Goal: Task Accomplishment & Management: Use online tool/utility

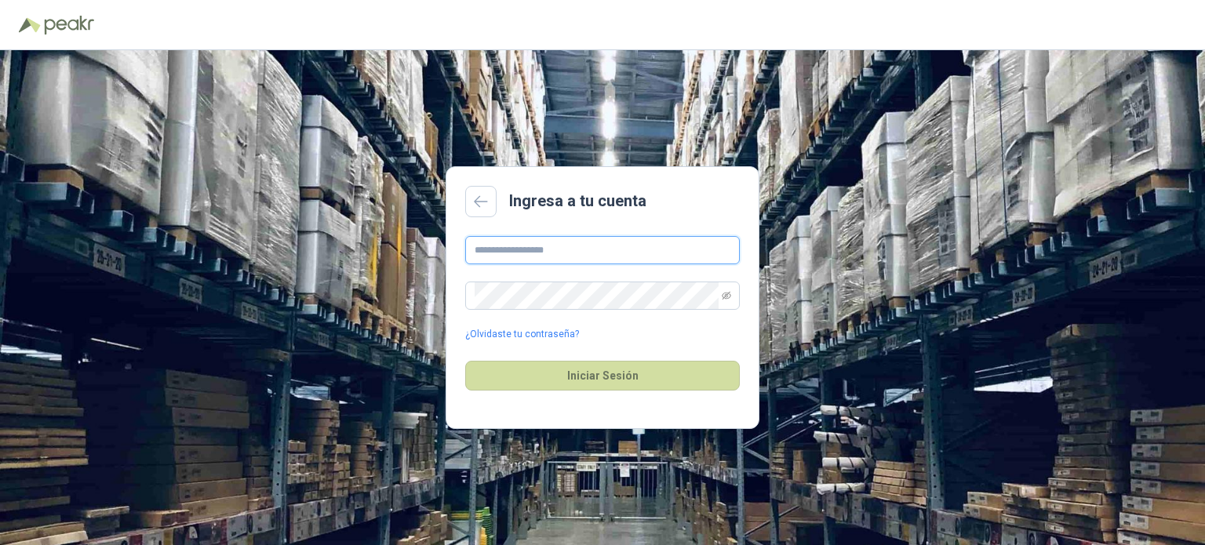
click at [592, 248] on input "text" at bounding box center [602, 250] width 275 height 28
click at [567, 205] on h2 "Ingresa a tu cuenta" at bounding box center [577, 201] width 137 height 24
click at [578, 254] on input "text" at bounding box center [602, 250] width 275 height 28
type input "**********"
click at [732, 297] on span at bounding box center [602, 296] width 275 height 28
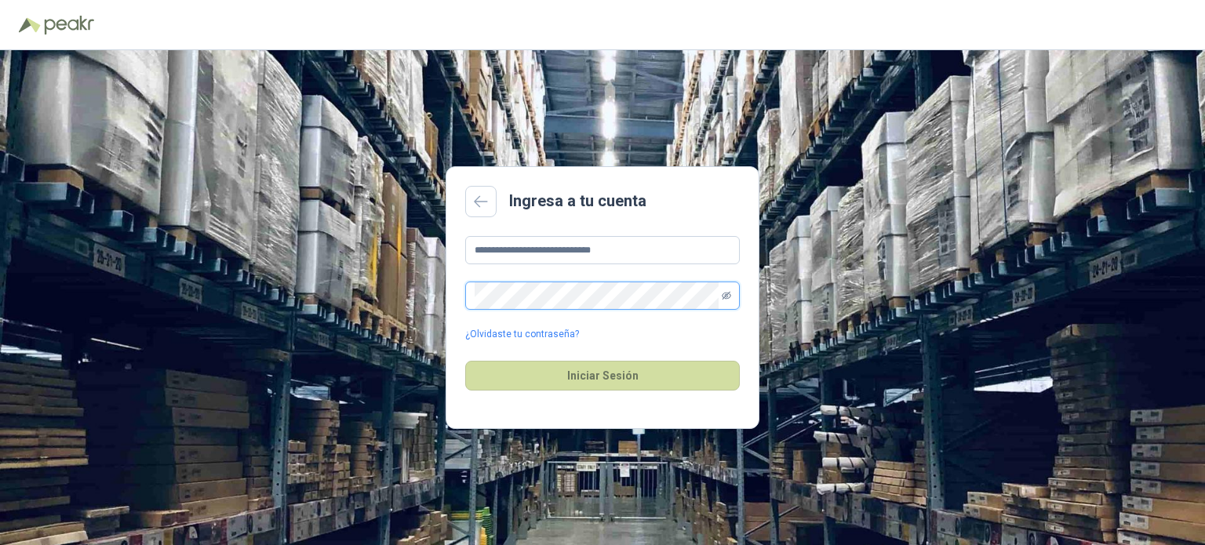
click at [725, 297] on icon "eye-invisible" at bounding box center [726, 295] width 9 height 9
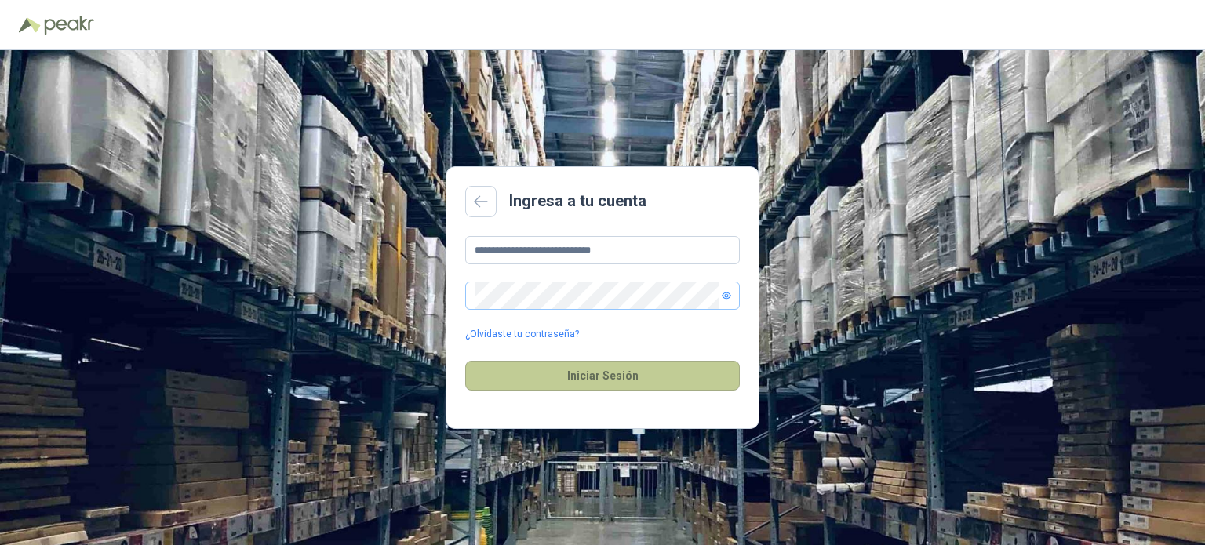
click at [649, 375] on button "Iniciar Sesión" at bounding box center [602, 376] width 275 height 30
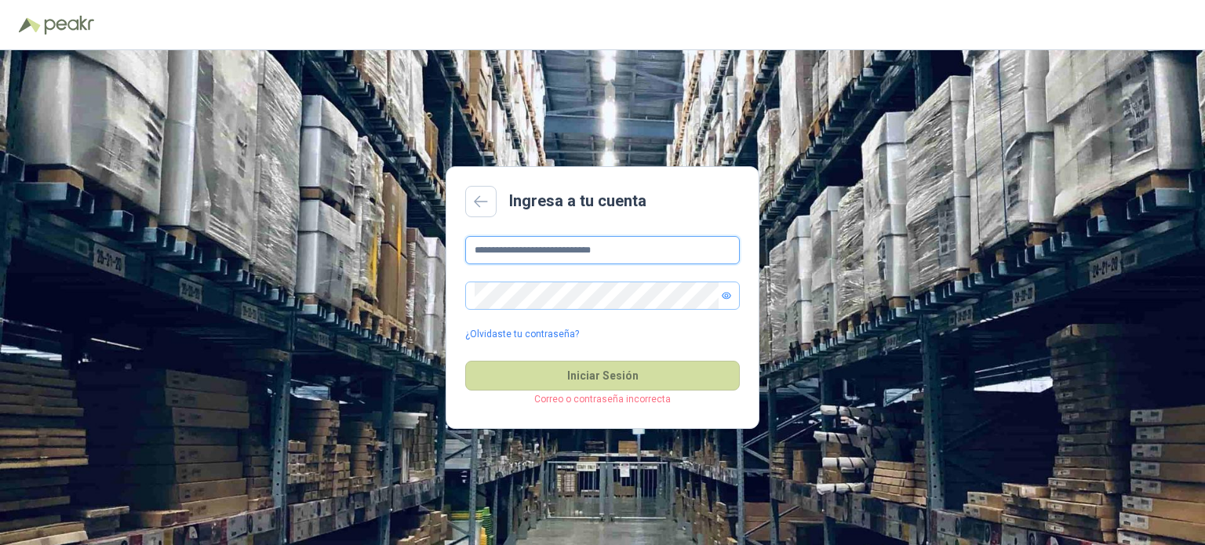
click at [618, 244] on input "**********" at bounding box center [602, 250] width 275 height 28
click at [724, 301] on span at bounding box center [726, 295] width 9 height 27
click at [728, 297] on icon "eye" at bounding box center [726, 296] width 9 height 7
click at [567, 239] on input "text" at bounding box center [602, 250] width 275 height 28
type input "**********"
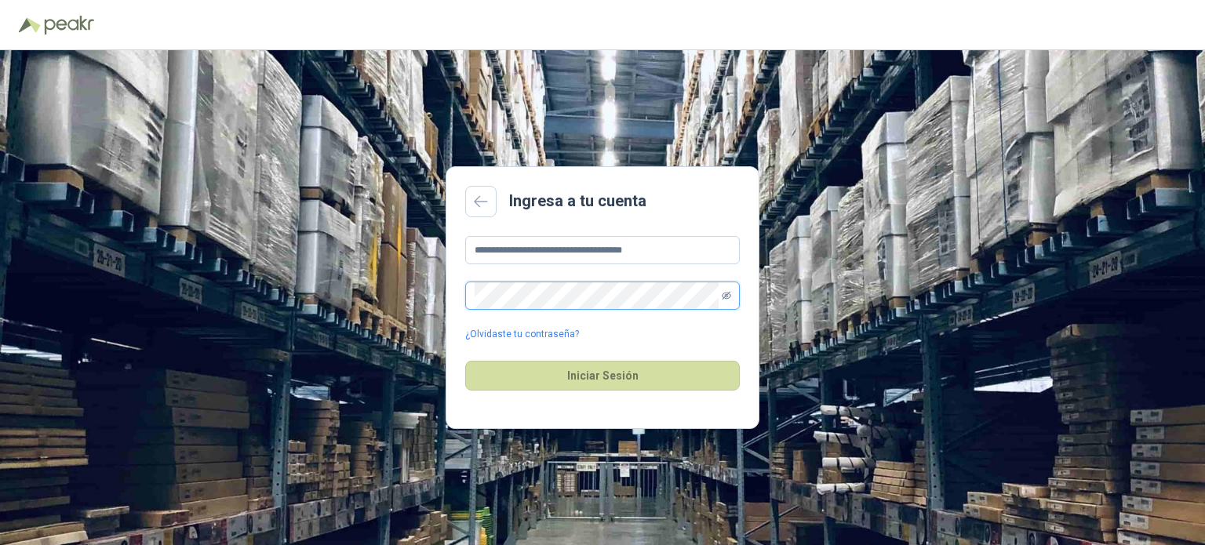
click at [726, 298] on icon "eye-invisible" at bounding box center [726, 296] width 9 height 8
click at [723, 293] on icon "eye" at bounding box center [726, 296] width 9 height 7
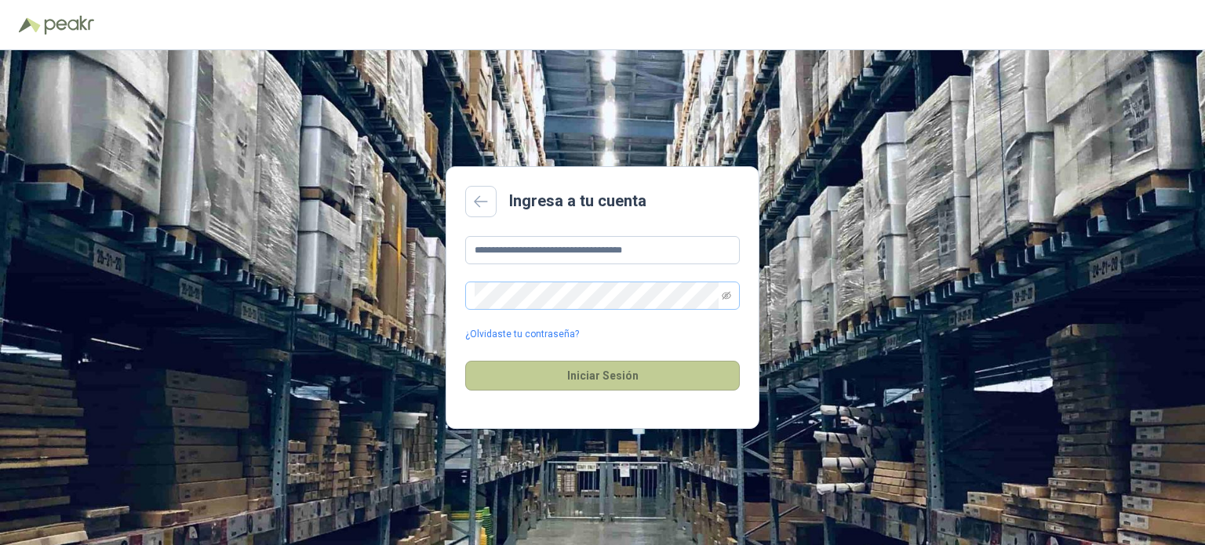
click at [685, 376] on button "Iniciar Sesión" at bounding box center [602, 376] width 275 height 30
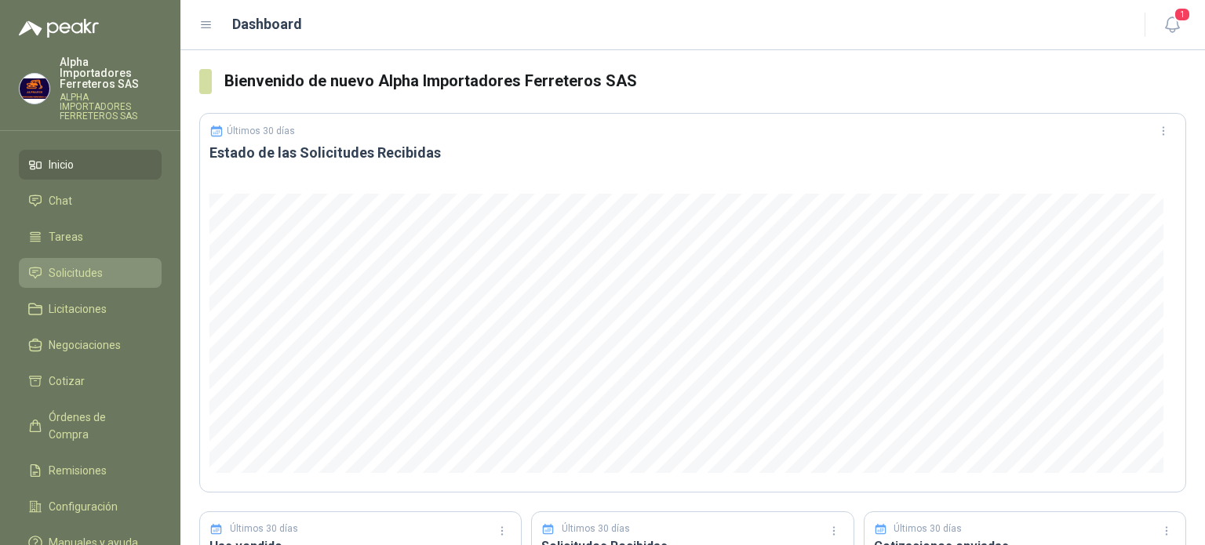
click at [69, 264] on span "Solicitudes" at bounding box center [76, 272] width 54 height 17
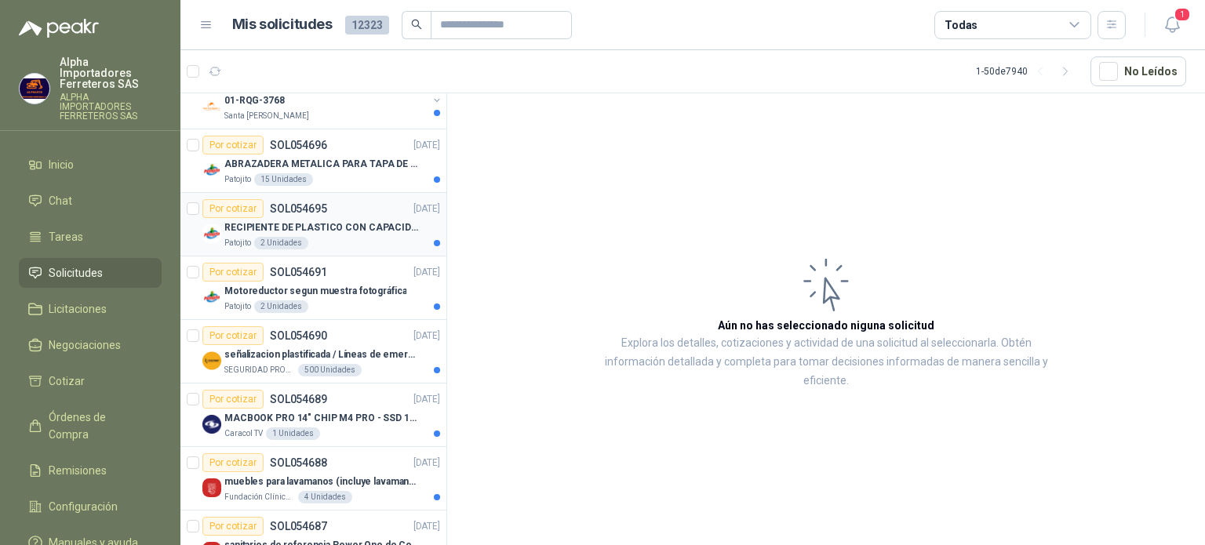
scroll to position [942, 0]
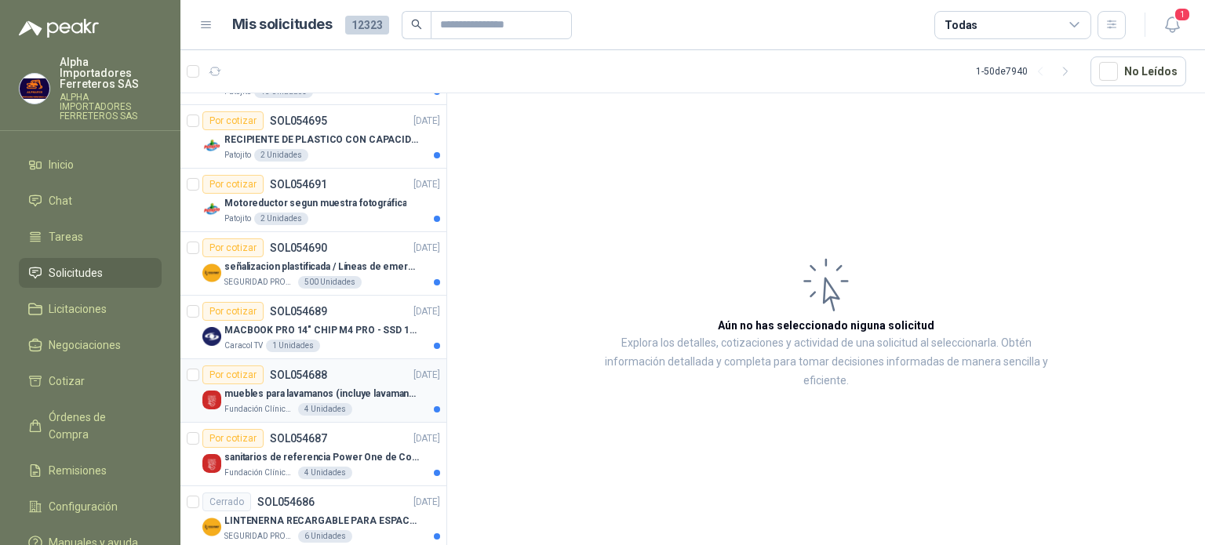
click at [351, 368] on div "Por cotizar SOL054688 [DATE]" at bounding box center [321, 375] width 238 height 19
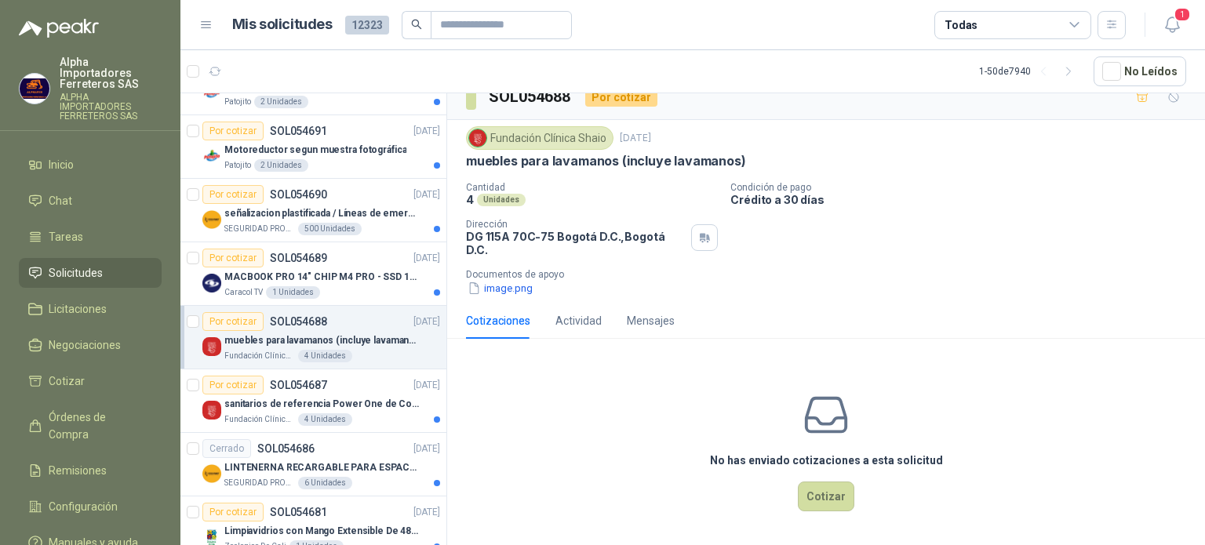
scroll to position [1020, 0]
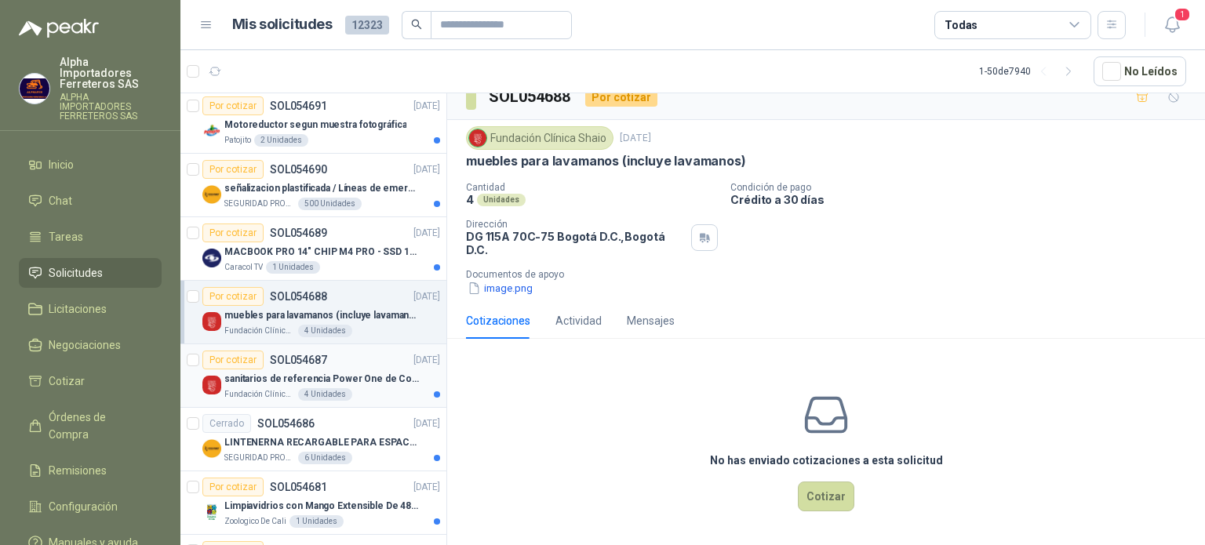
click at [367, 377] on p "sanitarios de referencia Power One de Corona" at bounding box center [321, 379] width 195 height 15
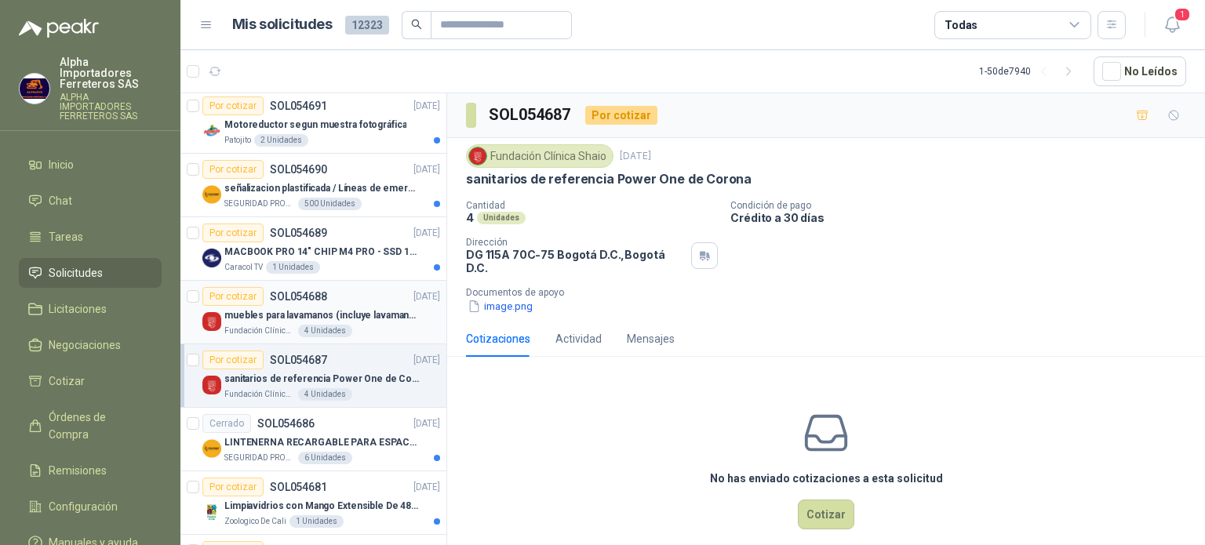
click at [333, 312] on p "muebles para lavamanos (incluye lavamanos)" at bounding box center [321, 315] width 195 height 15
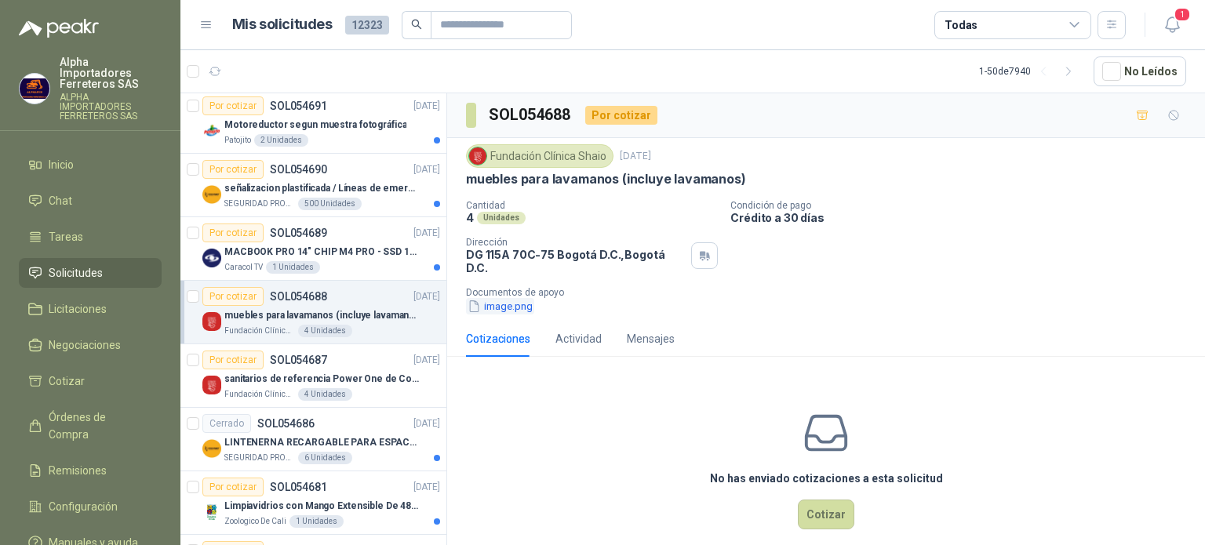
click at [516, 308] on button "image.png" at bounding box center [500, 306] width 68 height 16
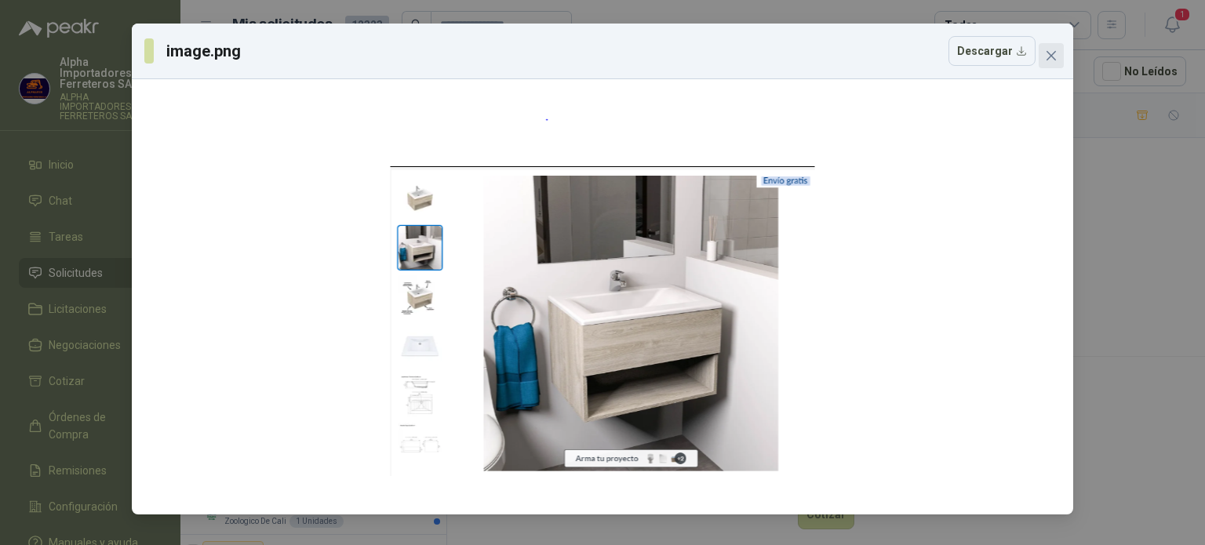
click at [1053, 54] on icon "close" at bounding box center [1051, 55] width 9 height 9
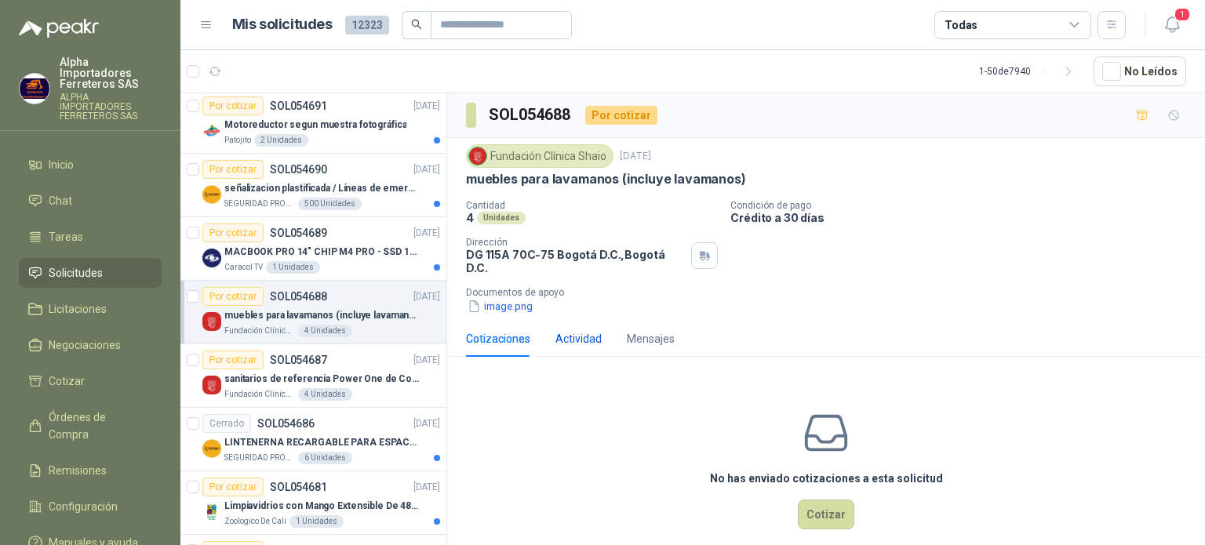
click at [559, 333] on div "Actividad" at bounding box center [579, 338] width 46 height 17
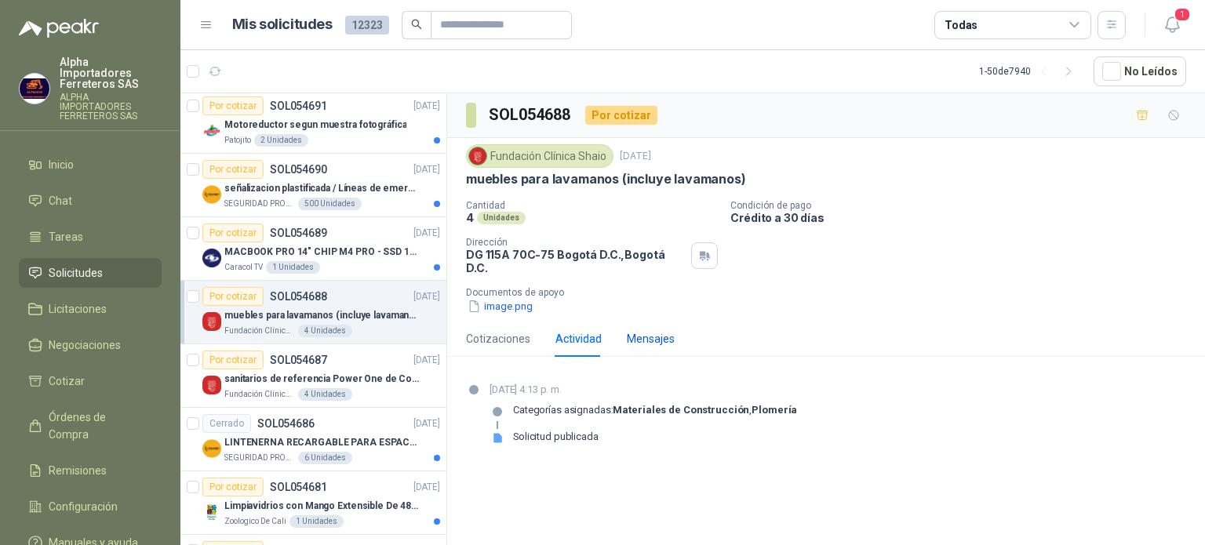
click at [652, 330] on div "Mensajes" at bounding box center [651, 338] width 48 height 17
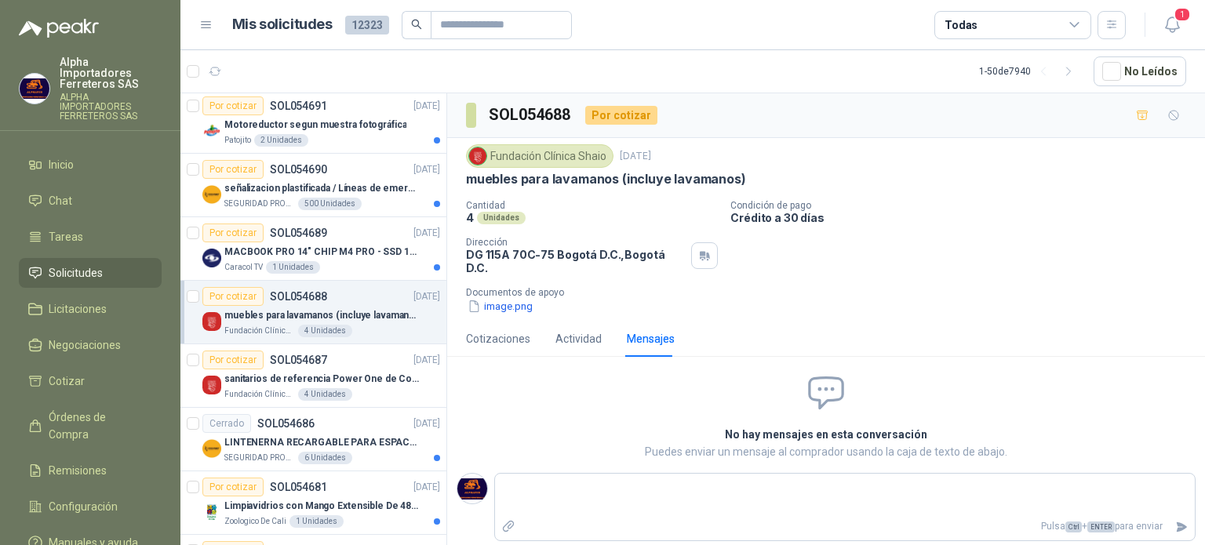
type textarea "*"
type textarea "**"
type textarea "***"
type textarea "****"
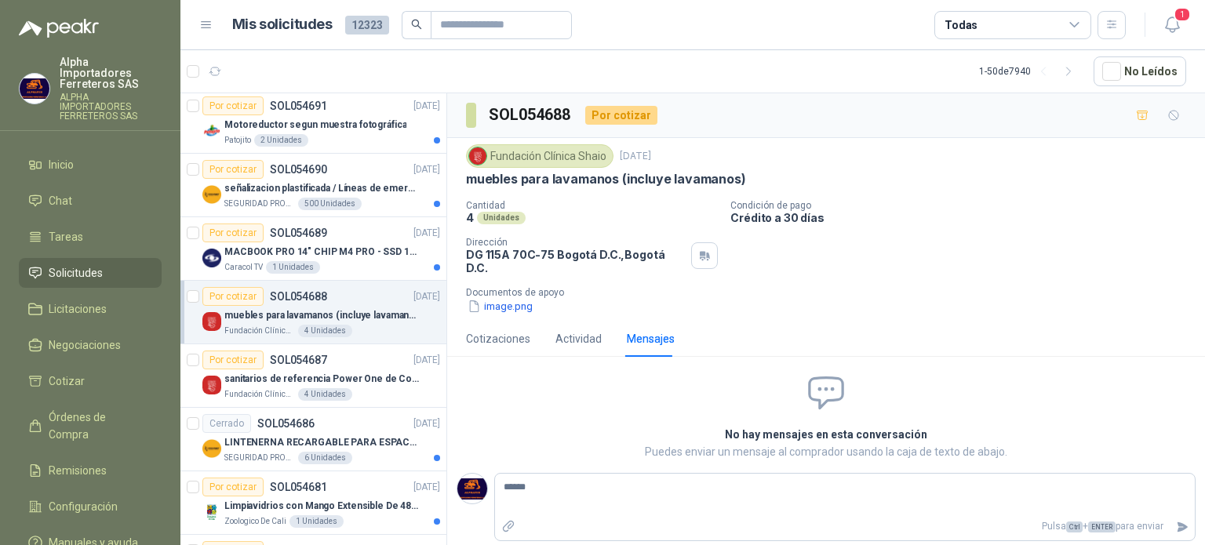
type textarea "*******"
type textarea "********"
type textarea "*********"
type textarea "**********"
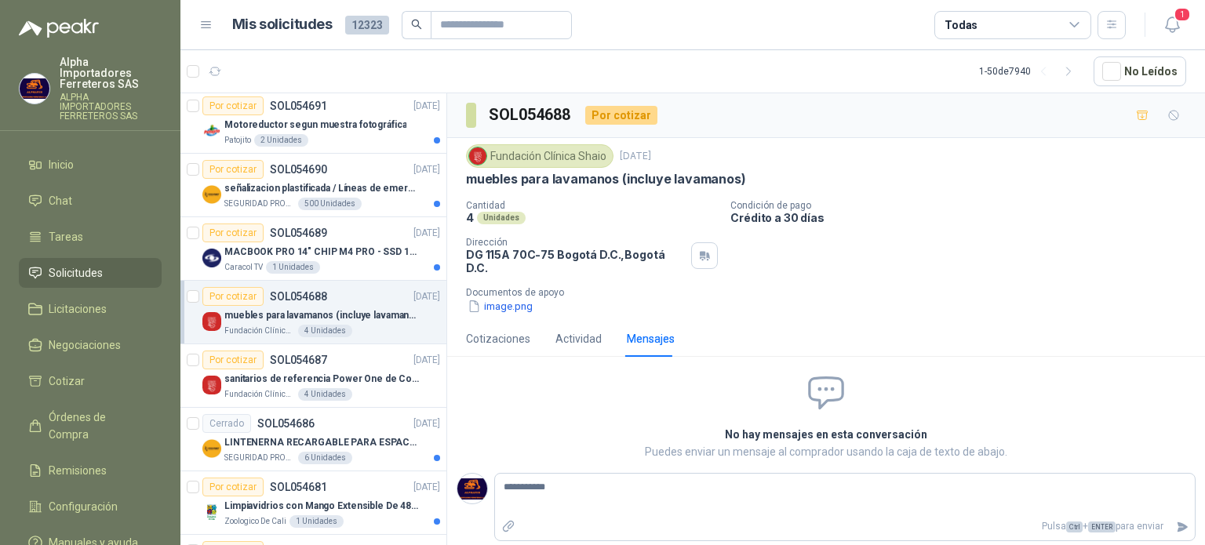
type textarea "**********"
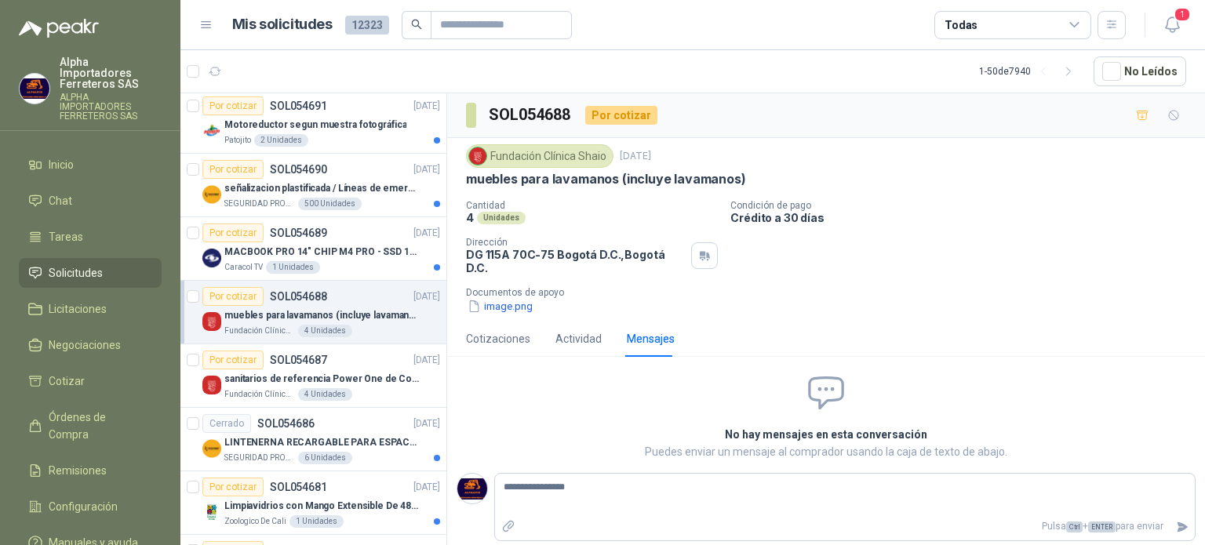
type textarea "**********"
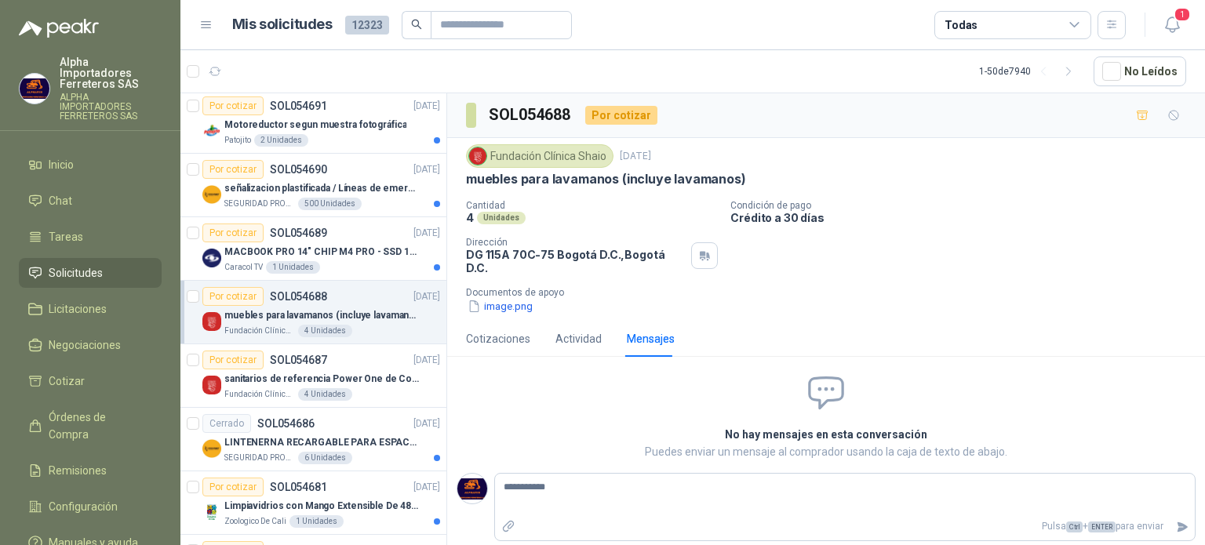
type textarea "**********"
type textarea "*********"
type textarea "********"
type textarea "******"
type textarea "****"
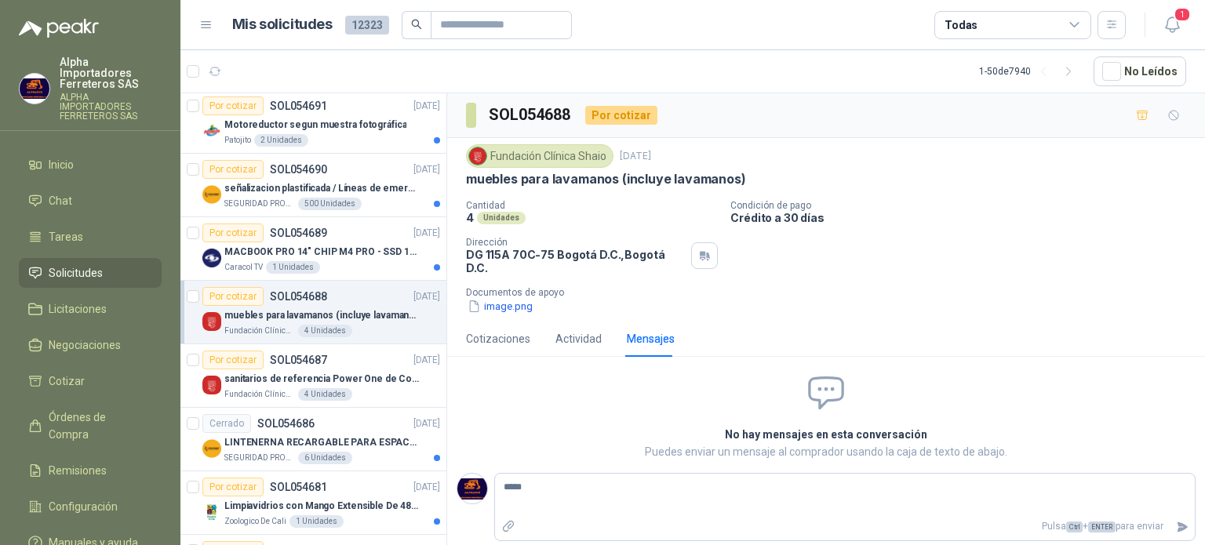
type textarea "******"
type textarea "*******"
type textarea "********"
type textarea "*********"
type textarea "**********"
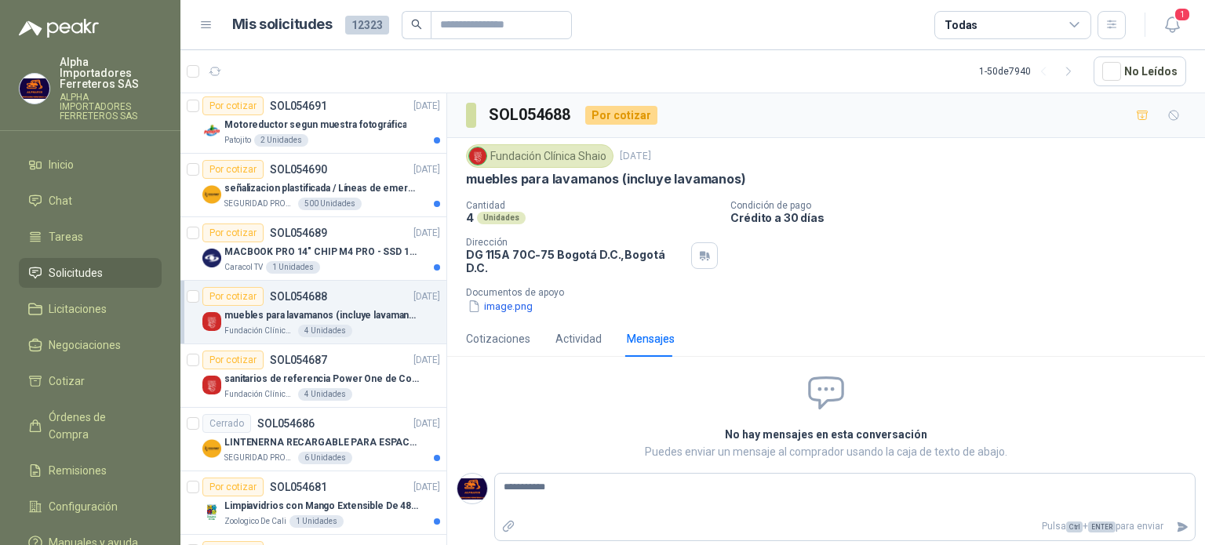
type textarea "**********"
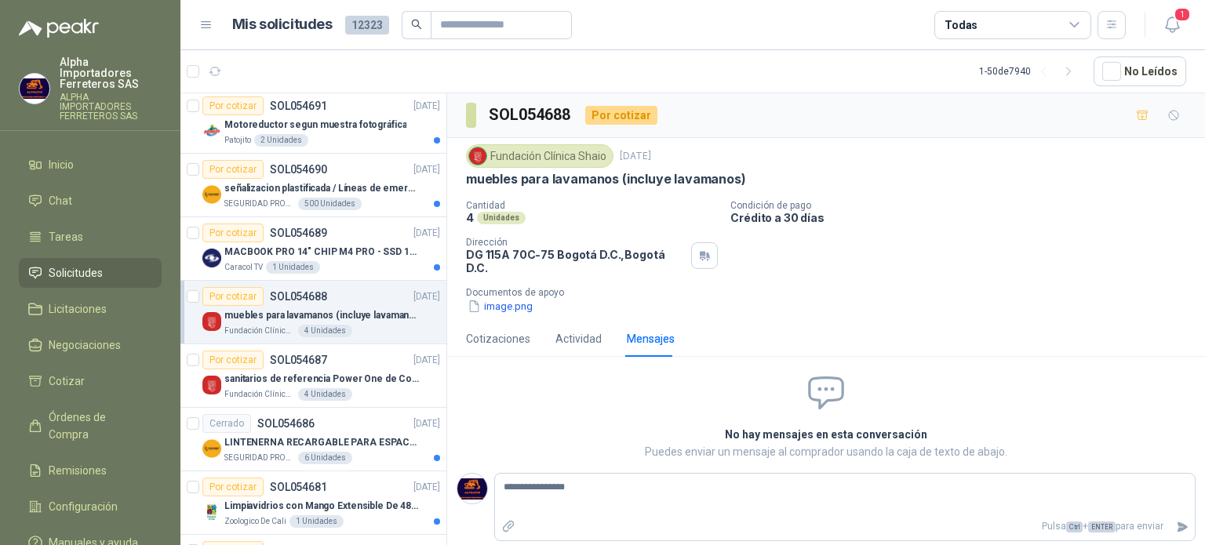
type textarea "**********"
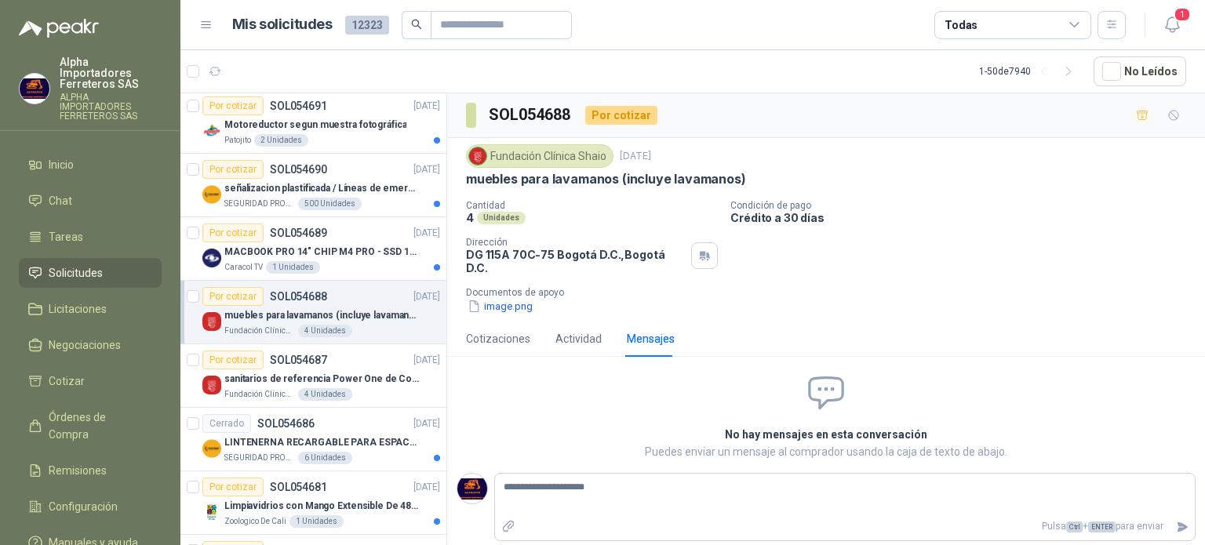
type textarea "**********"
click at [1181, 522] on icon "Enviar" at bounding box center [1183, 527] width 11 height 10
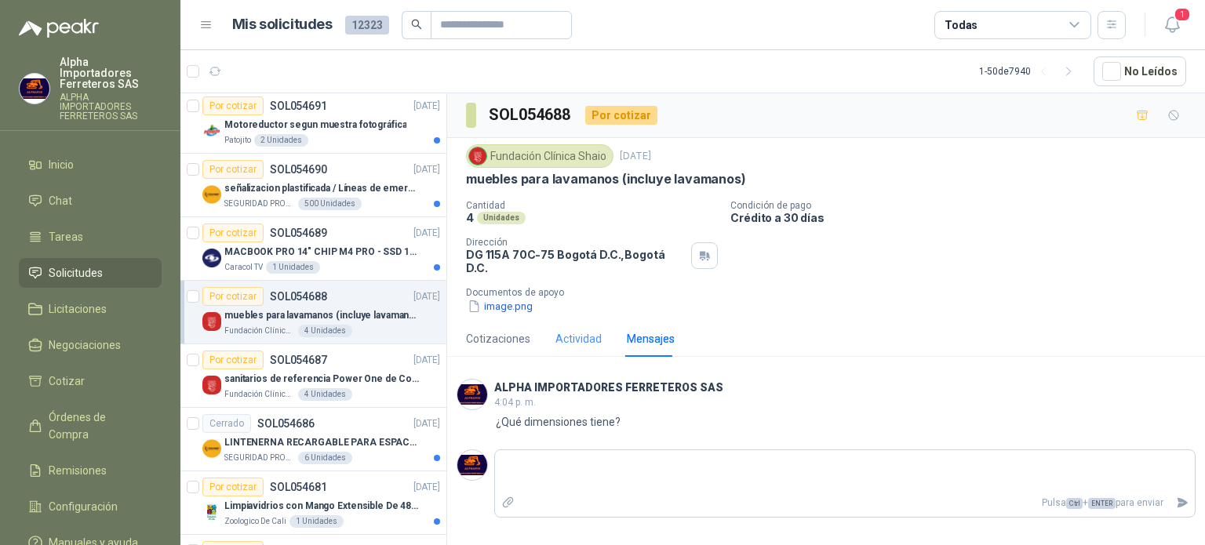
click at [590, 321] on div "Actividad" at bounding box center [579, 339] width 46 height 36
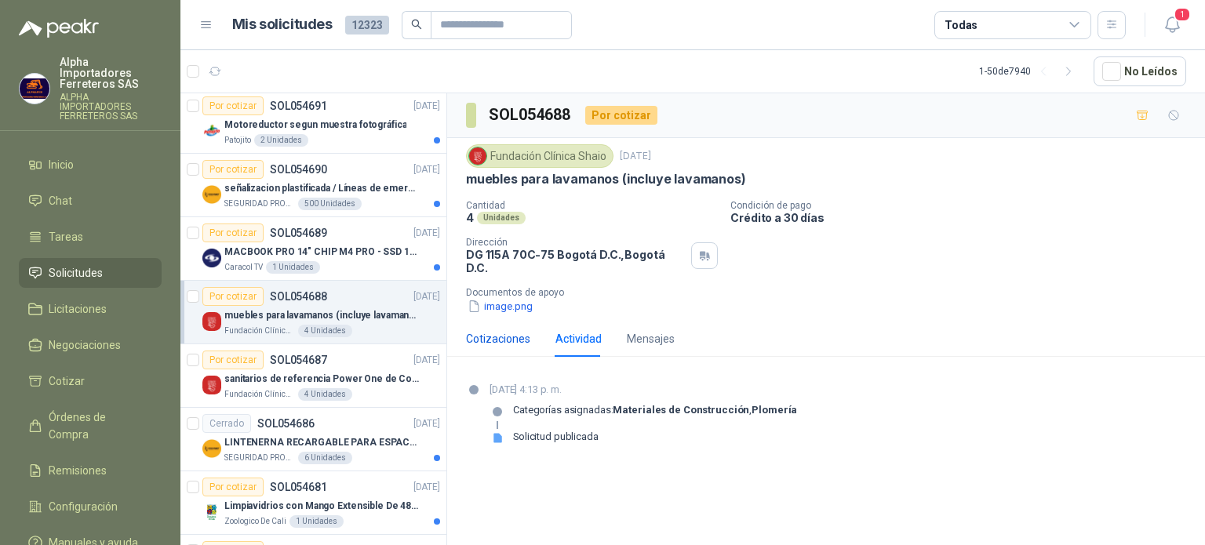
click at [508, 330] on div "Cotizaciones" at bounding box center [498, 338] width 64 height 17
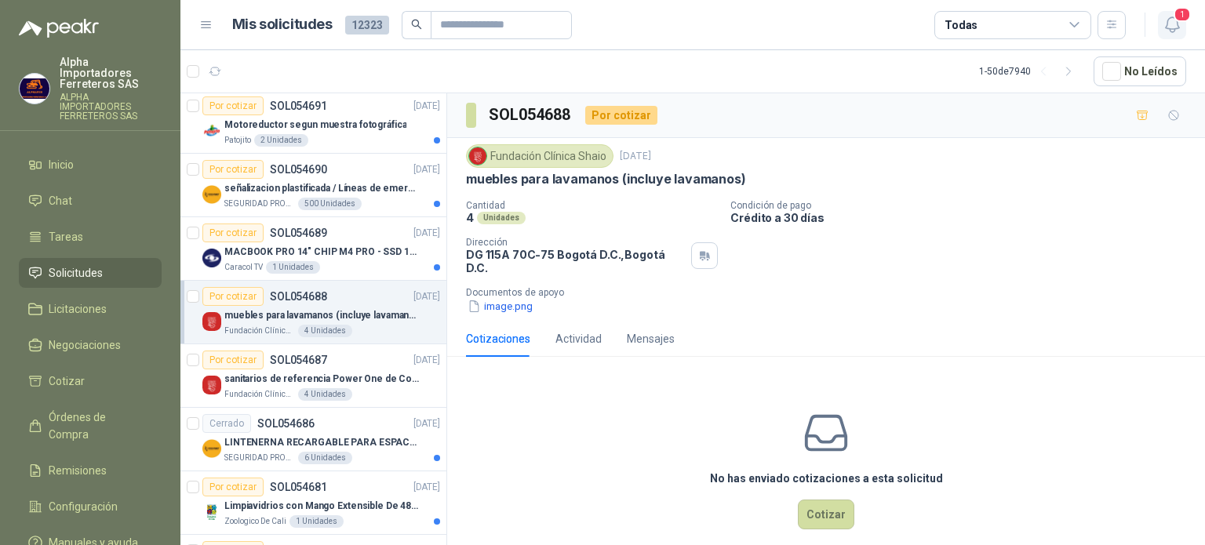
click at [1176, 20] on span "1" at bounding box center [1182, 14] width 17 height 15
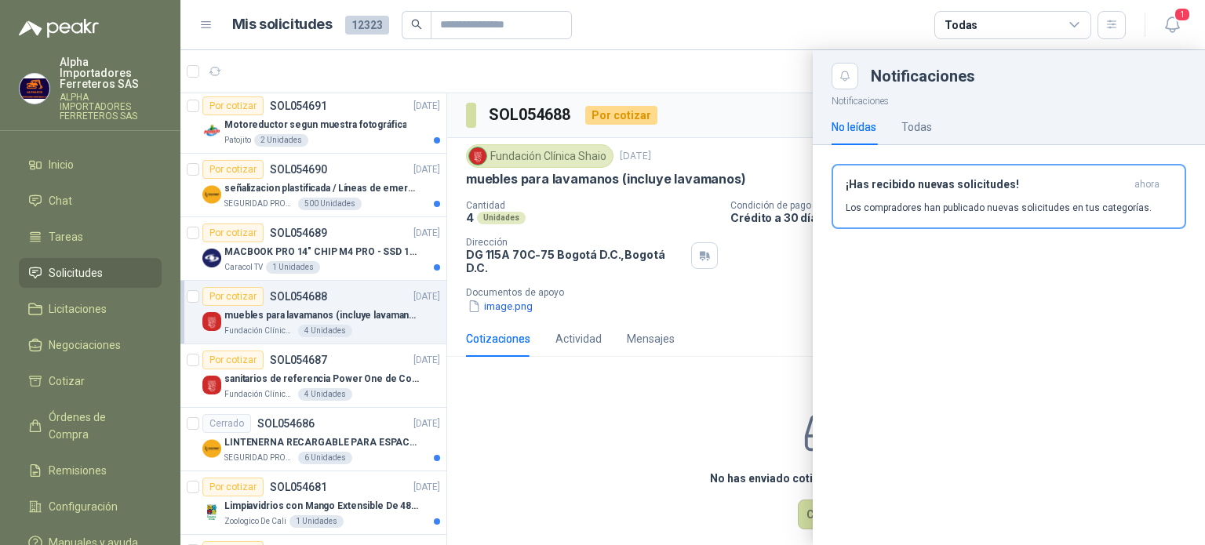
click at [800, 24] on article "Mis solicitudes 12323 Todas" at bounding box center [679, 25] width 895 height 28
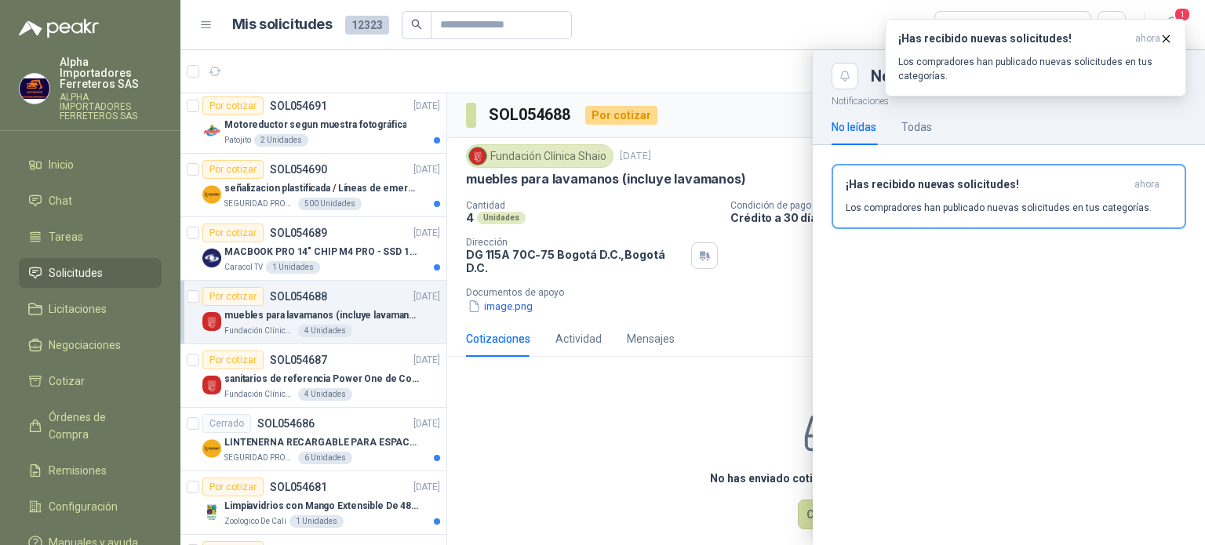
click at [330, 259] on div at bounding box center [692, 297] width 1025 height 495
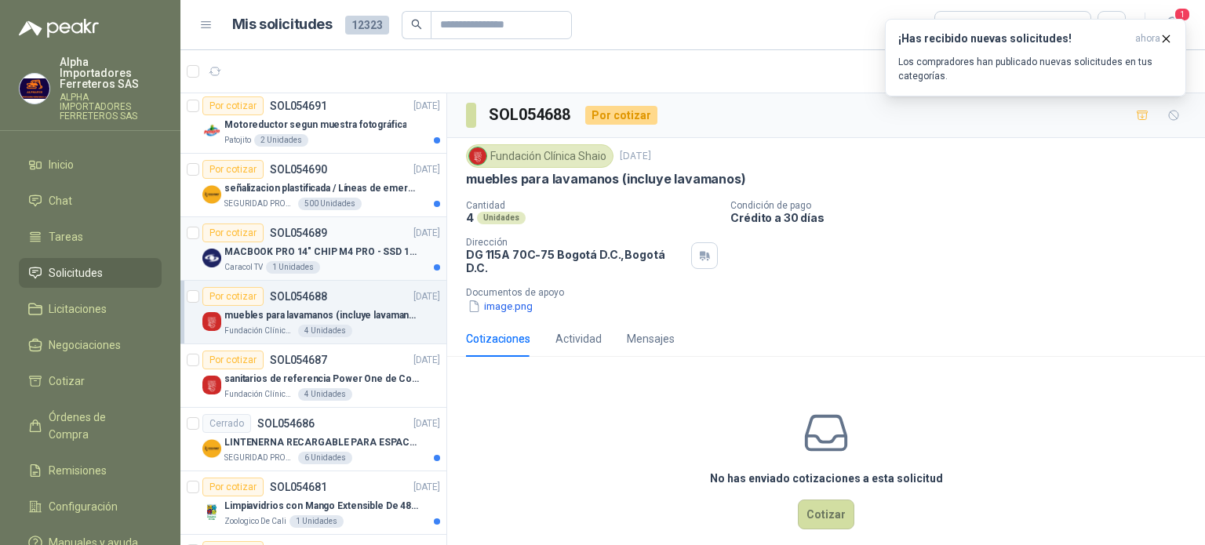
click at [338, 253] on p "MACBOOK PRO 14" CHIP M4 PRO - SSD 1TB RAM 24GB" at bounding box center [321, 252] width 195 height 15
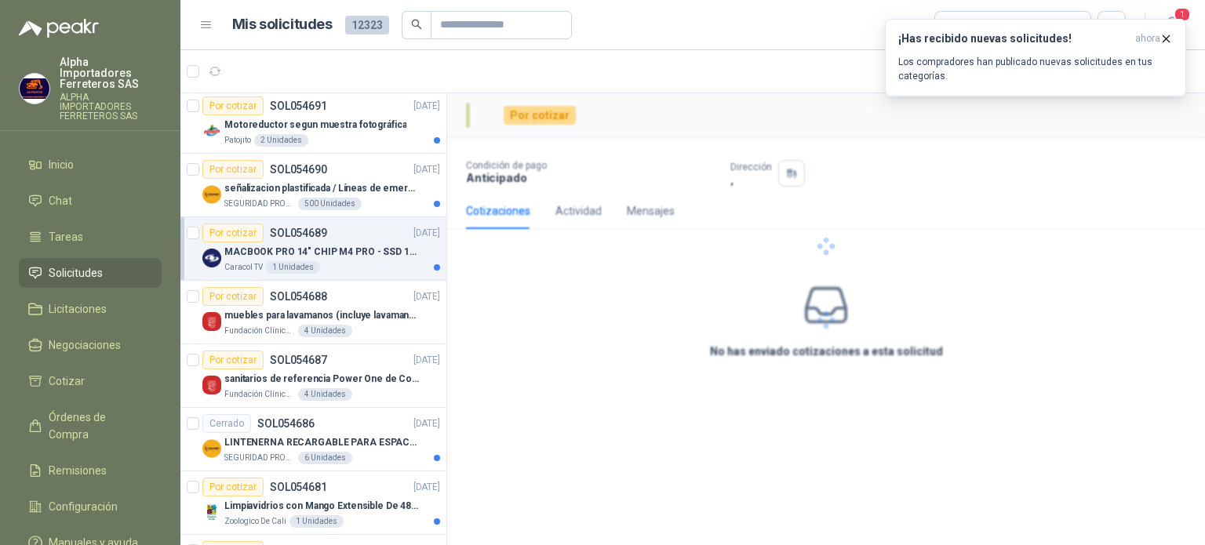
click at [363, 261] on div "Caracol TV 1 Unidades" at bounding box center [332, 267] width 216 height 13
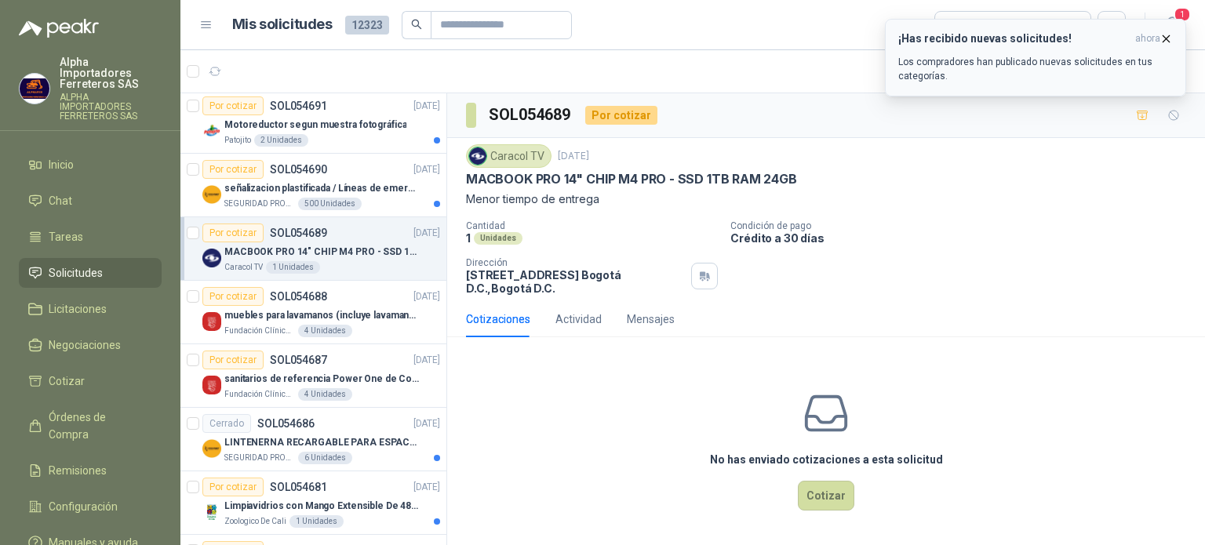
click at [1164, 39] on icon "button" at bounding box center [1166, 38] width 13 height 13
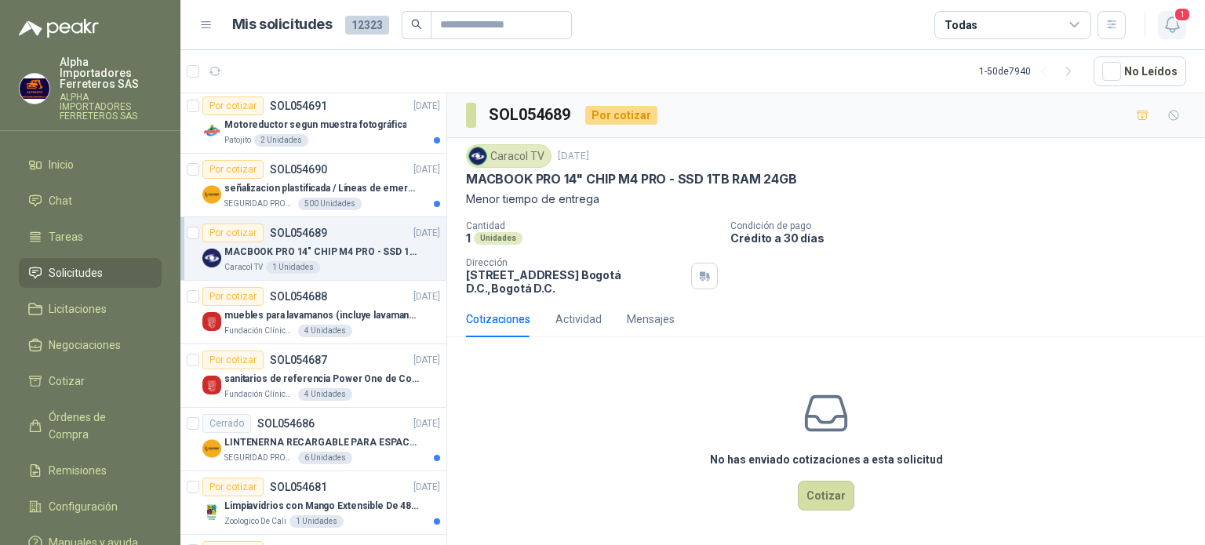
click at [1170, 23] on icon "button" at bounding box center [1173, 25] width 20 height 20
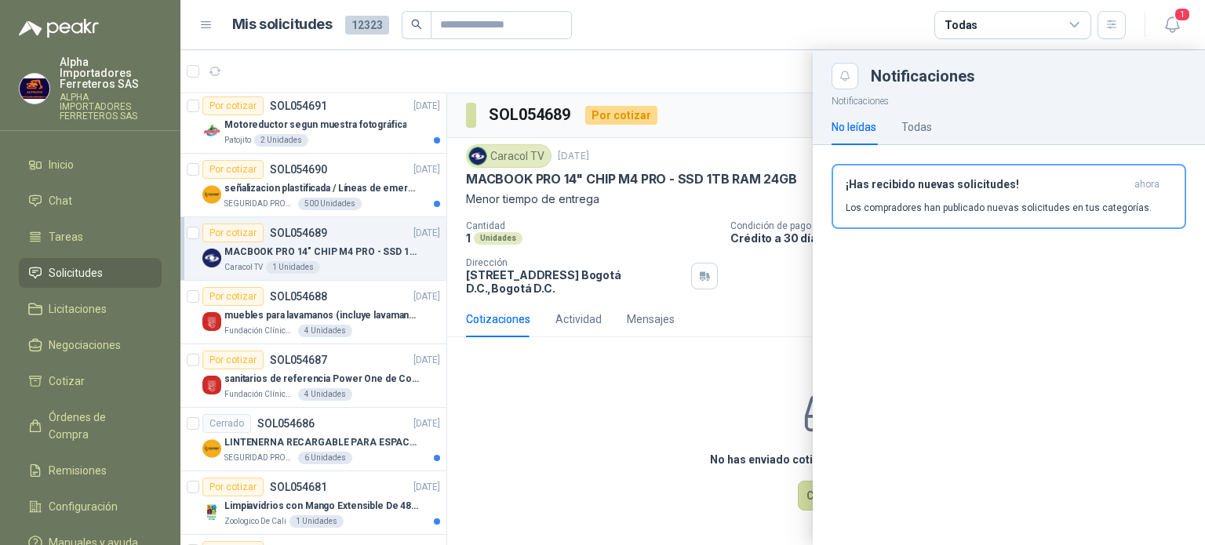
click at [841, 15] on article "Mis solicitudes 12323 Todas" at bounding box center [679, 25] width 895 height 28
click at [810, 43] on header "Mis solicitudes 12323 Todas 1" at bounding box center [692, 25] width 1025 height 50
click at [1171, 31] on icon "button" at bounding box center [1171, 24] width 13 height 15
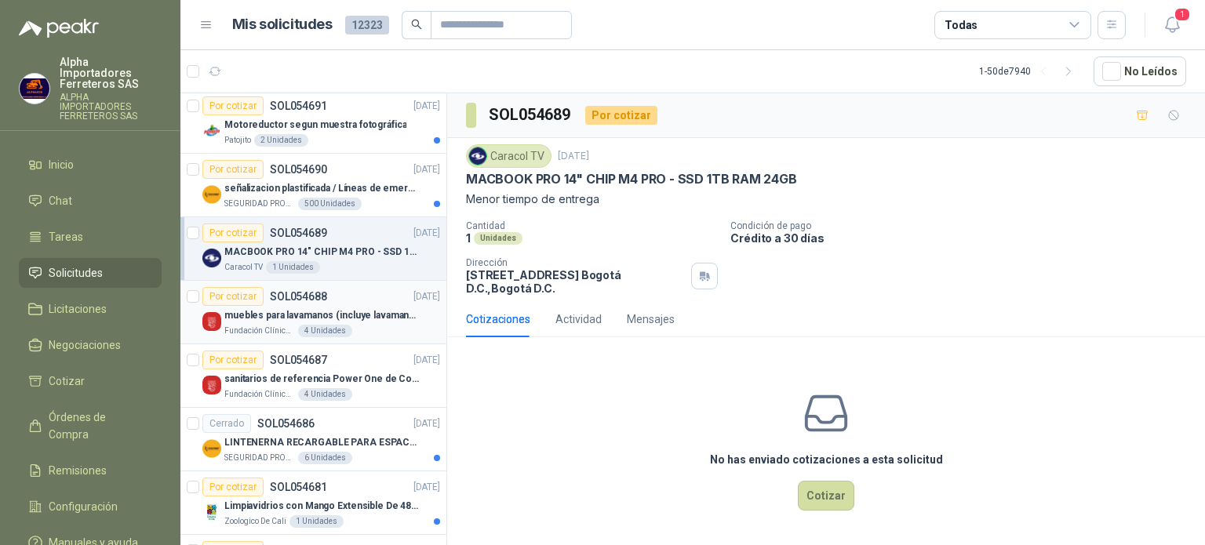
click at [352, 308] on p "muebles para lavamanos (incluye lavamanos)" at bounding box center [321, 315] width 195 height 15
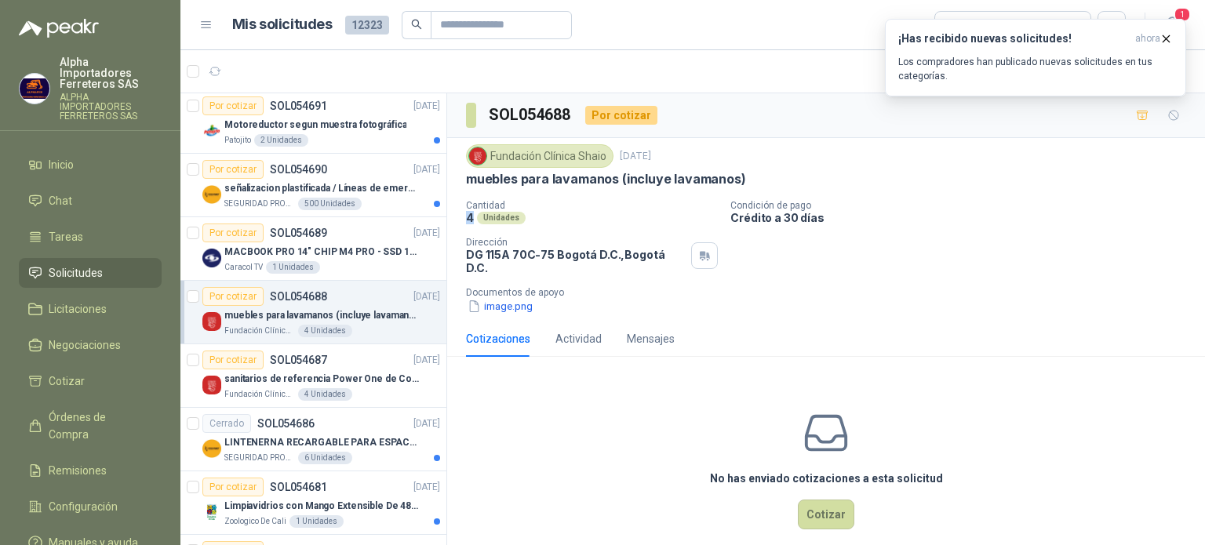
click at [464, 216] on div "Fundación Clínica Shaio [DATE] muebles para lavamanos (incluye lavamanos) Canti…" at bounding box center [826, 229] width 758 height 183
click at [465, 216] on div "Fundación Clínica Shaio [DATE] muebles para lavamanos (incluye lavamanos) Canti…" at bounding box center [826, 229] width 758 height 183
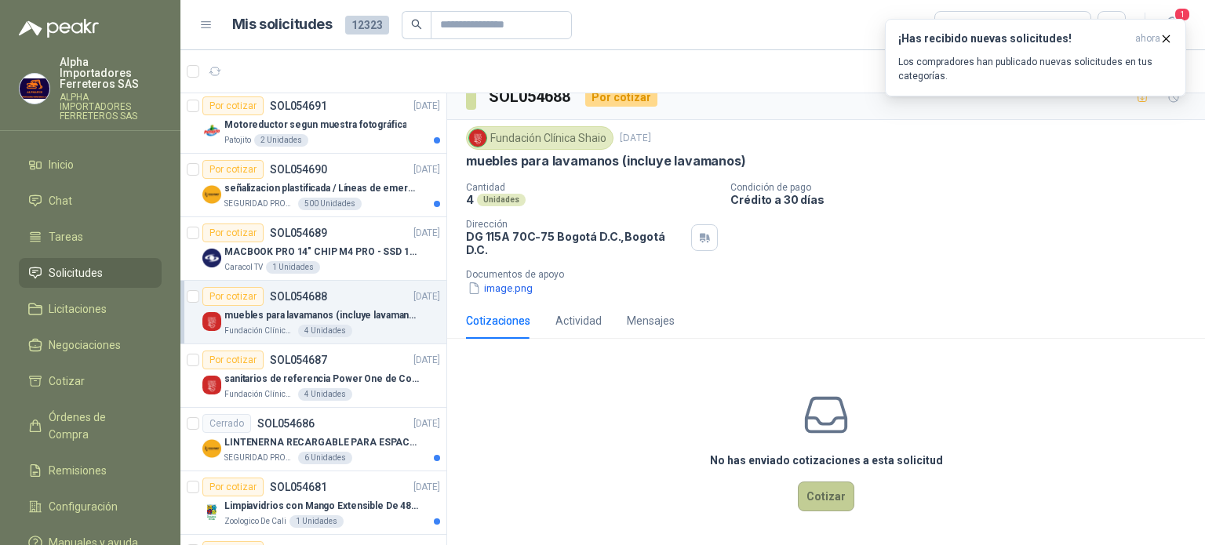
click at [816, 494] on button "Cotizar" at bounding box center [826, 497] width 56 height 30
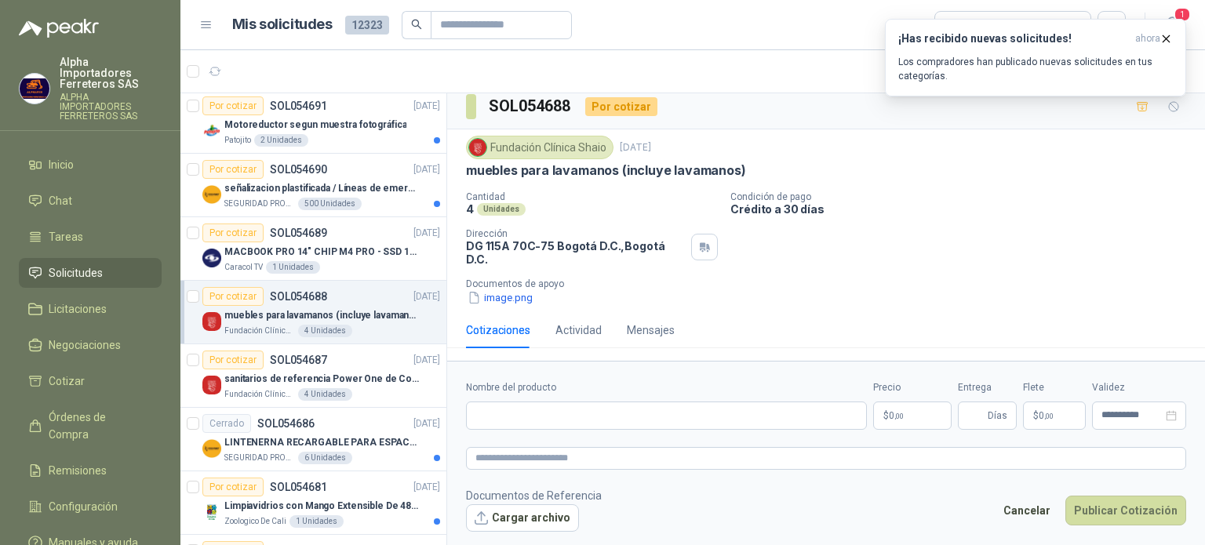
scroll to position [0, 0]
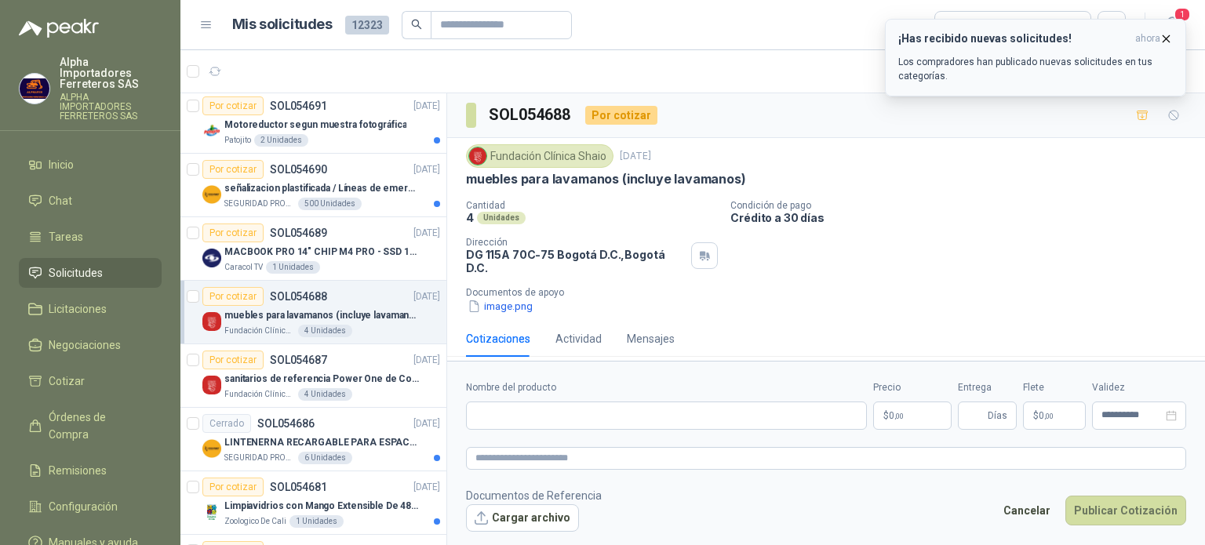
click at [1167, 43] on icon "button" at bounding box center [1166, 38] width 13 height 13
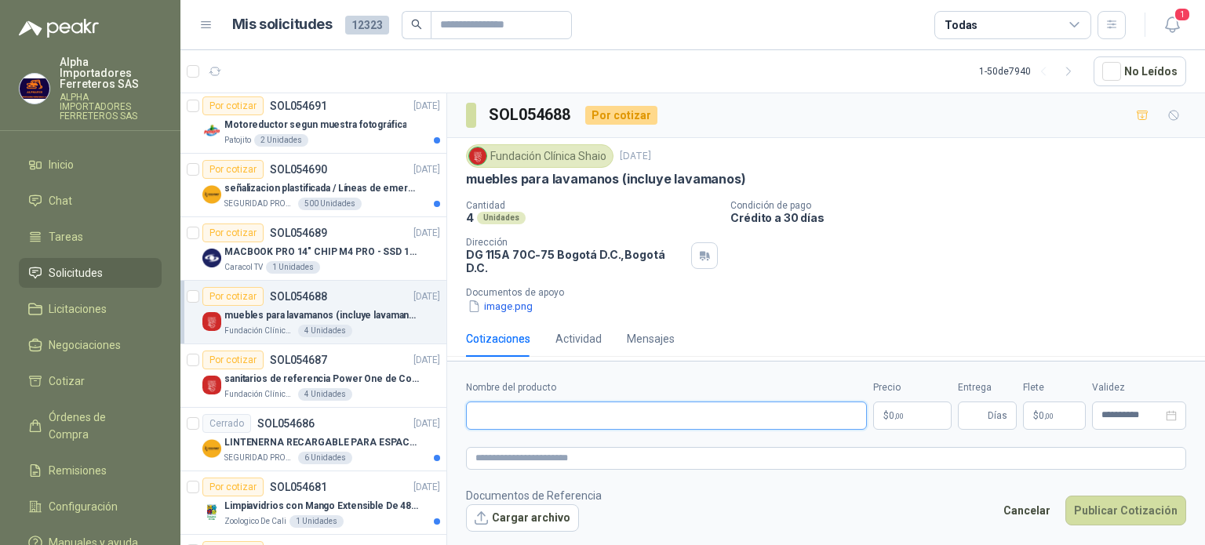
click at [615, 417] on input "Nombre del producto" at bounding box center [666, 416] width 401 height 28
paste input "**********"
type input "**********"
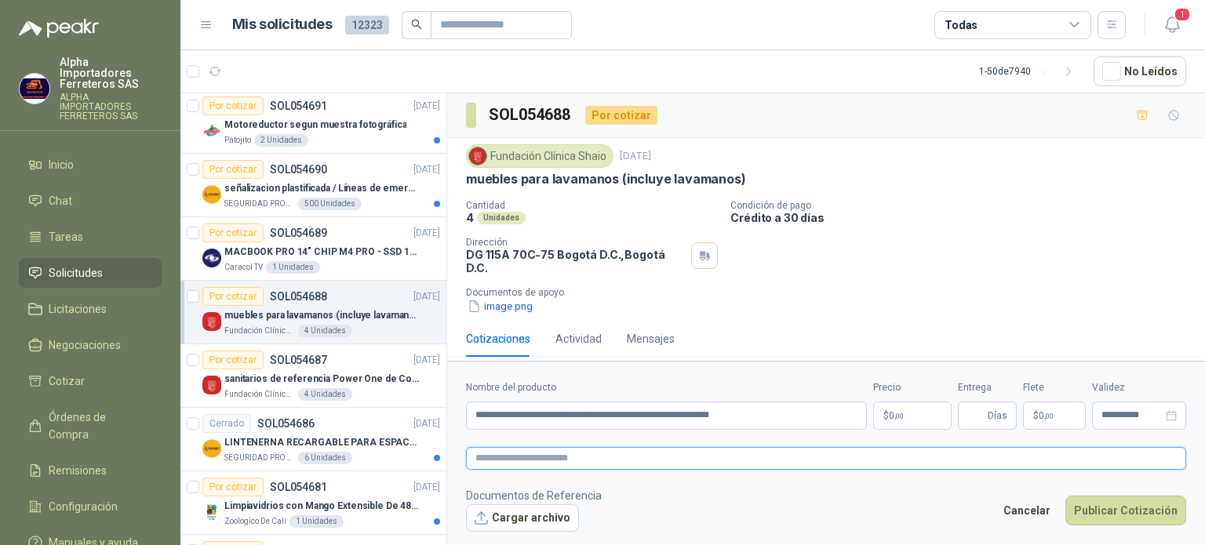
click at [614, 452] on textarea at bounding box center [826, 458] width 720 height 23
click at [918, 417] on body "Alpha Importadores Ferreteros SAS ALPHA IMPORTADORES FERRETEROS SAS Inicio Chat…" at bounding box center [602, 272] width 1205 height 545
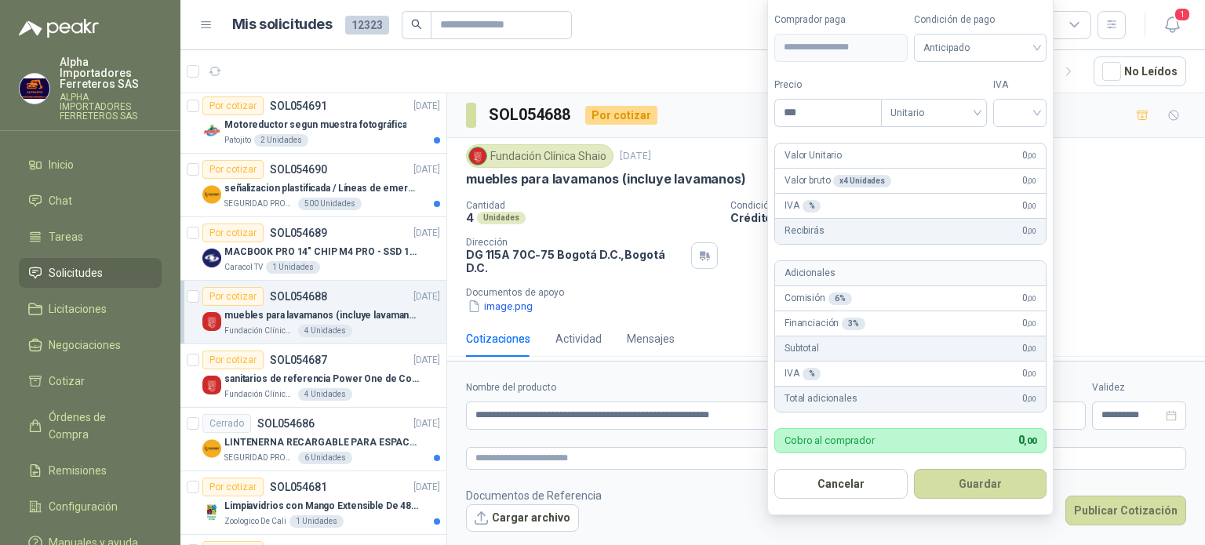
click at [691, 83] on article "1 - 50 de 7940 No Leídos" at bounding box center [692, 71] width 1025 height 42
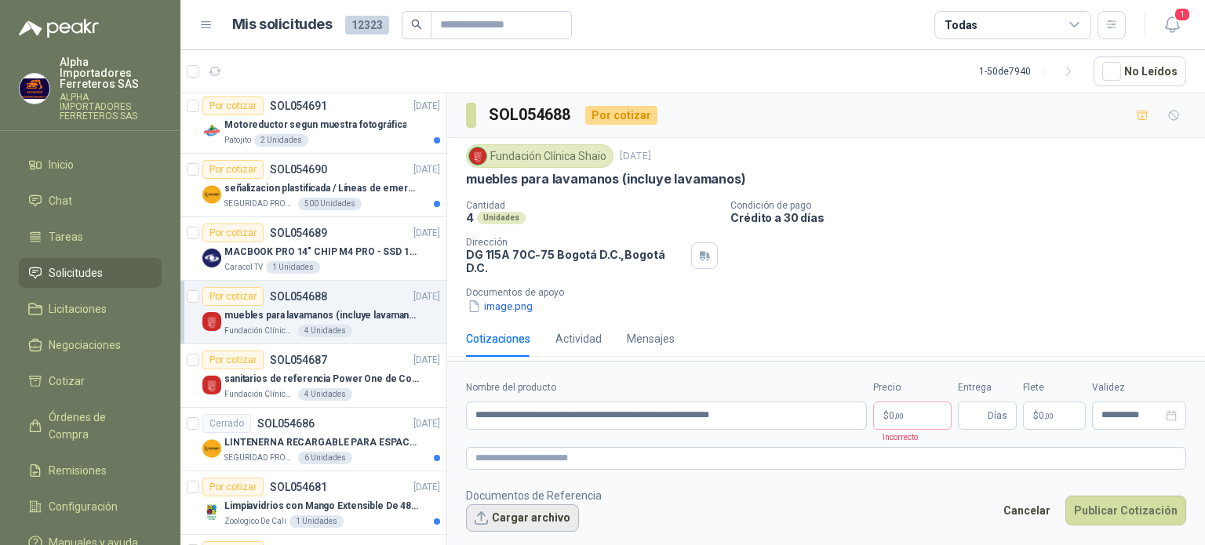
click at [537, 520] on button "Cargar archivo" at bounding box center [522, 519] width 113 height 28
click at [527, 517] on button "Cargar archivo" at bounding box center [522, 519] width 113 height 28
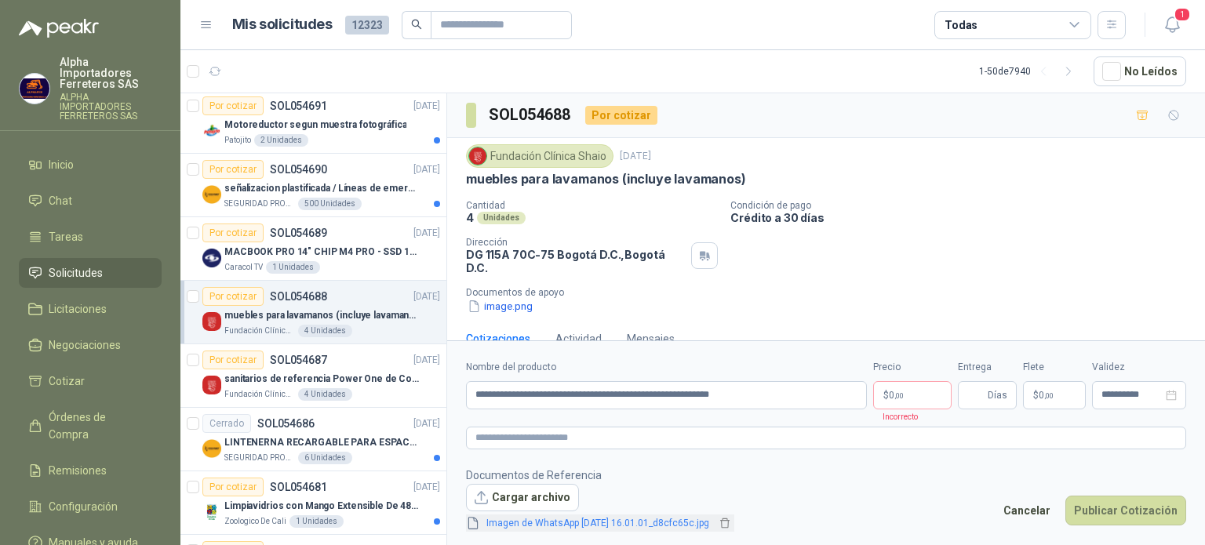
click at [544, 525] on link "Imagen de WhatsApp [DATE] 16.01.01_d8cfc65c.jpg" at bounding box center [597, 523] width 235 height 15
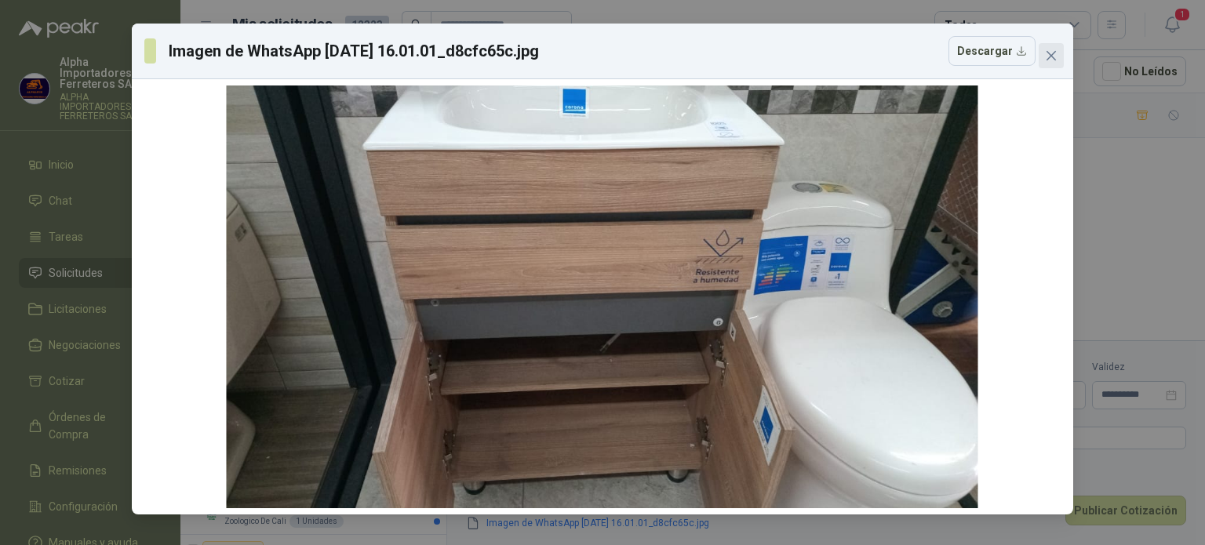
click at [1056, 56] on icon "close" at bounding box center [1051, 55] width 13 height 13
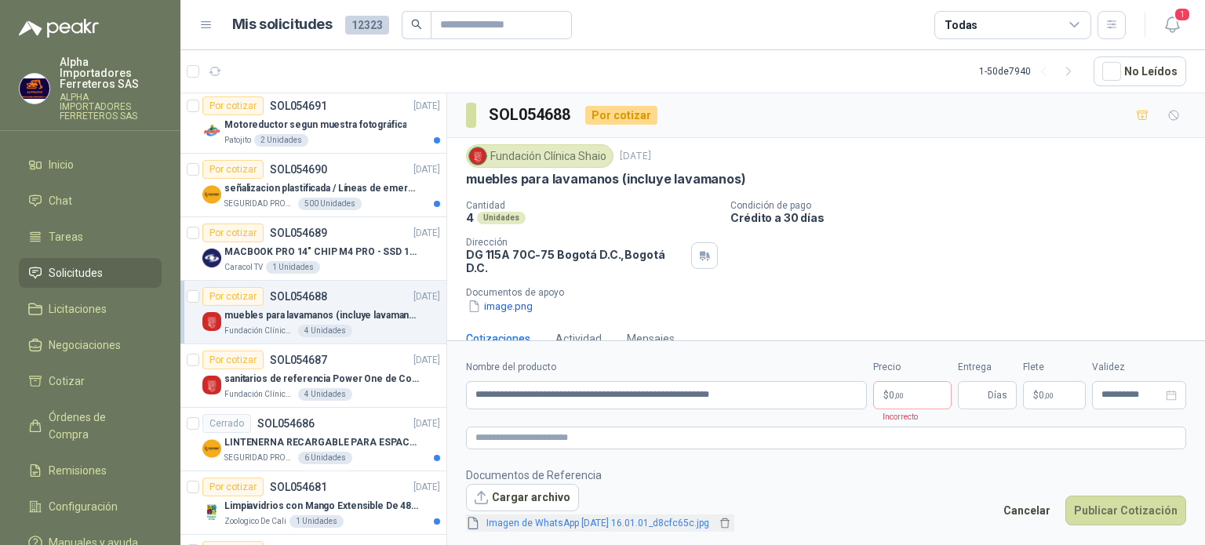
click at [639, 520] on link "Imagen de WhatsApp [DATE] 16.01.01_d8cfc65c.jpg" at bounding box center [597, 523] width 235 height 15
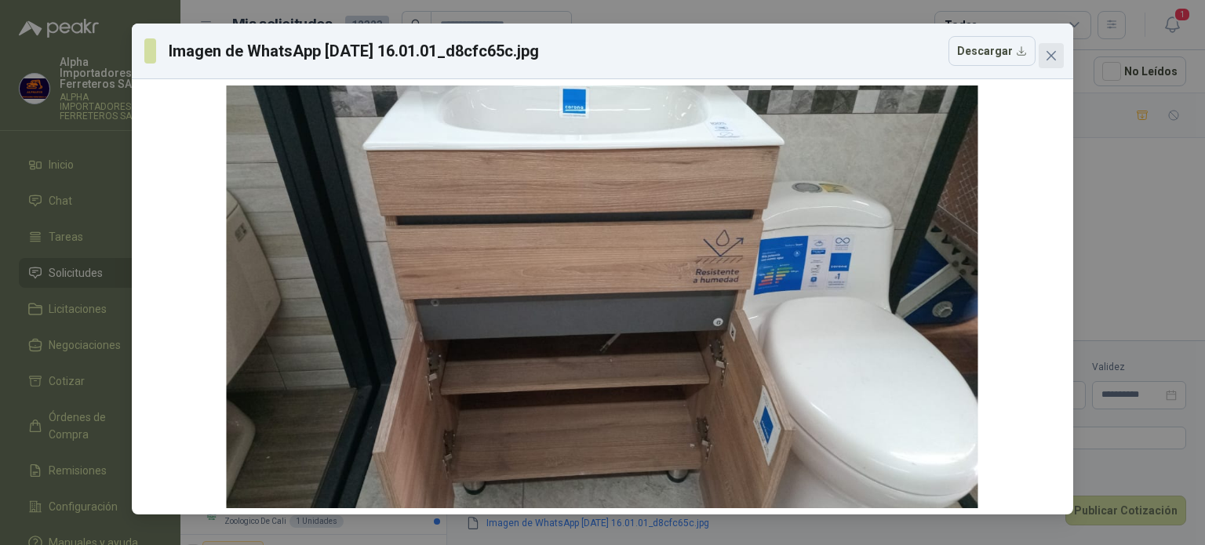
click at [1048, 61] on icon "close" at bounding box center [1051, 55] width 13 height 13
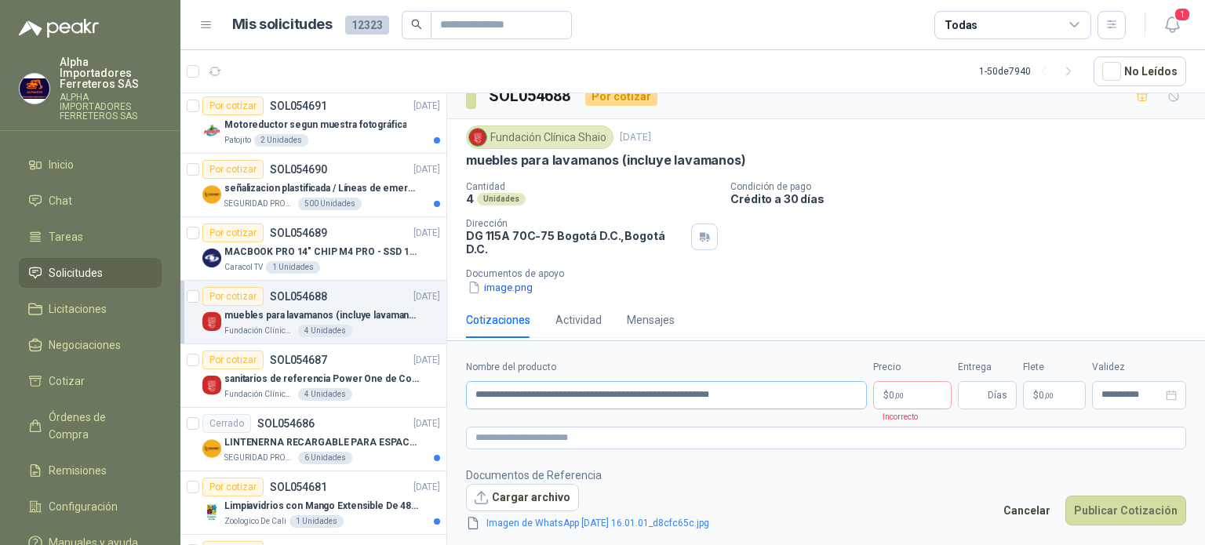
scroll to position [28, 0]
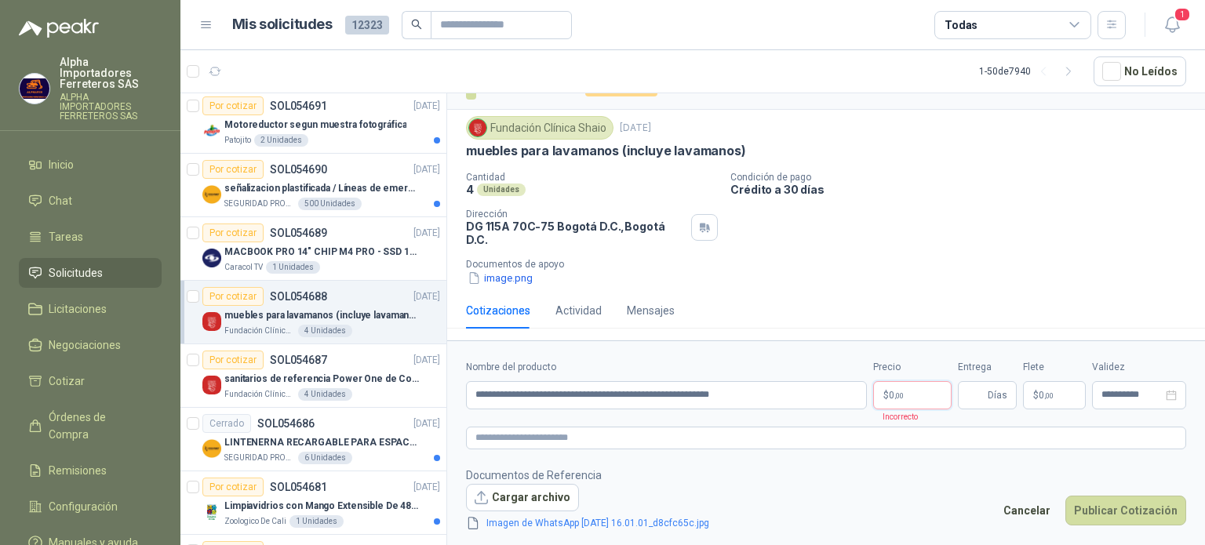
click at [901, 396] on body "Alpha Importadores Ferreteros SAS ALPHA IMPORTADORES FERRETEROS SAS Inicio Chat…" at bounding box center [602, 272] width 1205 height 545
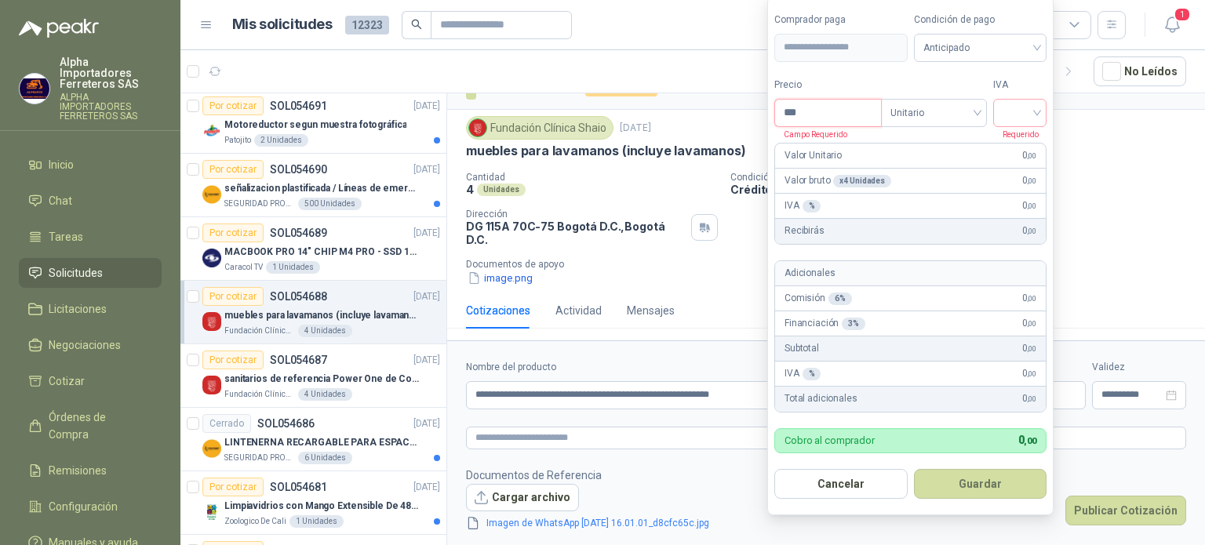
click at [838, 123] on input "***" at bounding box center [828, 113] width 106 height 27
click at [876, 70] on form "**********" at bounding box center [910, 255] width 286 height 519
click at [876, 120] on input "*********" at bounding box center [828, 113] width 106 height 27
type input "*********"
click at [918, 106] on span "Unitario" at bounding box center [934, 113] width 87 height 24
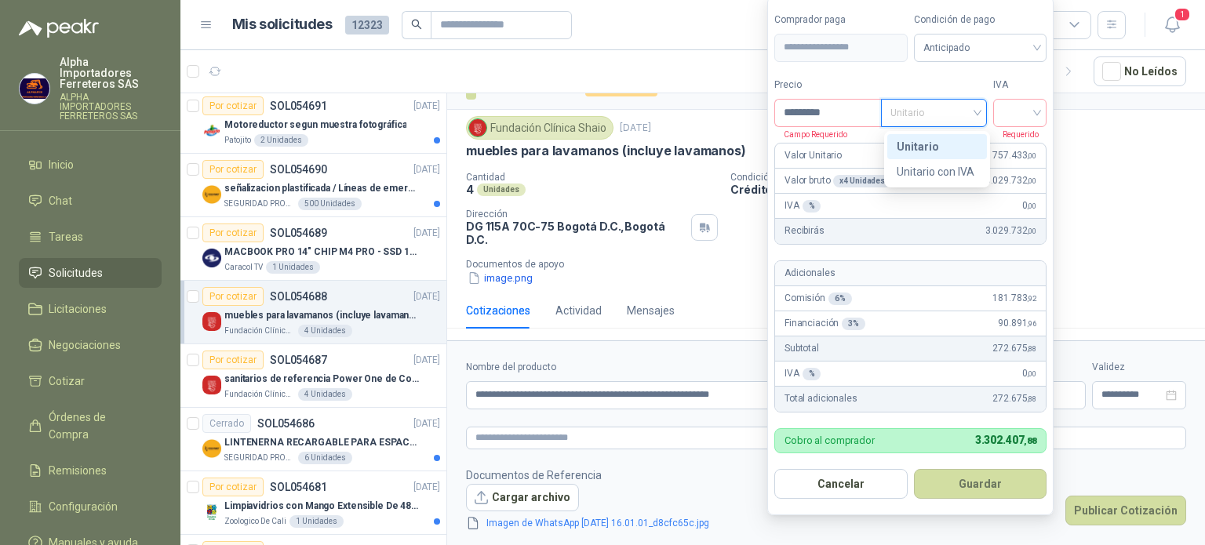
drag, startPoint x: 926, startPoint y: 147, endPoint x: 942, endPoint y: 144, distance: 16.0
click at [927, 147] on div "Unitario" at bounding box center [937, 146] width 81 height 17
click at [1029, 108] on input "search" at bounding box center [1020, 112] width 35 height 24
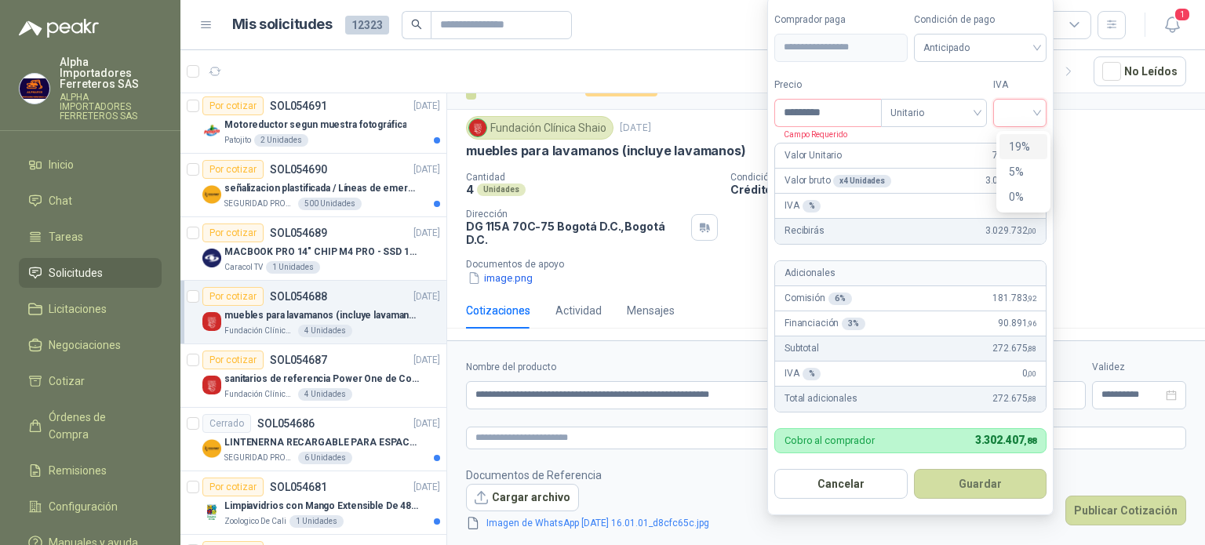
click at [1022, 153] on div "19%" at bounding box center [1023, 146] width 29 height 17
click at [920, 71] on form "**********" at bounding box center [912, 255] width 290 height 519
click at [850, 122] on input "*********" at bounding box center [829, 113] width 109 height 27
click at [1001, 52] on span "Anticipado" at bounding box center [983, 48] width 116 height 24
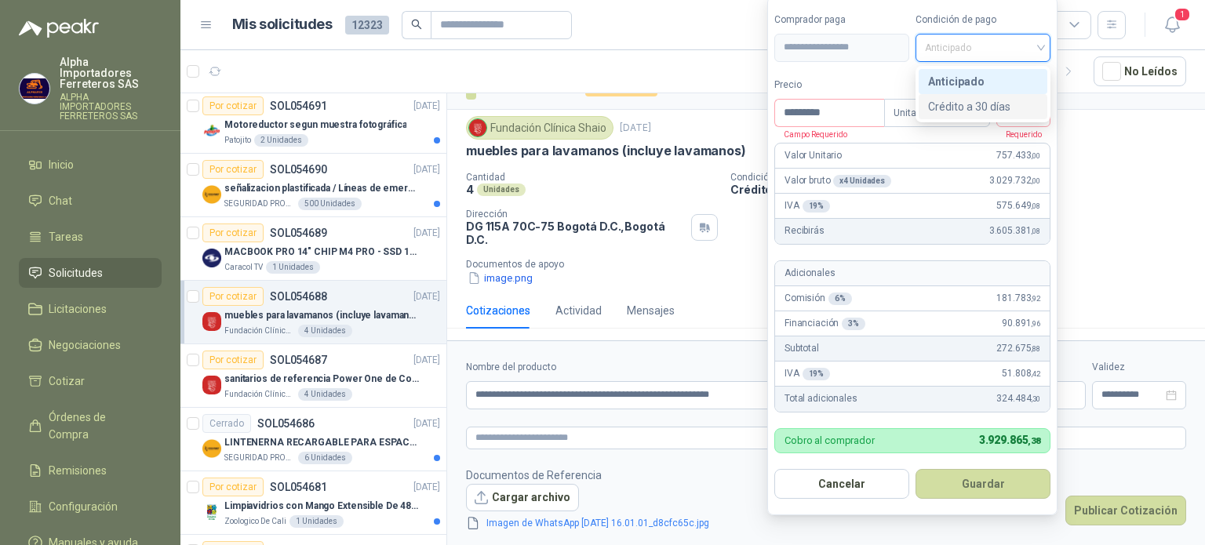
click at [980, 103] on div "Crédito a 30 días" at bounding box center [983, 106] width 110 height 17
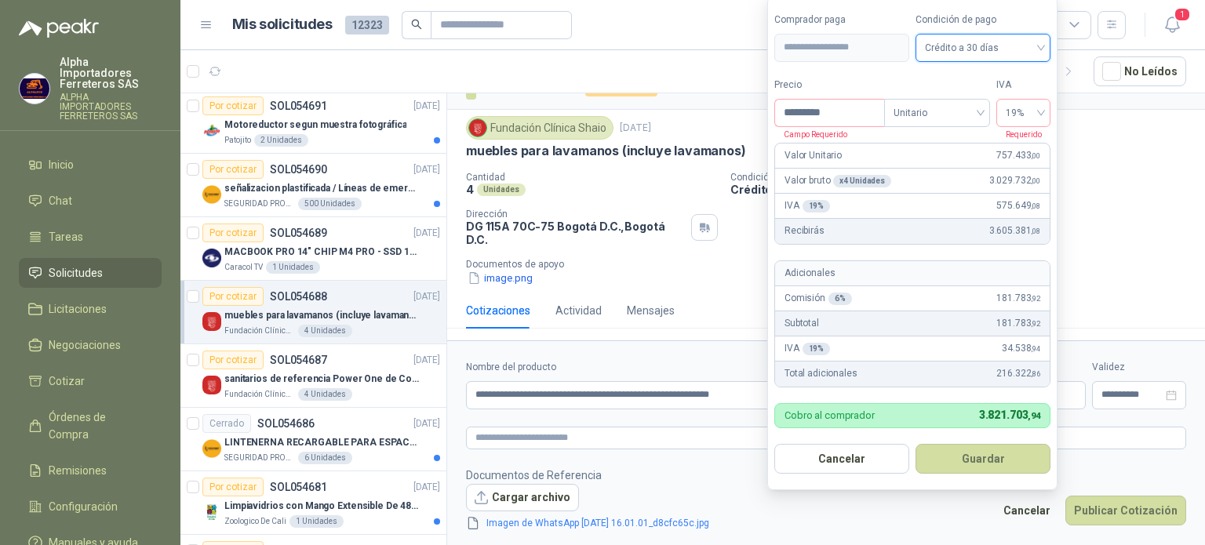
click at [970, 40] on span "Crédito a 30 días" at bounding box center [983, 48] width 116 height 24
click at [993, 86] on div "Anticipado" at bounding box center [983, 81] width 110 height 17
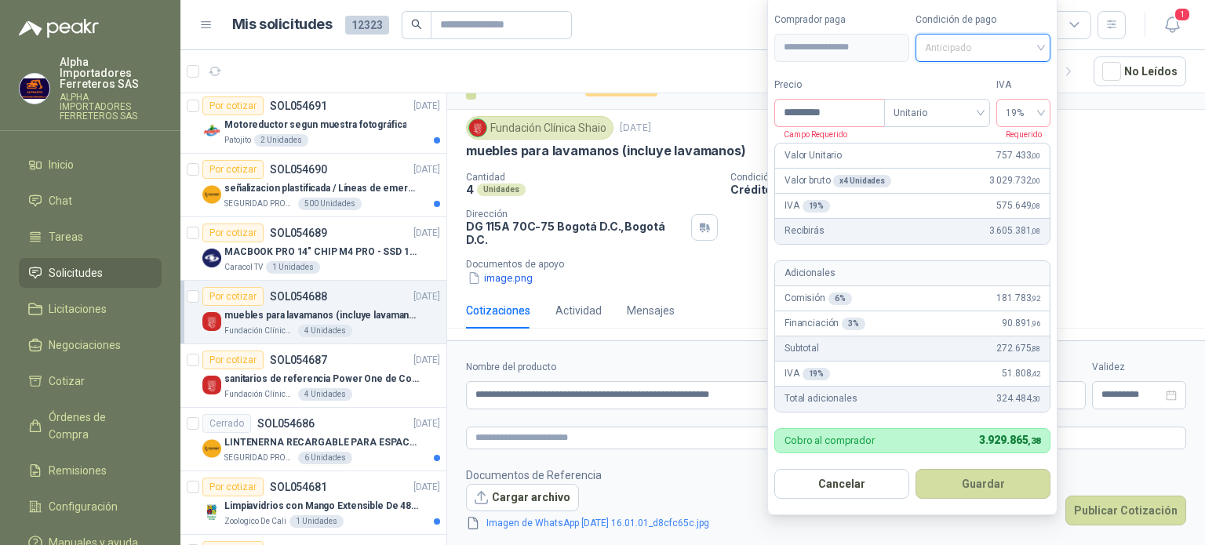
click at [989, 53] on span "Anticipado" at bounding box center [983, 48] width 116 height 24
click at [980, 110] on div "Crédito a 30 días" at bounding box center [983, 106] width 110 height 17
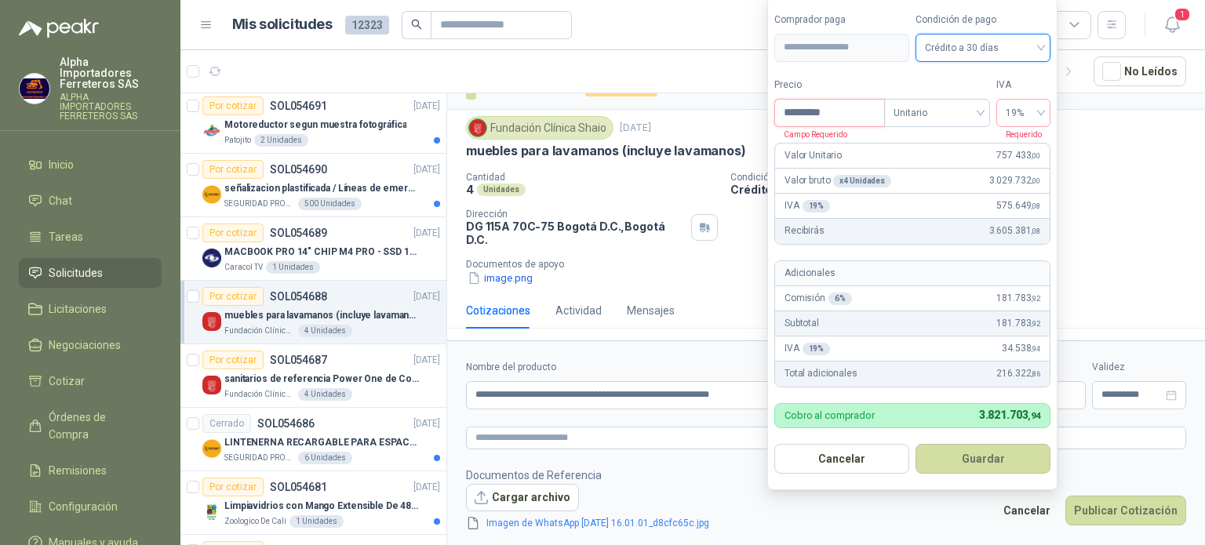
click at [844, 115] on input "*********" at bounding box center [829, 113] width 109 height 27
click at [987, 465] on button "Guardar" at bounding box center [983, 459] width 135 height 30
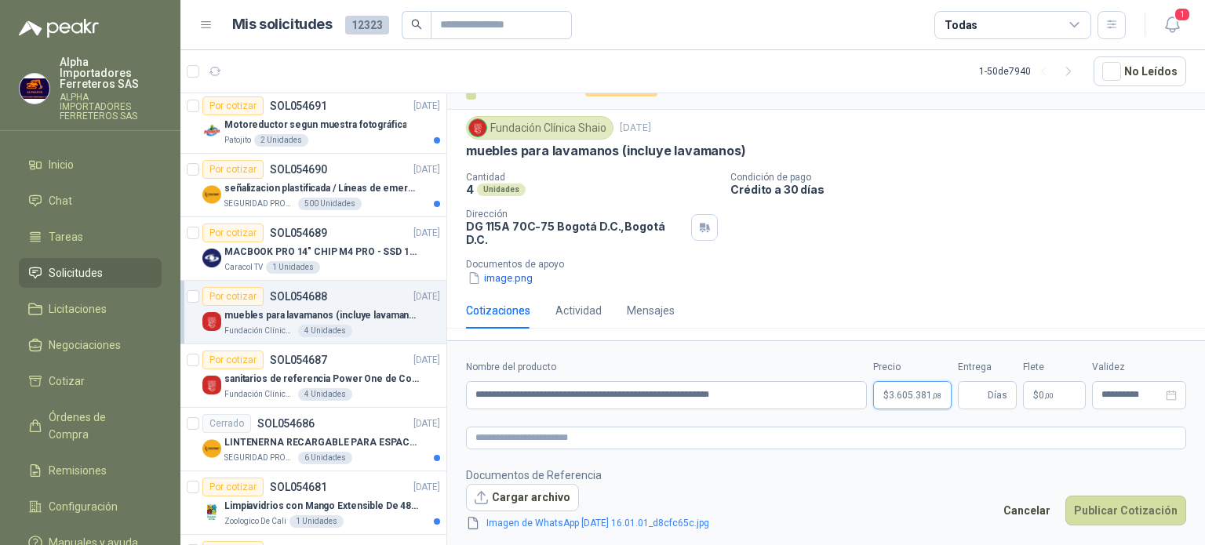
click at [907, 392] on span "3.605.381 ,08" at bounding box center [915, 395] width 53 height 9
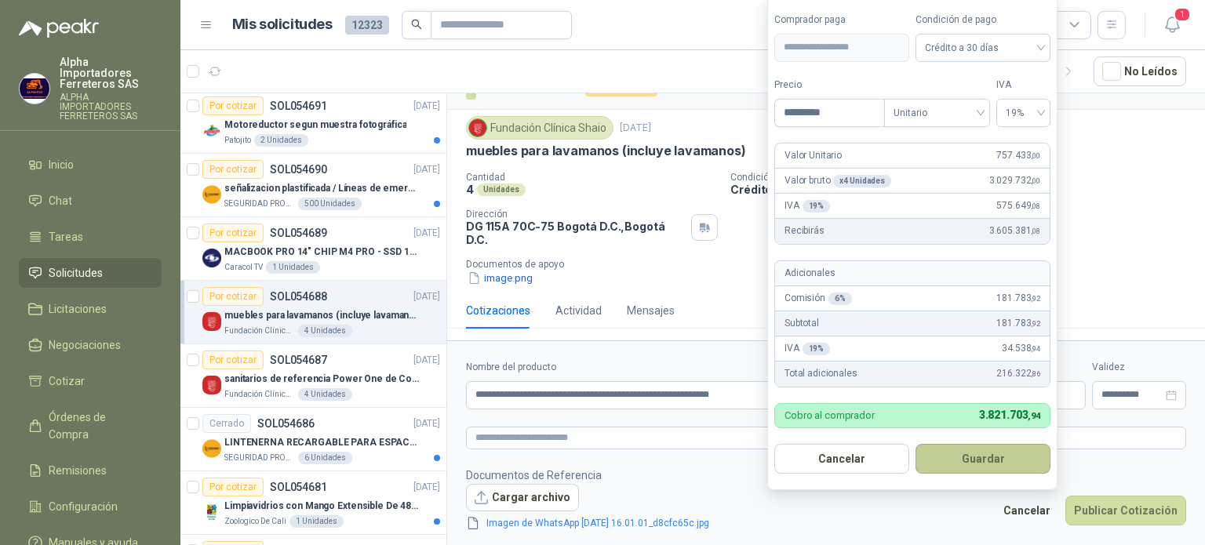
click at [967, 465] on button "Guardar" at bounding box center [983, 459] width 135 height 30
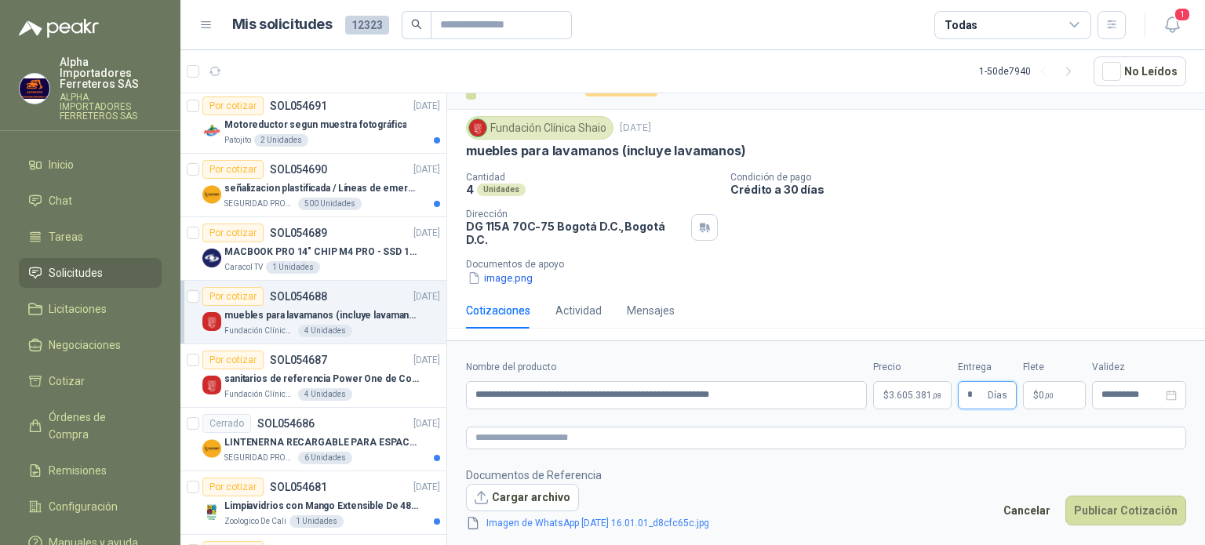
type input "*"
click at [1022, 471] on footer "Documentos de Referencia Cargar archivo Imagen de WhatsApp [DATE] 16.01.01_d8cf…" at bounding box center [826, 500] width 720 height 66
click at [654, 442] on textarea at bounding box center [826, 438] width 720 height 23
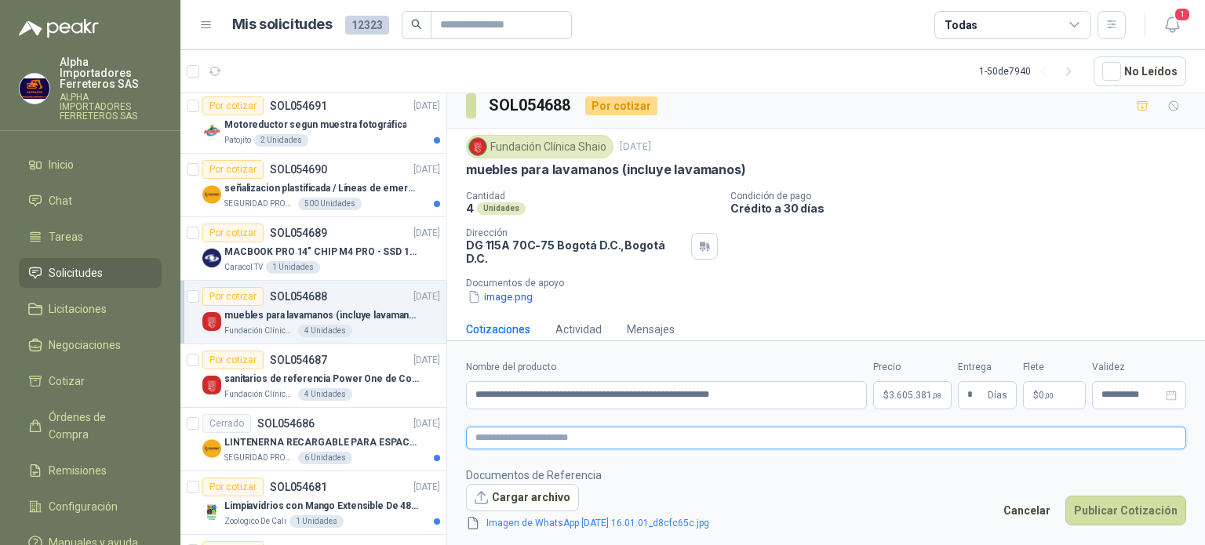
scroll to position [0, 0]
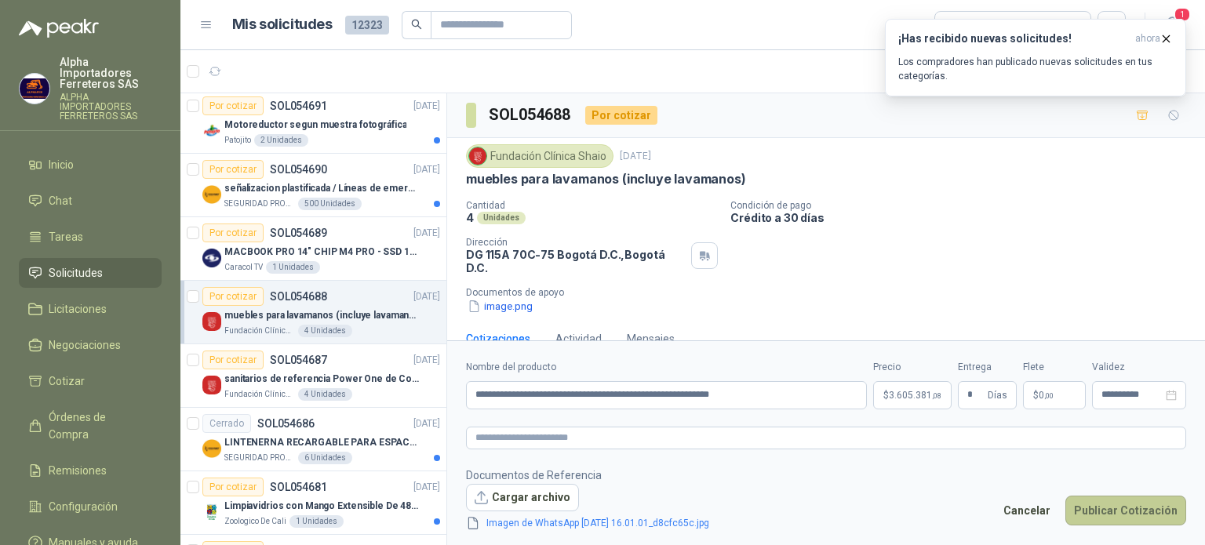
click at [1115, 513] on button "Publicar Cotización" at bounding box center [1126, 511] width 121 height 30
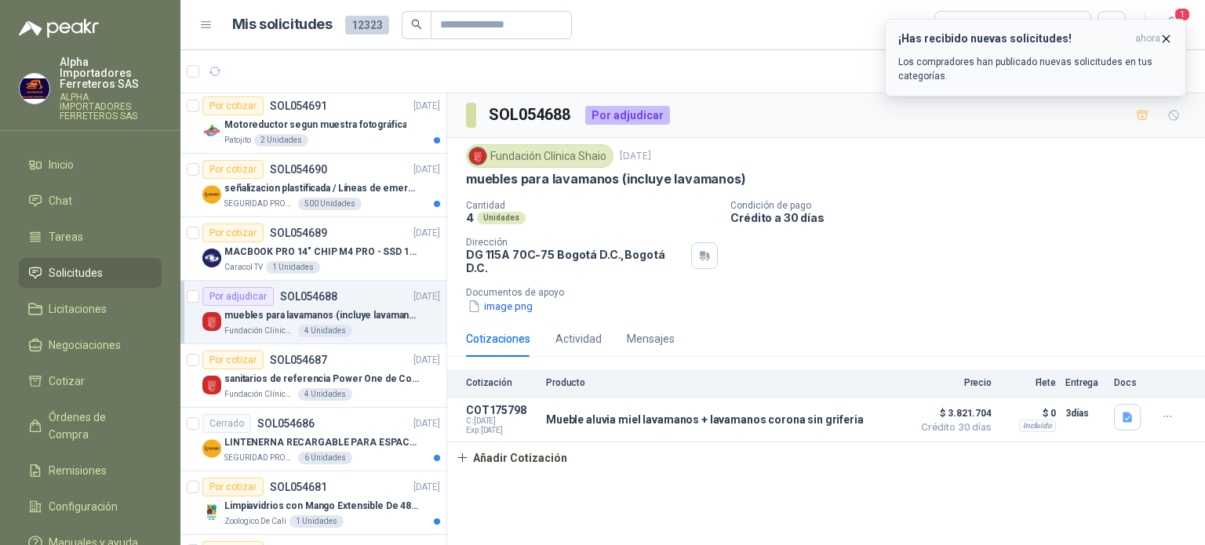
click at [1169, 37] on icon "button" at bounding box center [1166, 38] width 13 height 13
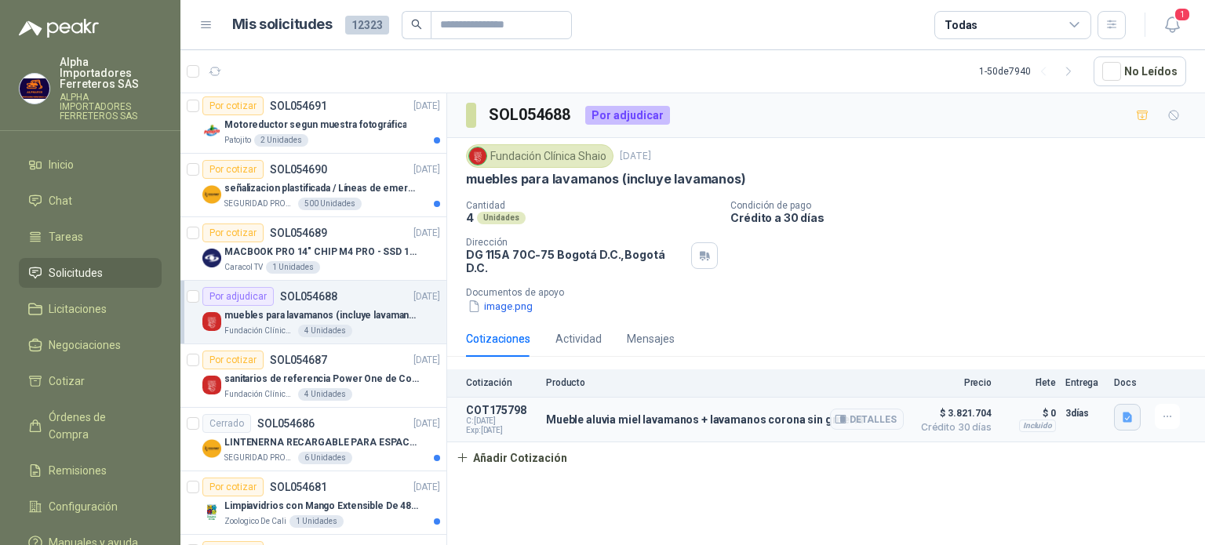
click at [1128, 413] on button "button" at bounding box center [1127, 417] width 27 height 27
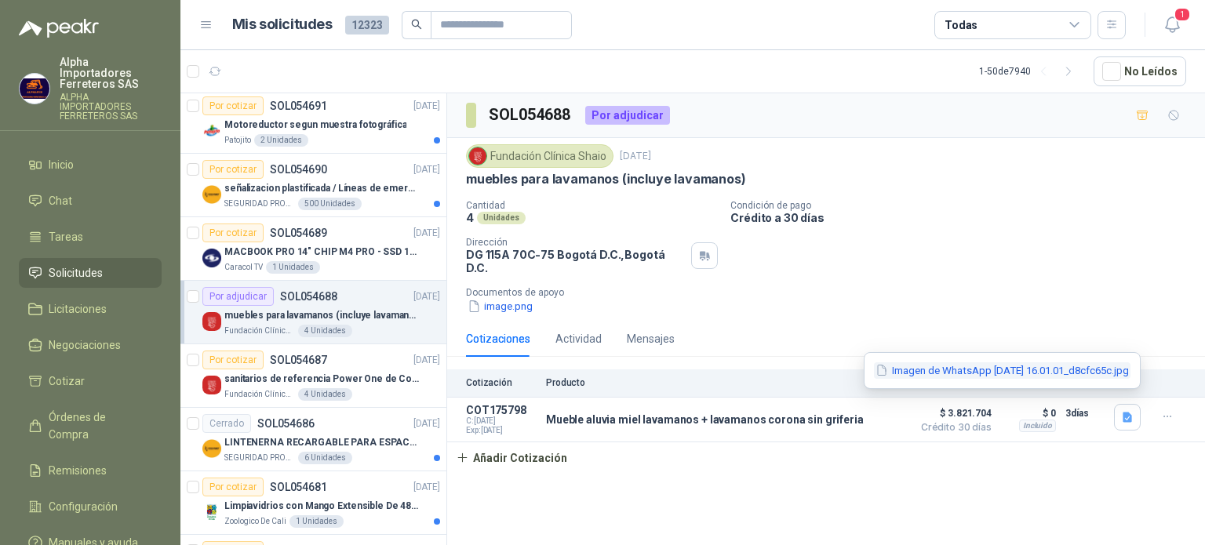
click at [1018, 369] on button "Imagen de WhatsApp [DATE] 16.01.01_d8cfc65c.jpg" at bounding box center [1002, 371] width 257 height 16
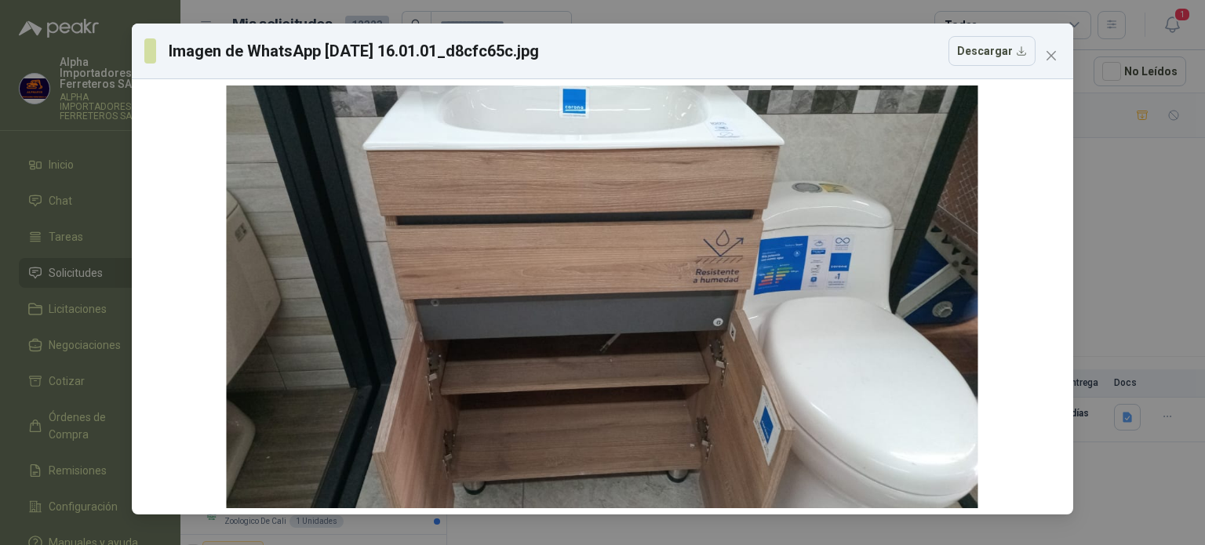
click at [1122, 267] on div "Imagen de WhatsApp [DATE] 16.01.01_d8cfc65c.jpg Descargar" at bounding box center [602, 272] width 1205 height 545
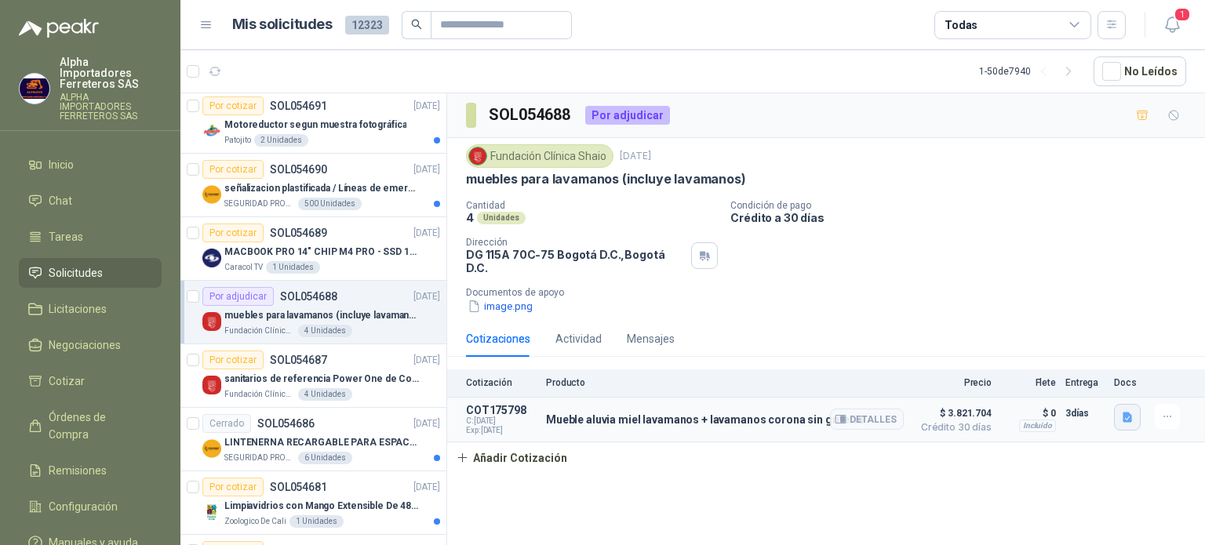
click at [1120, 404] on button "button" at bounding box center [1127, 417] width 27 height 27
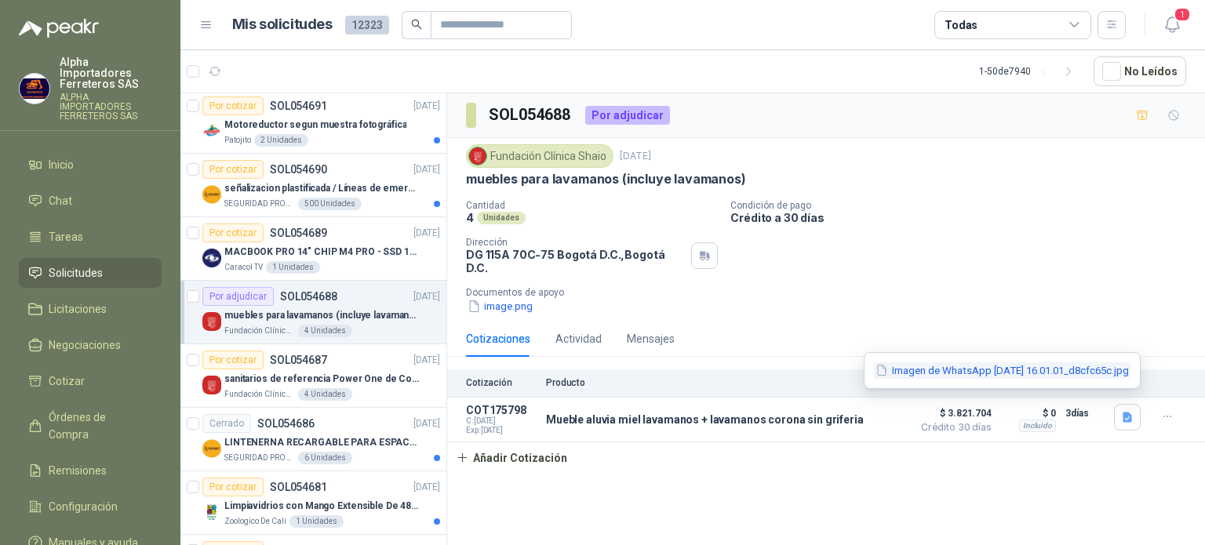
click at [981, 366] on button "Imagen de WhatsApp [DATE] 16.01.01_d8cfc65c.jpg" at bounding box center [1002, 371] width 257 height 16
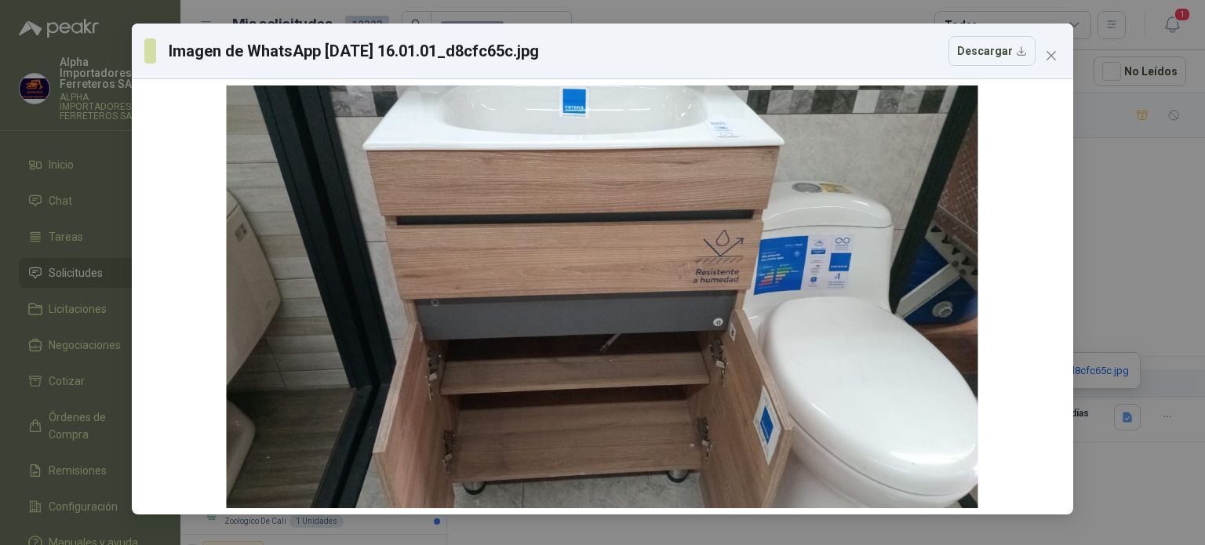
click at [1150, 231] on div "Imagen de WhatsApp [DATE] 16.01.01_d8cfc65c.jpg Descargar" at bounding box center [602, 272] width 1205 height 545
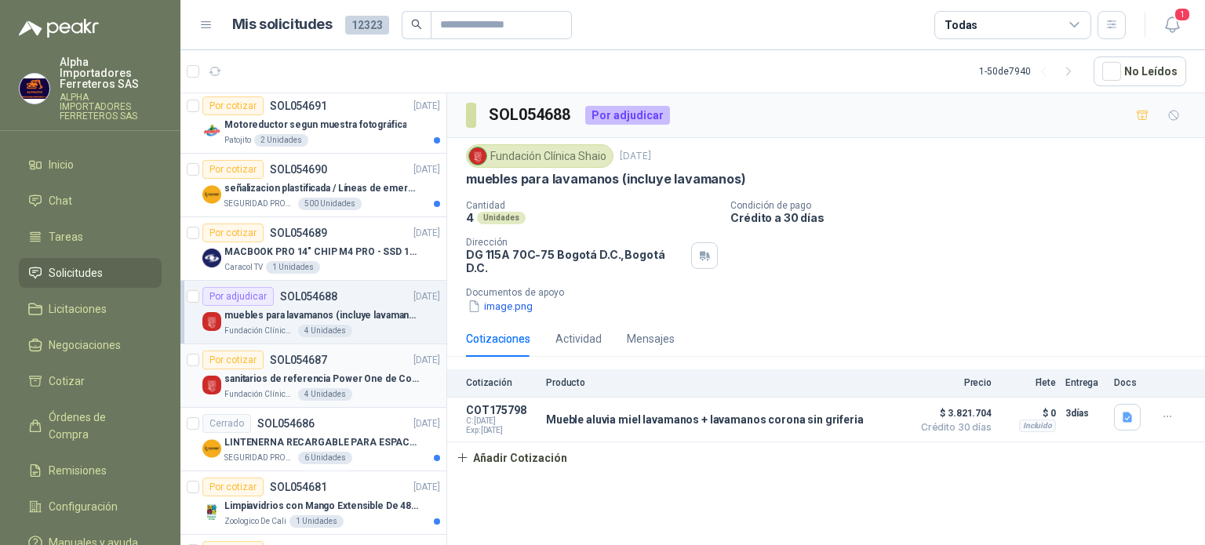
click at [363, 374] on p "sanitarios de referencia Power One de Corona" at bounding box center [321, 379] width 195 height 15
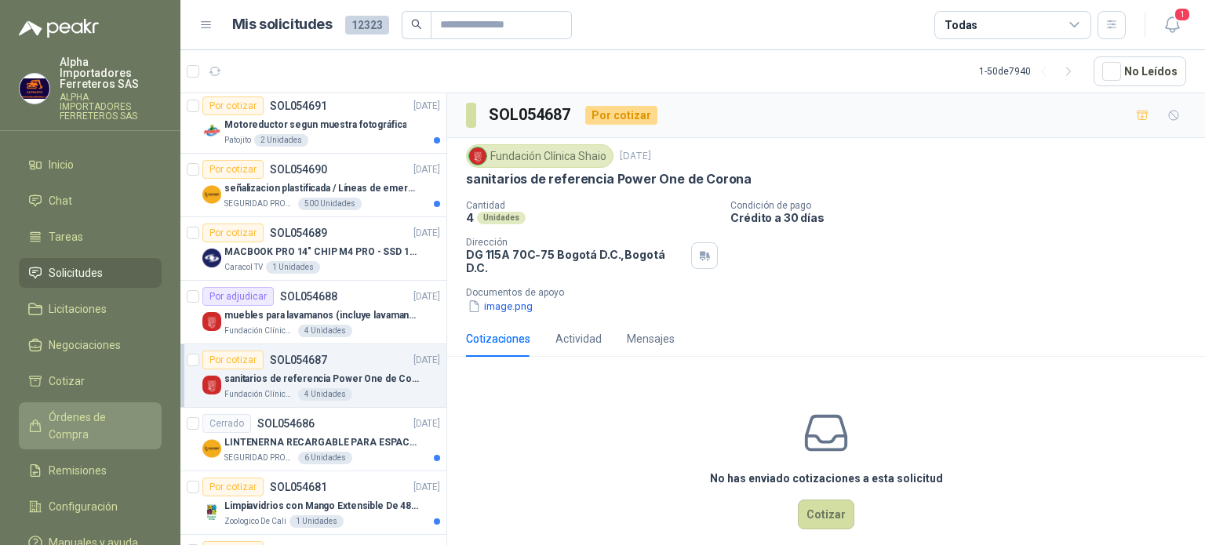
click at [83, 409] on span "Órdenes de Compra" at bounding box center [98, 426] width 98 height 35
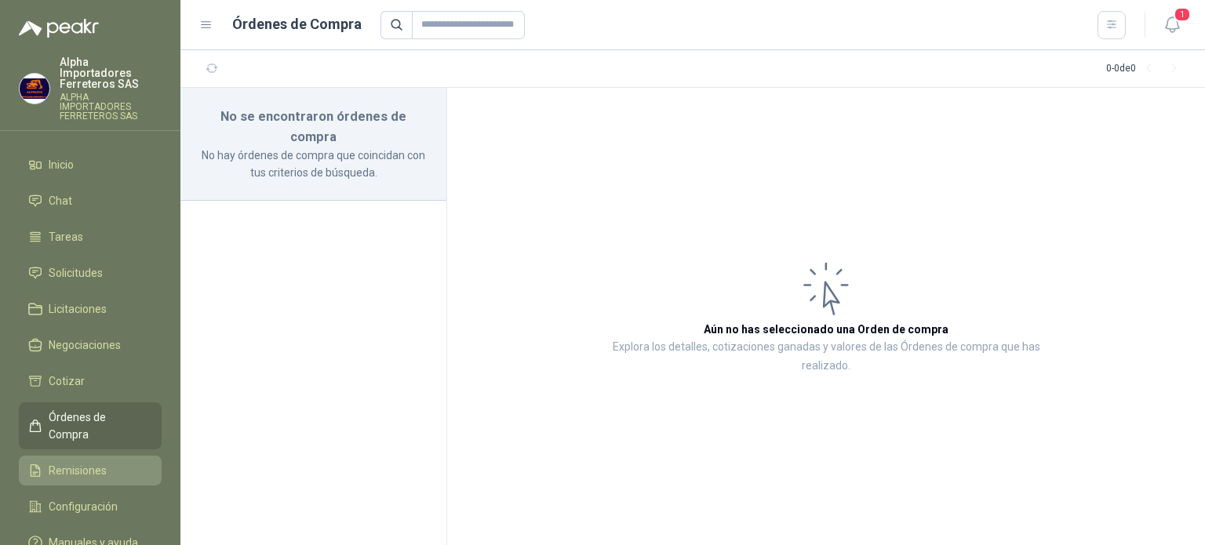
click at [54, 462] on span "Remisiones" at bounding box center [78, 470] width 58 height 17
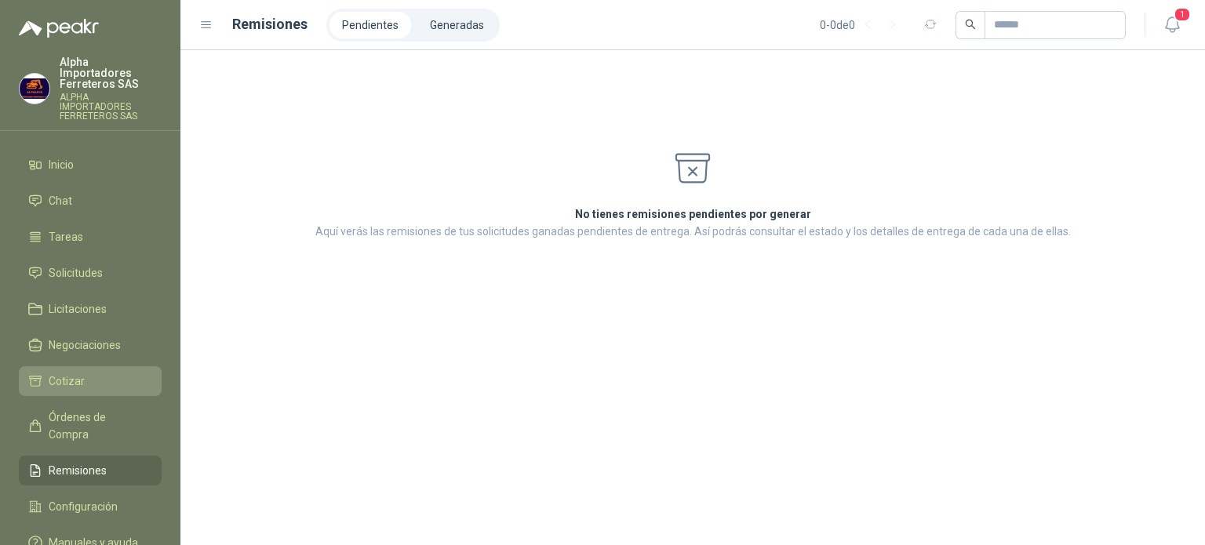
click at [76, 373] on span "Cotizar" at bounding box center [67, 381] width 36 height 17
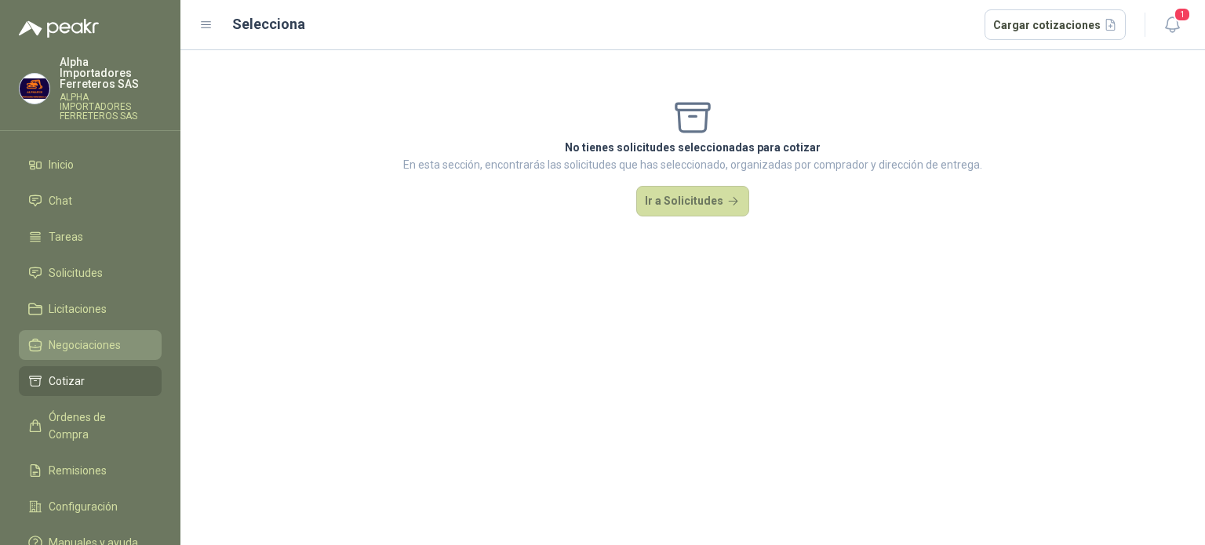
click at [84, 337] on span "Negociaciones" at bounding box center [85, 345] width 72 height 17
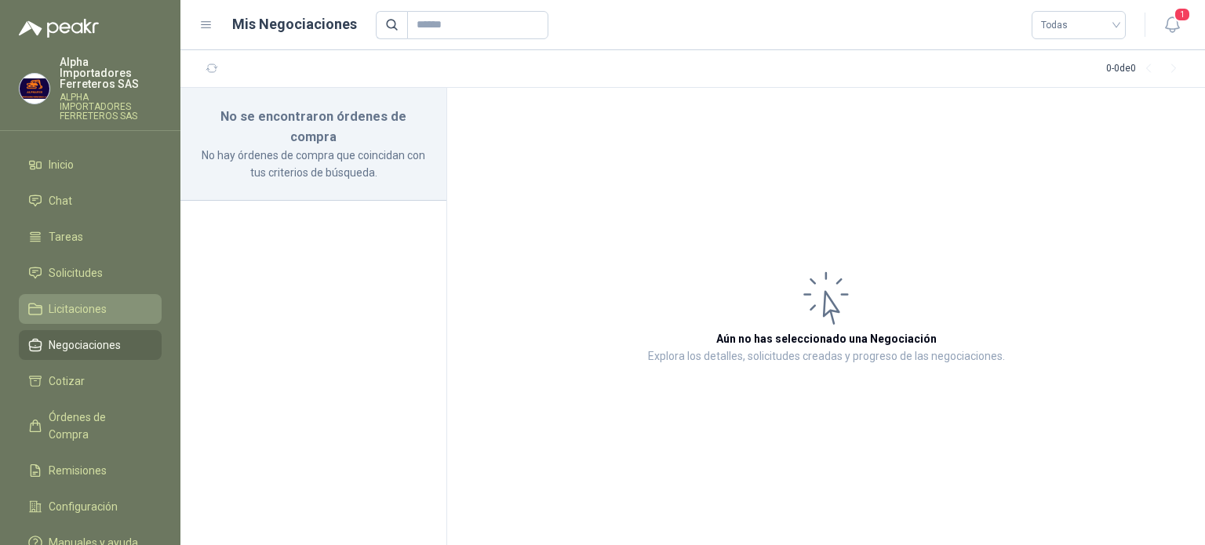
click at [86, 301] on span "Licitaciones" at bounding box center [78, 309] width 58 height 17
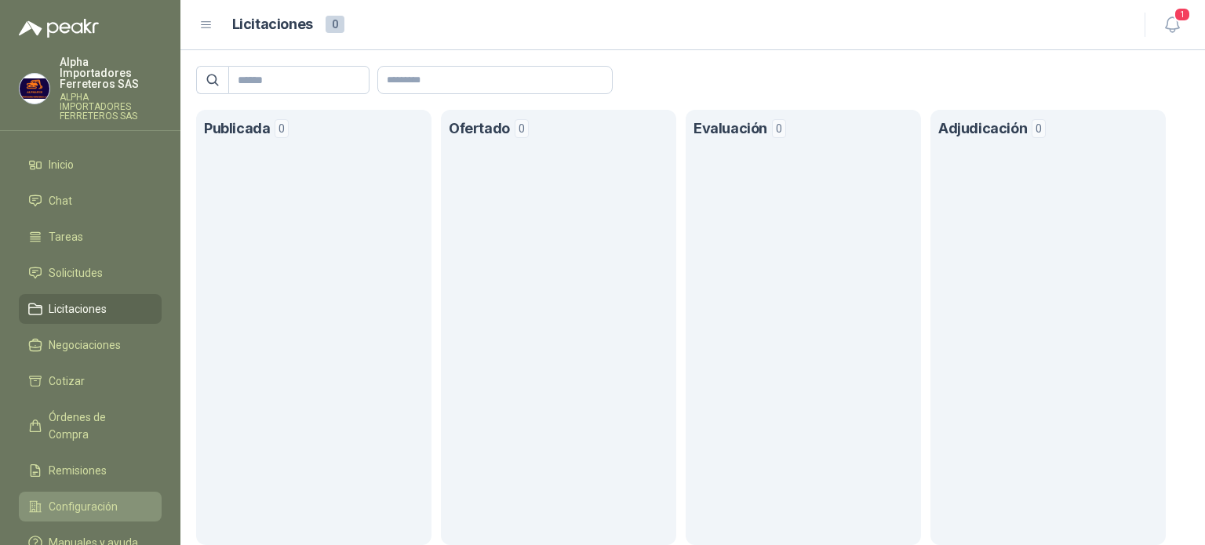
click at [88, 492] on link "Configuración" at bounding box center [90, 507] width 143 height 30
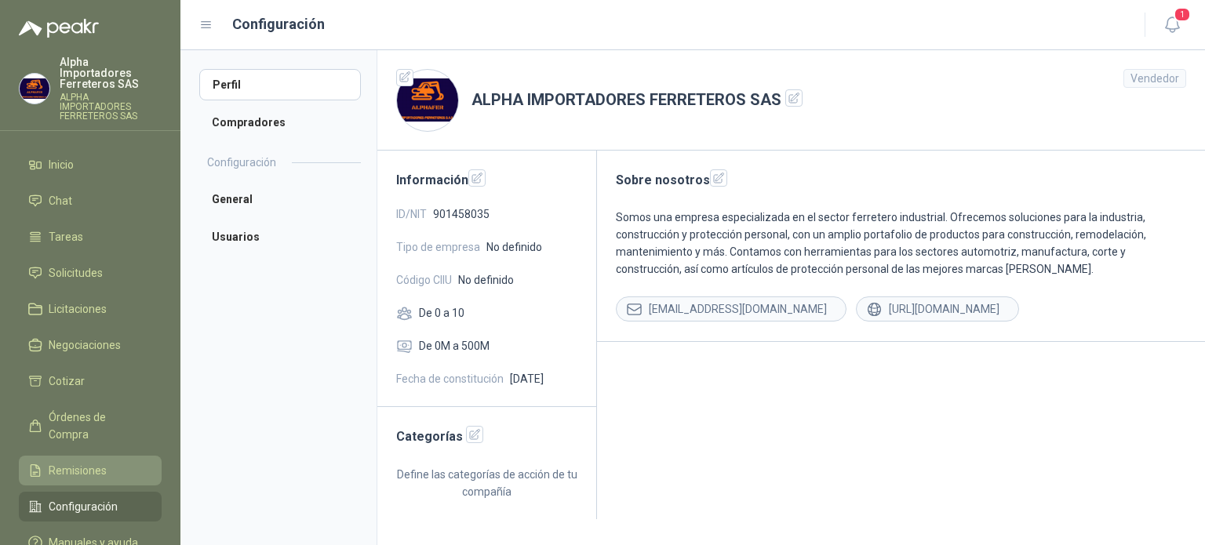
click at [85, 462] on span "Remisiones" at bounding box center [78, 470] width 58 height 17
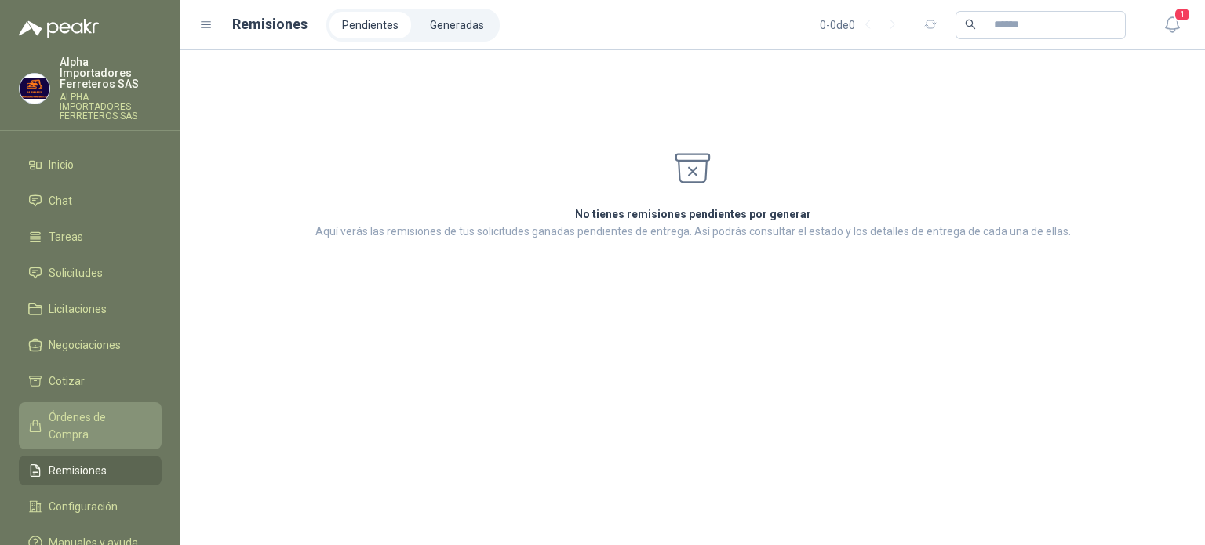
click at [91, 409] on span "Órdenes de Compra" at bounding box center [98, 426] width 98 height 35
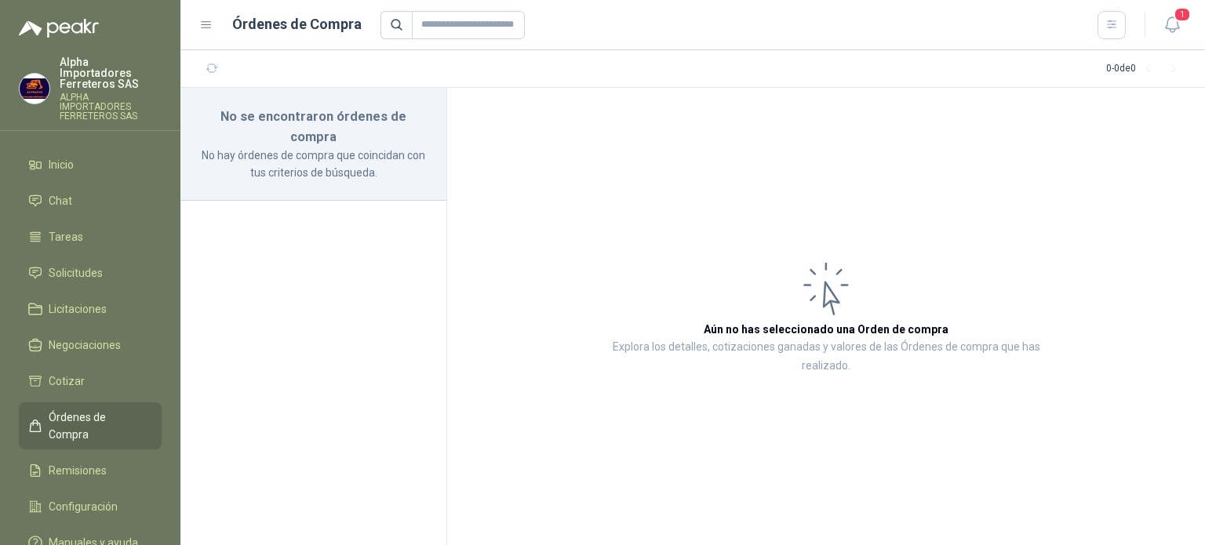
click at [80, 376] on ul "Inicio Chat Tareas Solicitudes Licitaciones Negociaciones Cotizar Órdenes de Co…" at bounding box center [90, 357] width 180 height 414
click at [78, 373] on span "Cotizar" at bounding box center [67, 381] width 36 height 17
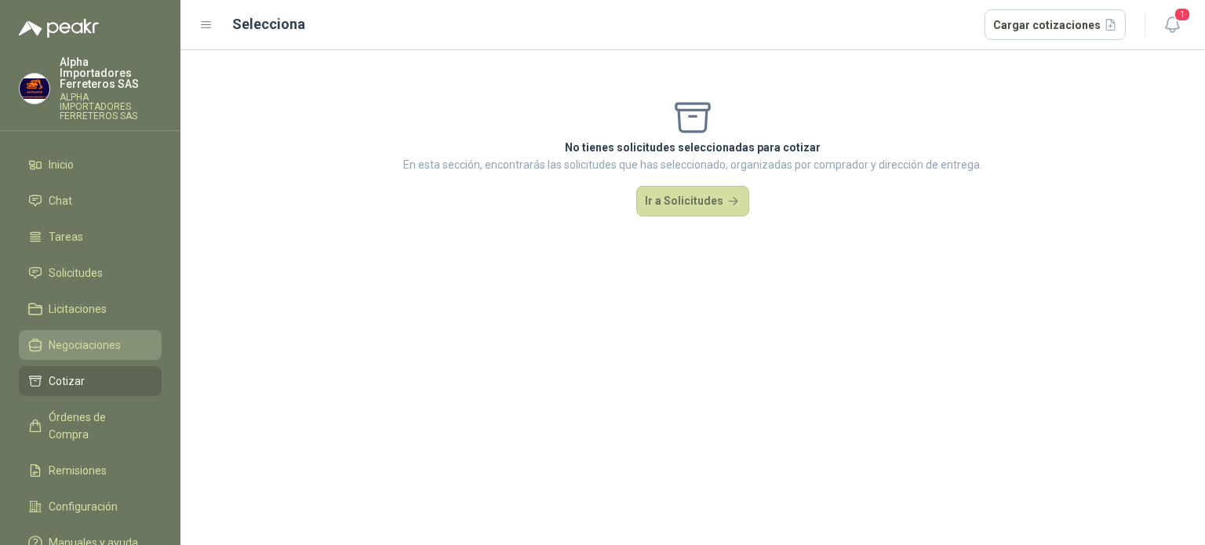
click at [86, 330] on link "Negociaciones" at bounding box center [90, 345] width 143 height 30
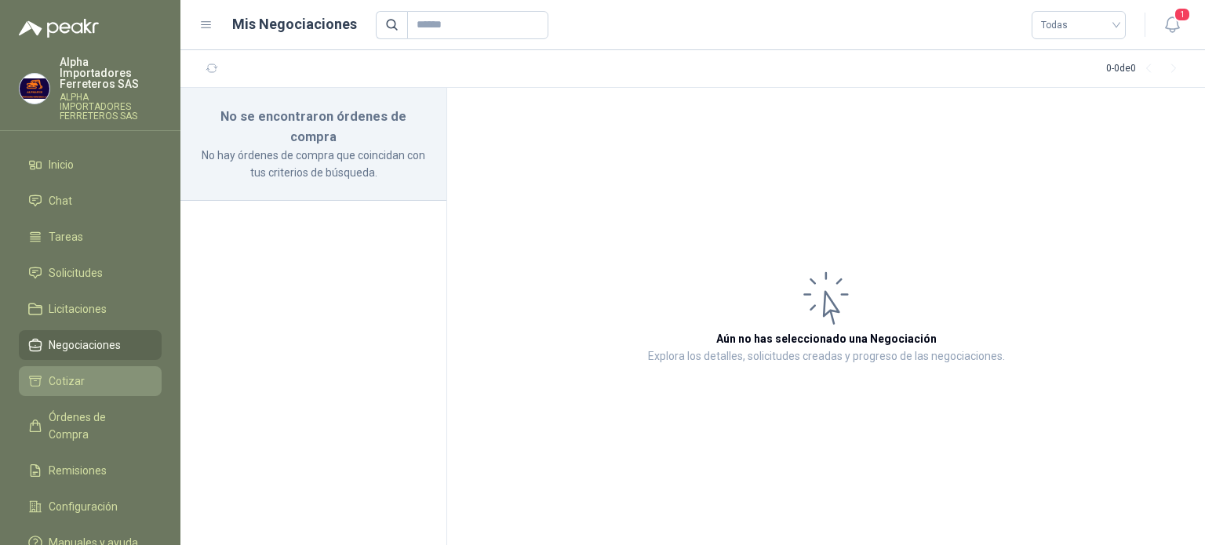
click at [74, 373] on span "Cotizar" at bounding box center [67, 381] width 36 height 17
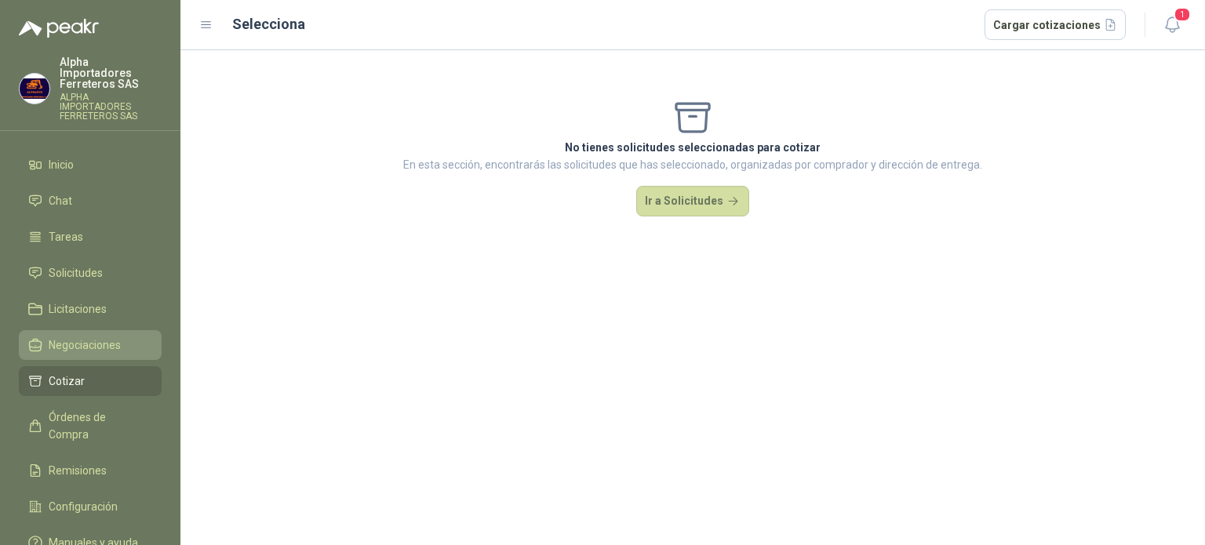
click at [77, 337] on span "Negociaciones" at bounding box center [85, 345] width 72 height 17
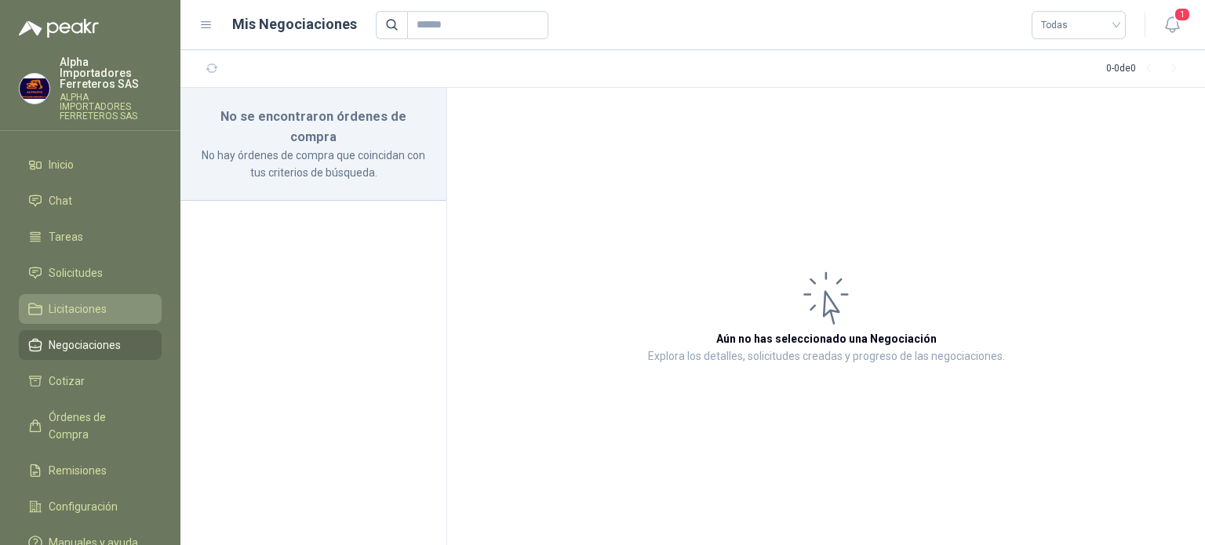
click at [84, 300] on link "Licitaciones" at bounding box center [90, 309] width 143 height 30
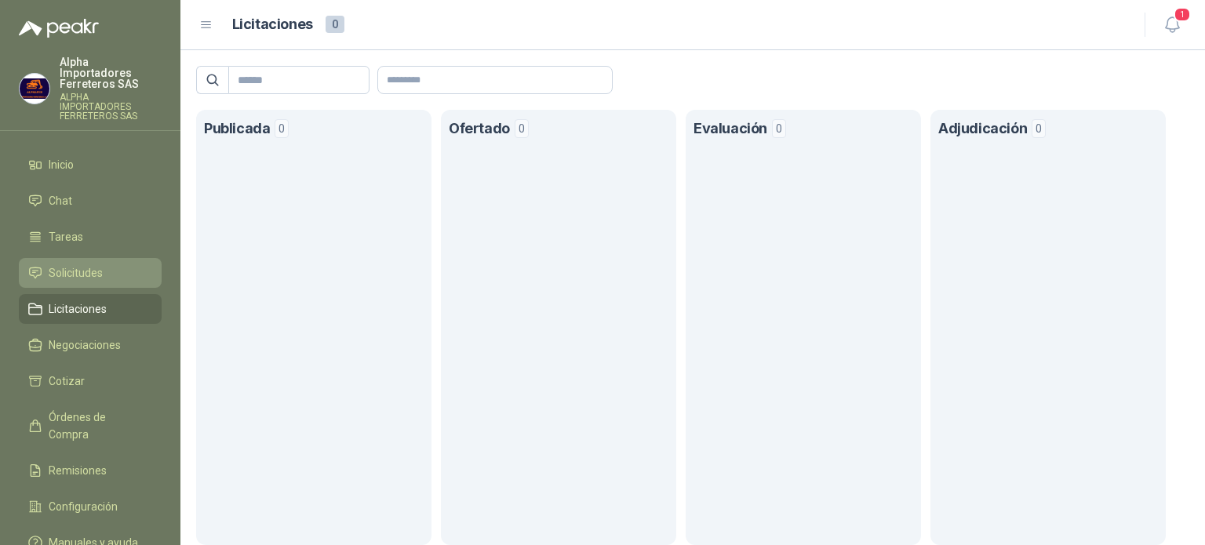
click at [61, 264] on span "Solicitudes" at bounding box center [76, 272] width 54 height 17
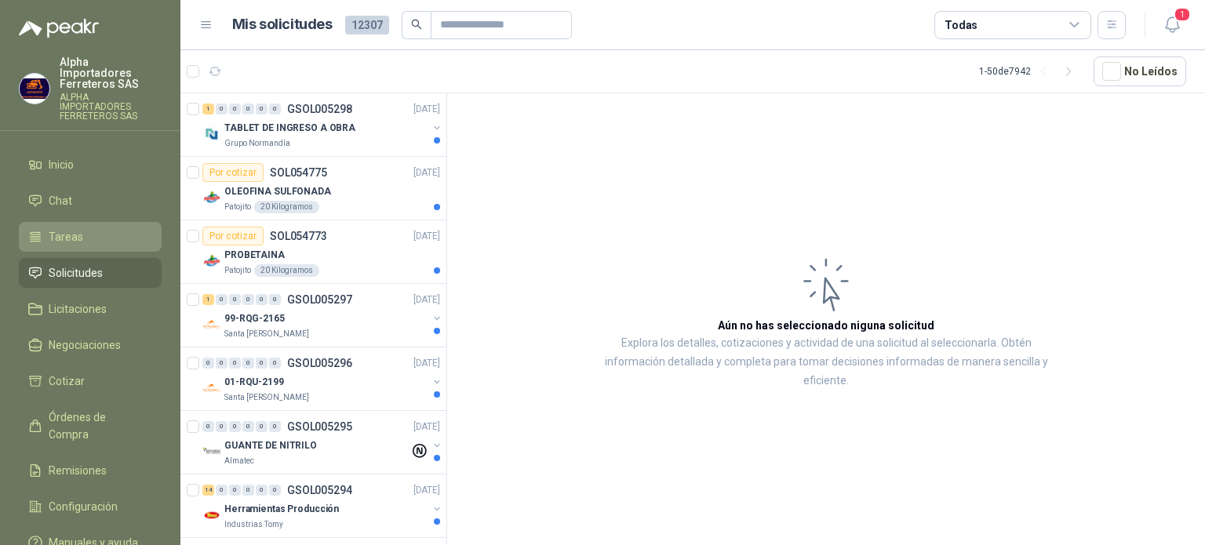
click at [67, 228] on span "Tareas" at bounding box center [66, 236] width 35 height 17
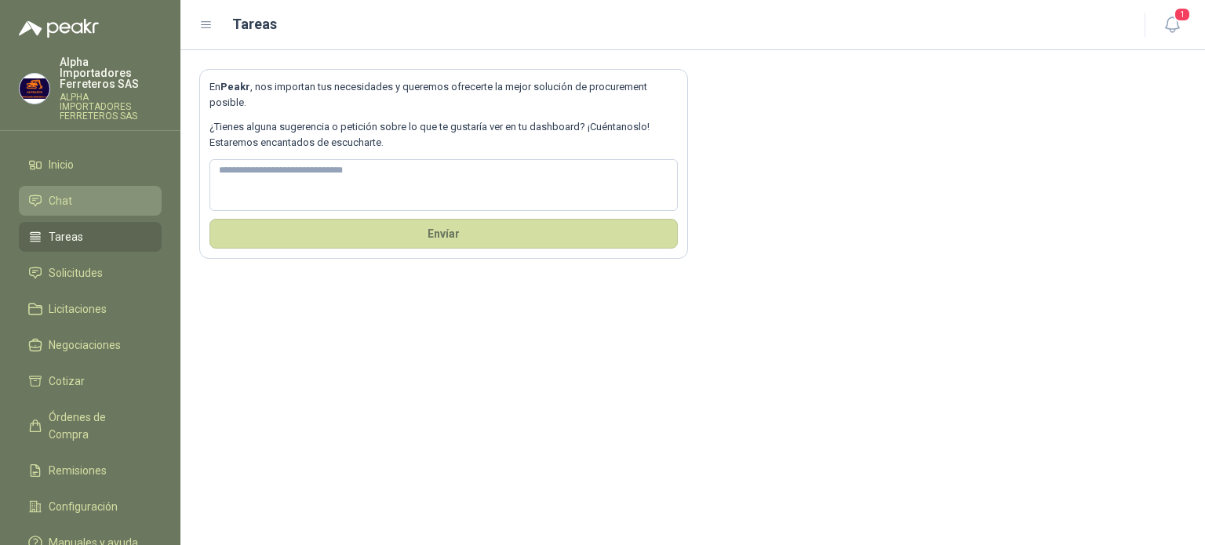
click at [74, 192] on li "Chat" at bounding box center [90, 200] width 124 height 17
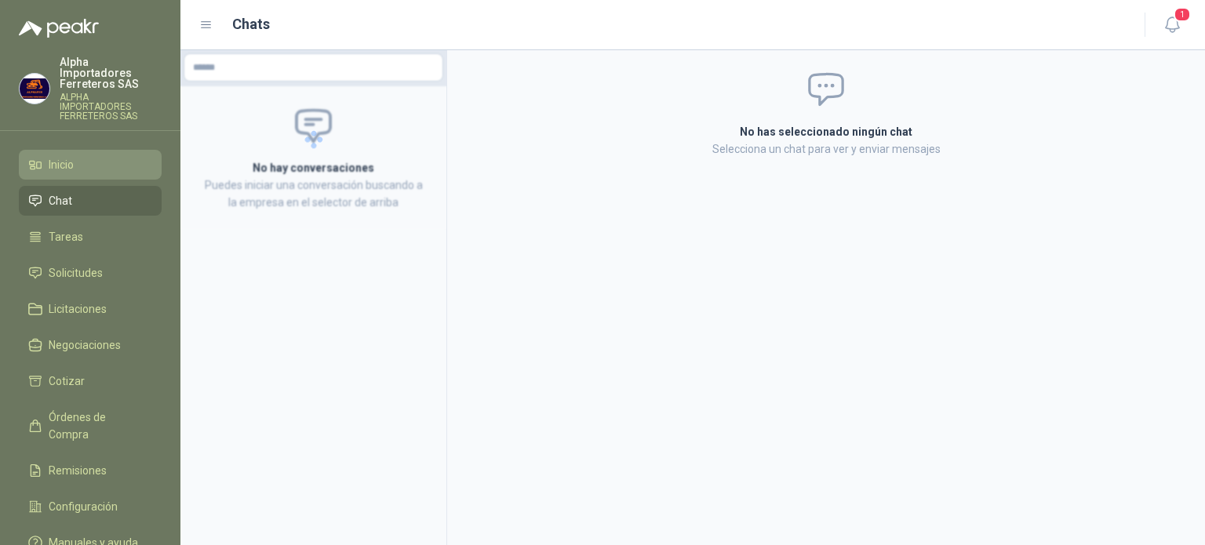
click at [85, 156] on li "Inicio" at bounding box center [90, 164] width 124 height 17
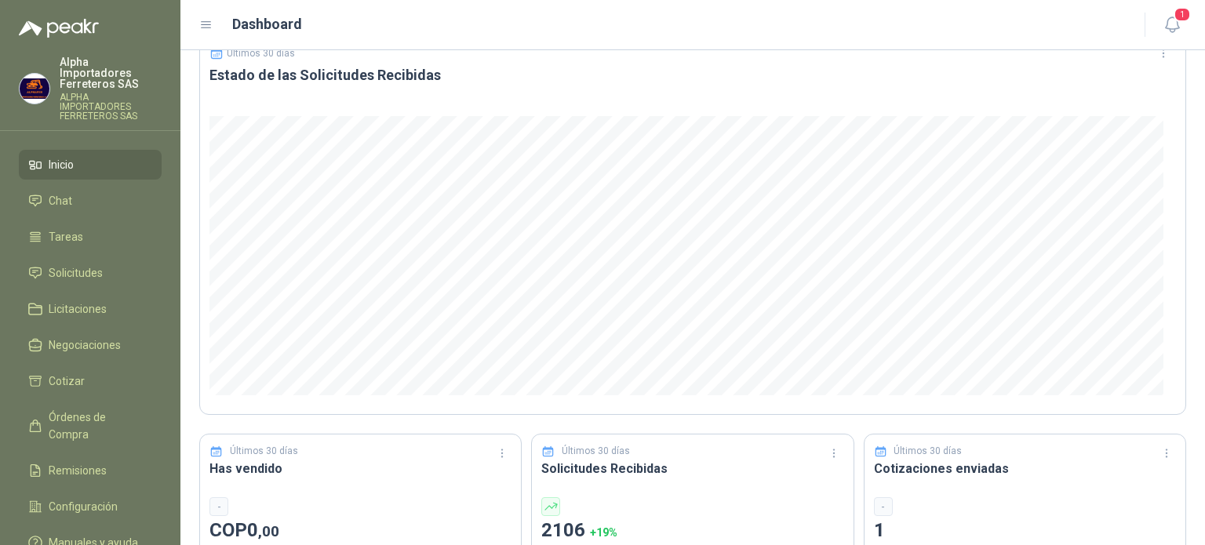
scroll to position [17, 0]
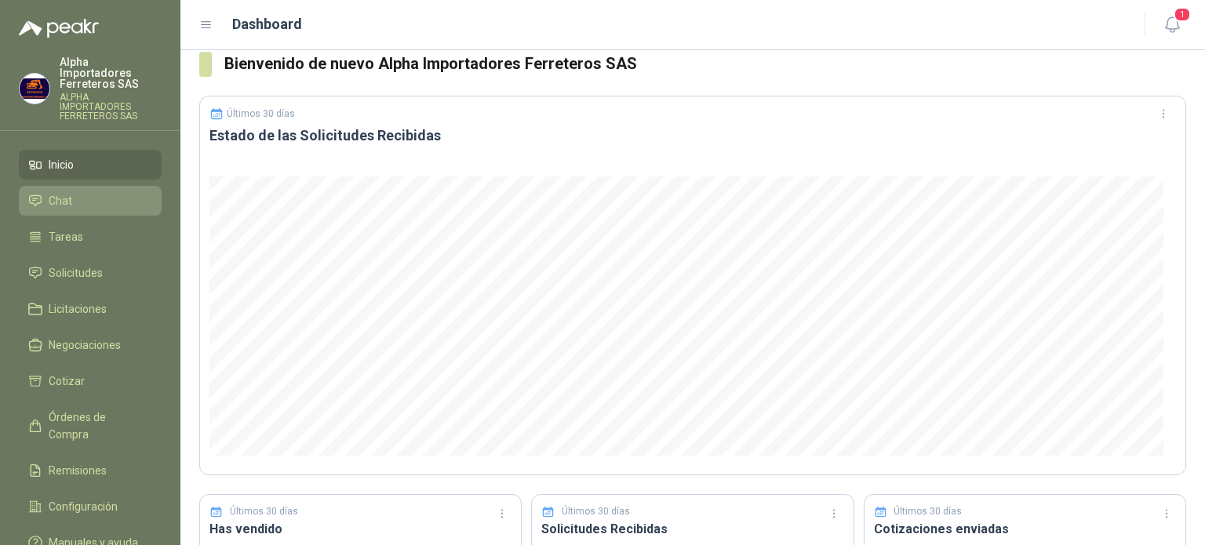
click at [98, 192] on li "Chat" at bounding box center [90, 200] width 124 height 17
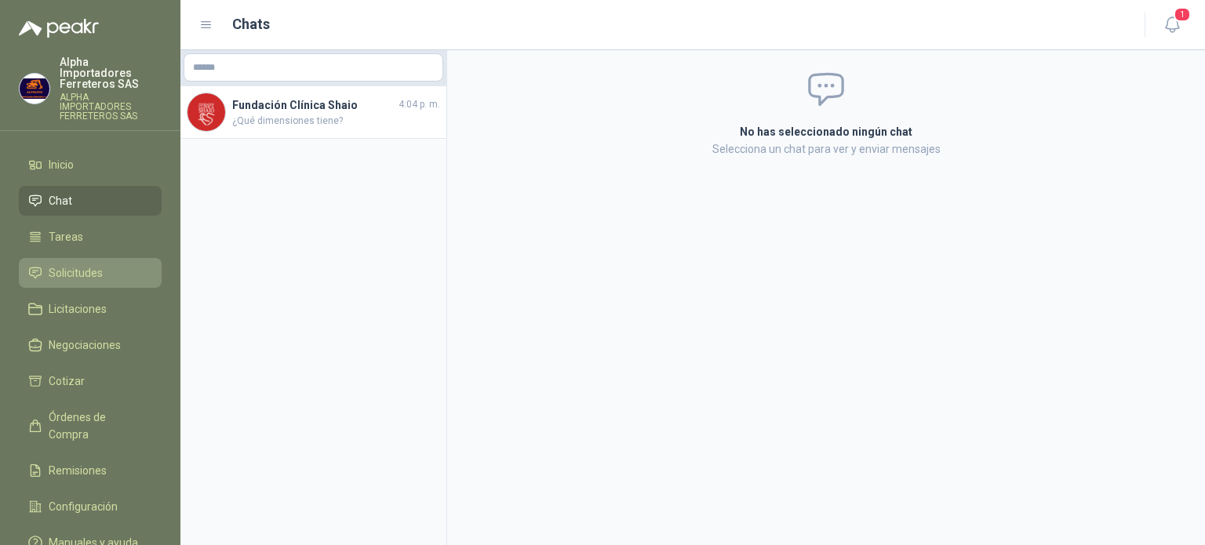
click at [97, 261] on link "Solicitudes" at bounding box center [90, 273] width 143 height 30
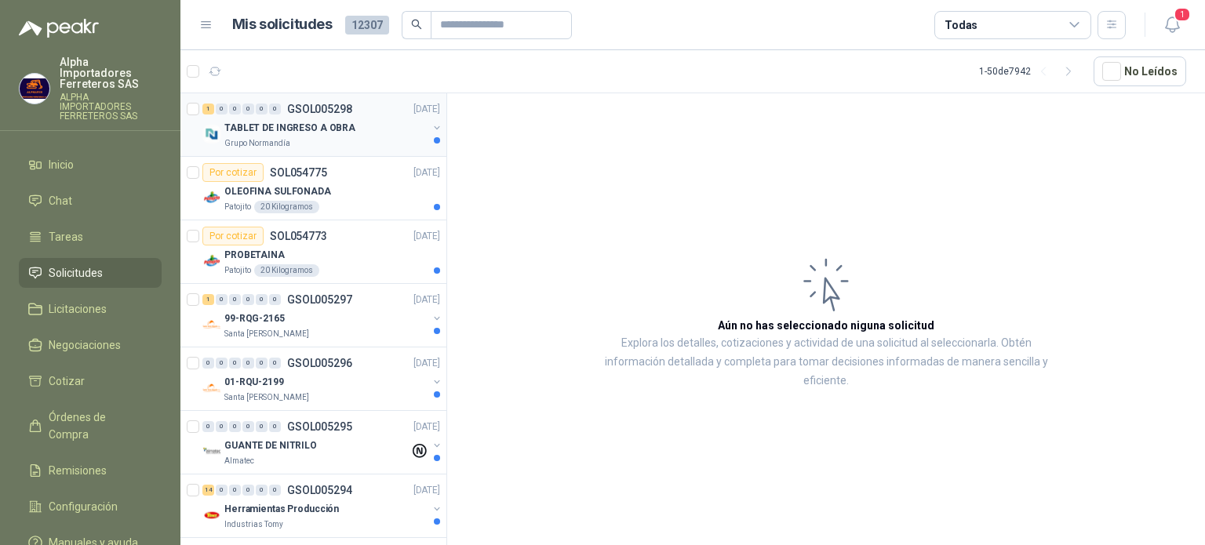
click at [359, 140] on div "Grupo Normandía" at bounding box center [325, 143] width 203 height 13
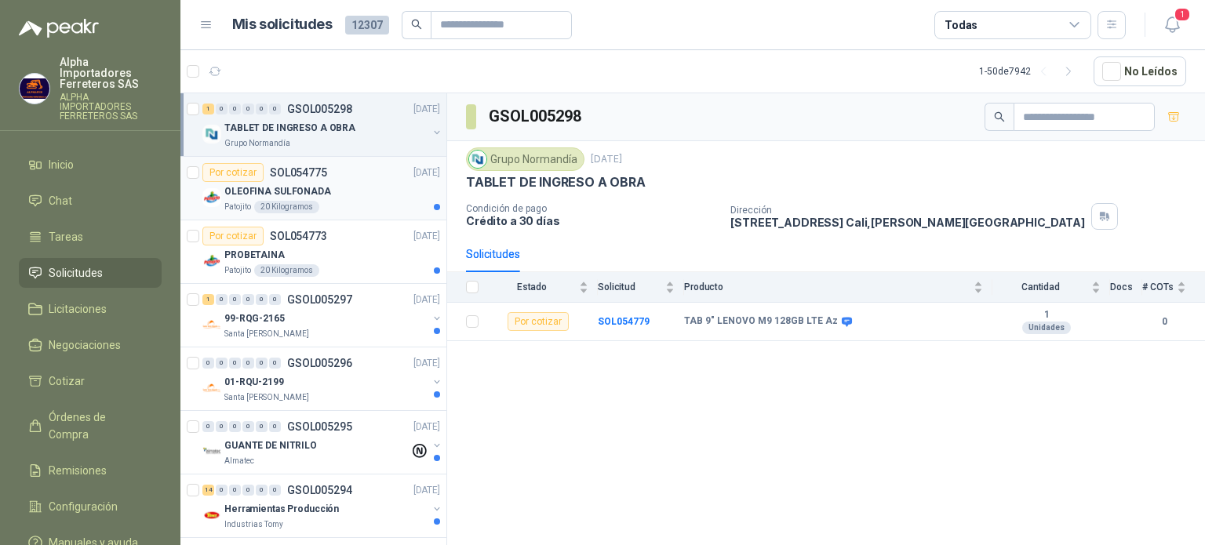
click at [343, 194] on div "OLEOFINA SULFONADA" at bounding box center [332, 191] width 216 height 19
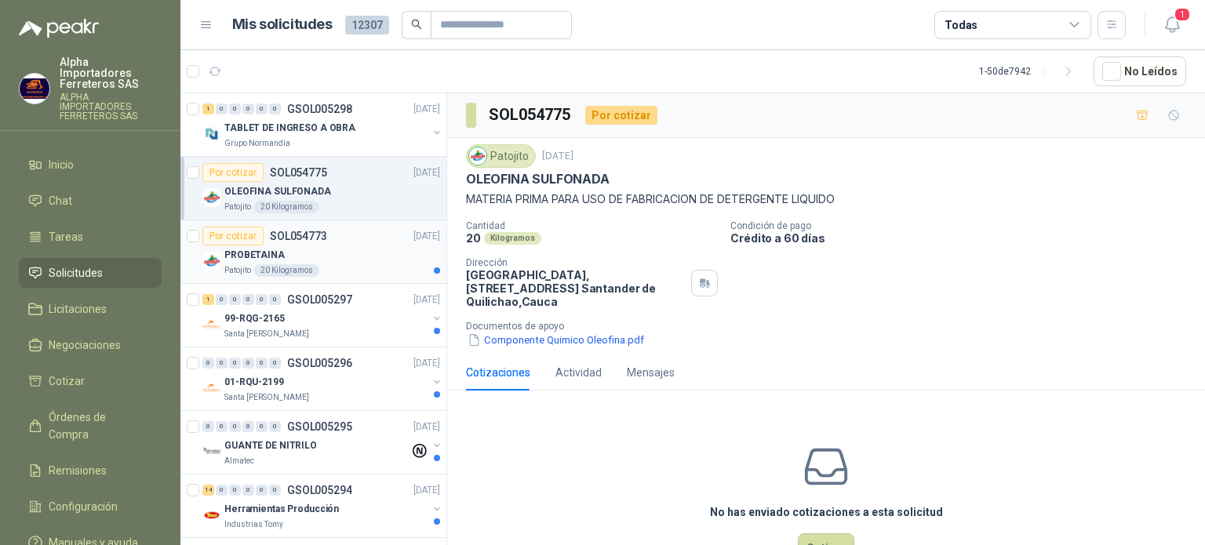
click at [336, 244] on div "Por cotizar SOL054773 [DATE]" at bounding box center [321, 236] width 238 height 19
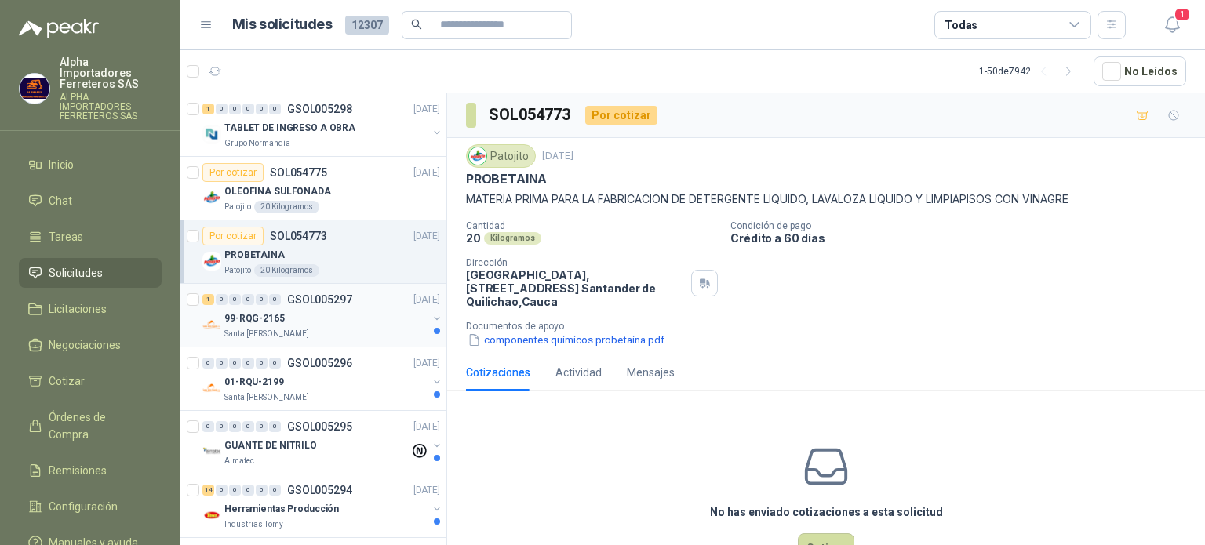
click at [361, 317] on div "99-RQG-2165" at bounding box center [325, 318] width 203 height 19
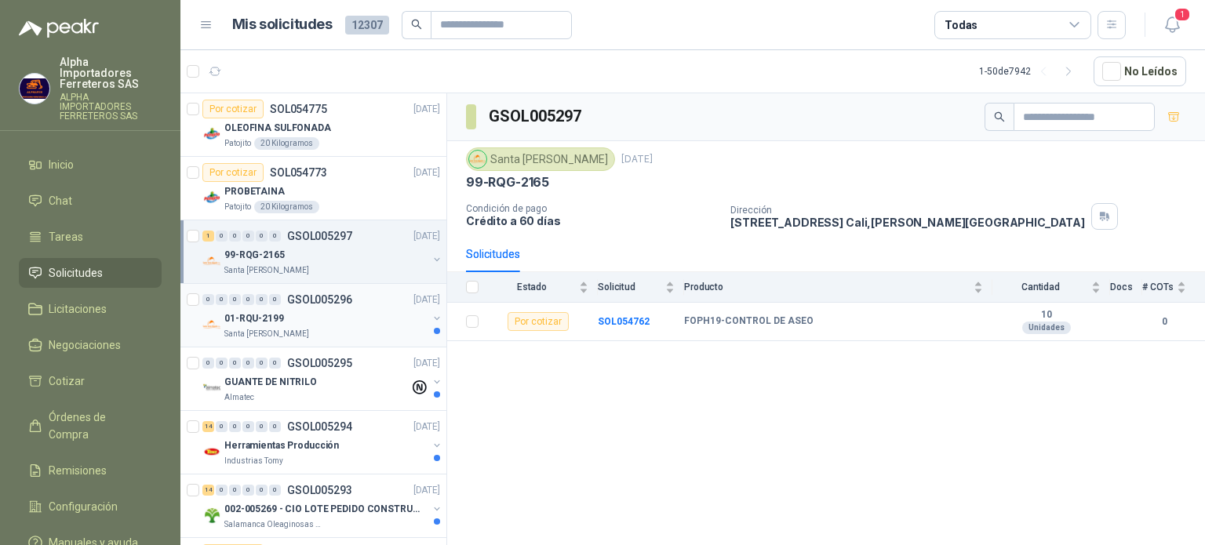
scroll to position [78, 0]
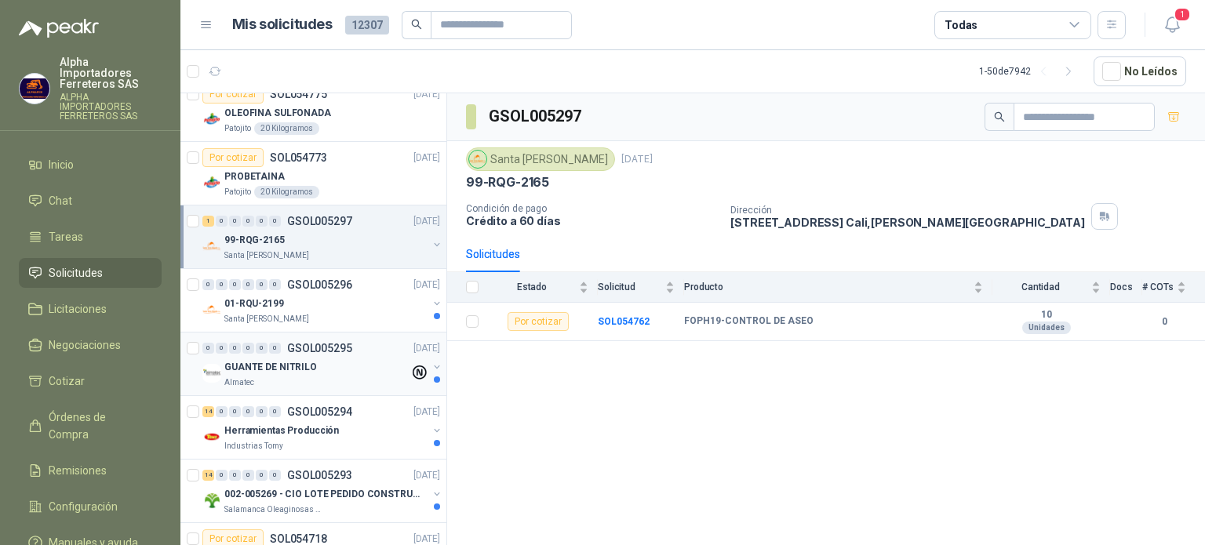
click at [352, 363] on div "GUANTE DE NITRILO" at bounding box center [316, 367] width 185 height 19
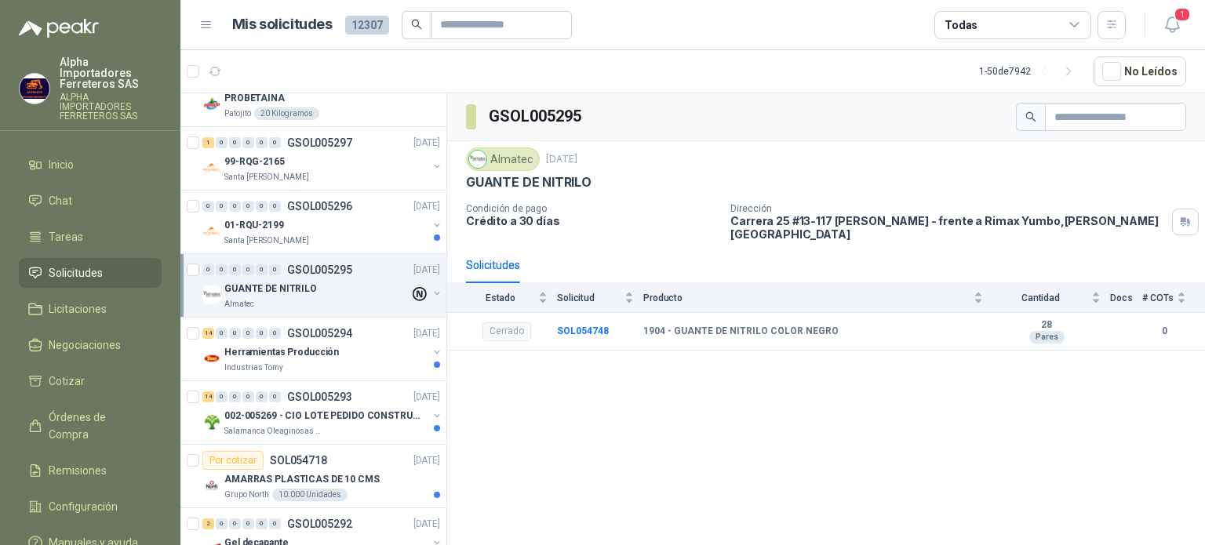
scroll to position [392, 0]
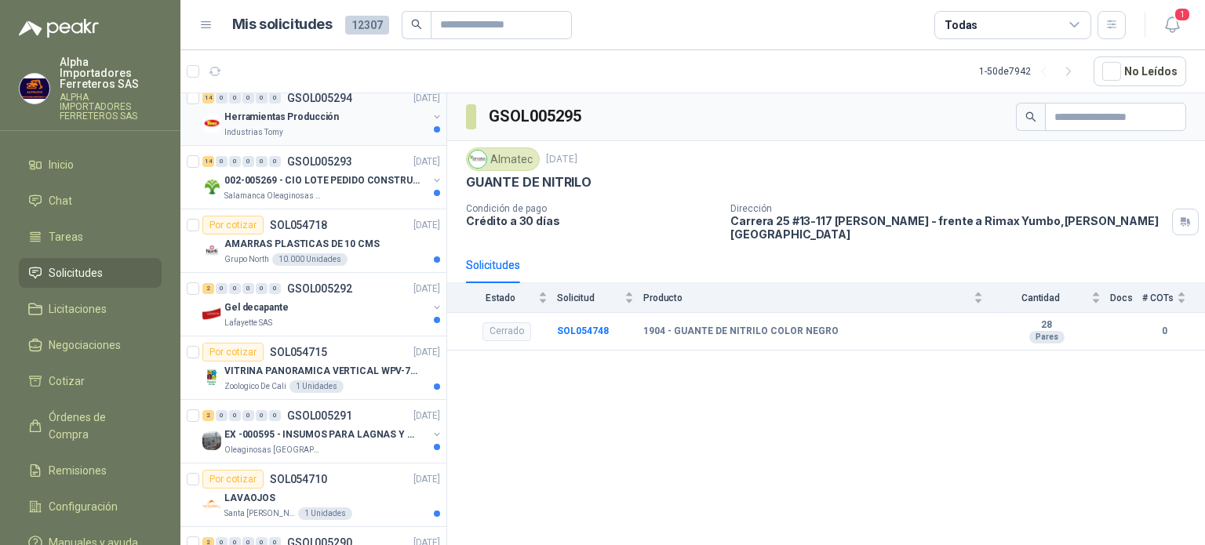
click at [330, 126] on div "Industrias Tomy" at bounding box center [325, 132] width 203 height 13
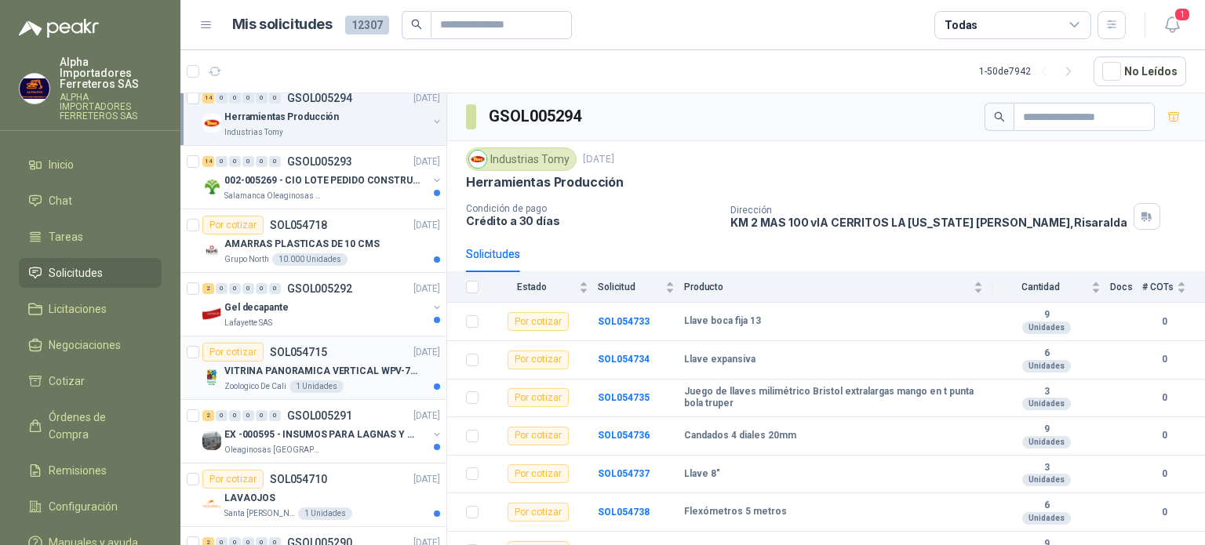
click at [350, 364] on p "VITRINA PANORAMICA VERTICAL WPV-700FA" at bounding box center [321, 371] width 195 height 15
click at [361, 435] on p "EX -000595 - INSUMOS PARA LAGNAS Y OFICINAS PLANTA" at bounding box center [321, 435] width 195 height 15
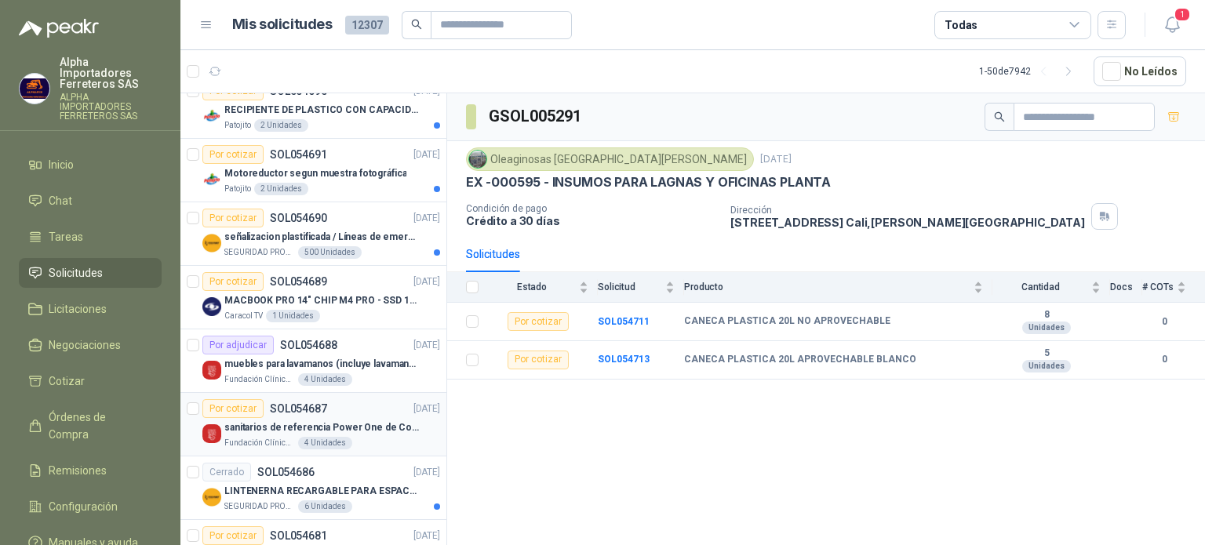
scroll to position [1255, 0]
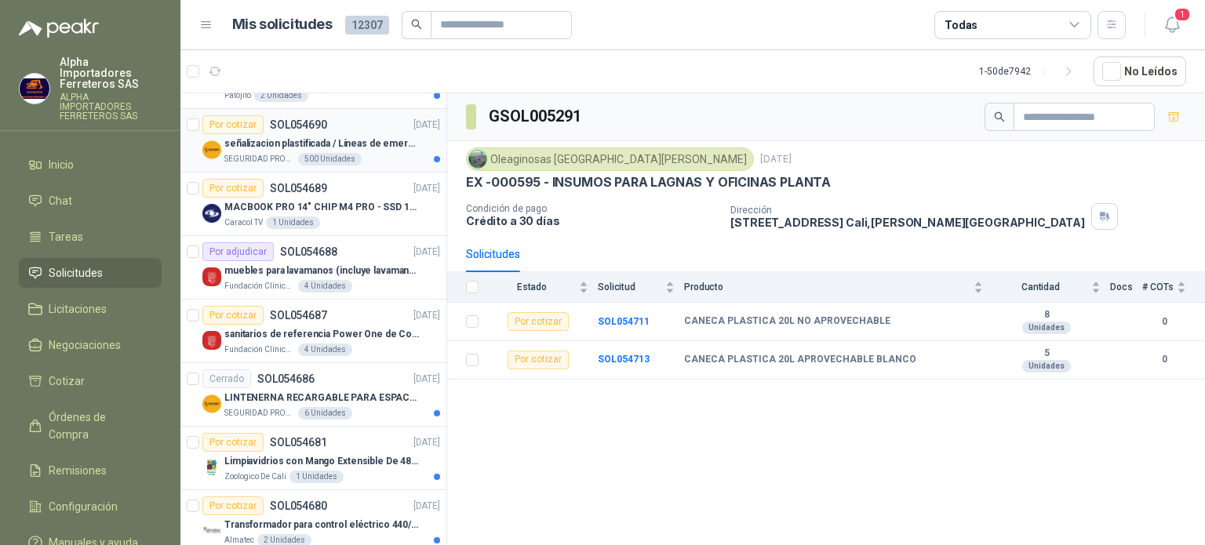
click at [264, 153] on p "SEGURIDAD PROVISER LTDA" at bounding box center [259, 159] width 71 height 13
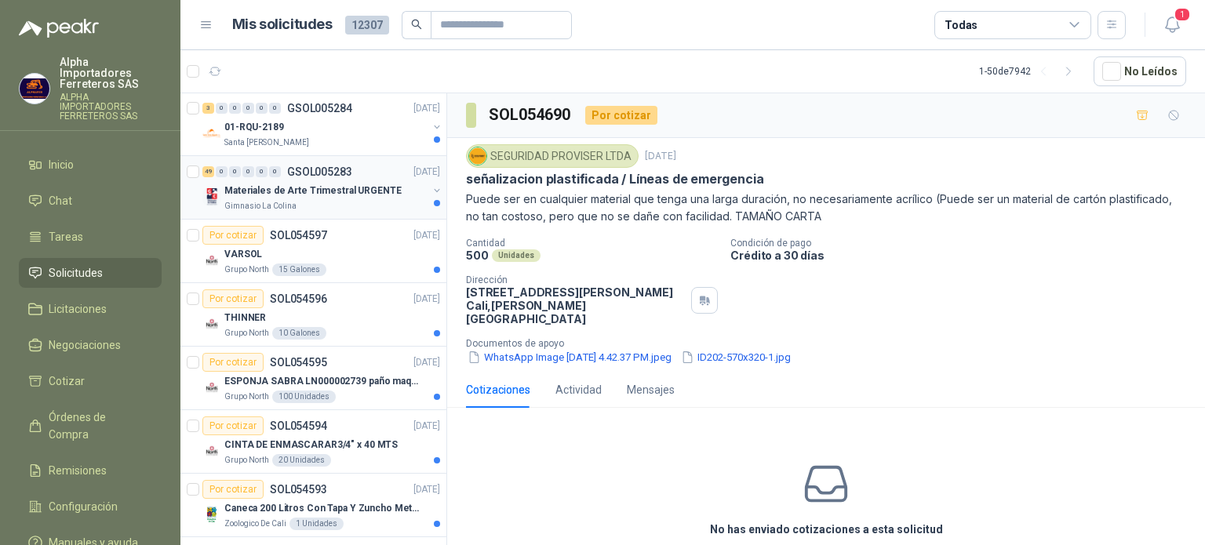
scroll to position [2040, 0]
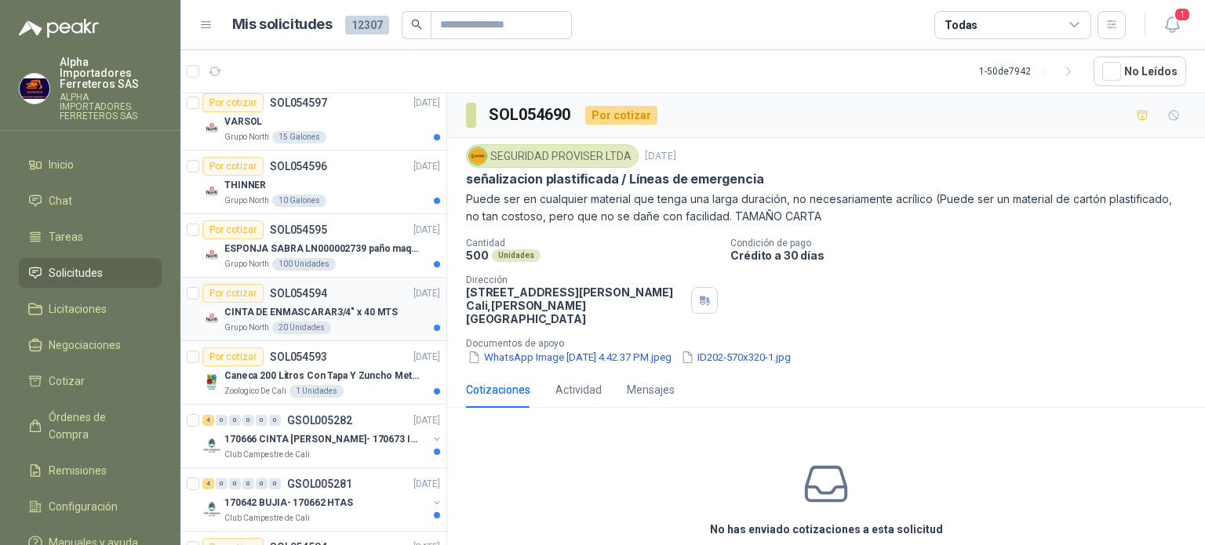
click at [348, 308] on p "CINTA DE ENMASCARAR3/4" x 40 MTS" at bounding box center [310, 312] width 173 height 15
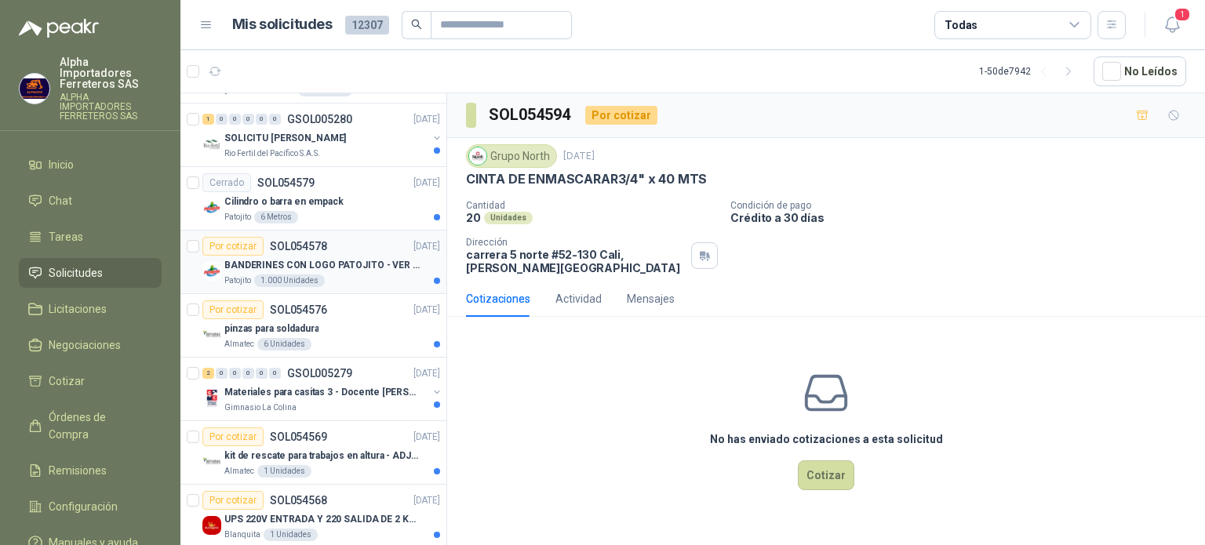
scroll to position [2589, 0]
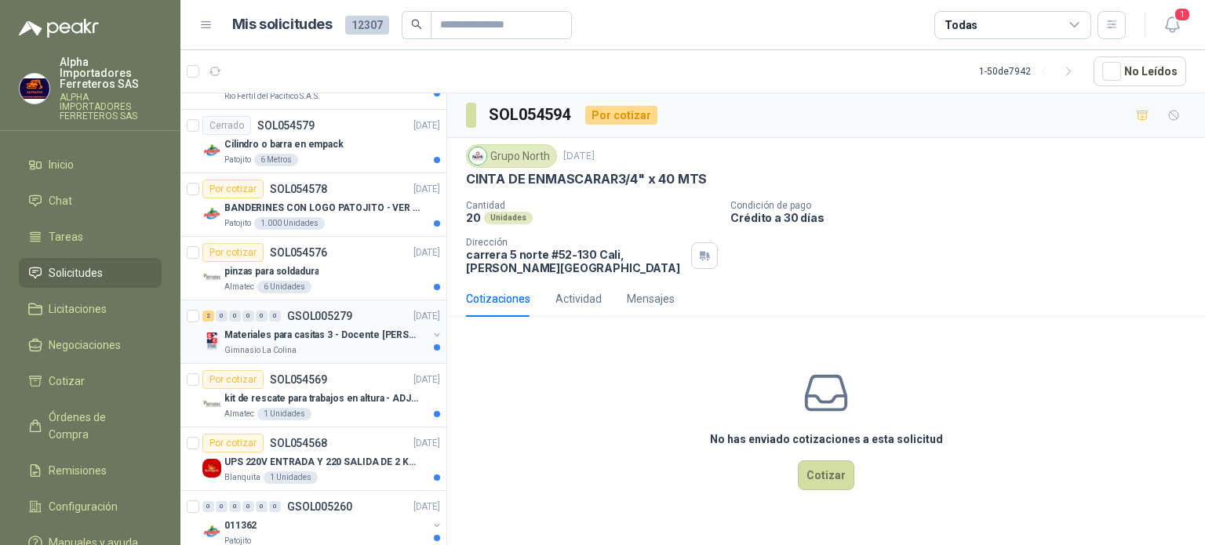
click at [348, 344] on div "Gimnasio La Colina" at bounding box center [325, 350] width 203 height 13
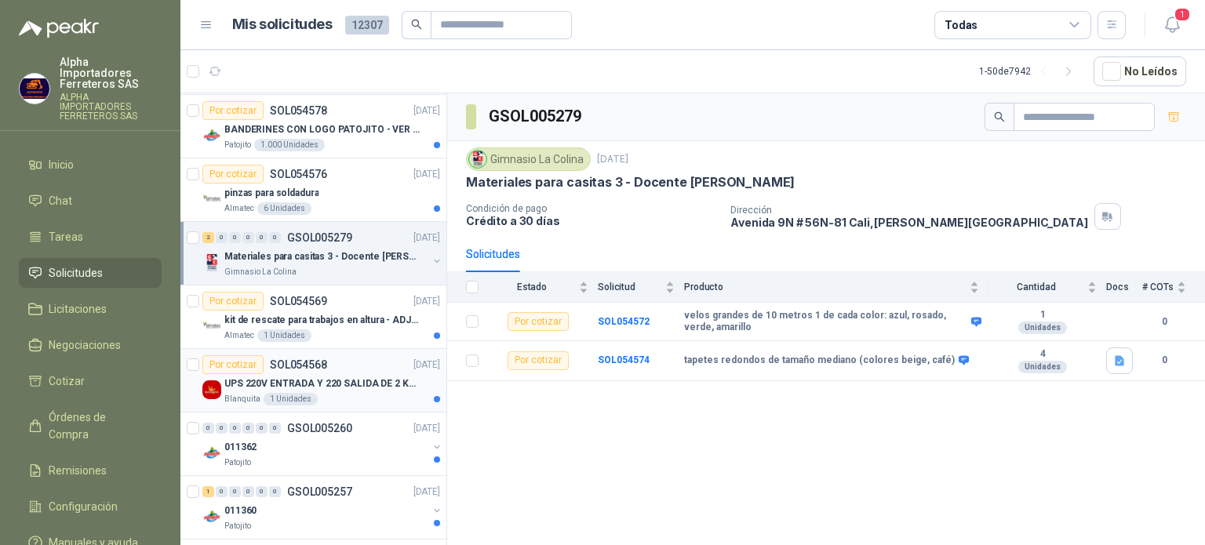
scroll to position [2746, 0]
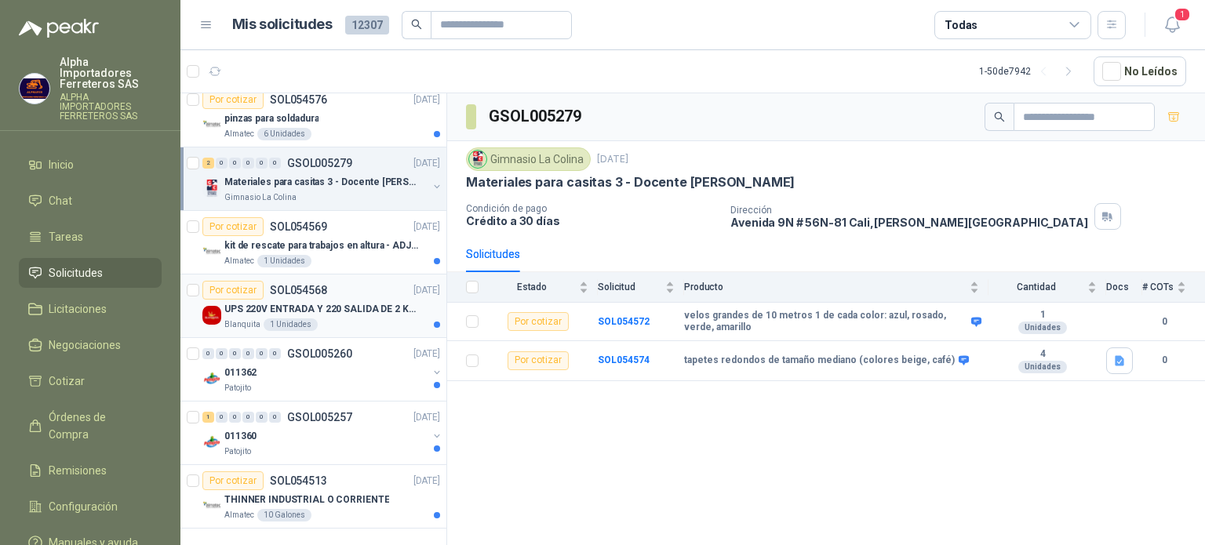
click at [332, 319] on div "Blanquita 1 Unidades" at bounding box center [332, 325] width 216 height 13
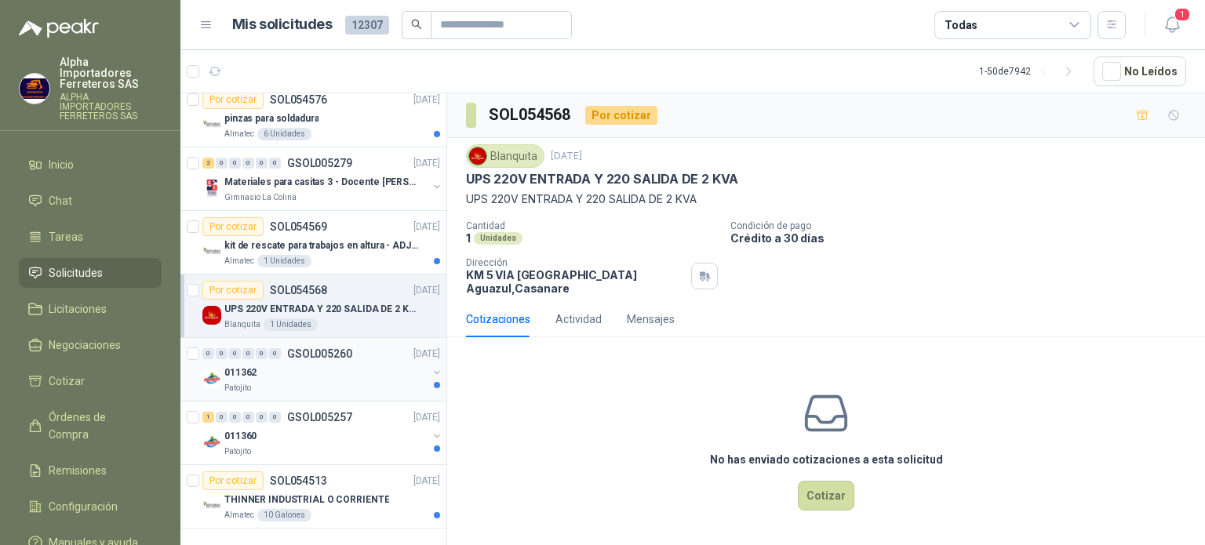
click at [355, 363] on div "011362" at bounding box center [325, 372] width 203 height 19
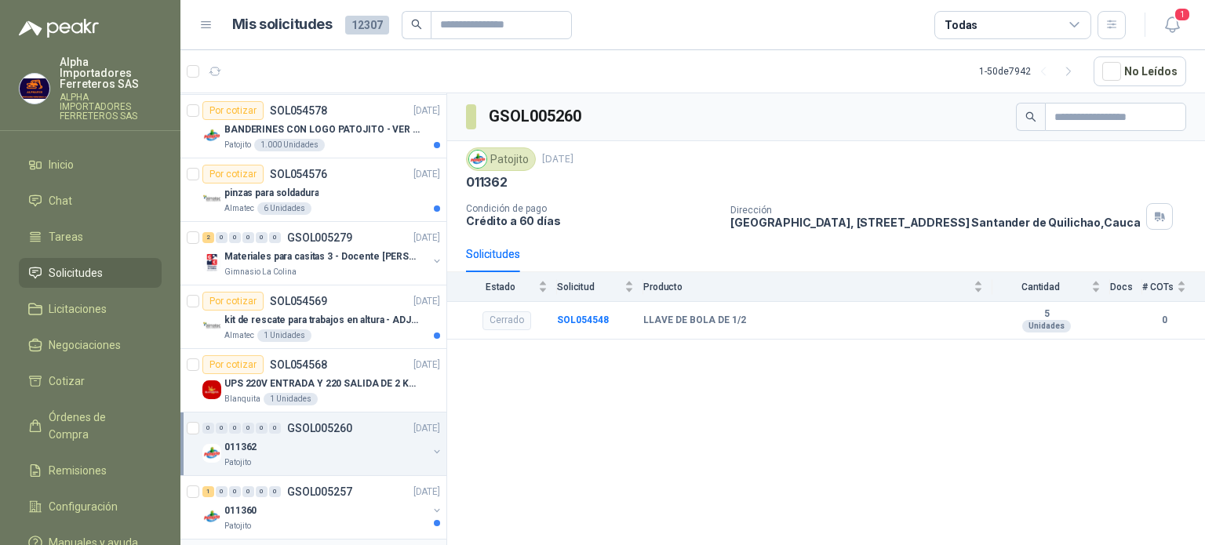
scroll to position [2746, 0]
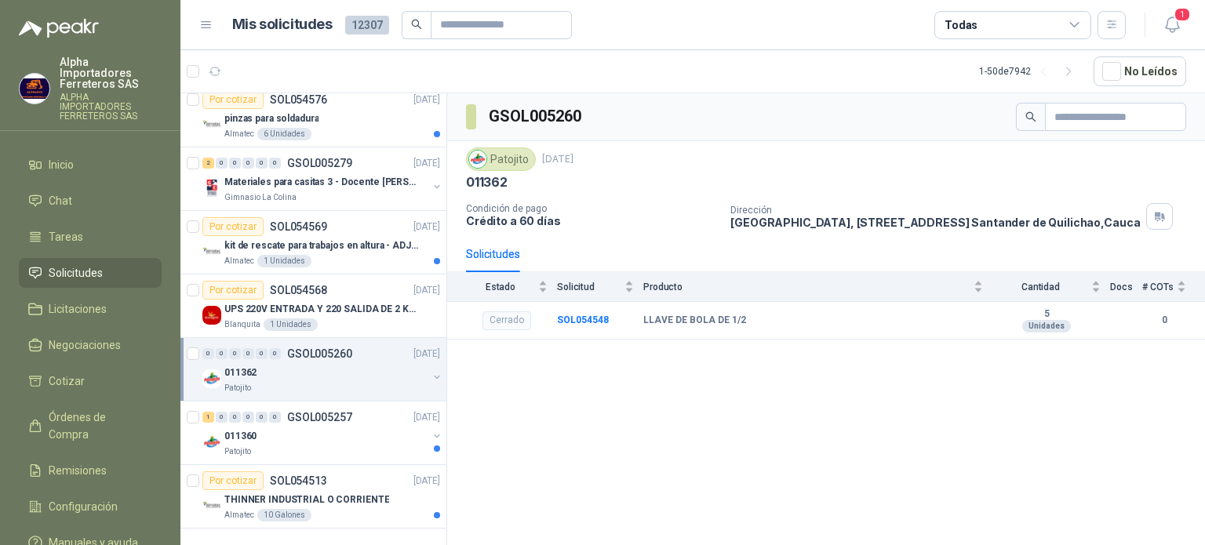
click at [387, 525] on div "1 0 0 0 0 0 GSOL005298 [DATE] TABLET DE INGRESO A OBRA Grupo [PERSON_NAME] Por …" at bounding box center [313, 321] width 267 height 457
click at [336, 413] on div "1 0 0 0 0 0 GSOL005257 [DATE]" at bounding box center [322, 417] width 241 height 19
click at [345, 472] on div "Por cotizar SOL054513 [DATE]" at bounding box center [321, 481] width 238 height 19
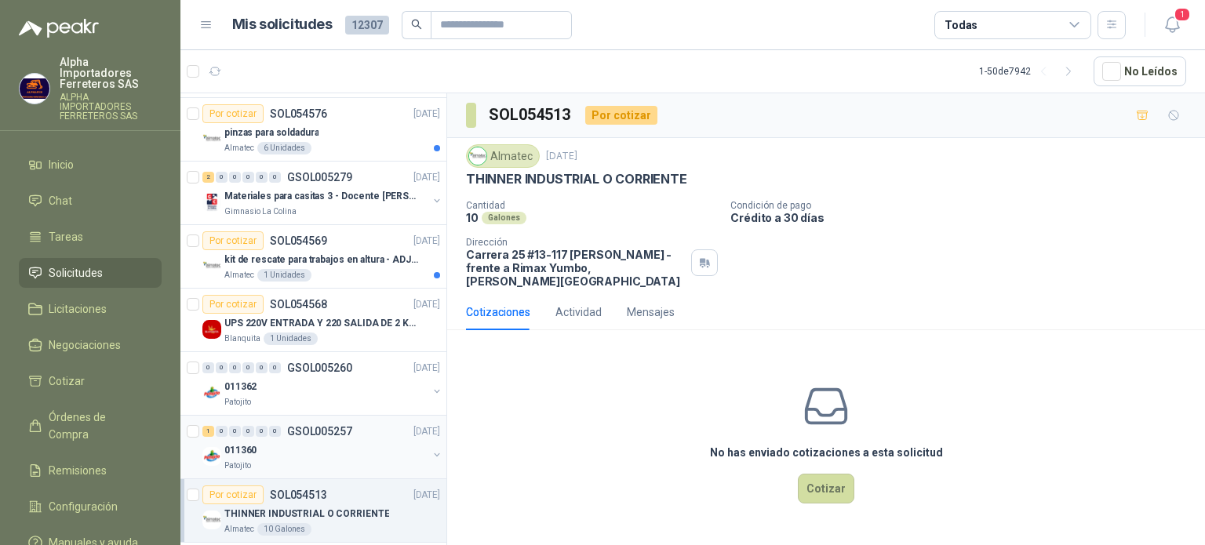
scroll to position [2746, 0]
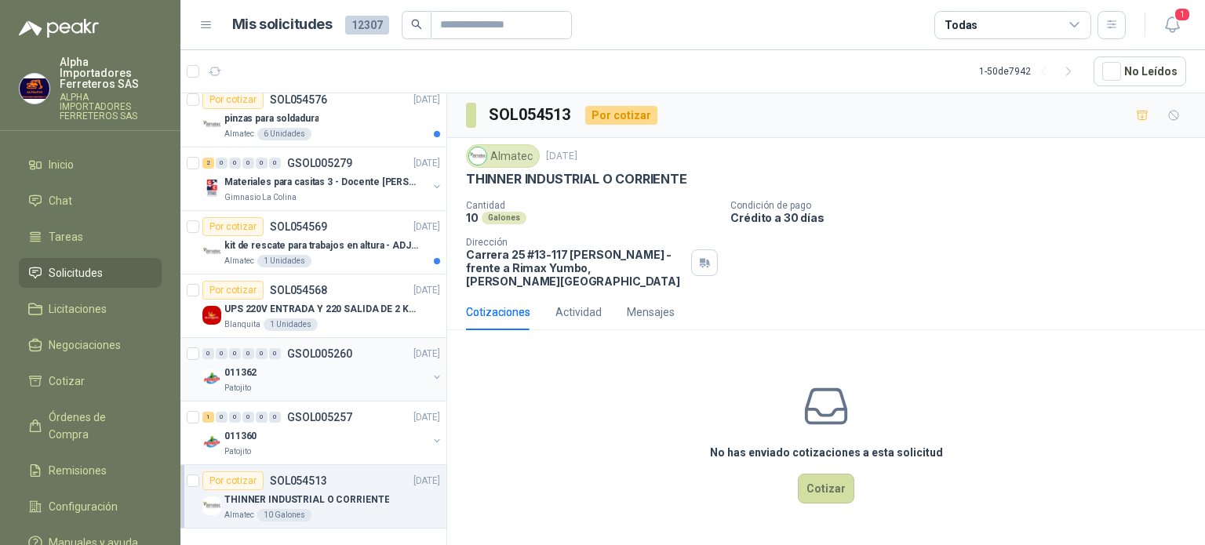
click at [349, 363] on div "011362" at bounding box center [325, 372] width 203 height 19
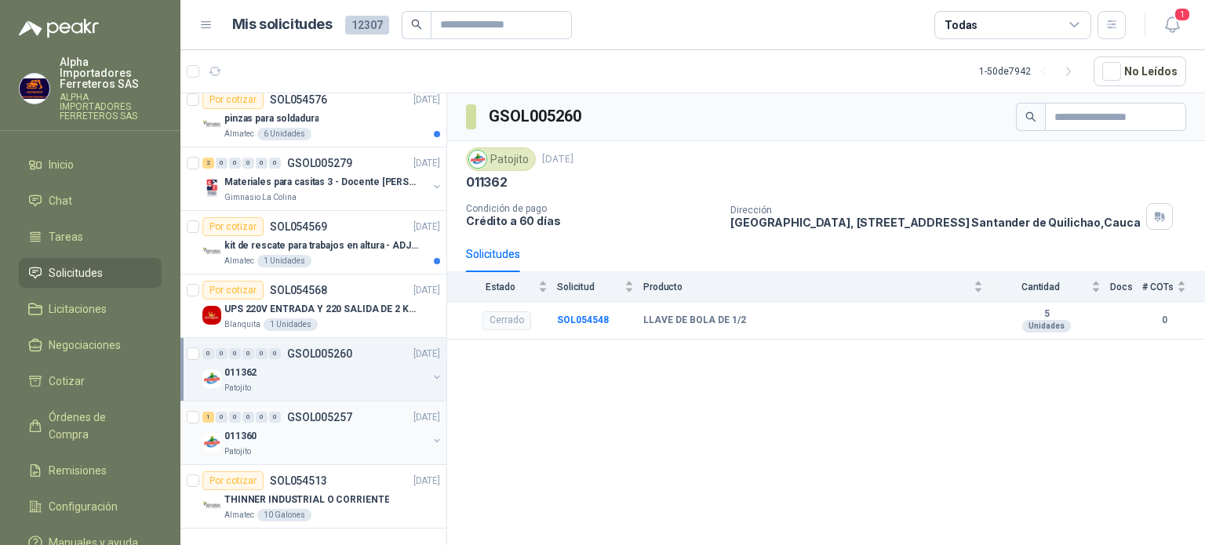
click at [357, 427] on div "011360" at bounding box center [325, 436] width 203 height 19
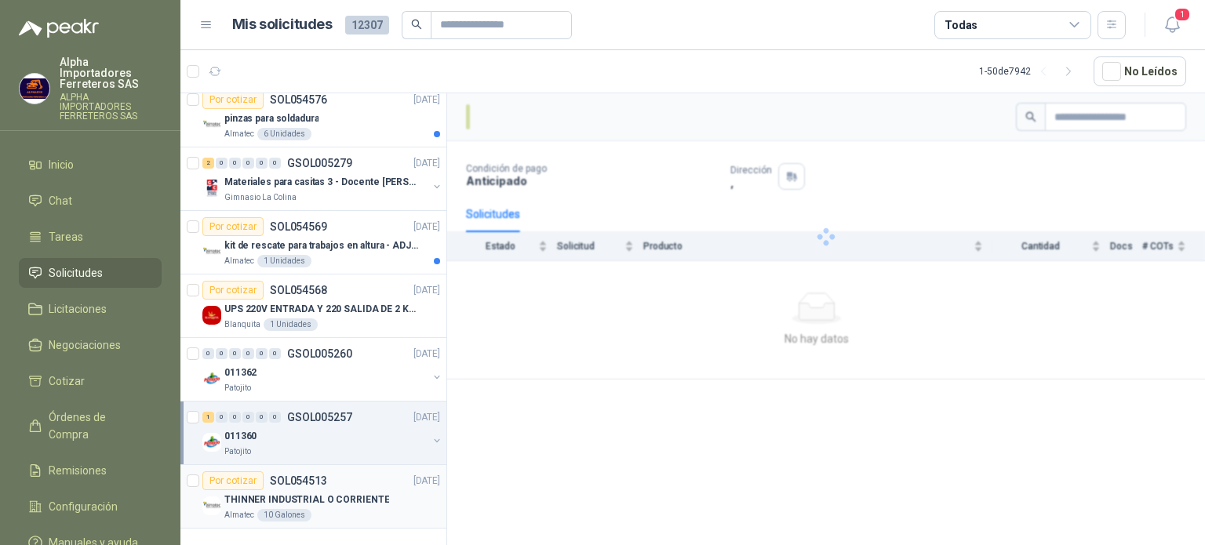
click at [364, 493] on p "THINNER INDUSTRIAL O CORRIENTE" at bounding box center [306, 500] width 165 height 15
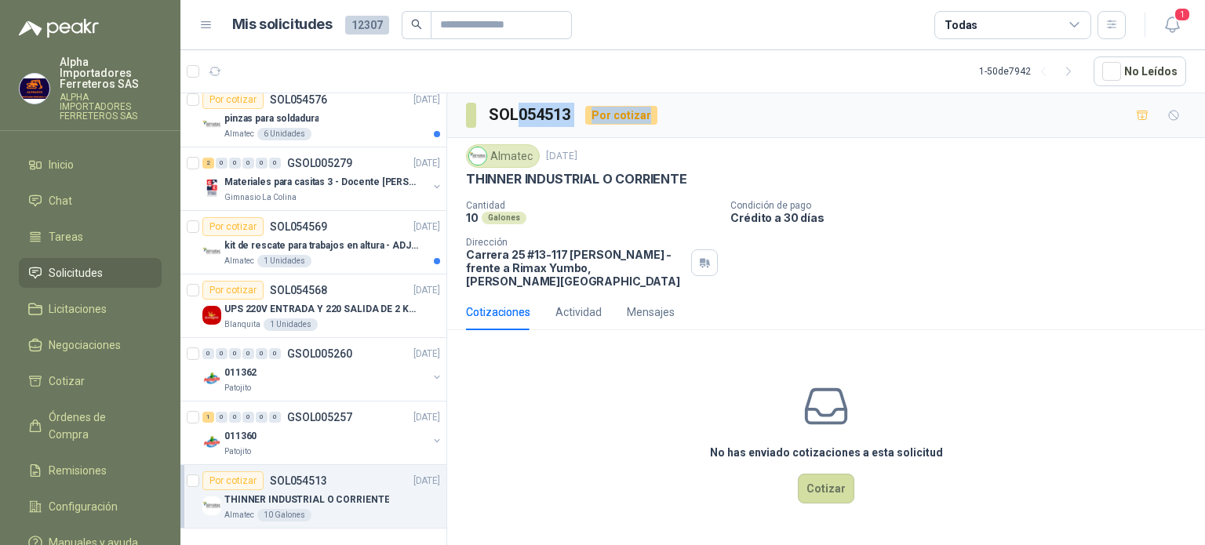
drag, startPoint x: 671, startPoint y: 116, endPoint x: 518, endPoint y: 115, distance: 153.0
click at [518, 115] on div "SOL054513 Por cotizar" at bounding box center [826, 115] width 758 height 45
click at [518, 115] on h3 "SOL054513" at bounding box center [531, 115] width 84 height 24
click at [1172, 24] on icon "button" at bounding box center [1173, 25] width 20 height 20
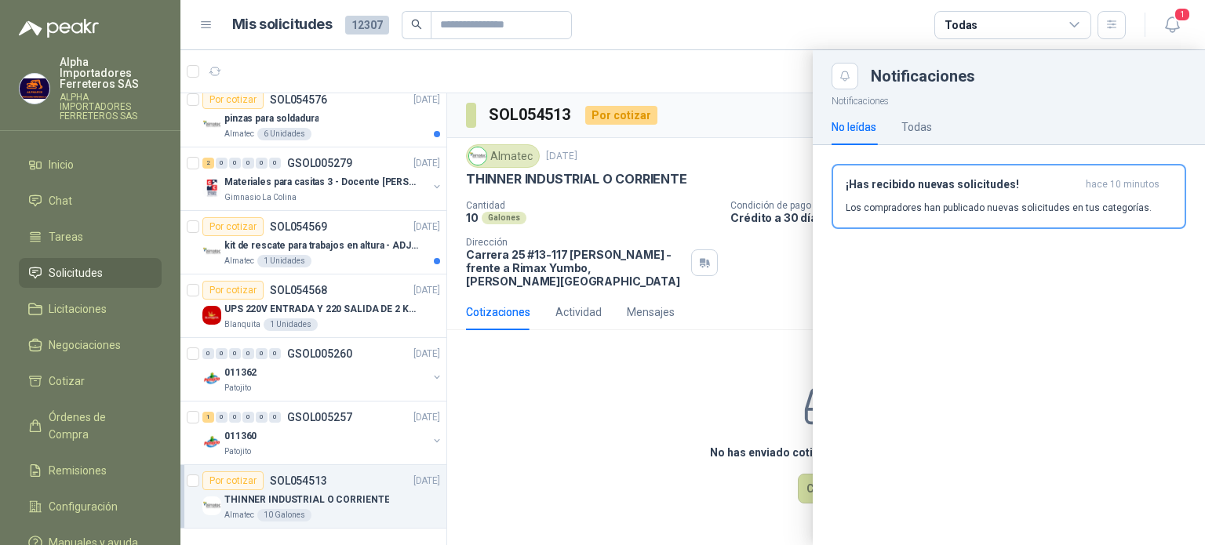
click at [720, 27] on article "Mis solicitudes 12307 Todas" at bounding box center [679, 25] width 895 height 28
click at [605, 245] on div at bounding box center [692, 297] width 1025 height 495
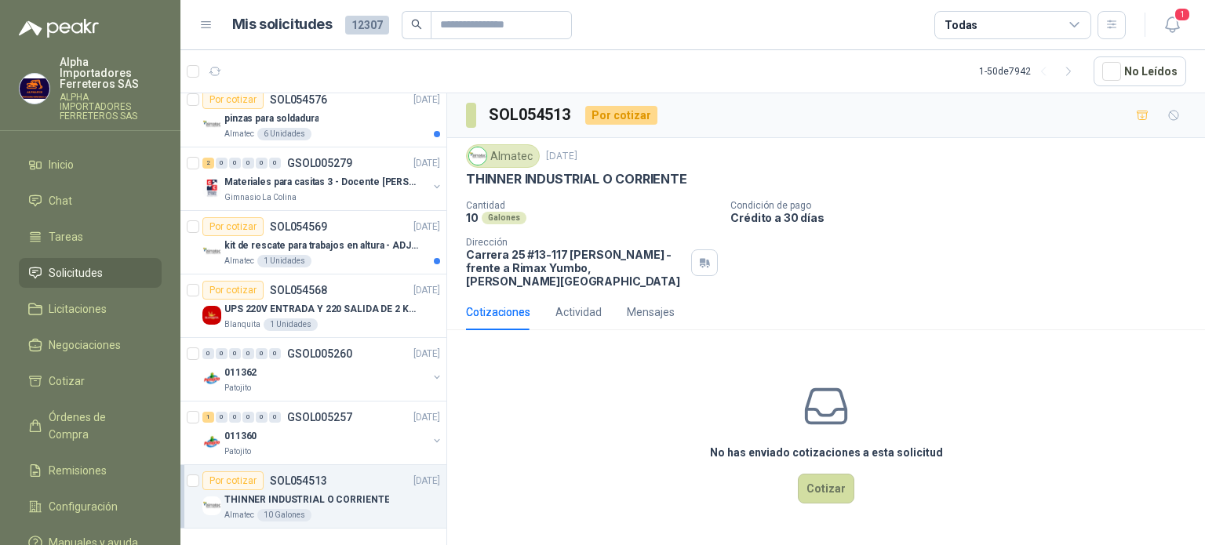
drag, startPoint x: 346, startPoint y: 486, endPoint x: 352, endPoint y: 478, distance: 9.6
click at [346, 493] on p "THINNER INDUSTRIAL O CORRIENTE" at bounding box center [306, 500] width 165 height 15
click at [373, 427] on div "011360" at bounding box center [325, 436] width 203 height 19
click at [329, 350] on div "0 0 0 0 0 0 GSOL005260 [DATE]" at bounding box center [322, 353] width 241 height 19
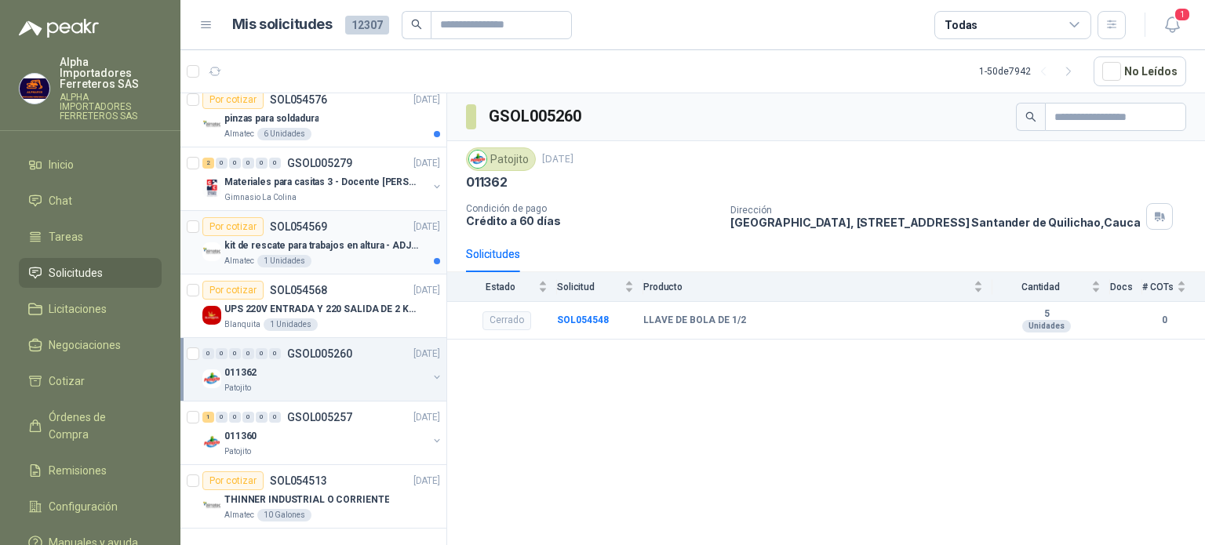
click at [351, 239] on p "kit de rescate para trabajos en altura - ADJUNTAR FICHA TECNICA" at bounding box center [321, 246] width 195 height 15
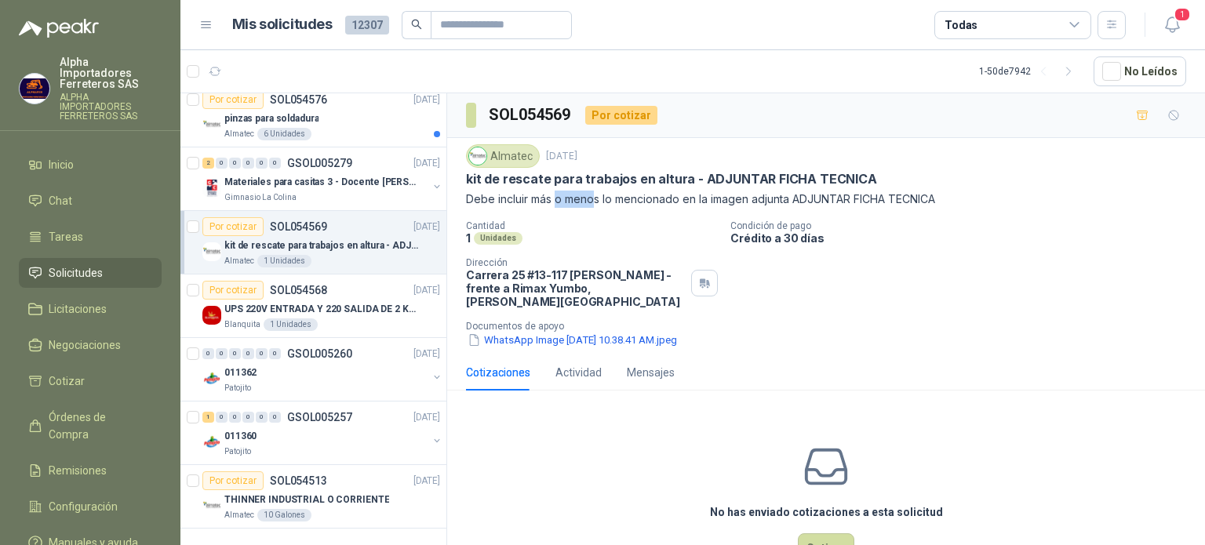
drag, startPoint x: 556, startPoint y: 199, endPoint x: 593, endPoint y: 200, distance: 37.7
click at [593, 200] on p "Debe incluir más o menos lo mencionado en la imagen adjunta ADJUNTAR FICHA TECN…" at bounding box center [826, 199] width 720 height 17
click at [1172, 27] on icon "button" at bounding box center [1173, 25] width 20 height 20
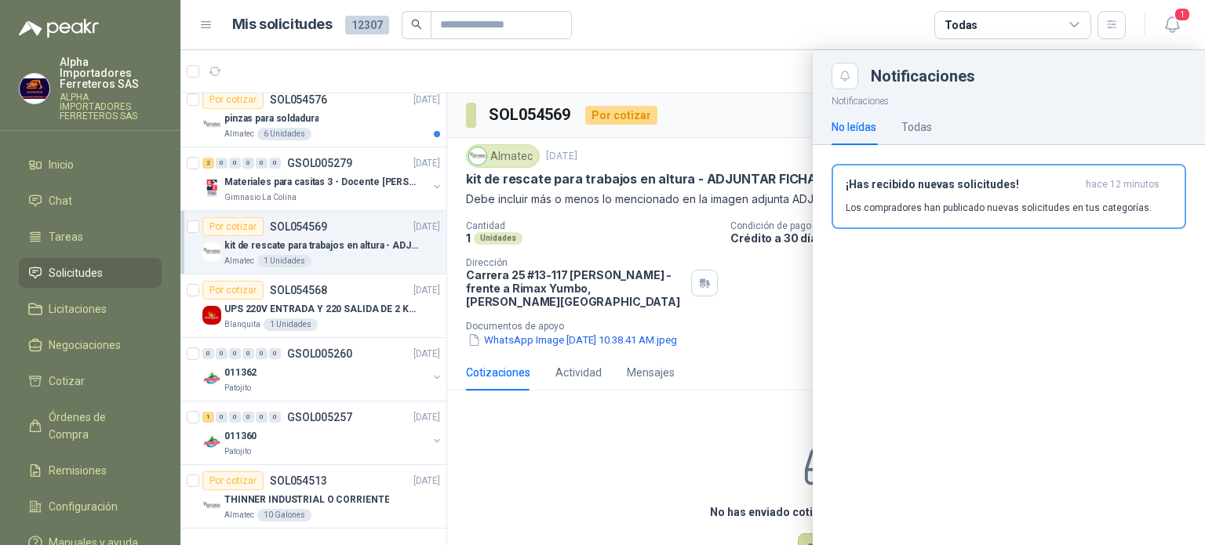
click at [822, 34] on article "Mis solicitudes 12307 Todas" at bounding box center [679, 25] width 895 height 28
click at [683, 337] on div at bounding box center [692, 297] width 1025 height 495
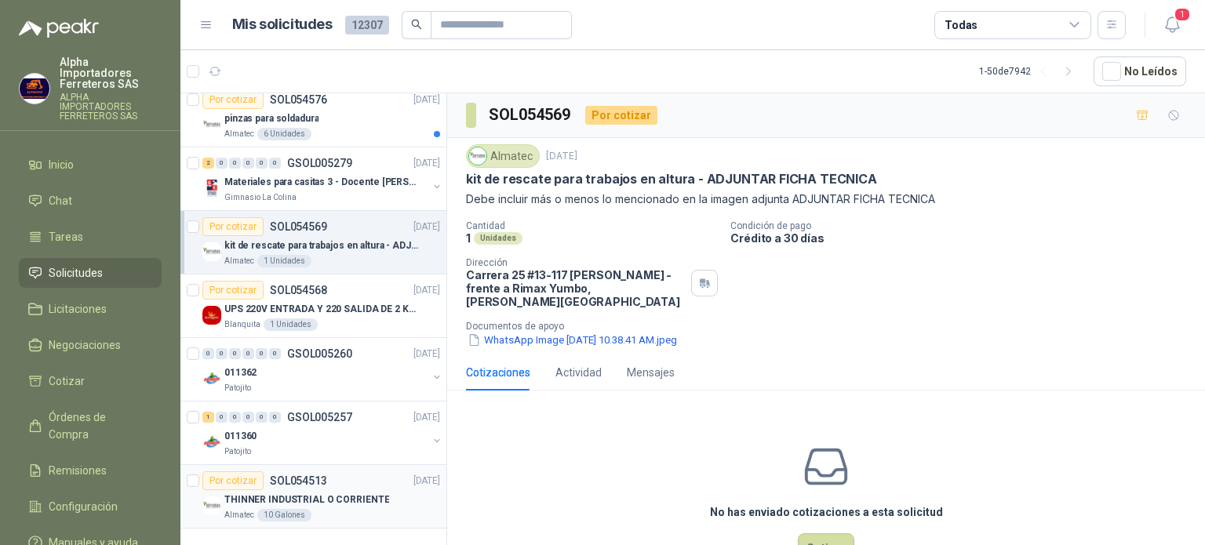
click at [304, 493] on p "THINNER INDUSTRIAL O CORRIENTE" at bounding box center [306, 500] width 165 height 15
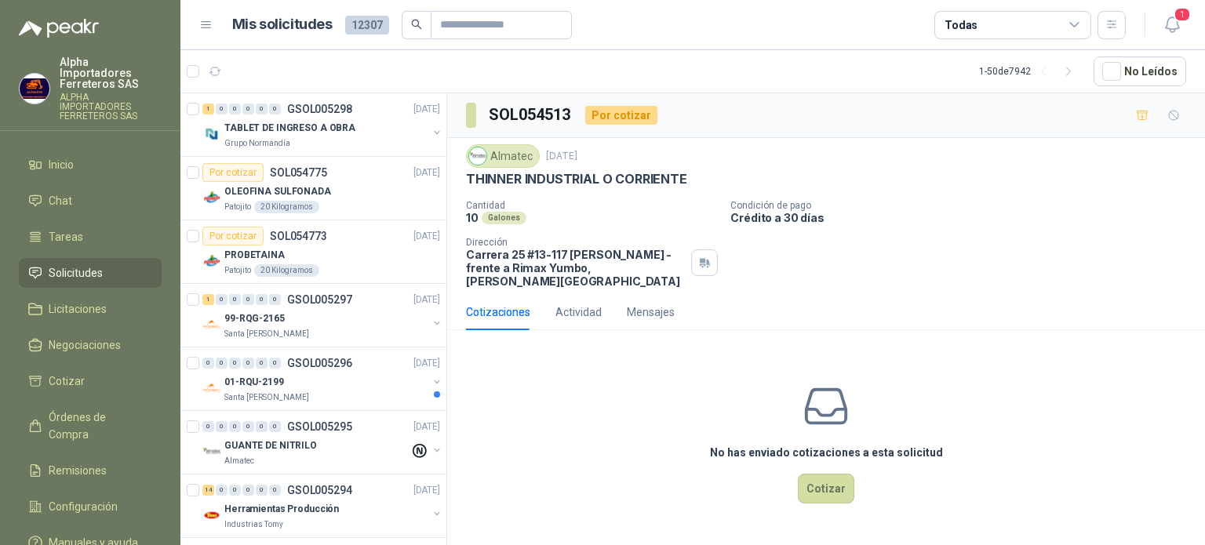
click at [72, 264] on span "Solicitudes" at bounding box center [76, 272] width 54 height 17
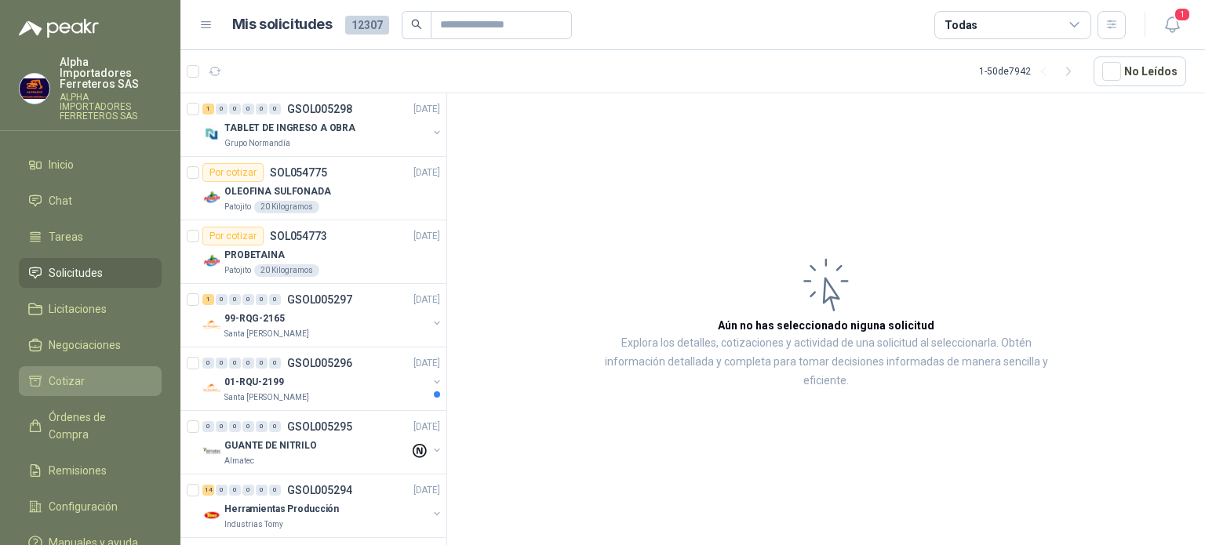
click at [78, 373] on span "Cotizar" at bounding box center [67, 381] width 36 height 17
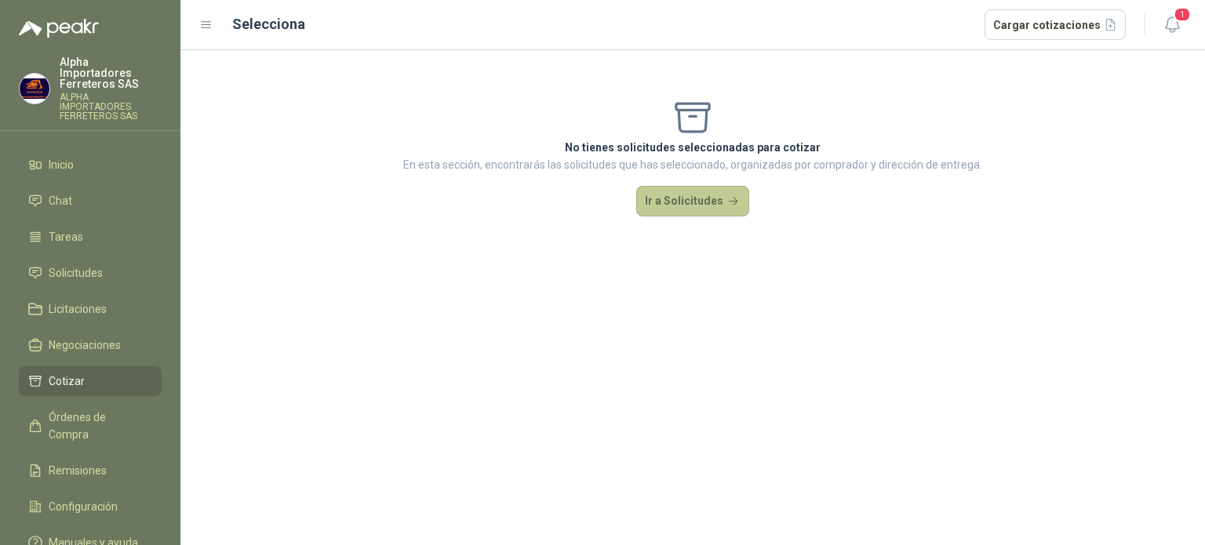
click at [687, 208] on button "Ir a Solicitudes" at bounding box center [692, 201] width 113 height 31
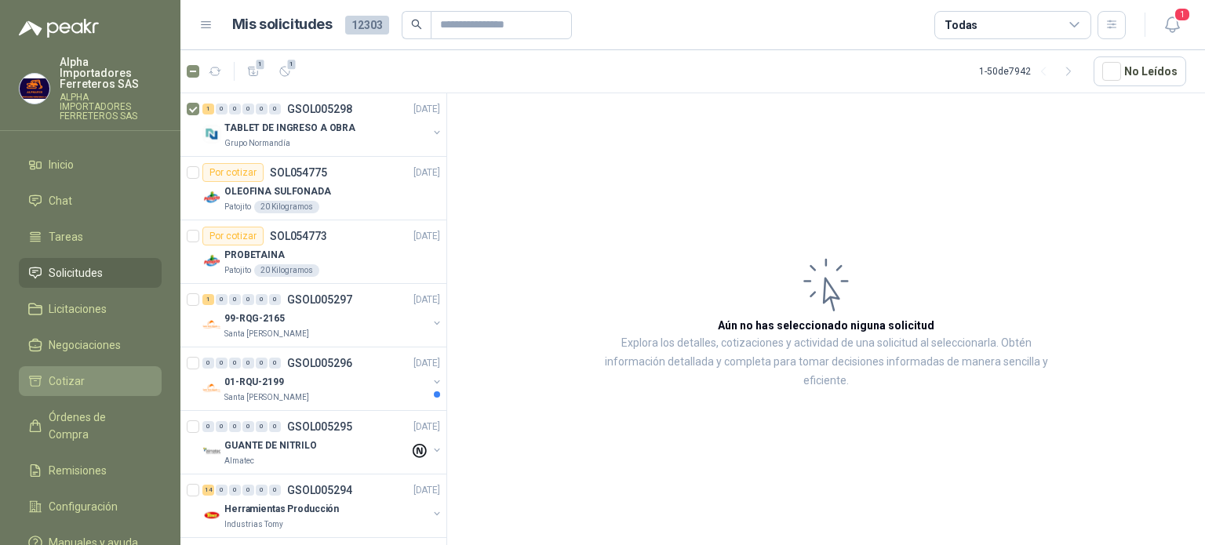
click at [88, 373] on li "Cotizar" at bounding box center [90, 381] width 124 height 17
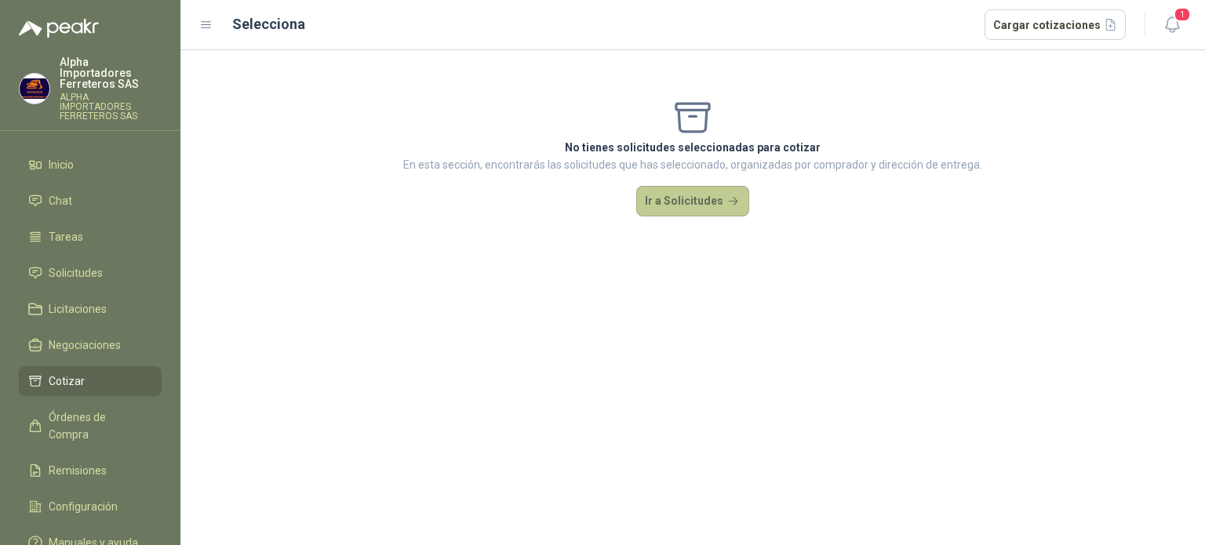
click at [694, 197] on button "Ir a Solicitudes" at bounding box center [692, 201] width 113 height 31
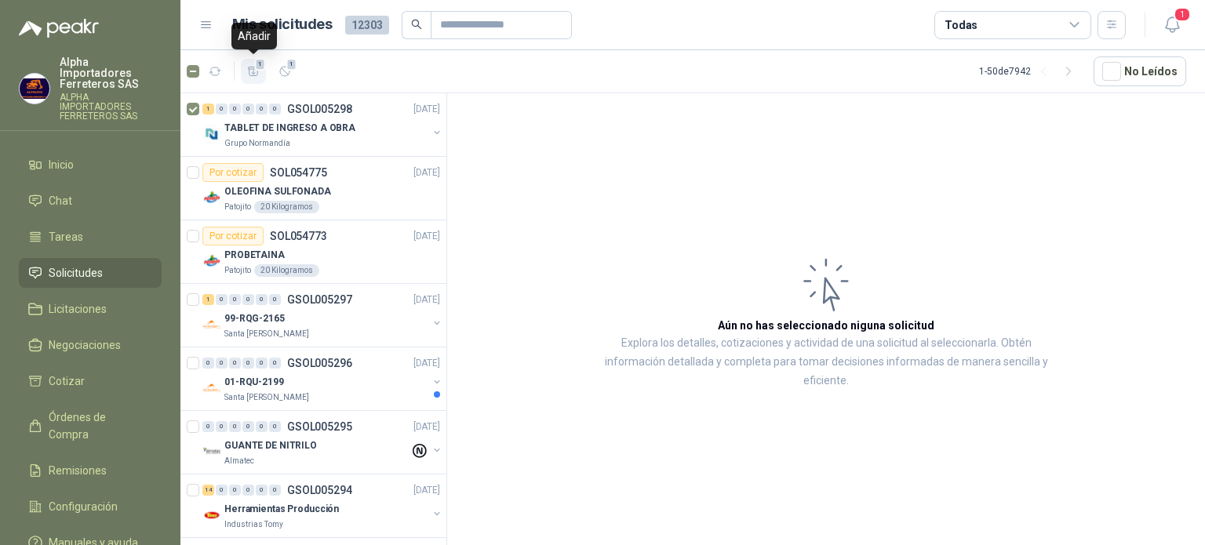
click at [250, 77] on icon "button" at bounding box center [253, 71] width 13 height 13
click at [97, 373] on li "Cotizar 1" at bounding box center [90, 381] width 124 height 17
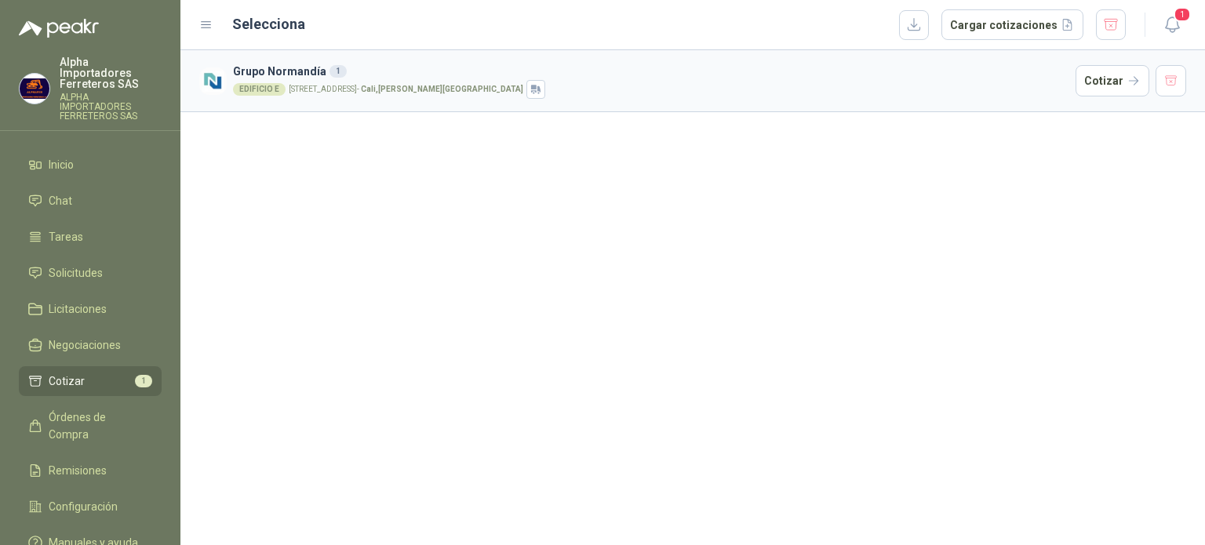
click at [423, 103] on article "Grupo [PERSON_NAME] 1 EDIFICIO E [STREET_ADDRESS][PERSON_NAME] Cotizar" at bounding box center [692, 81] width 1025 height 62
click at [1094, 88] on button "Cotizar" at bounding box center [1113, 80] width 74 height 31
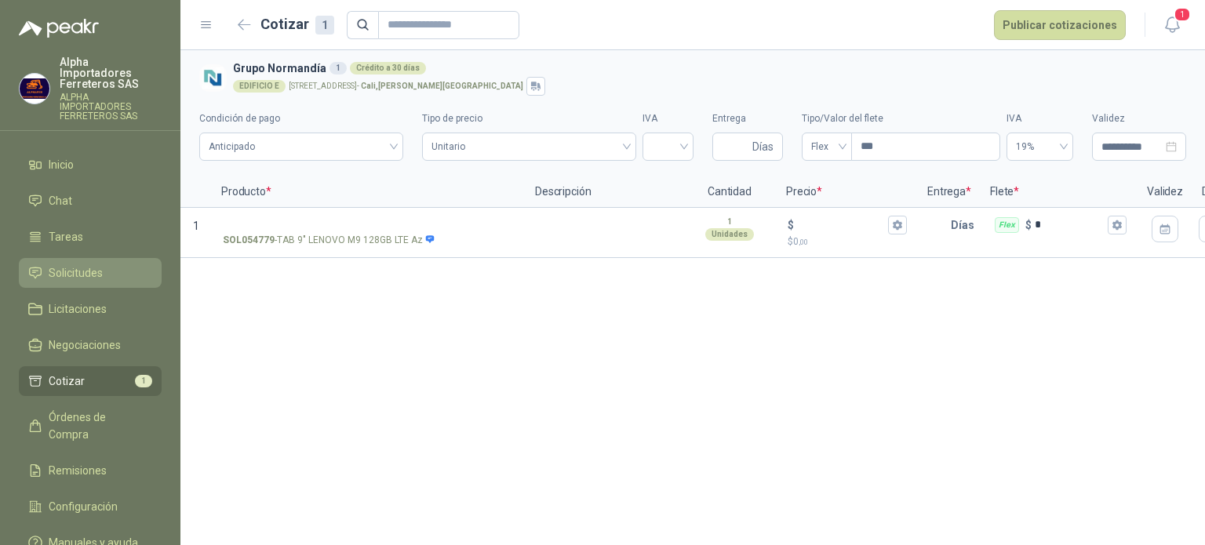
click at [60, 264] on span "Solicitudes" at bounding box center [76, 272] width 54 height 17
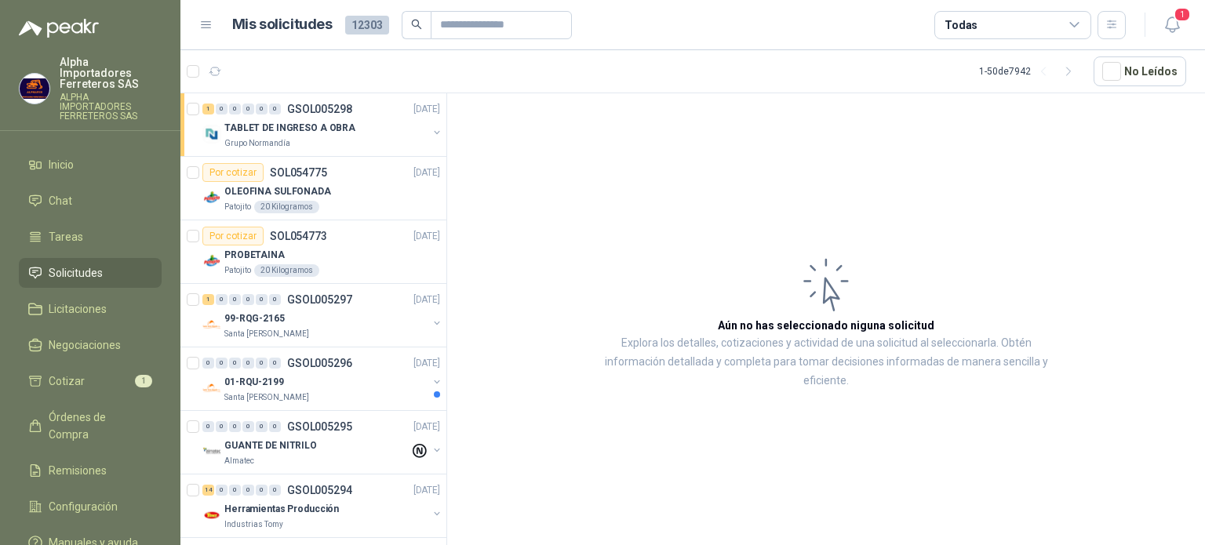
click at [370, 25] on span "12303" at bounding box center [367, 25] width 44 height 19
click at [1001, 18] on div "Todas" at bounding box center [1013, 25] width 157 height 28
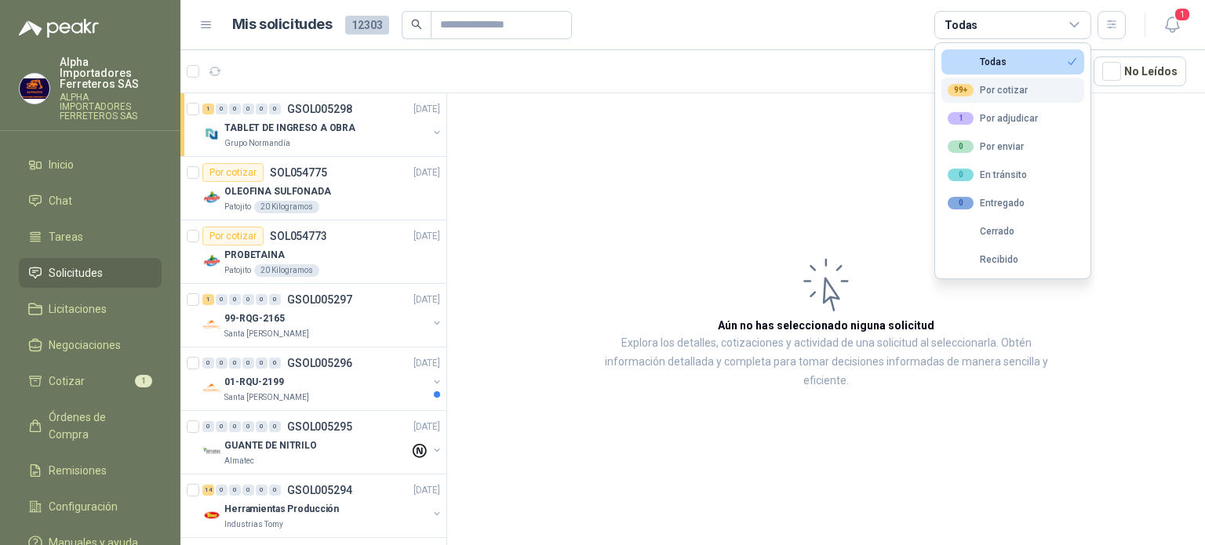
click at [1004, 100] on button "99+ Por cotizar" at bounding box center [1013, 90] width 143 height 25
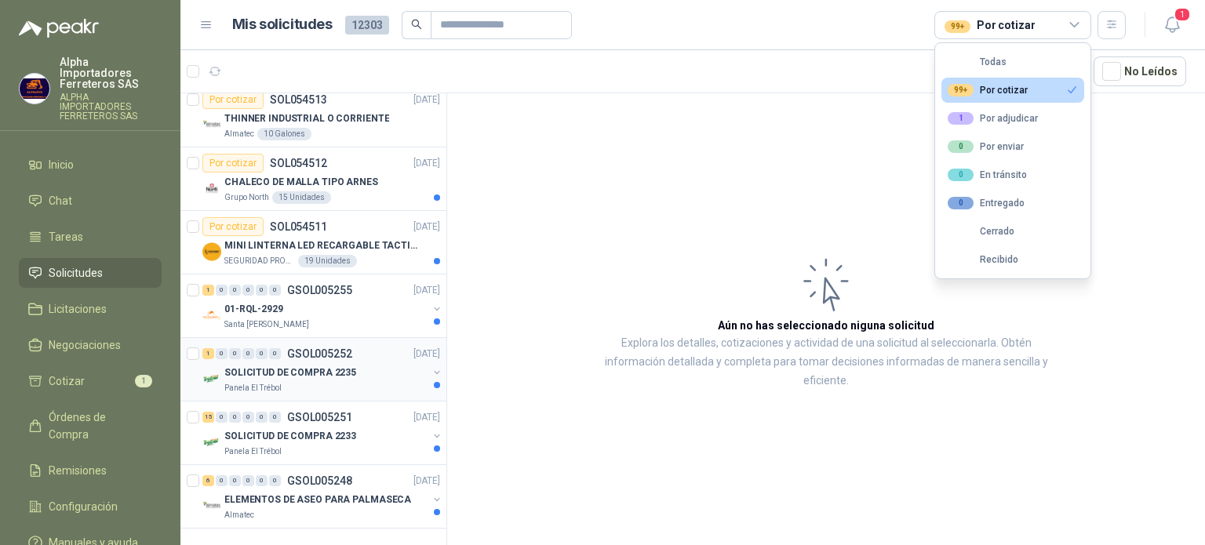
scroll to position [2746, 0]
click at [358, 493] on p "ELEMENTOS DE ASEO PARA PALMASECA" at bounding box center [317, 500] width 187 height 15
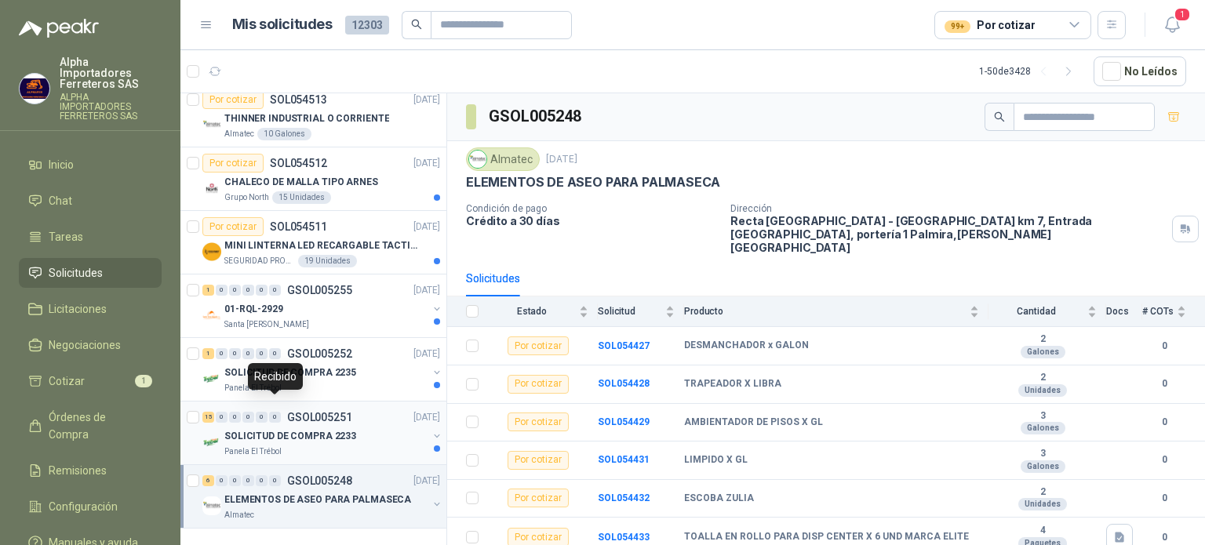
click at [278, 429] on p "SOLICITUD DE COMPRA 2233" at bounding box center [290, 436] width 132 height 15
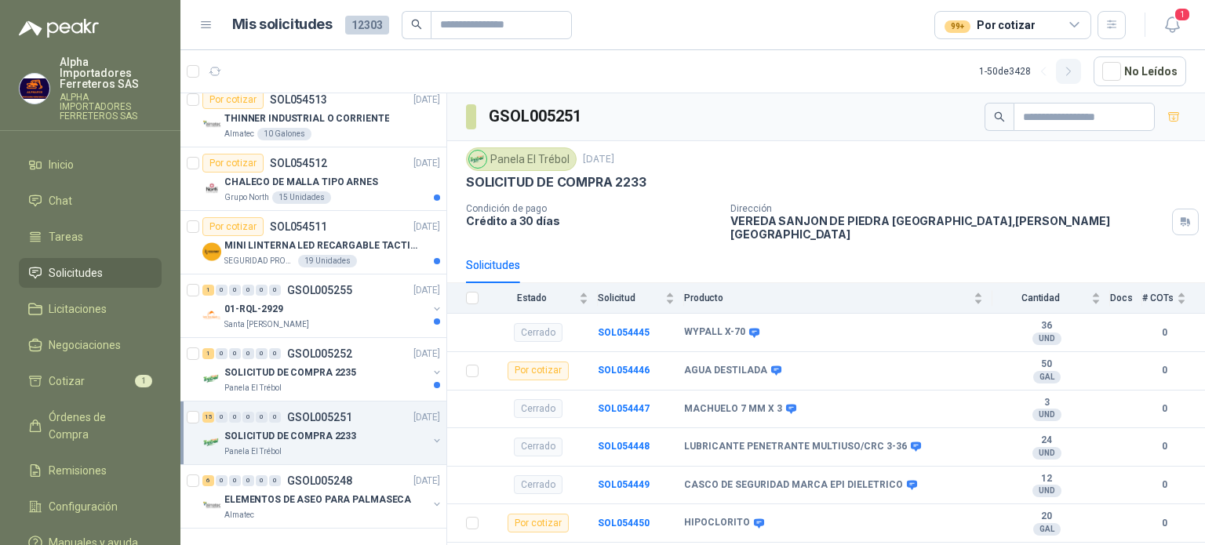
click at [1067, 67] on icon "button" at bounding box center [1068, 71] width 13 height 13
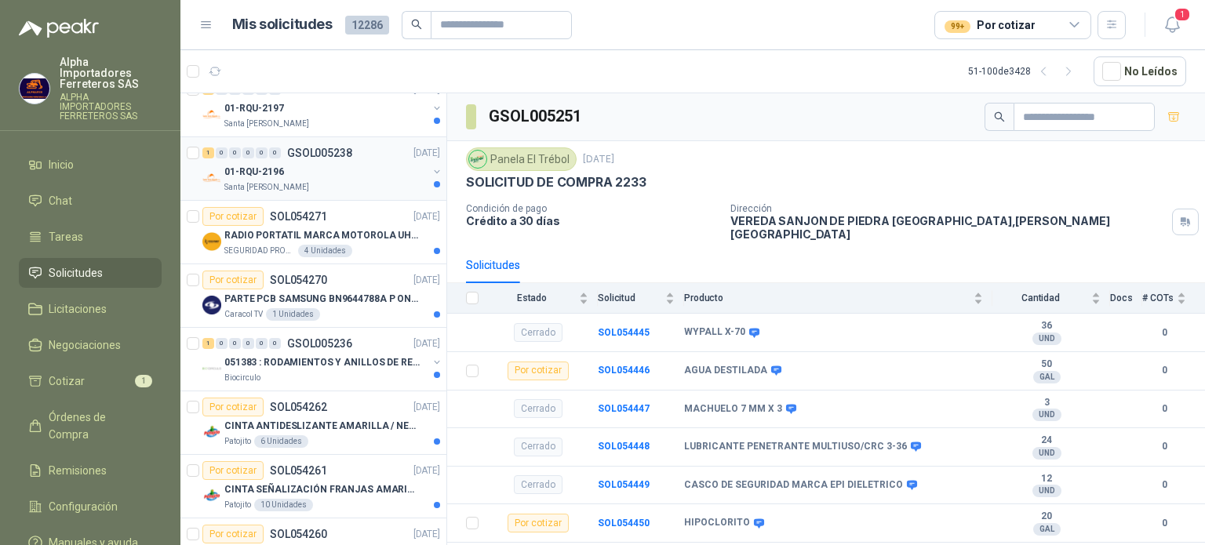
scroll to position [785, 0]
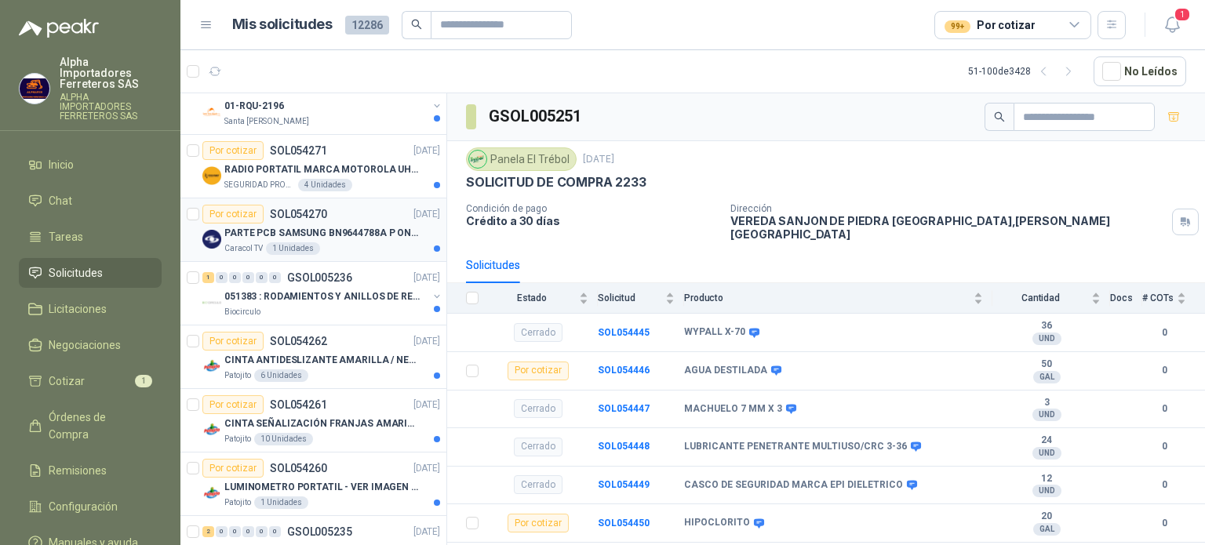
click at [354, 253] on article "Por cotizar SOL054270 [DATE] PARTE PCB SAMSUNG BN9644788A P ONECONNE Caracol TV…" at bounding box center [313, 231] width 266 height 64
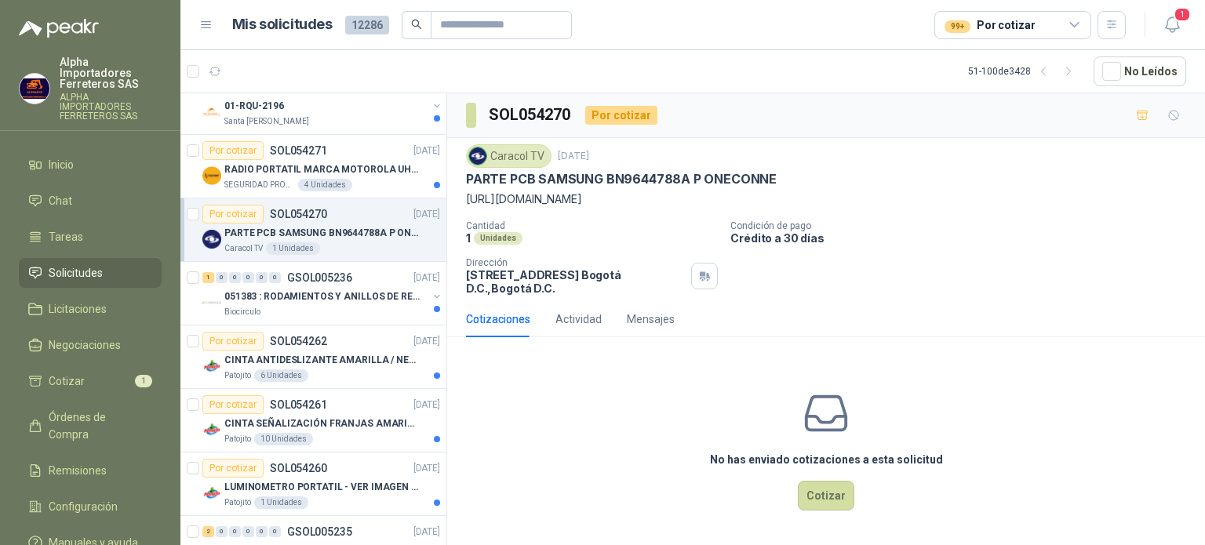
click at [547, 195] on p "[URL][DOMAIN_NAME]" at bounding box center [826, 199] width 720 height 17
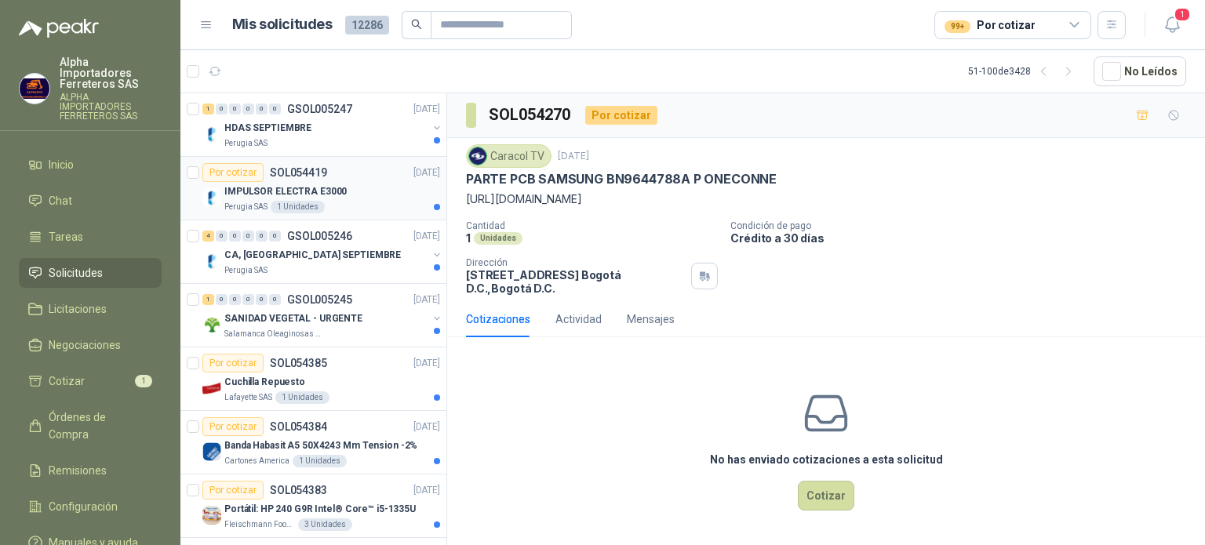
click at [359, 204] on div "Perugia SAS 1 Unidades" at bounding box center [332, 207] width 216 height 13
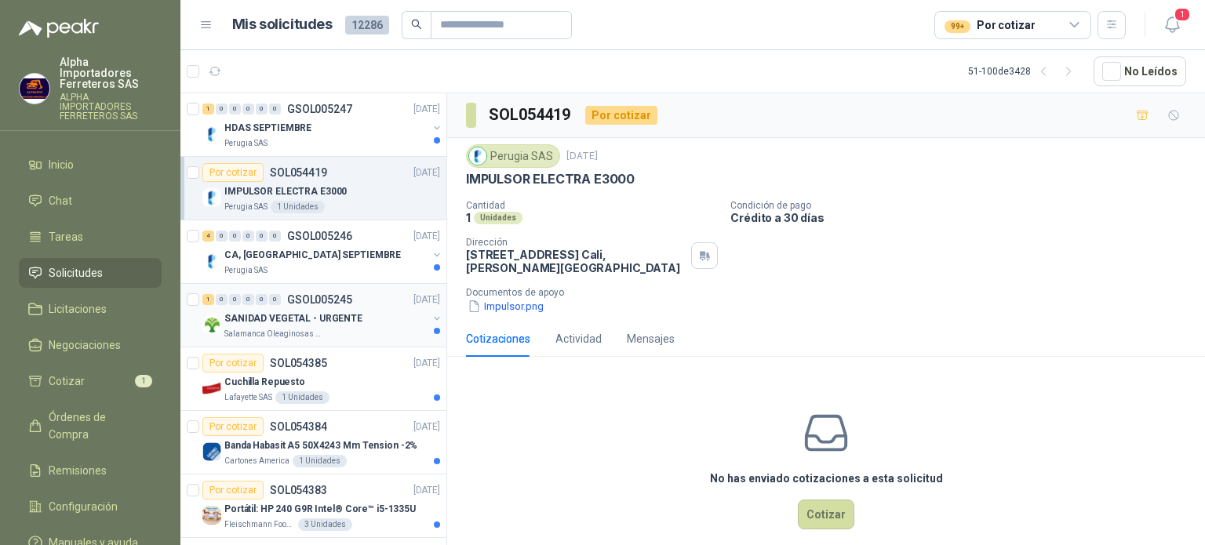
click at [326, 326] on div "SANIDAD VEGETAL - URGENTE" at bounding box center [325, 318] width 203 height 19
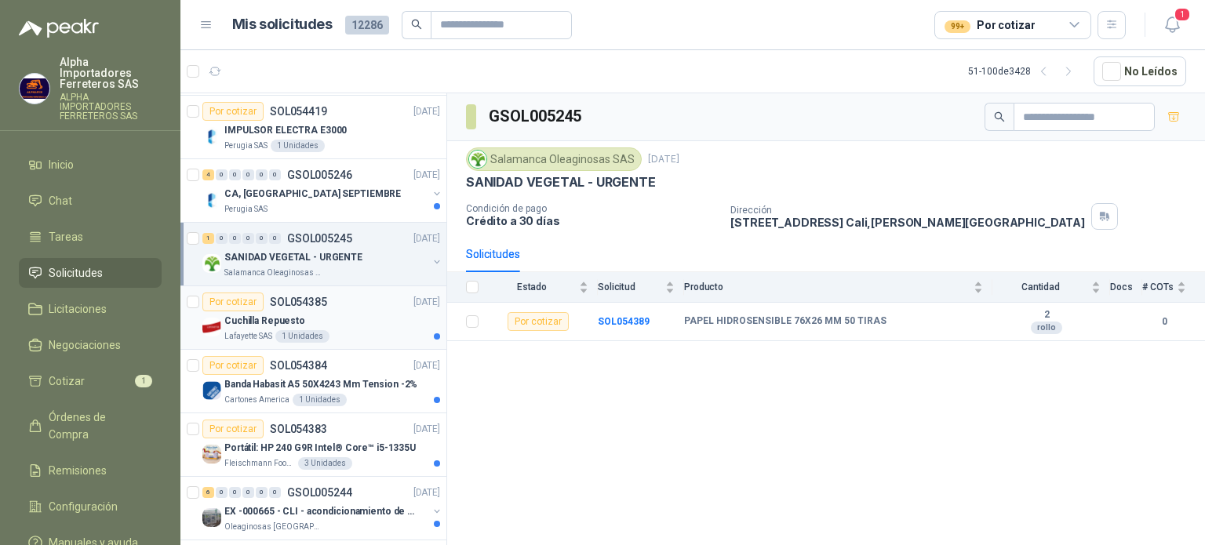
scroll to position [78, 0]
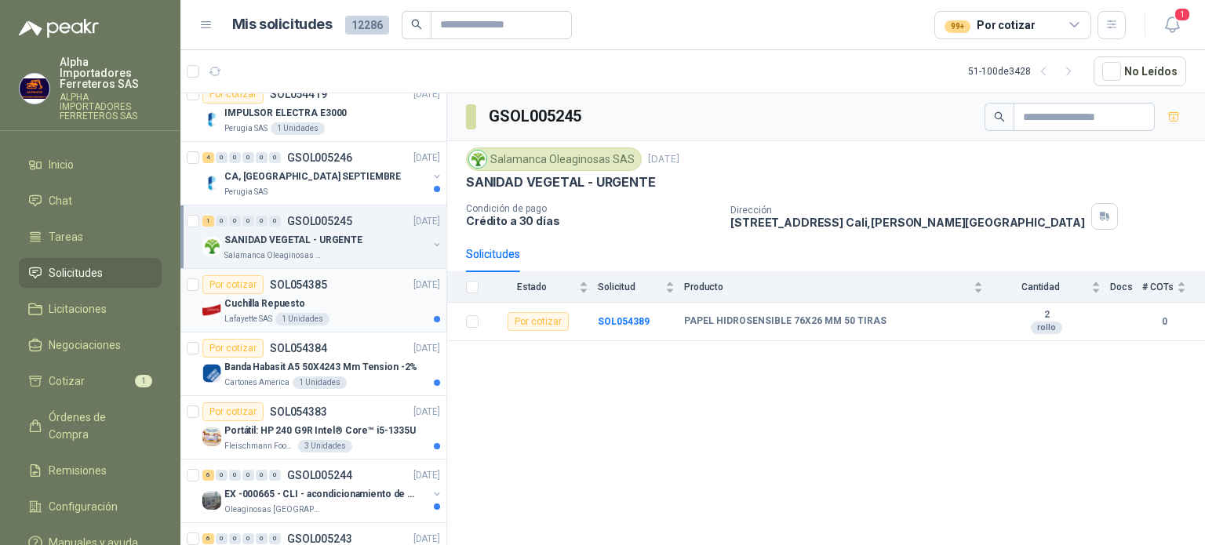
click at [365, 322] on div "Lafayette SAS 1 Unidades" at bounding box center [332, 319] width 216 height 13
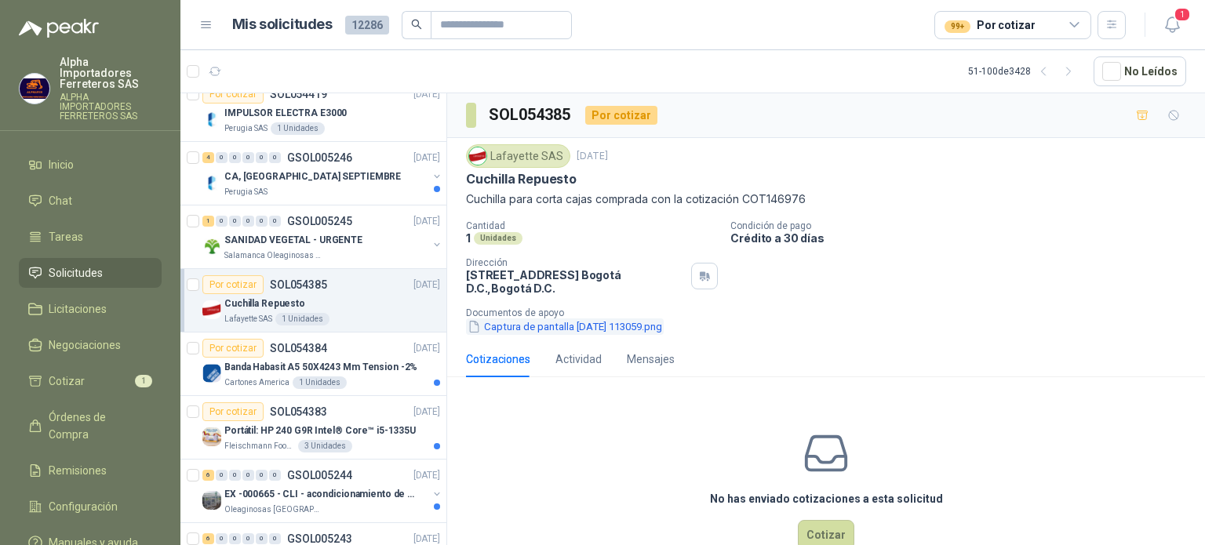
click at [601, 328] on button "Captura de pantalla [DATE] 113059.png" at bounding box center [565, 327] width 198 height 16
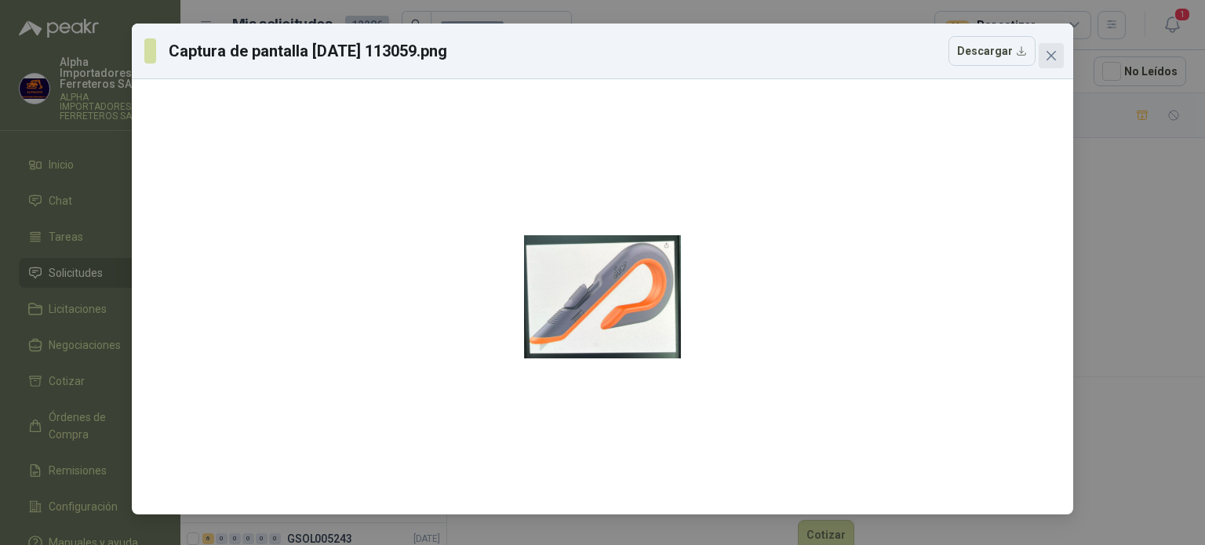
click at [1046, 43] on button "Close" at bounding box center [1051, 55] width 25 height 25
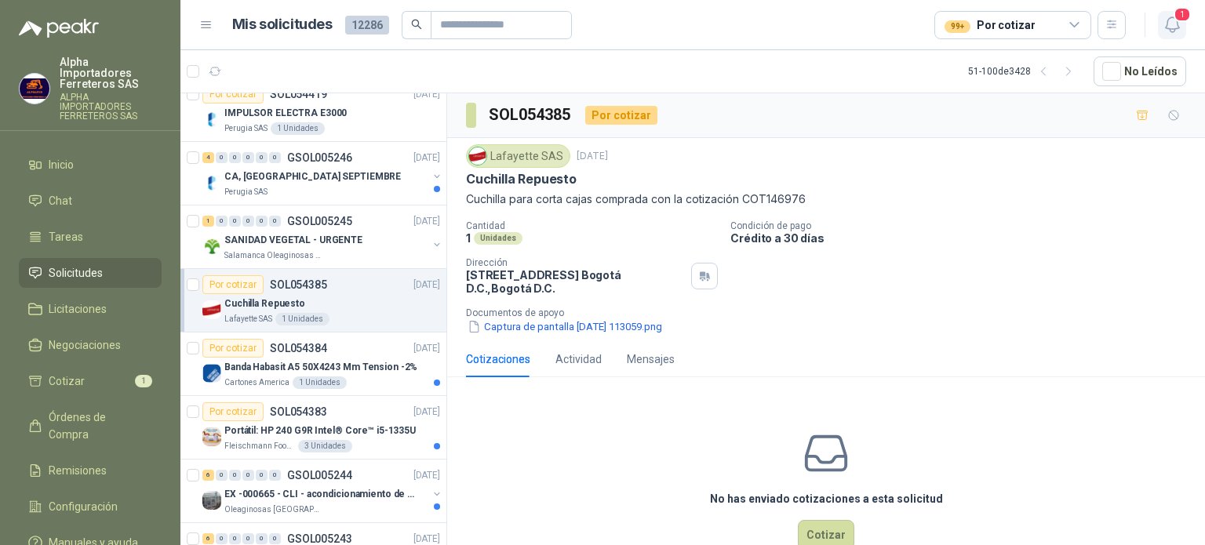
click at [1168, 30] on icon "button" at bounding box center [1173, 25] width 20 height 20
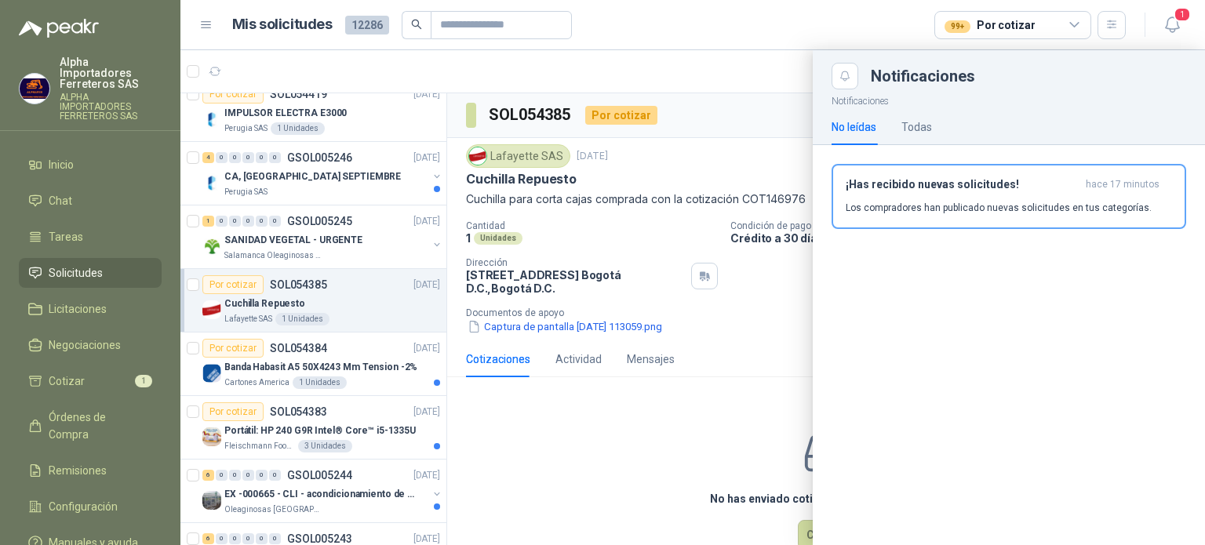
click at [883, 13] on article "Mis solicitudes 12286 99+ Por cotizar" at bounding box center [679, 25] width 895 height 28
click at [1177, 27] on icon "button" at bounding box center [1173, 25] width 20 height 20
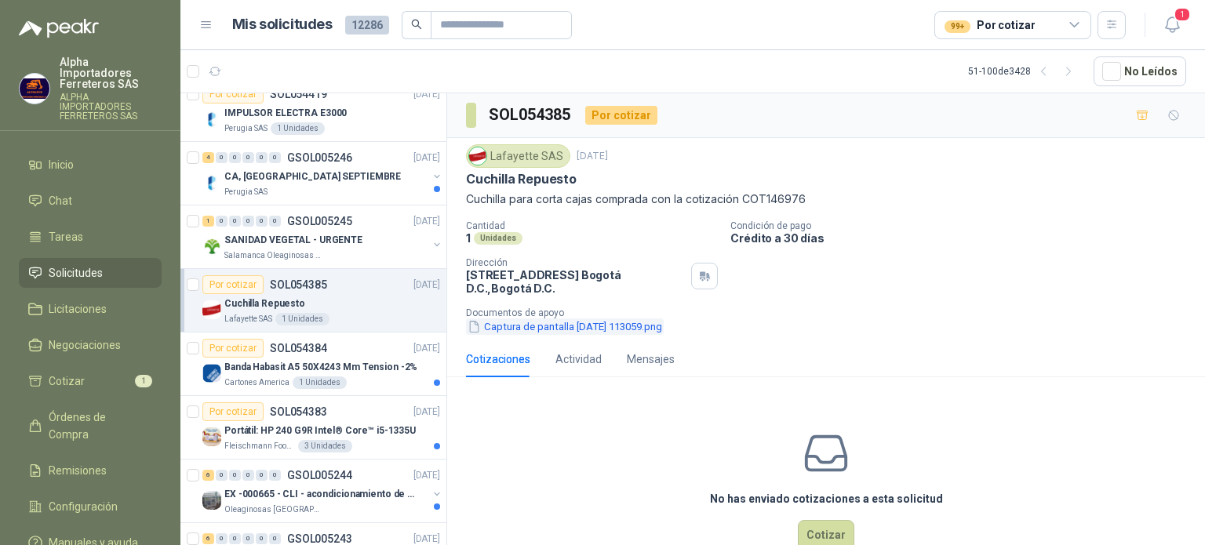
click at [565, 322] on button "Captura de pantalla [DATE] 113059.png" at bounding box center [565, 327] width 198 height 16
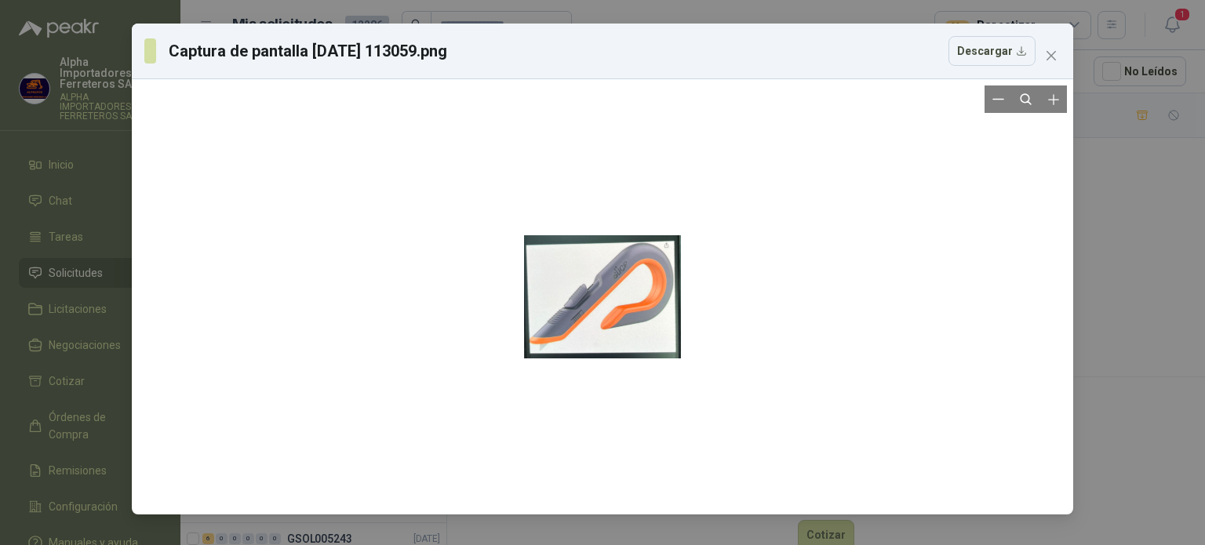
click at [625, 308] on div at bounding box center [602, 297] width 157 height 423
click at [1059, 53] on span "Close" at bounding box center [1051, 55] width 25 height 13
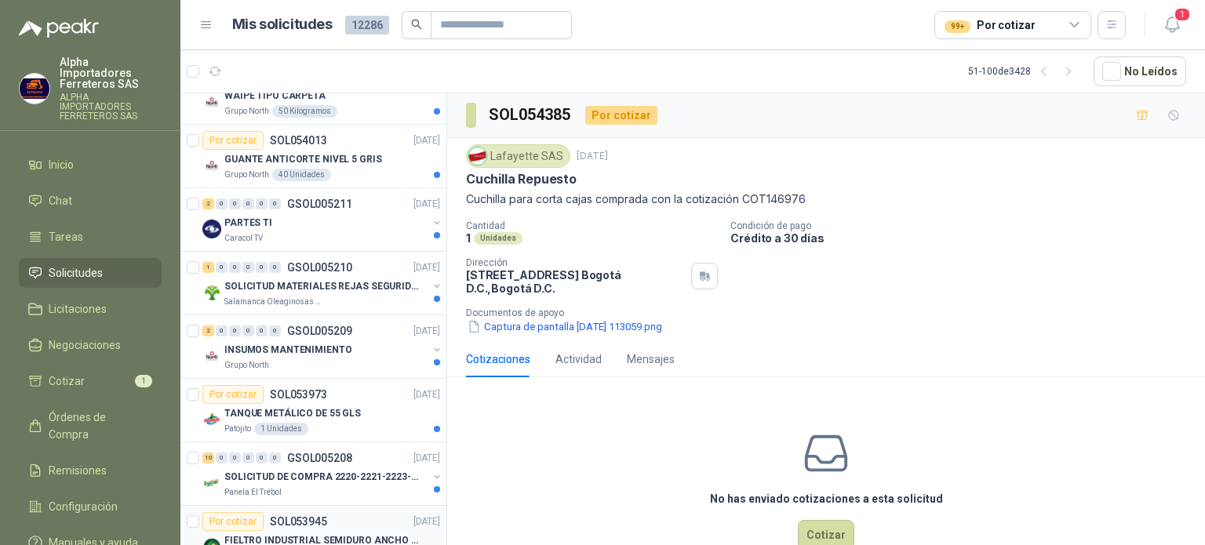
scroll to position [2746, 0]
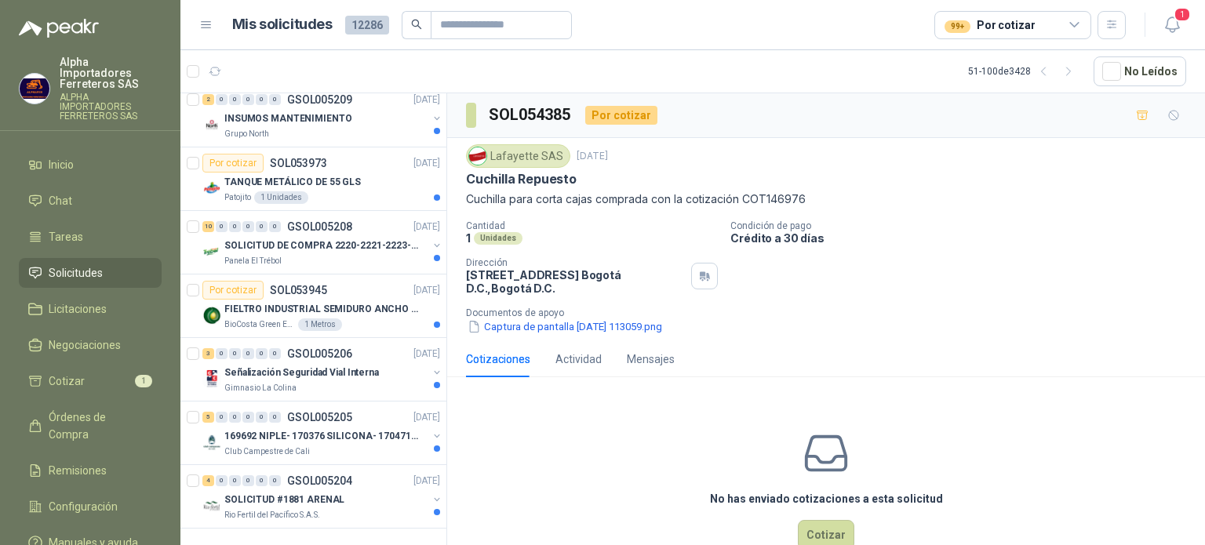
drag, startPoint x: 1044, startPoint y: 68, endPoint x: 1027, endPoint y: 92, distance: 28.7
click at [1044, 68] on icon "button" at bounding box center [1043, 71] width 13 height 13
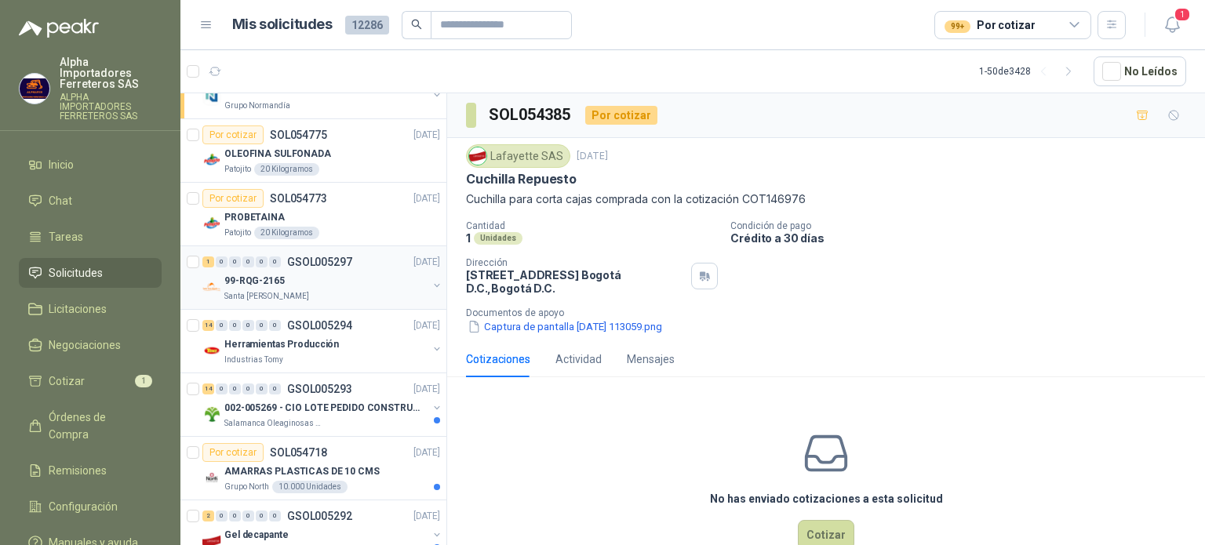
scroll to position [0, 0]
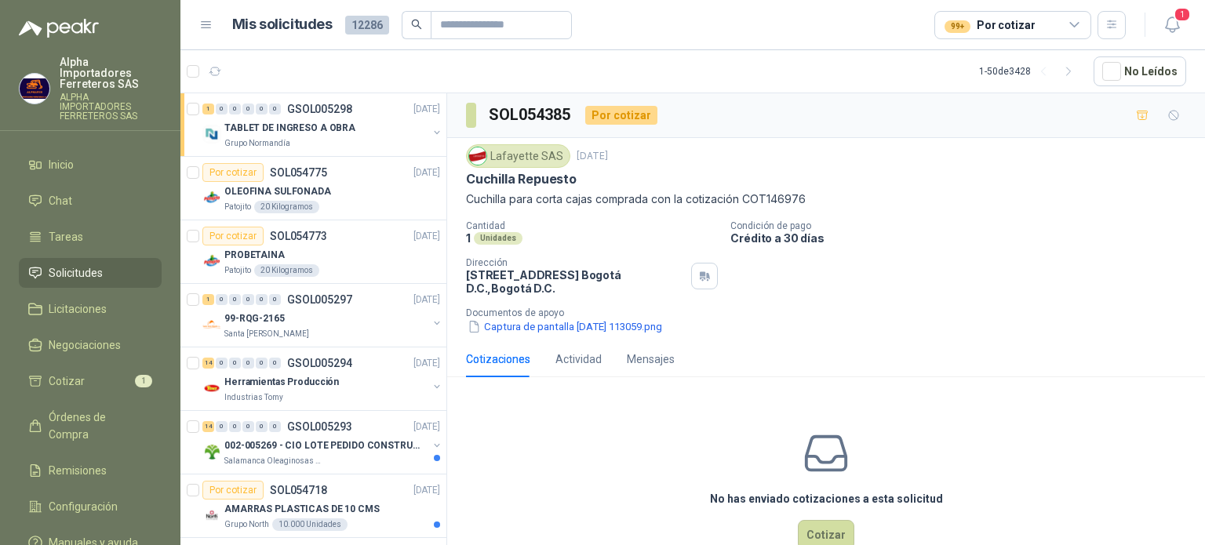
click at [1024, 18] on div "99+ Por cotizar" at bounding box center [990, 24] width 90 height 17
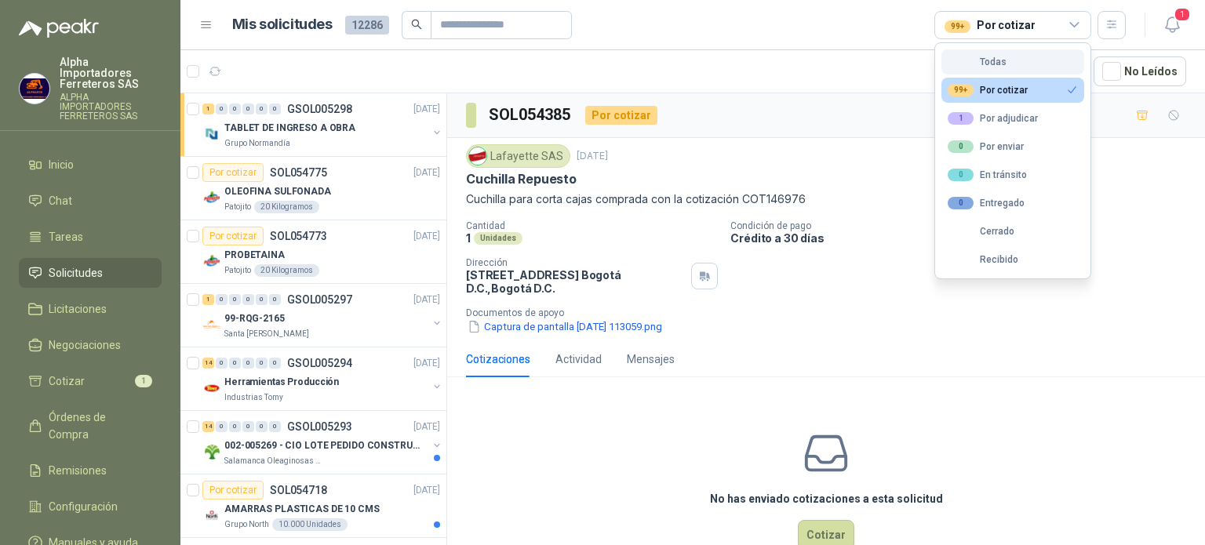
click at [987, 62] on div "Todas" at bounding box center [977, 61] width 59 height 11
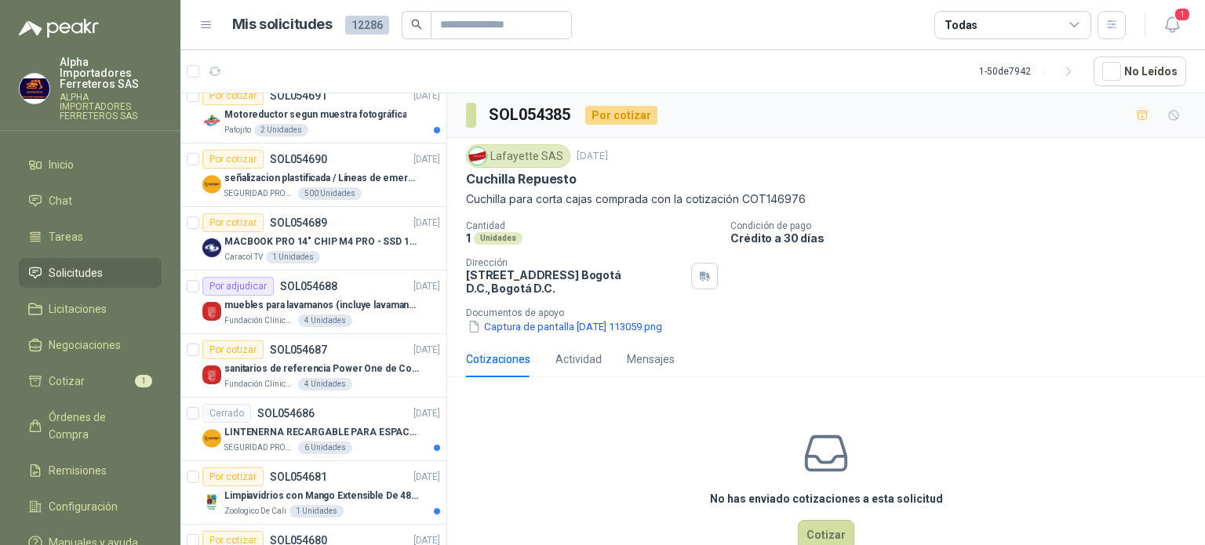
scroll to position [1255, 0]
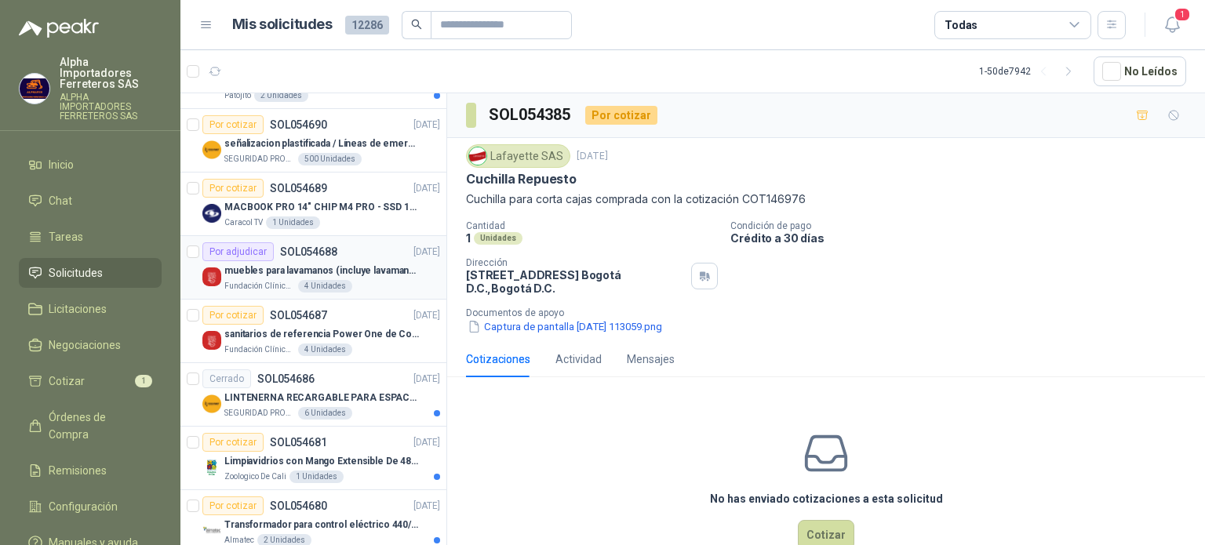
click at [377, 280] on div "Fundación Clínica Shaio 4 Unidades" at bounding box center [332, 286] width 216 height 13
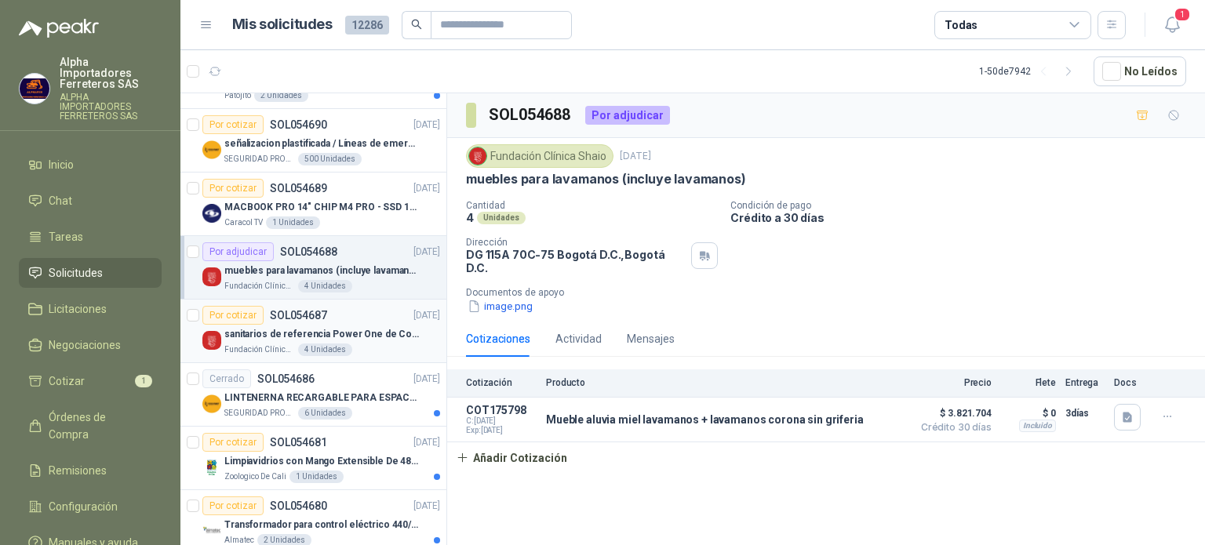
click at [361, 315] on div "Por cotizar SOL054687 [DATE]" at bounding box center [321, 315] width 238 height 19
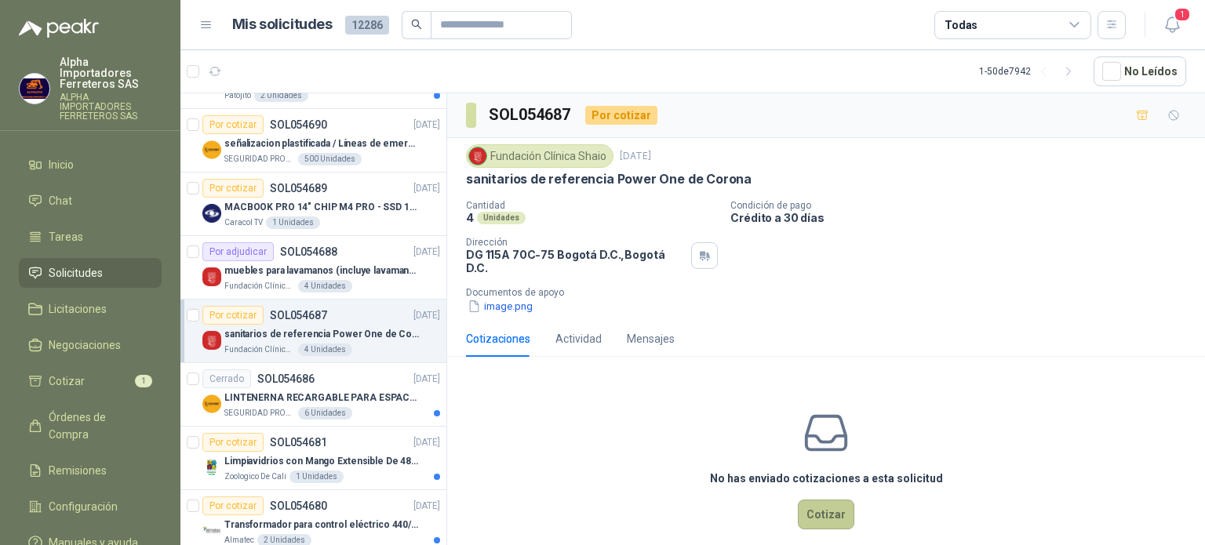
click at [833, 515] on button "Cotizar" at bounding box center [826, 515] width 56 height 30
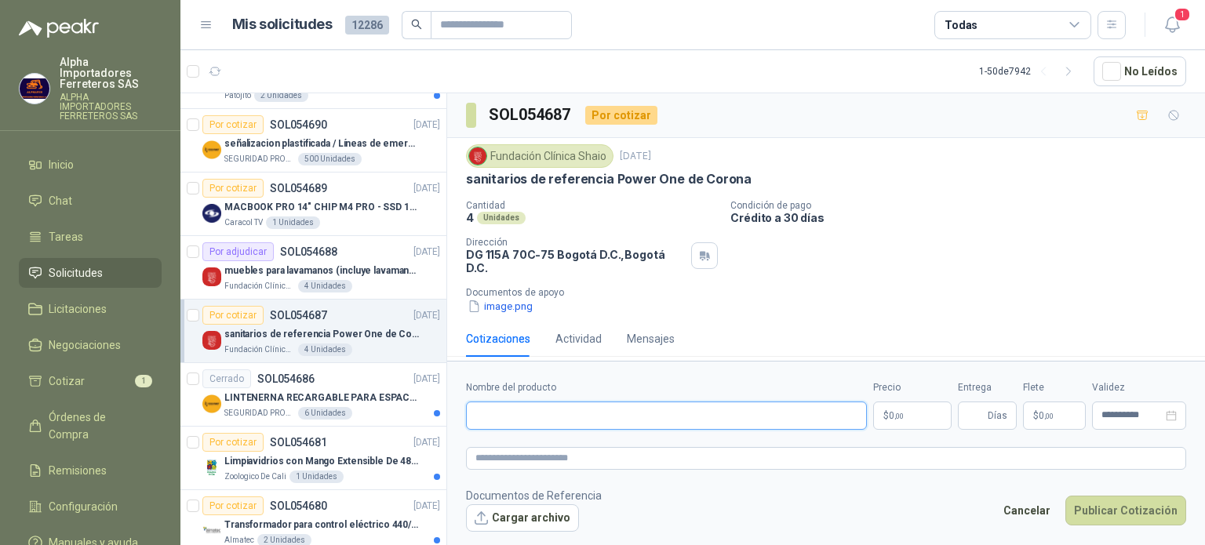
click at [664, 421] on input "Nombre del producto" at bounding box center [666, 416] width 401 height 28
click at [524, 514] on button "Cargar archivo" at bounding box center [522, 519] width 113 height 28
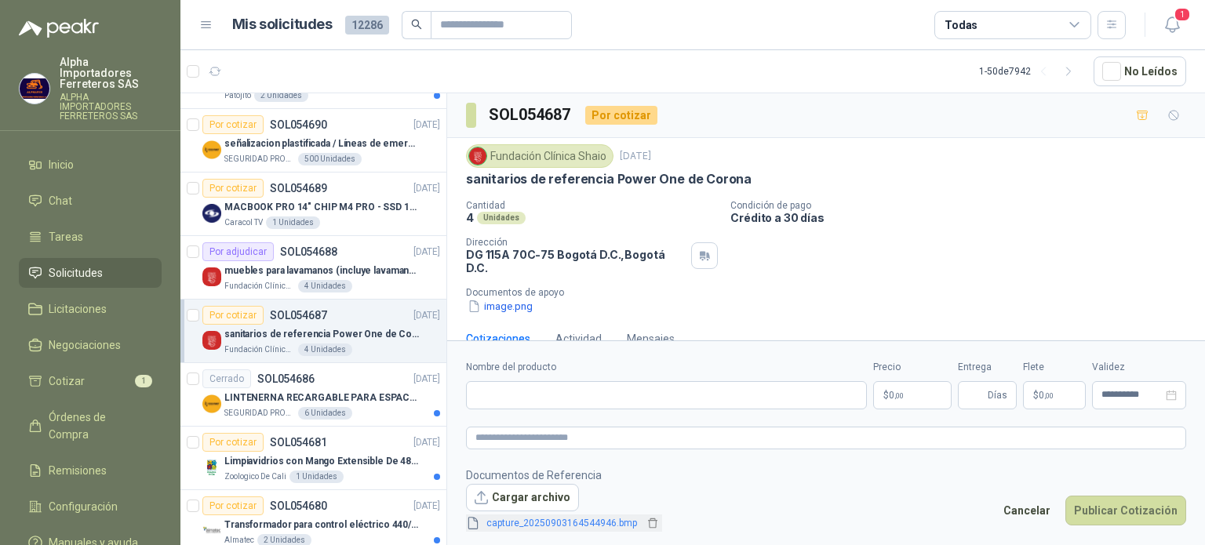
click at [592, 519] on link "capture_20250903164544946.bmp" at bounding box center [561, 523] width 163 height 15
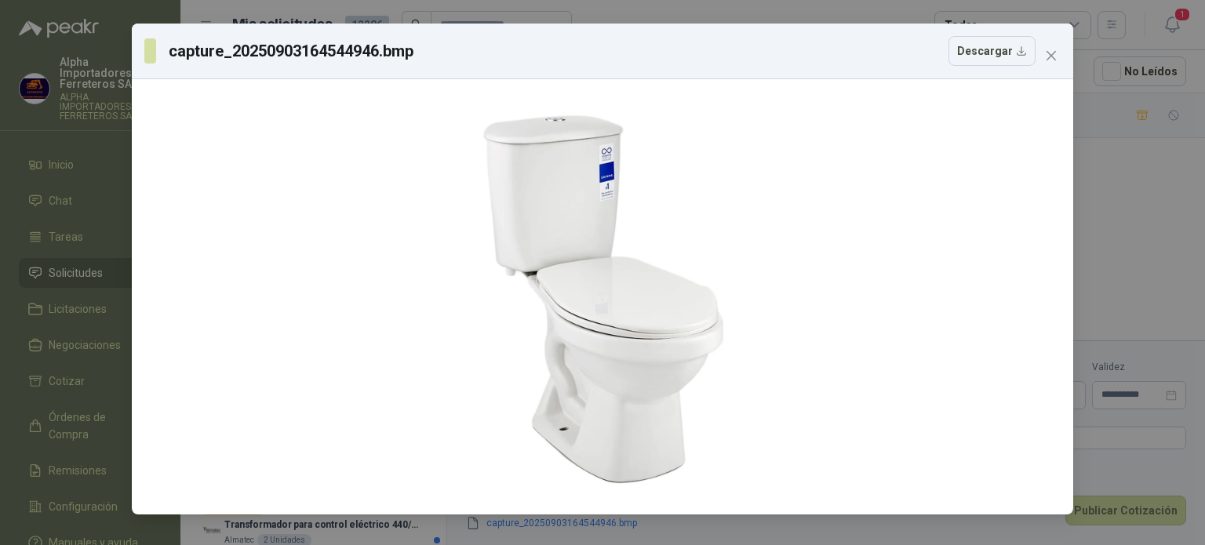
click at [1154, 203] on div "capture_20250903164544946.bmp Descargar" at bounding box center [602, 272] width 1205 height 545
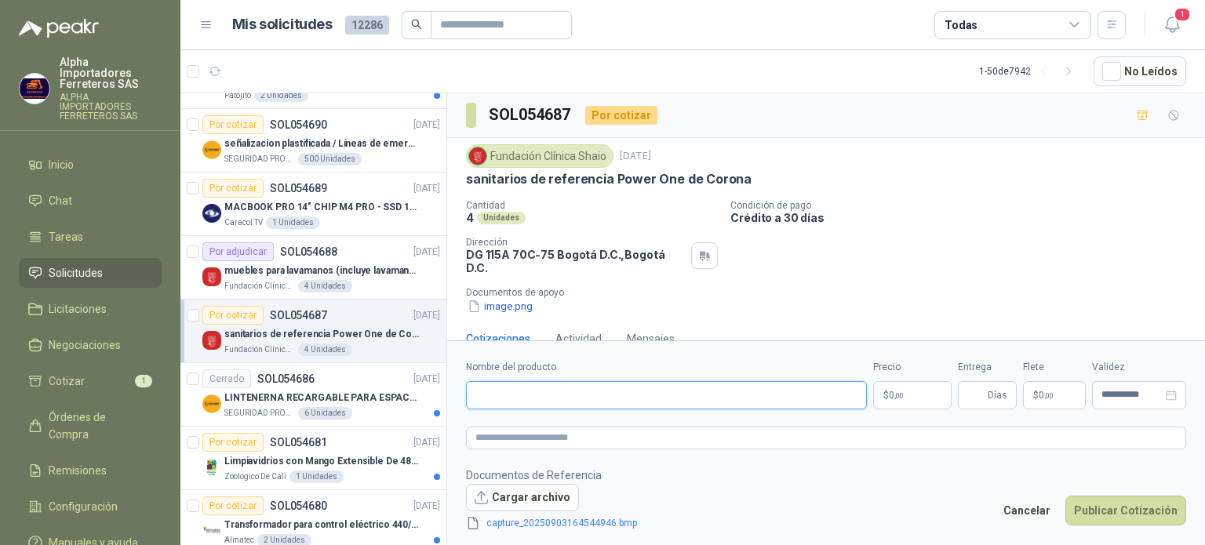
click at [726, 401] on input "Nombre del producto" at bounding box center [666, 395] width 401 height 28
click at [621, 399] on input "Nombre del producto" at bounding box center [666, 395] width 401 height 28
paste input "**********"
type input "**********"
click at [902, 396] on body "Alpha Importadores Ferreteros SAS ALPHA IMPORTADORES FERRETEROS SAS Inicio Chat…" at bounding box center [602, 272] width 1205 height 545
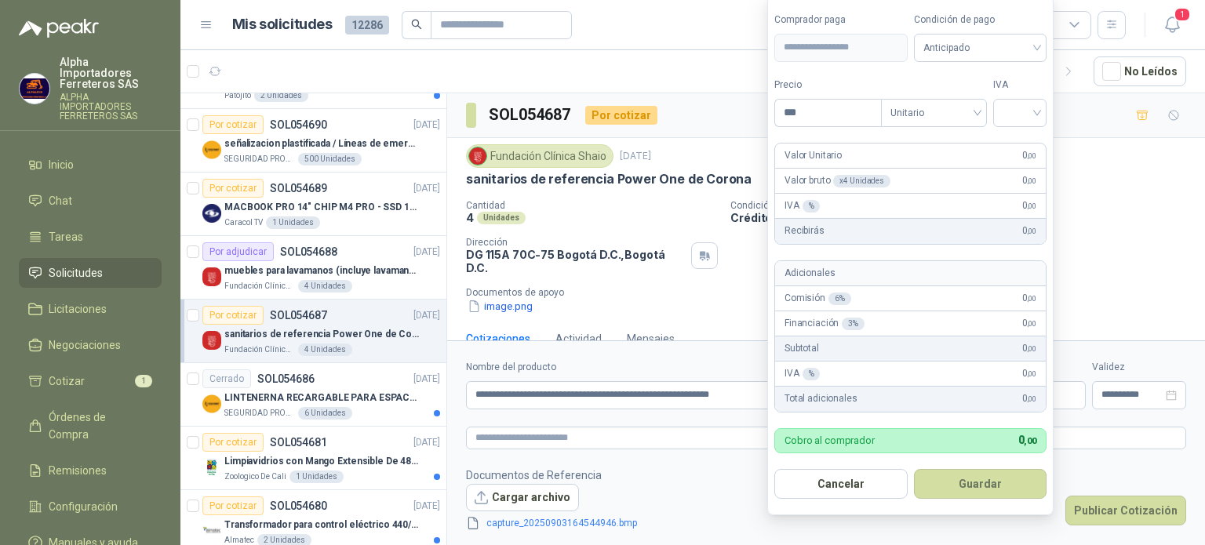
click at [639, 294] on p "Documentos de apoyo" at bounding box center [832, 292] width 733 height 11
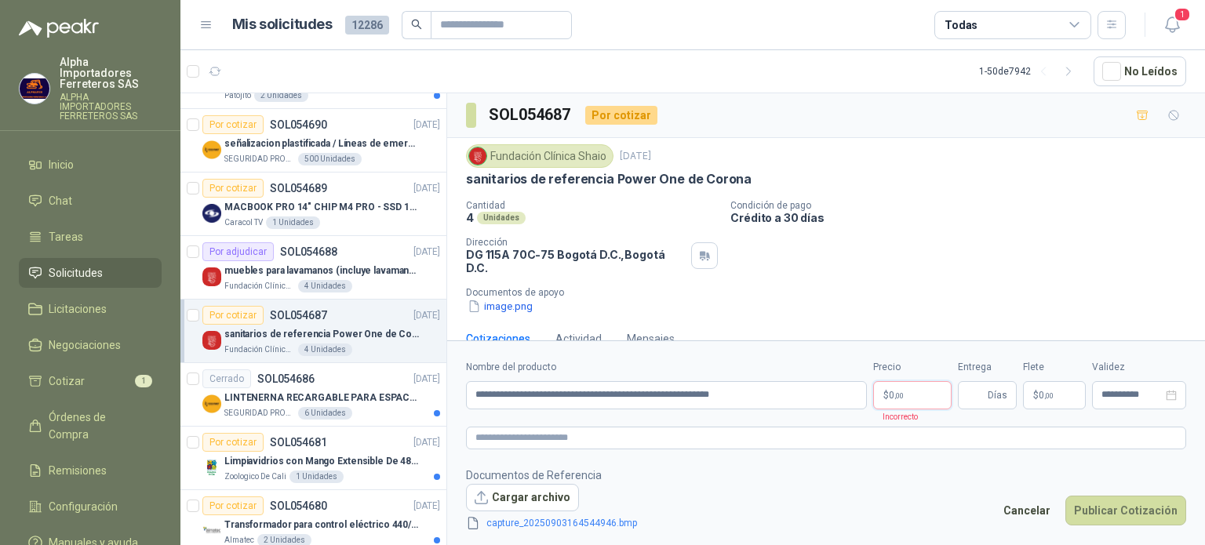
click at [915, 392] on p "$ 0 ,00" at bounding box center [912, 395] width 78 height 28
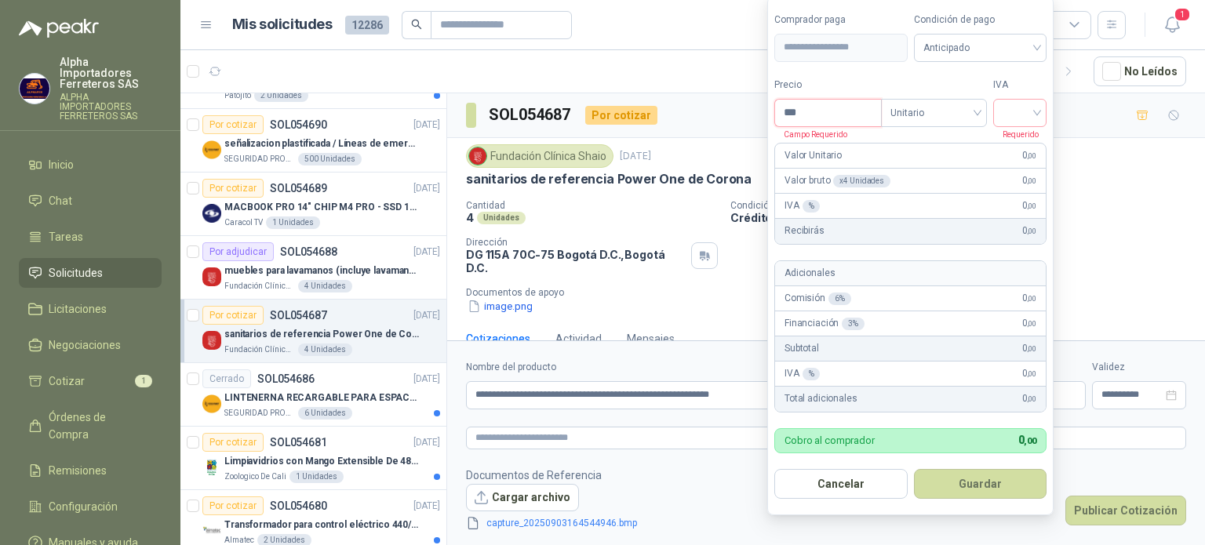
click at [841, 118] on input "***" at bounding box center [828, 113] width 106 height 27
type input "*********"
click at [1017, 103] on input "search" at bounding box center [1020, 112] width 35 height 24
click at [1022, 149] on div "19%" at bounding box center [1023, 146] width 29 height 17
click at [975, 486] on button "Guardar" at bounding box center [983, 484] width 135 height 30
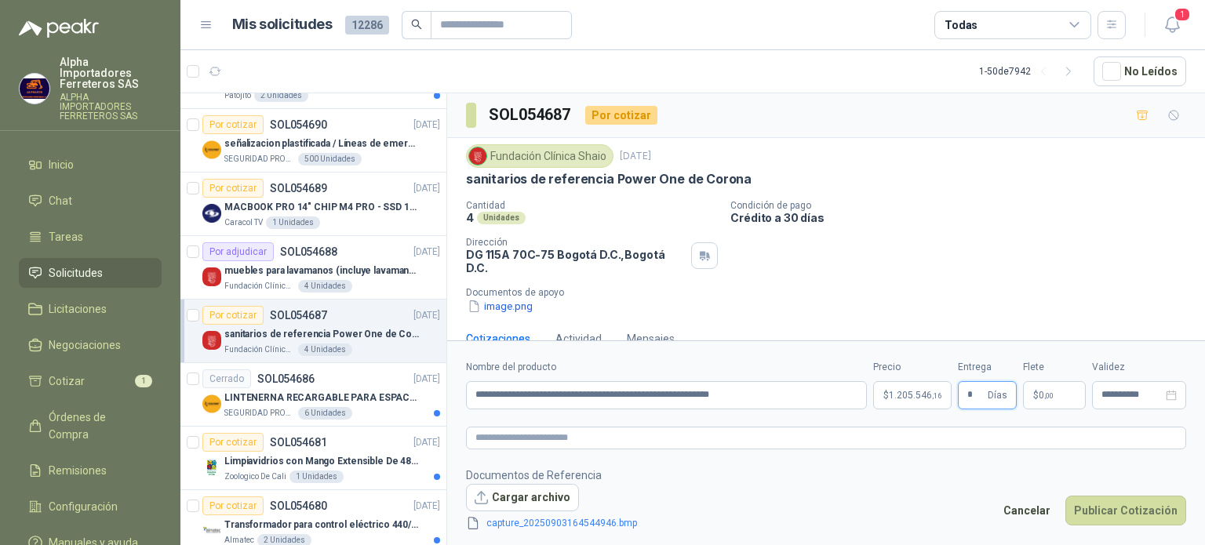
type input "*"
click at [976, 294] on p "Documentos de apoyo" at bounding box center [832, 292] width 733 height 11
click at [1117, 395] on input "**********" at bounding box center [1132, 395] width 61 height 10
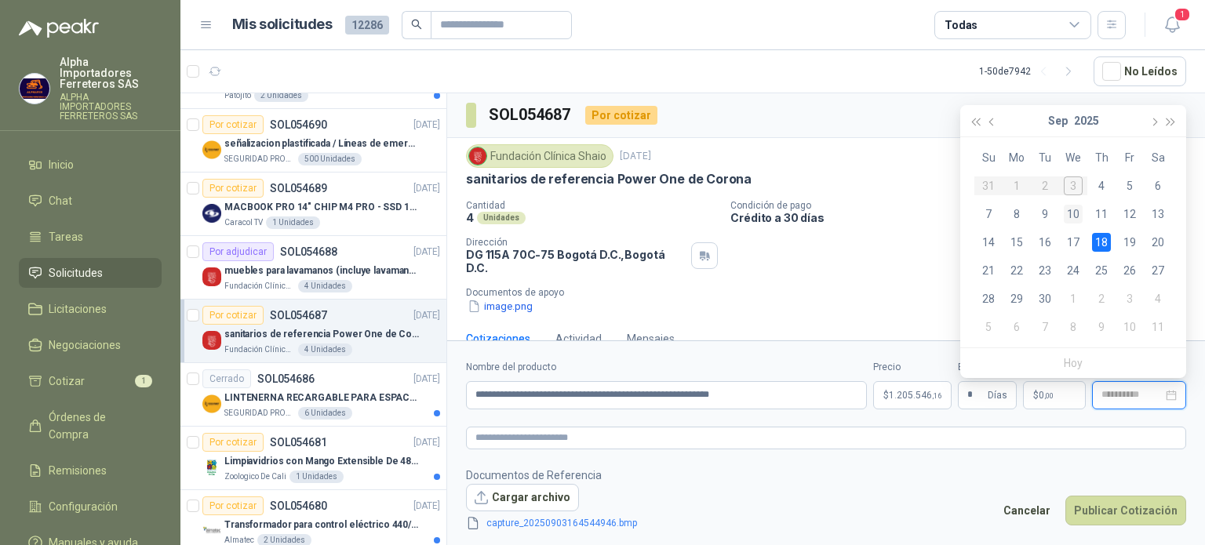
type input "**********"
click at [1072, 219] on div "10" at bounding box center [1073, 214] width 19 height 19
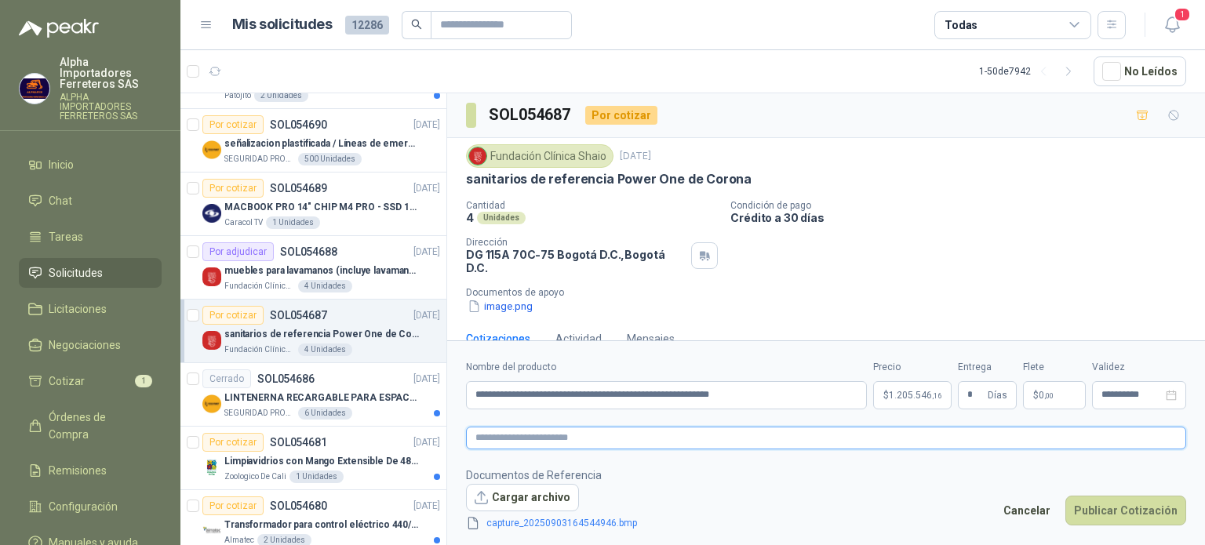
click at [551, 439] on textarea at bounding box center [826, 438] width 720 height 23
click at [534, 517] on link "capture_20250903164544946.bmp" at bounding box center [561, 523] width 163 height 15
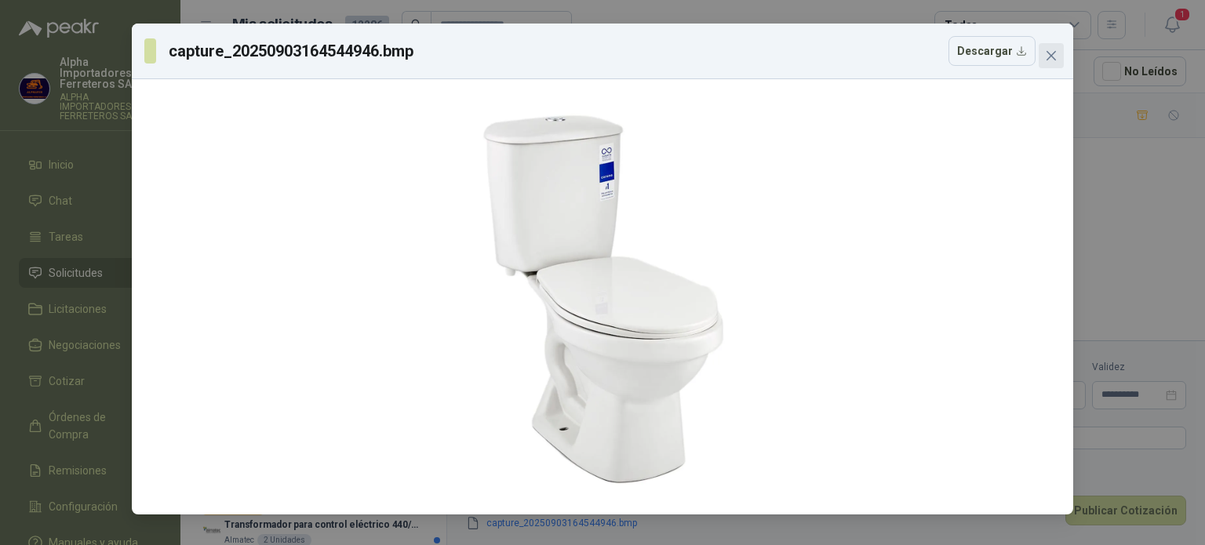
click at [1051, 53] on icon "close" at bounding box center [1051, 55] width 13 height 13
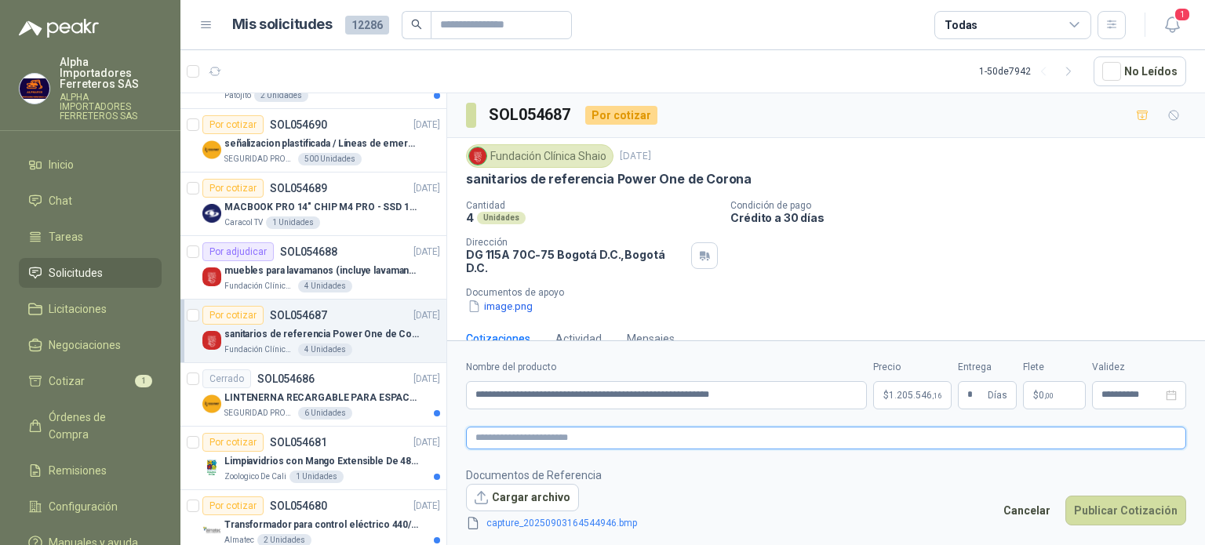
click at [592, 439] on textarea at bounding box center [826, 438] width 720 height 23
click at [1131, 505] on button "Publicar Cotización" at bounding box center [1126, 511] width 121 height 30
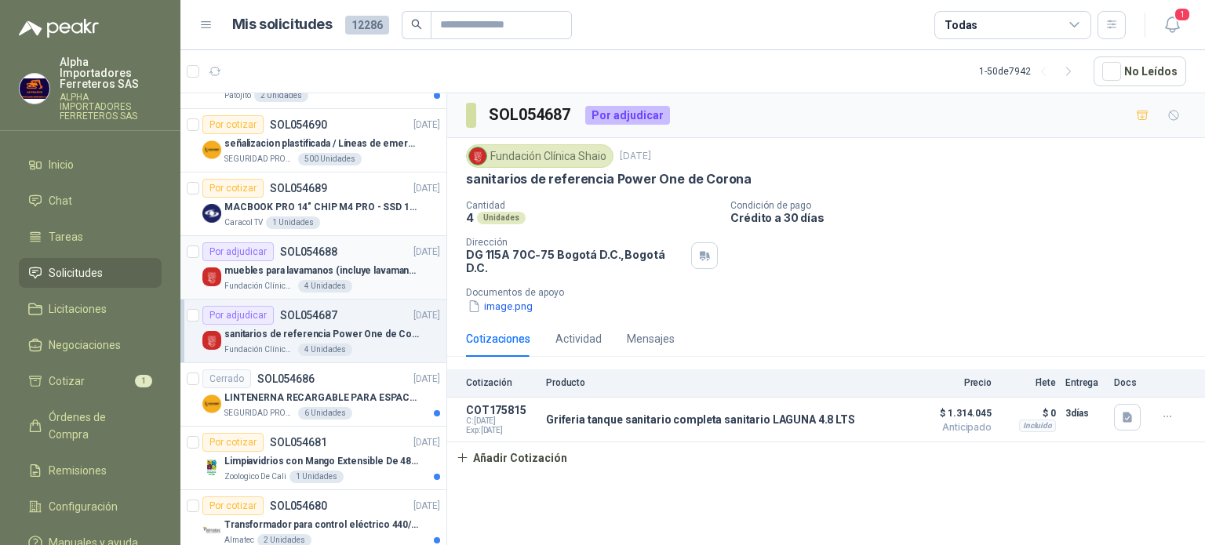
click at [333, 261] on div "muebles para lavamanos (incluye lavamanos)" at bounding box center [332, 270] width 216 height 19
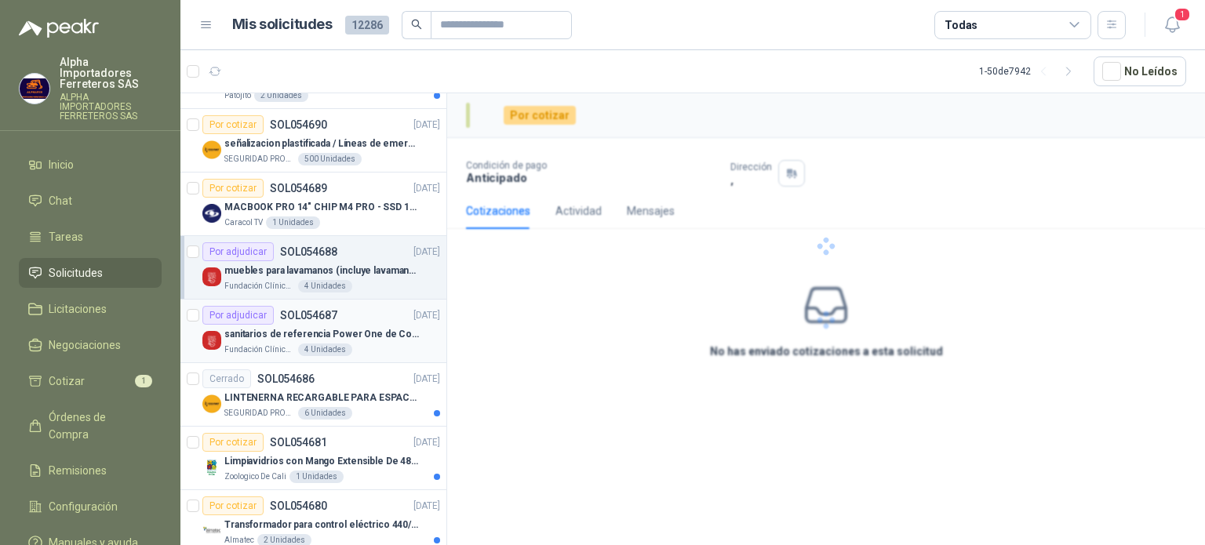
click at [345, 312] on div "Por adjudicar SOL054687 [DATE]" at bounding box center [321, 315] width 238 height 19
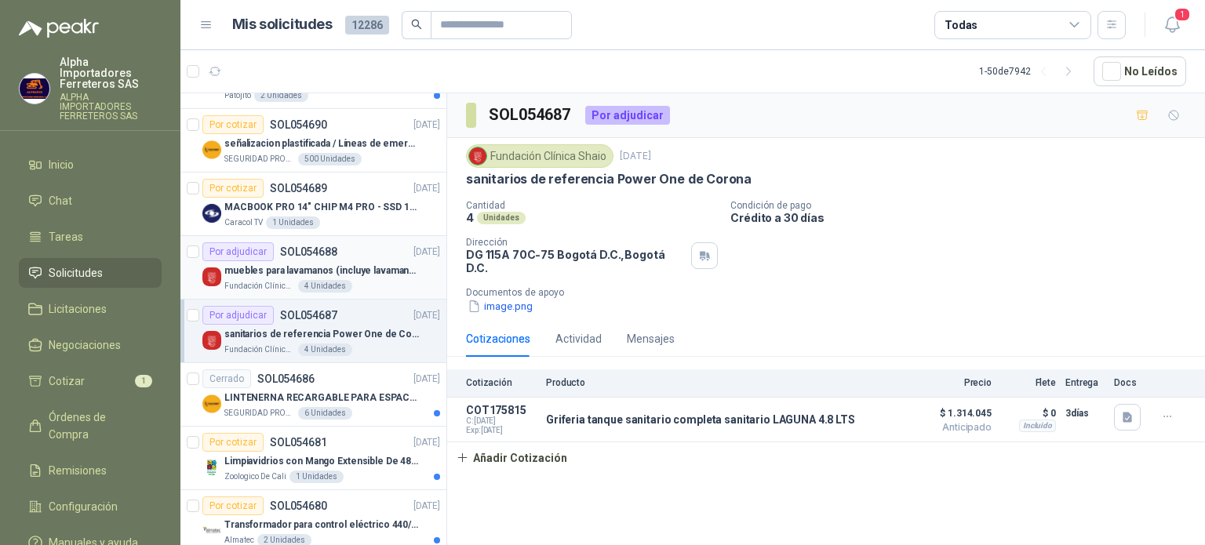
click at [355, 273] on p "muebles para lavamanos (incluye lavamanos)" at bounding box center [321, 271] width 195 height 15
click at [355, 325] on div "sanitarios de referencia Power One de Corona" at bounding box center [332, 334] width 216 height 19
click at [1174, 410] on icon "button" at bounding box center [1167, 416] width 13 height 13
click at [1135, 336] on button "Editar" at bounding box center [1136, 342] width 126 height 25
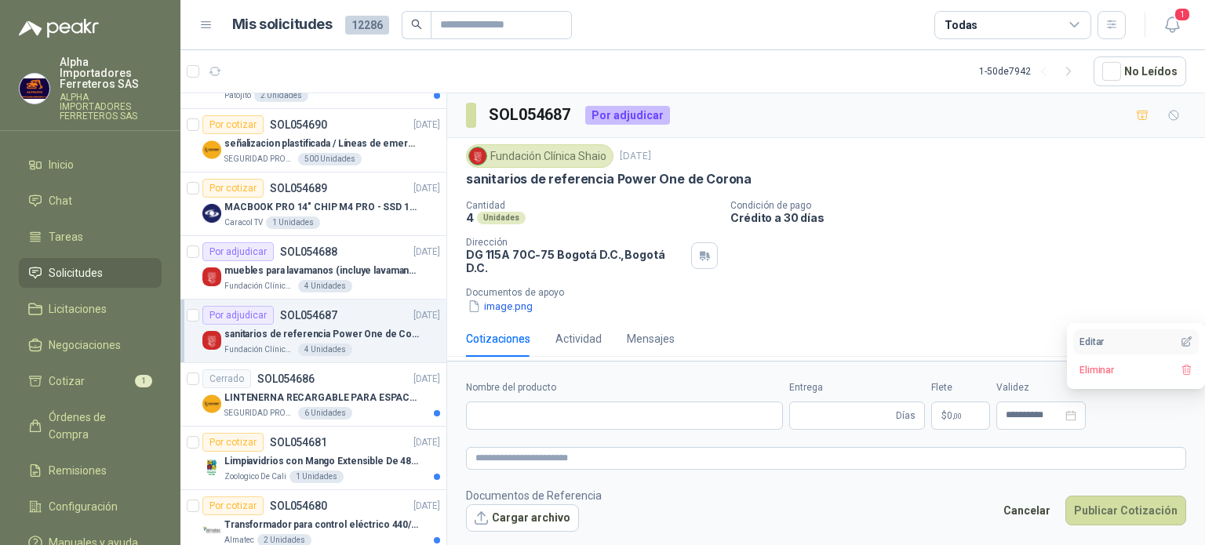
type input "**********"
type input "*"
type input "**********"
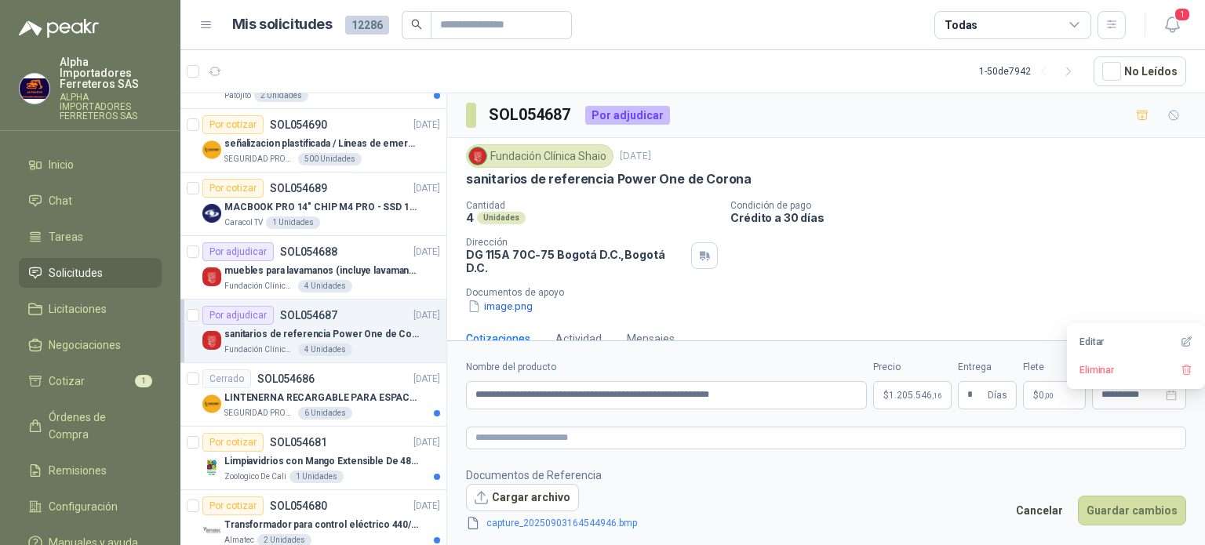
click at [920, 389] on body "Alpha Importadores Ferreteros SAS ALPHA IMPORTADORES FERRETEROS SAS Inicio Chat…" at bounding box center [602, 272] width 1205 height 545
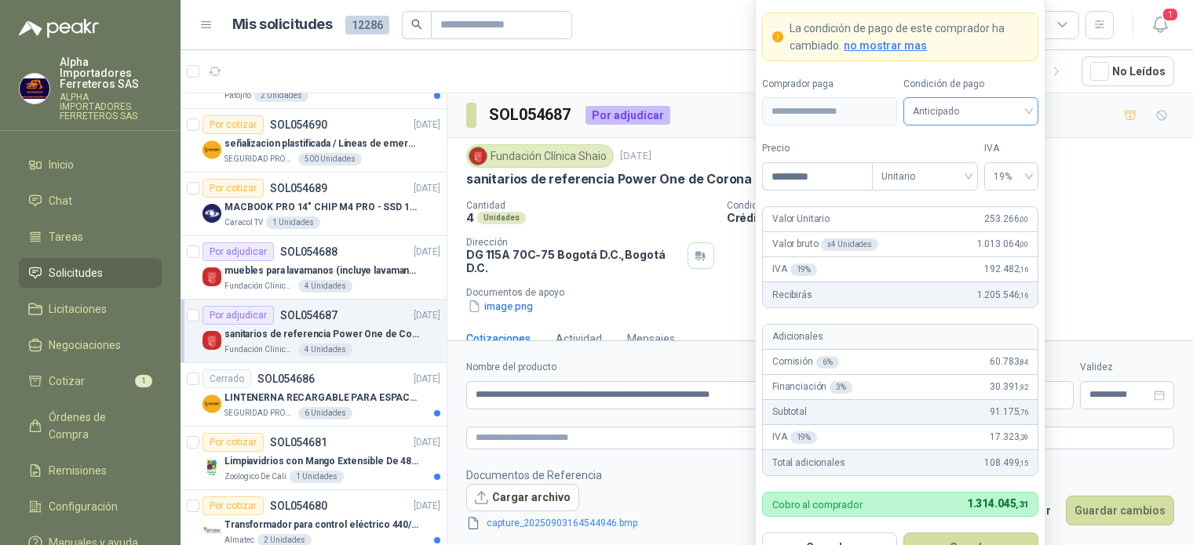
click at [953, 109] on span "Anticipado" at bounding box center [971, 112] width 116 height 24
click at [957, 164] on div "Crédito a 30 días" at bounding box center [971, 170] width 110 height 17
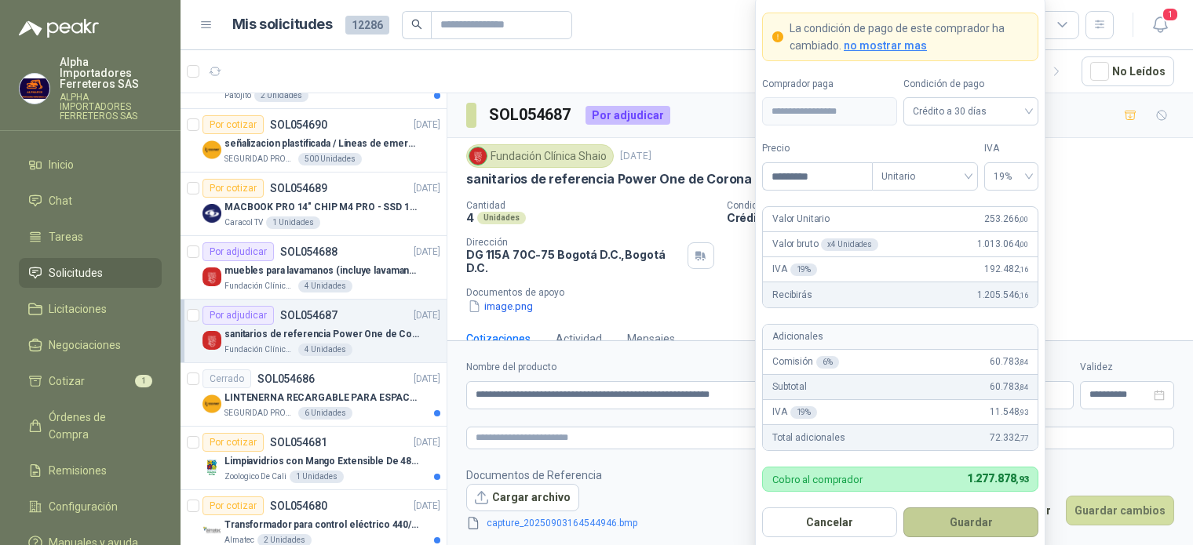
click at [988, 517] on button "Guardar" at bounding box center [970, 523] width 135 height 30
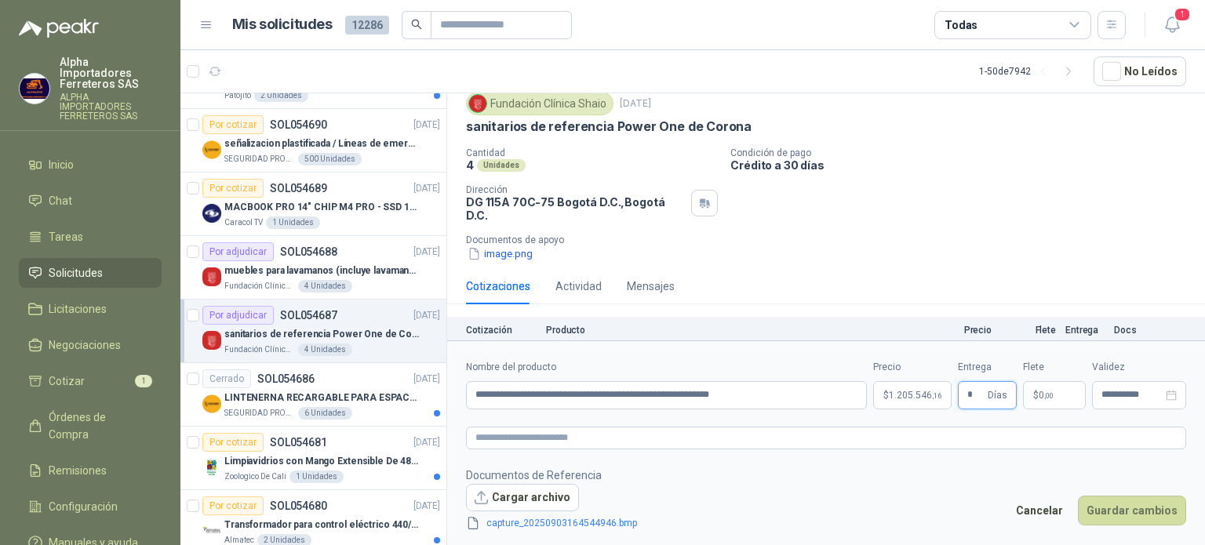
scroll to position [78, 0]
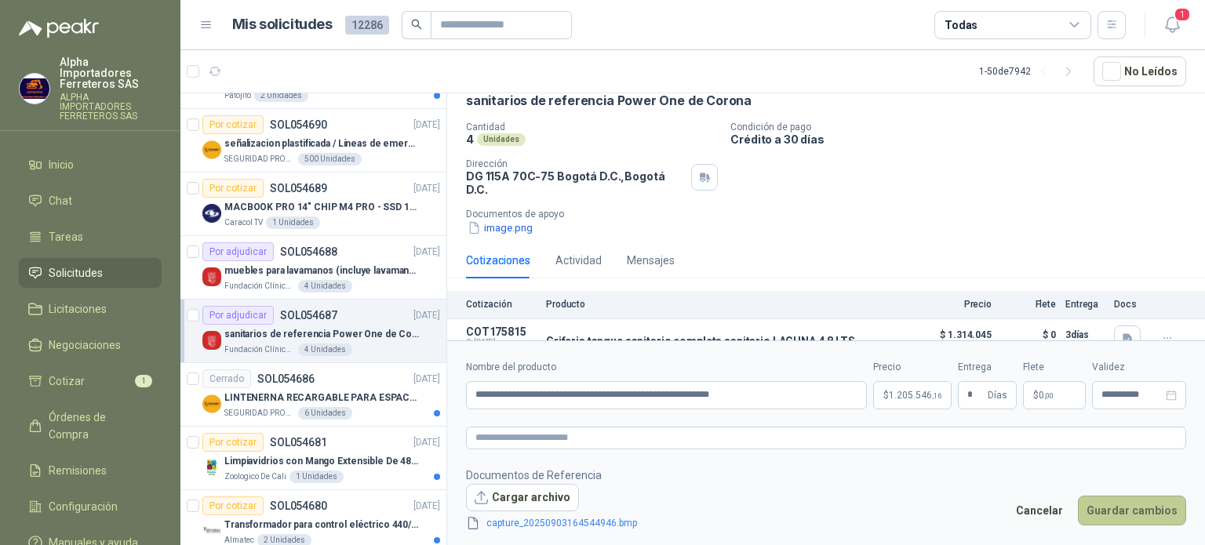
click at [1118, 512] on button "Guardar cambios" at bounding box center [1132, 511] width 108 height 30
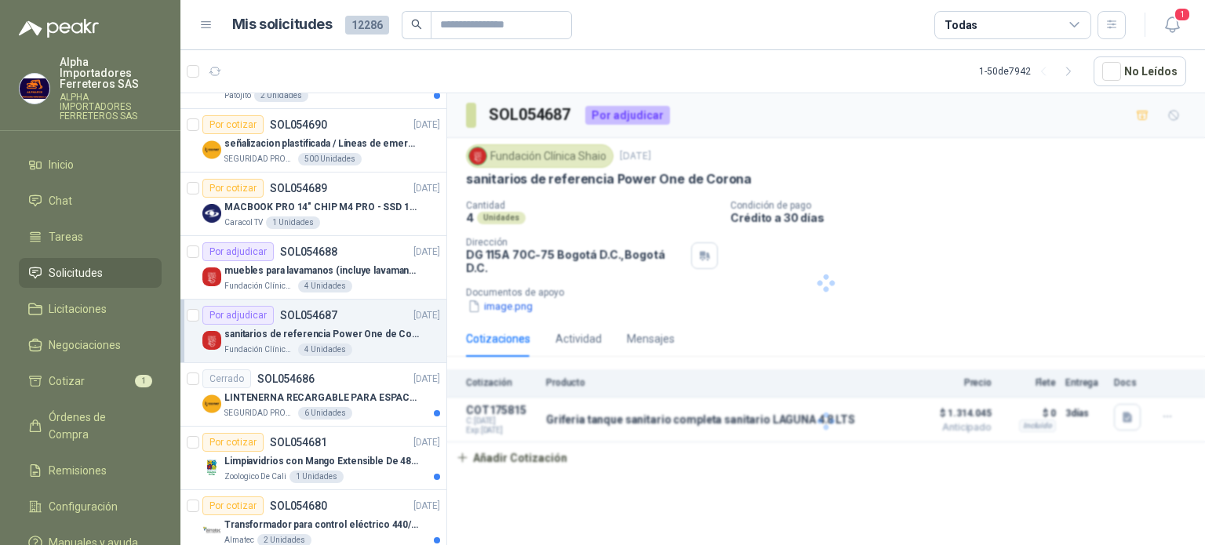
scroll to position [0, 0]
click at [1163, 410] on icon "button" at bounding box center [1167, 416] width 13 height 13
click at [1127, 334] on button "Editar" at bounding box center [1136, 342] width 126 height 25
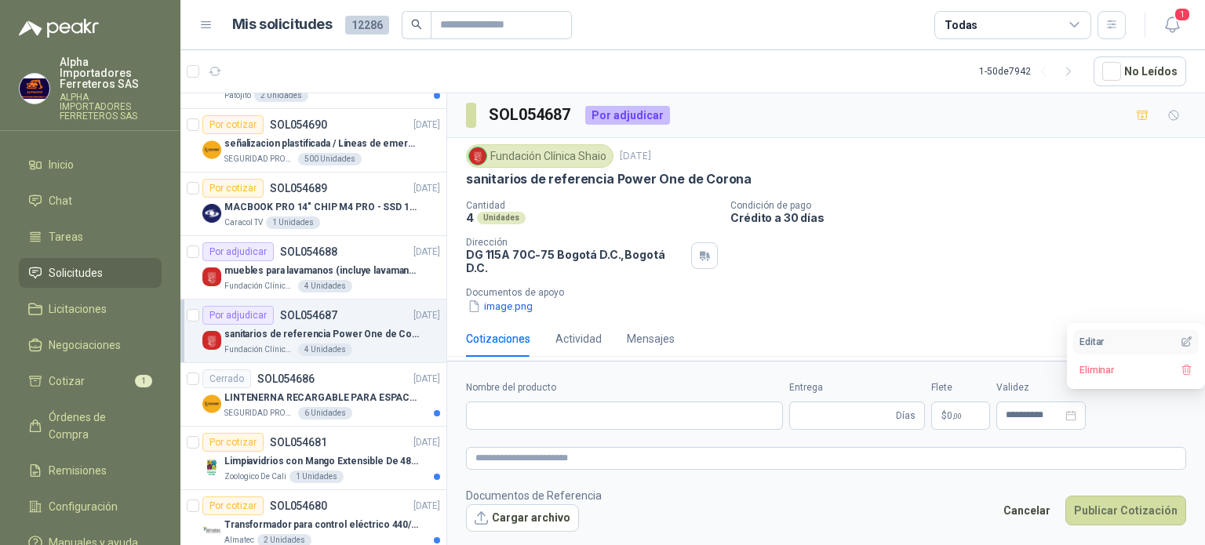
type input "**********"
type input "*"
type input "**********"
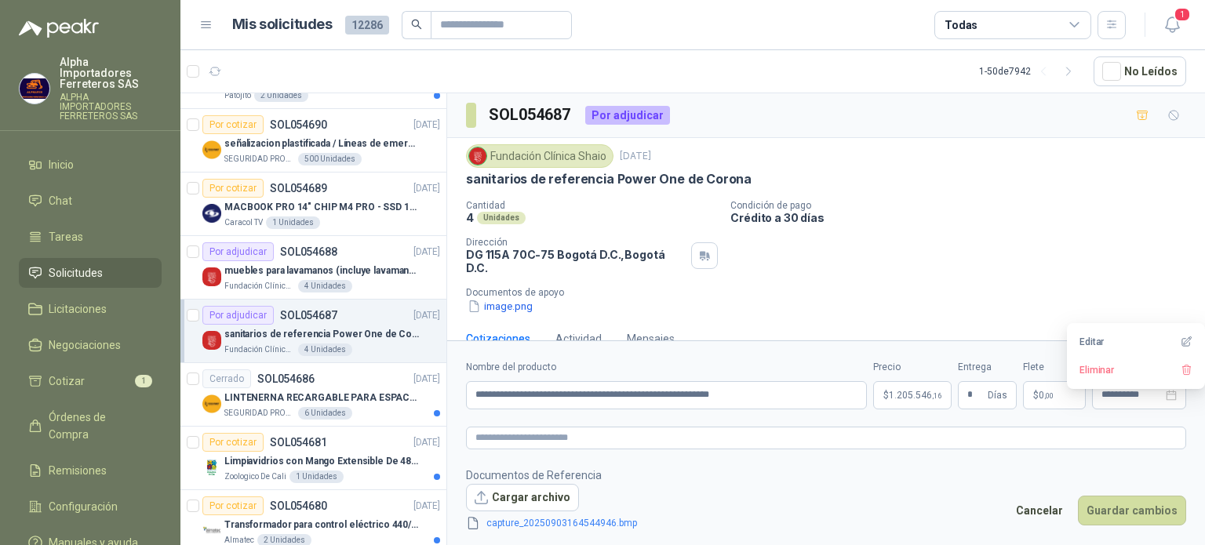
click at [911, 386] on body "Alpha Importadores Ferreteros SAS ALPHA IMPORTADORES FERRETEROS SAS Inicio Chat…" at bounding box center [602, 272] width 1205 height 545
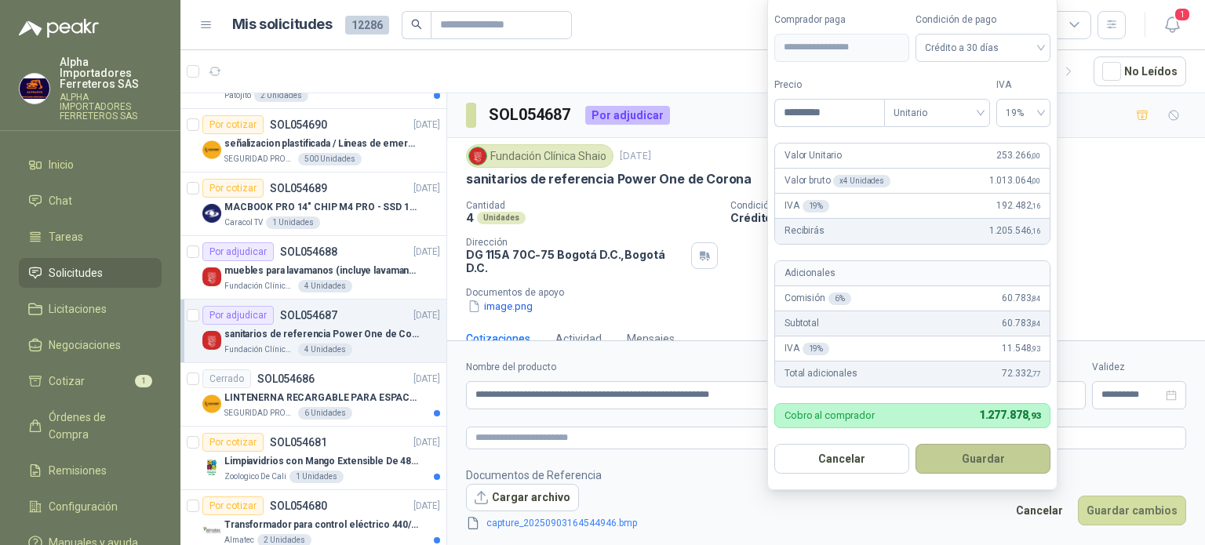
click at [996, 467] on button "Guardar" at bounding box center [983, 459] width 135 height 30
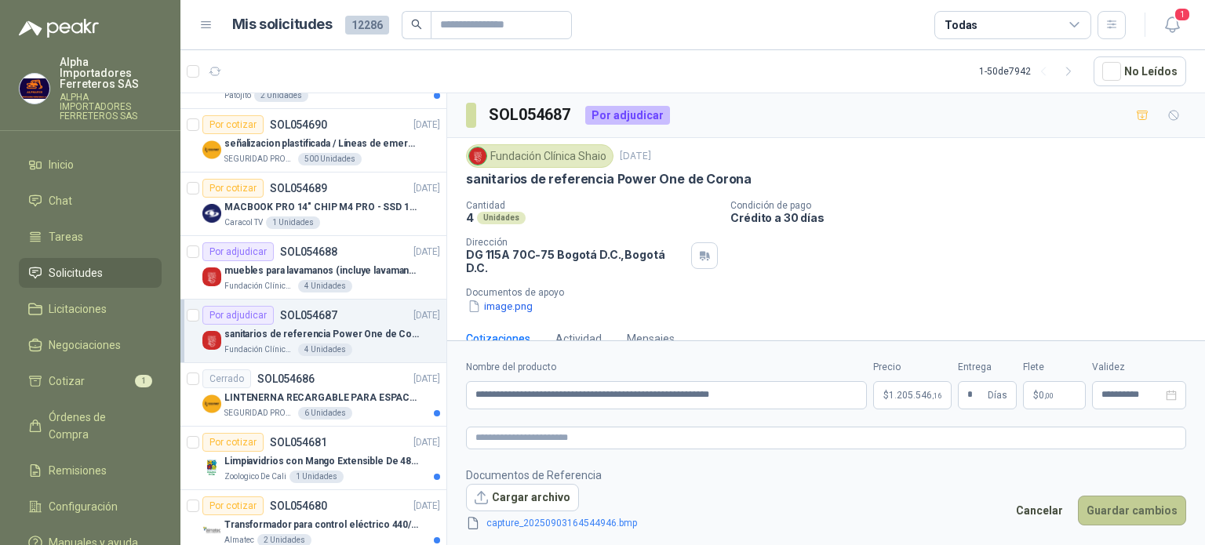
click at [1120, 501] on button "Guardar cambios" at bounding box center [1132, 511] width 108 height 30
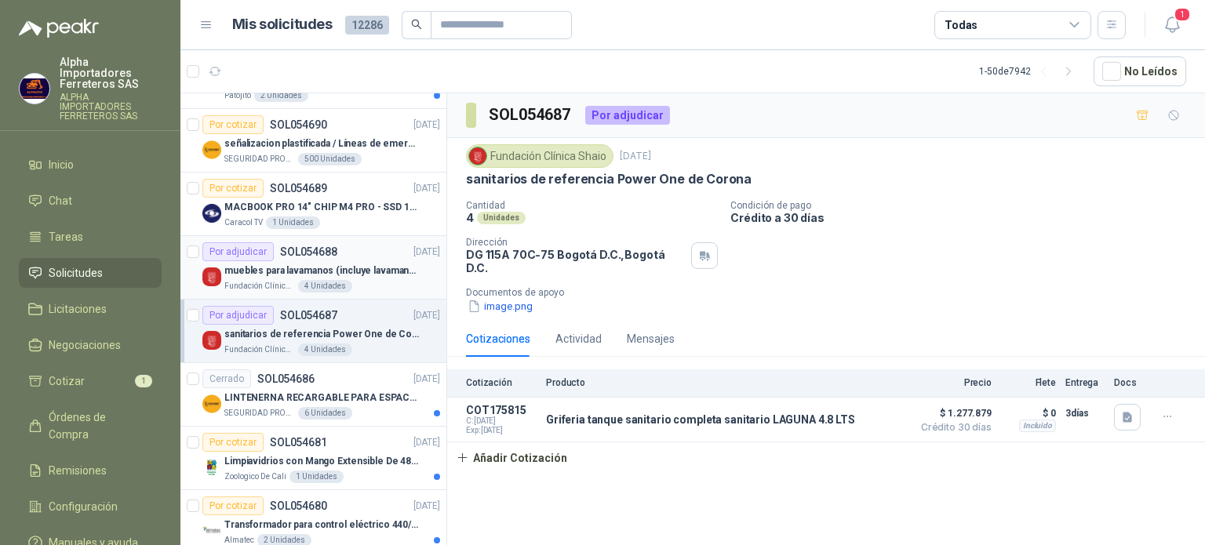
click at [348, 255] on div "Por adjudicar SOL054688 [DATE]" at bounding box center [321, 251] width 238 height 19
click at [359, 316] on div "Por adjudicar SOL054687 [DATE]" at bounding box center [321, 315] width 238 height 19
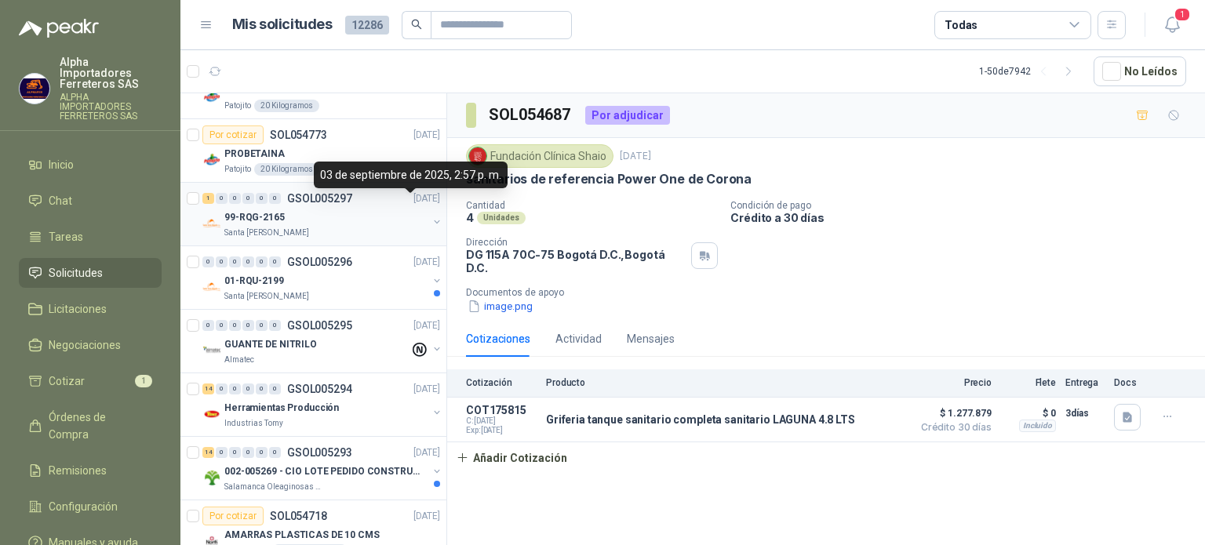
scroll to position [78, 0]
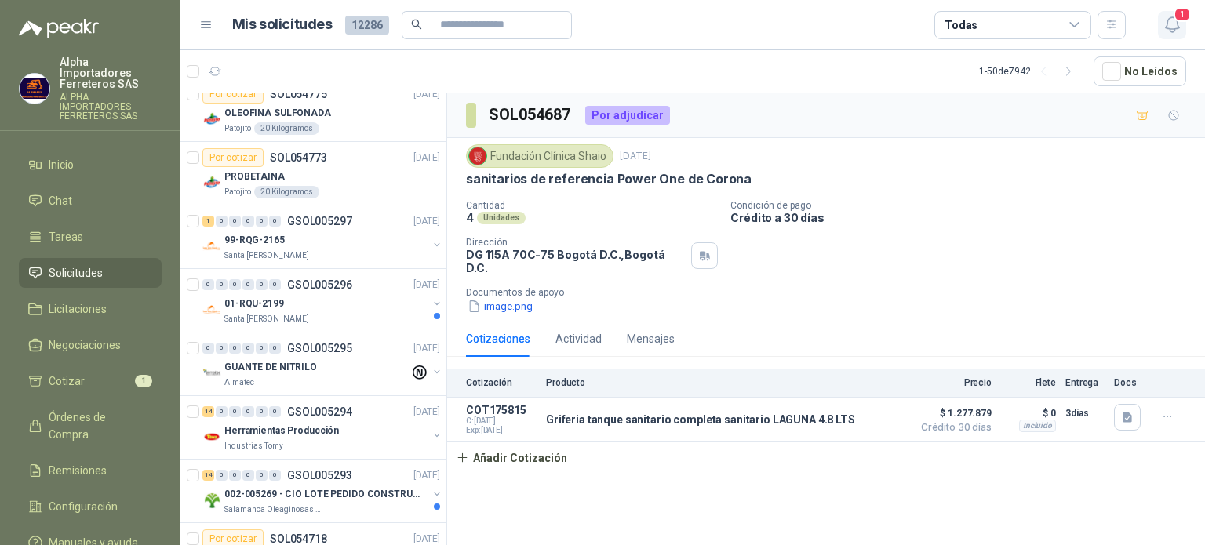
click at [1177, 27] on icon "button" at bounding box center [1171, 24] width 13 height 15
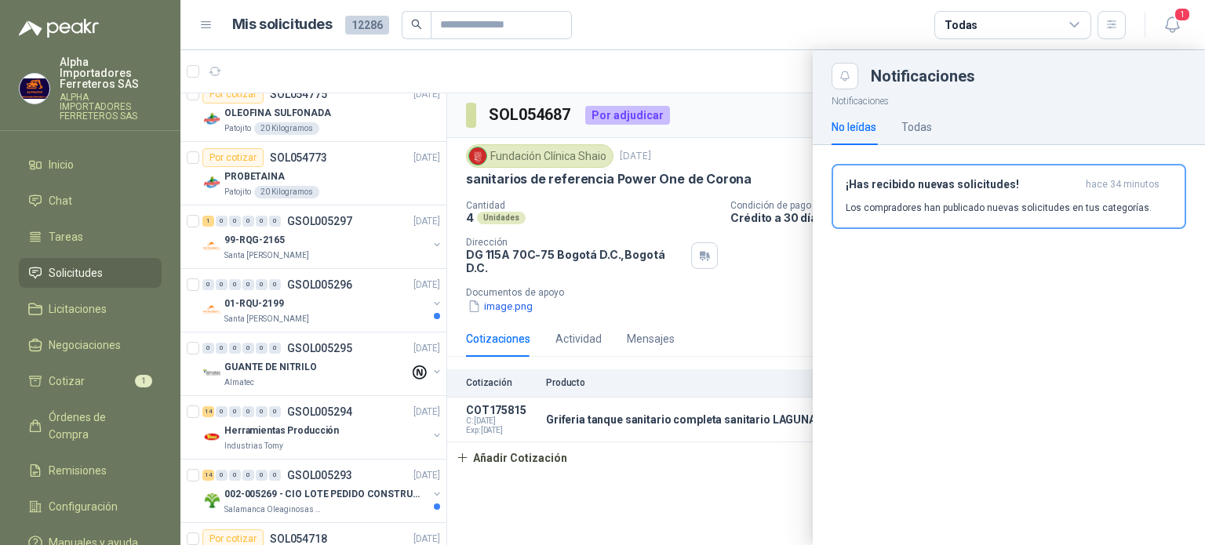
click at [854, 34] on article "Mis solicitudes 12286 Todas" at bounding box center [679, 25] width 895 height 28
click at [803, 24] on article "Mis solicitudes 12286 Todas" at bounding box center [679, 25] width 895 height 28
click at [708, 472] on div at bounding box center [692, 297] width 1025 height 495
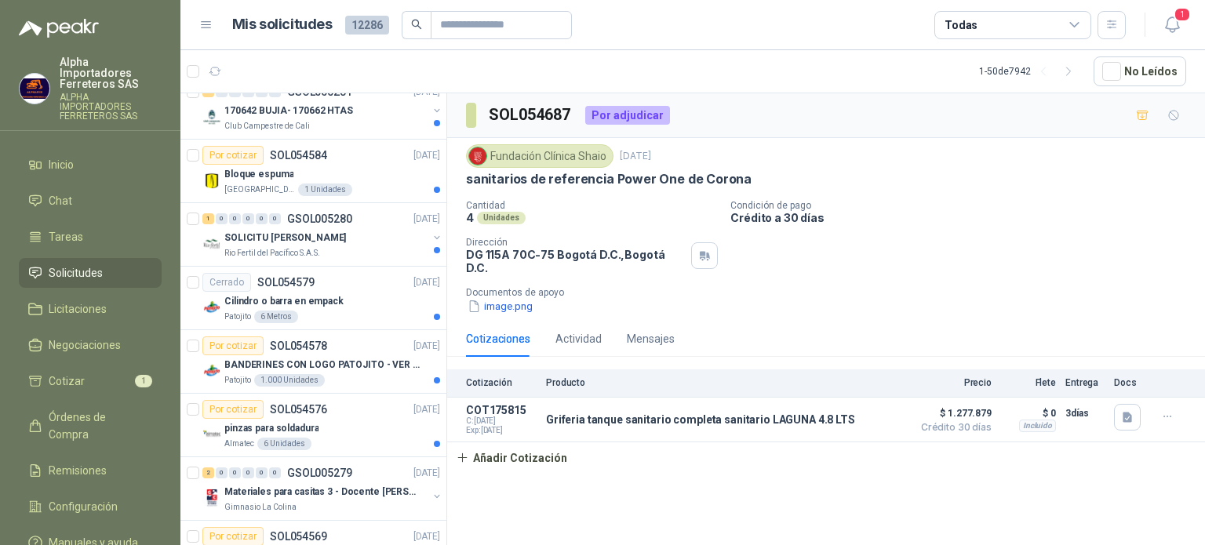
scroll to position [2746, 0]
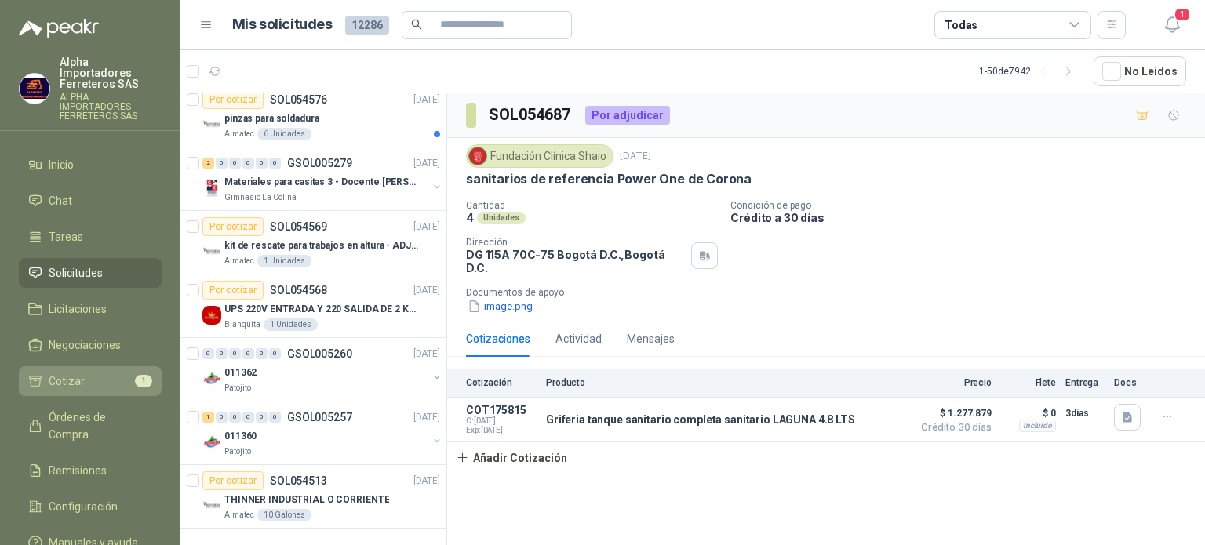
click at [122, 373] on li "Cotizar 1" at bounding box center [90, 381] width 124 height 17
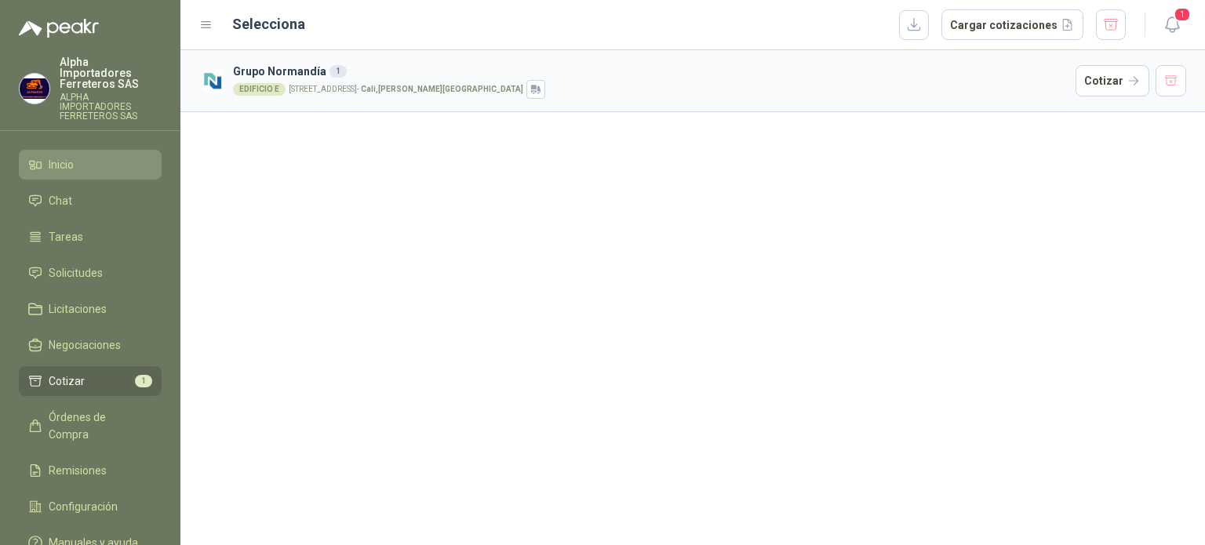
click at [95, 156] on li "Inicio" at bounding box center [90, 164] width 124 height 17
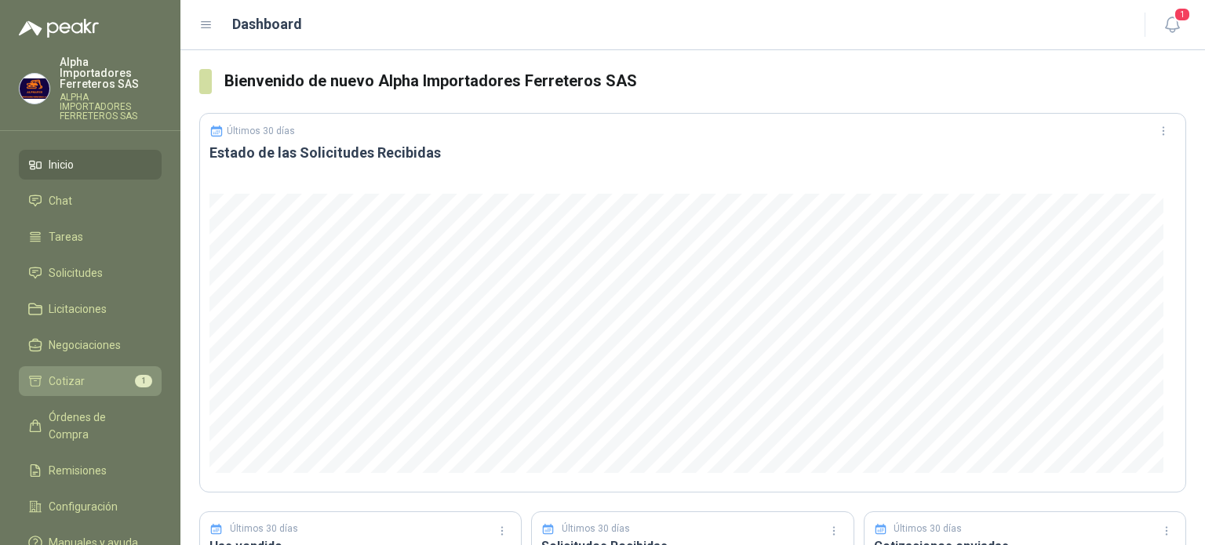
click at [78, 373] on span "Cotizar" at bounding box center [67, 381] width 36 height 17
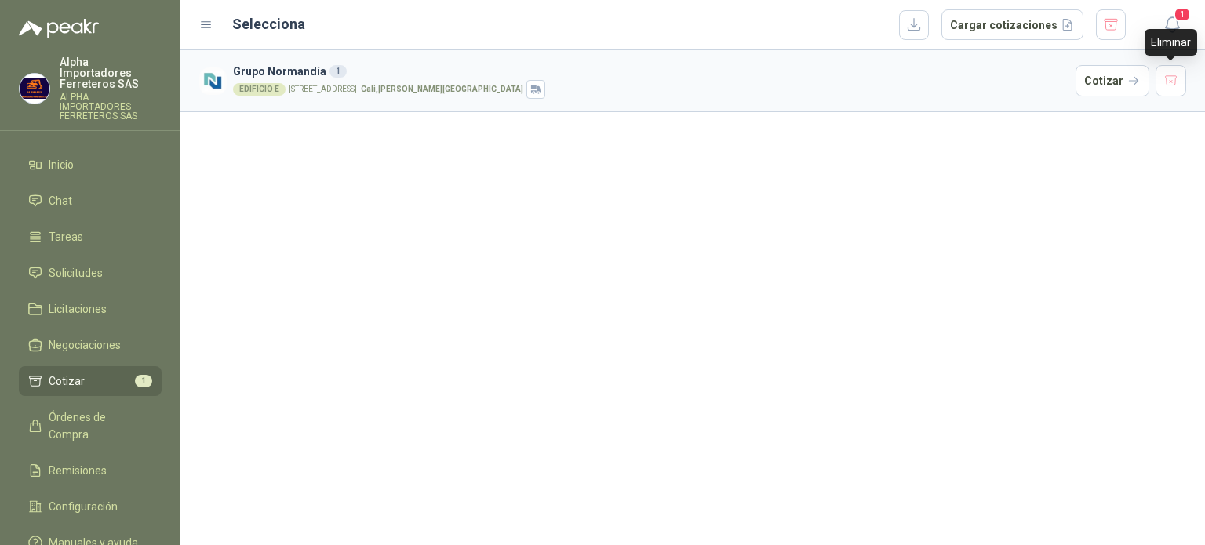
click at [1186, 77] on article "Grupo [PERSON_NAME] 1 EDIFICIO E [STREET_ADDRESS][PERSON_NAME] Cotizar" at bounding box center [692, 81] width 1025 height 62
click at [1159, 81] on button "button" at bounding box center [1171, 80] width 31 height 31
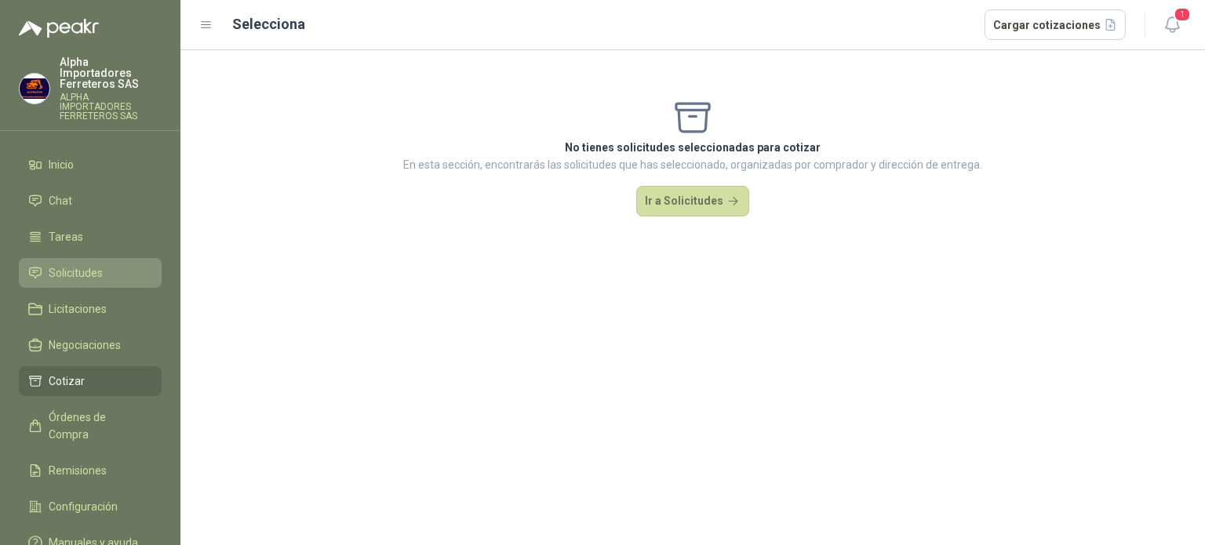
click at [78, 264] on span "Solicitudes" at bounding box center [76, 272] width 54 height 17
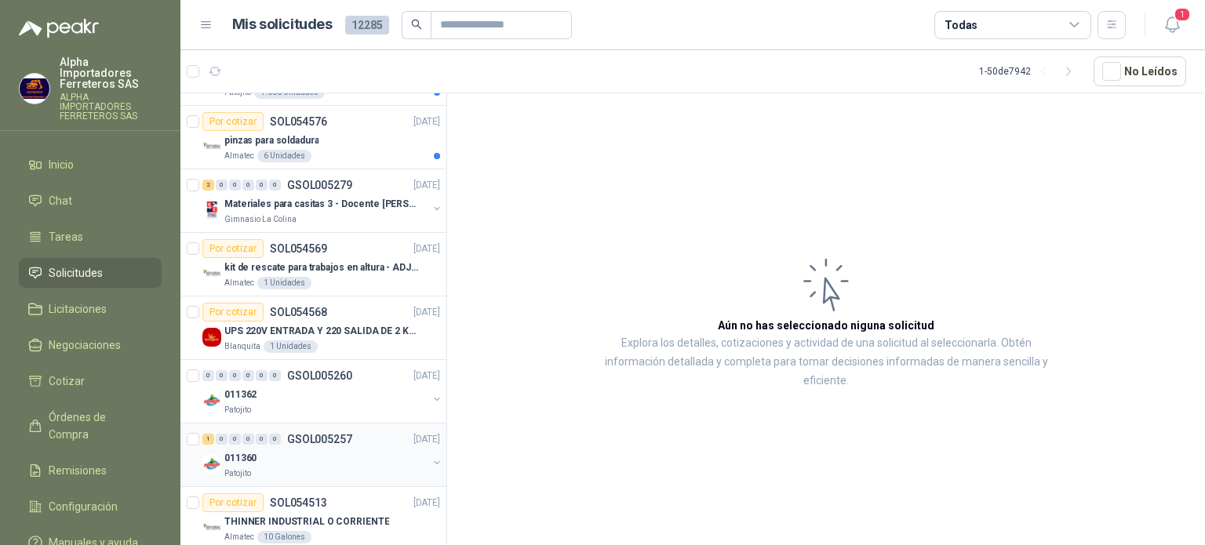
scroll to position [2746, 0]
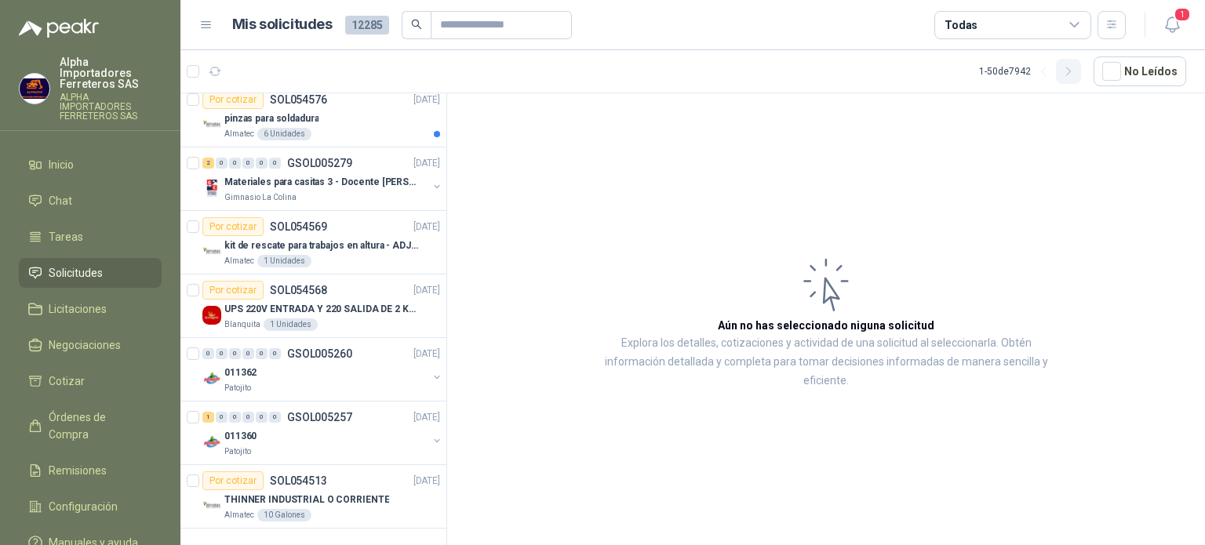
click at [1080, 76] on button "button" at bounding box center [1068, 71] width 25 height 25
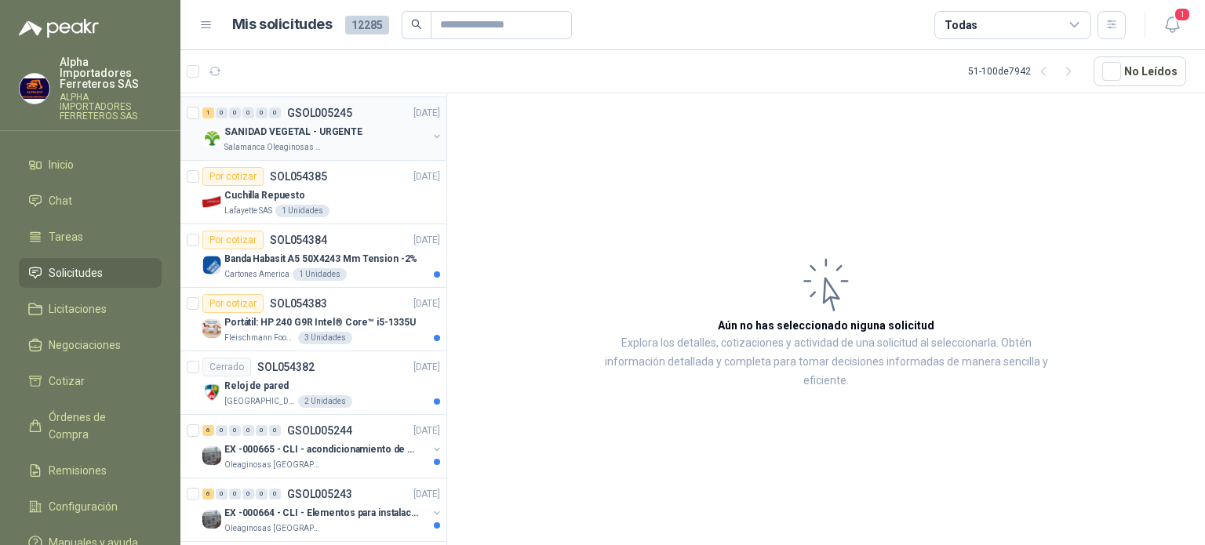
scroll to position [863, 0]
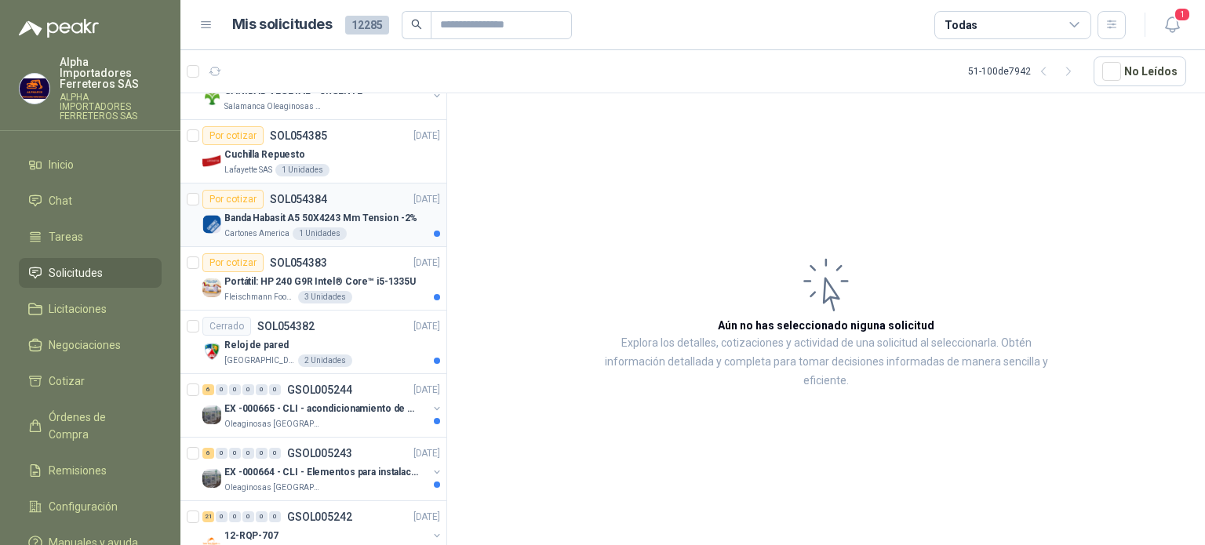
click at [380, 234] on div "Cartones America 1 Unidades" at bounding box center [332, 234] width 216 height 13
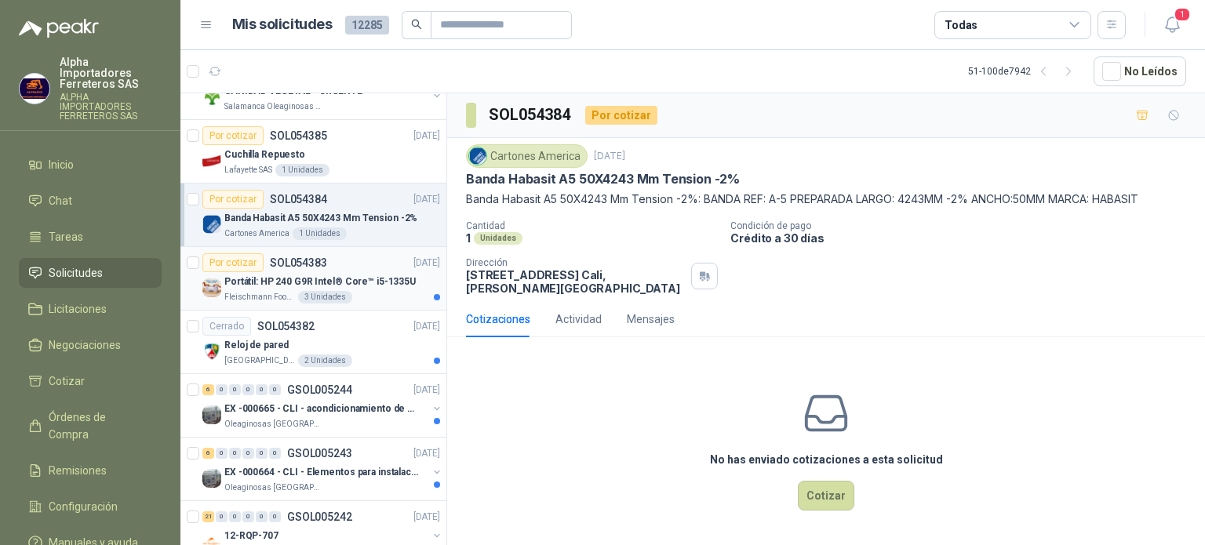
click at [364, 294] on div "[PERSON_NAME] Foods S.A. 3 Unidades" at bounding box center [332, 297] width 216 height 13
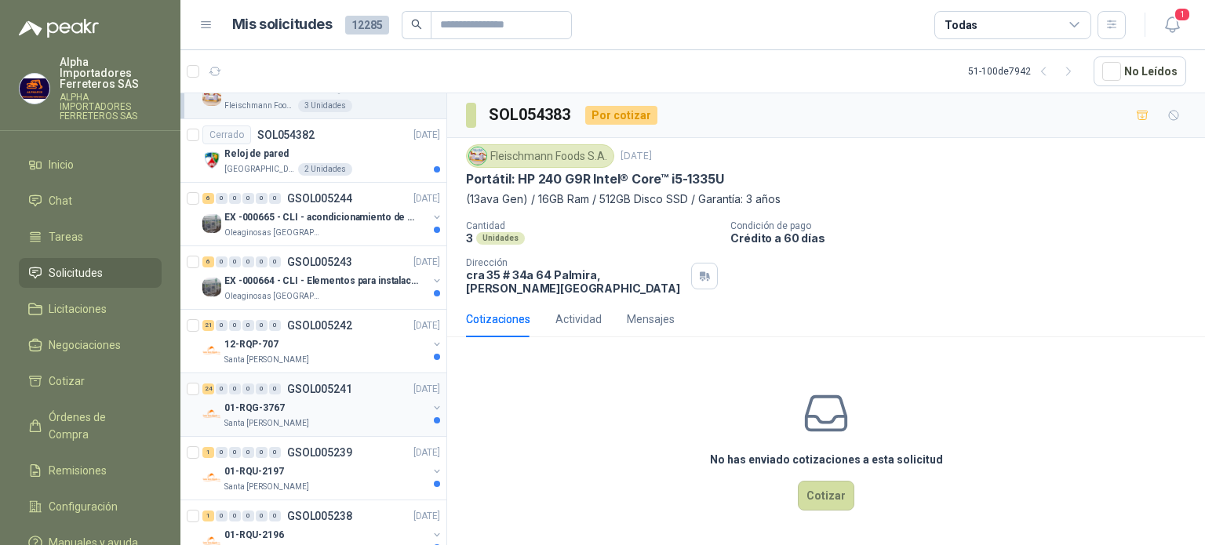
scroll to position [1099, 0]
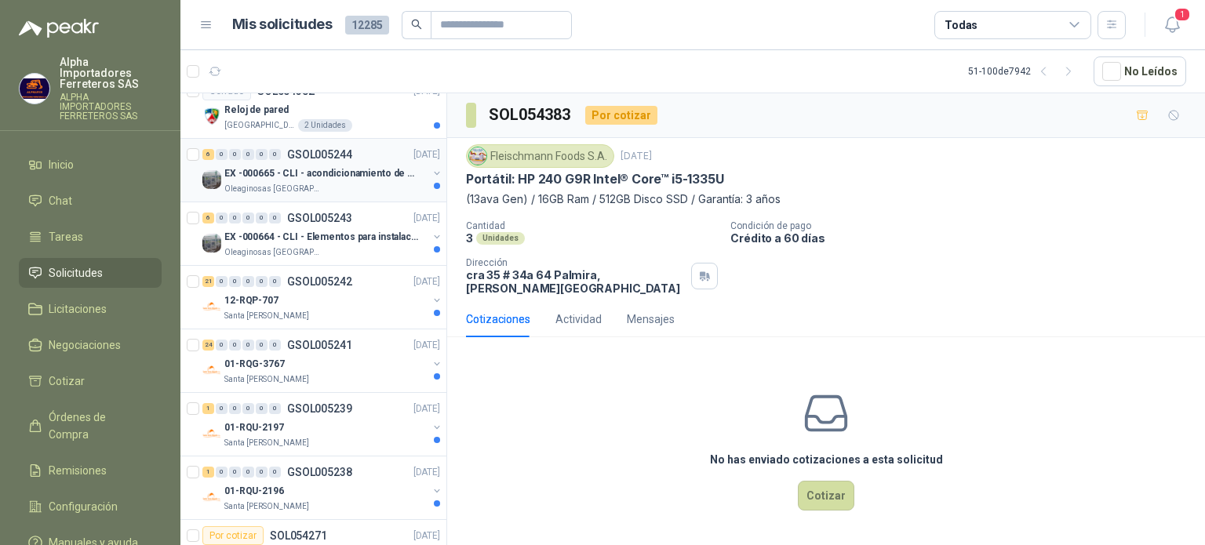
click at [366, 191] on div "Oleaginosas [GEOGRAPHIC_DATA][PERSON_NAME]" at bounding box center [325, 189] width 203 height 13
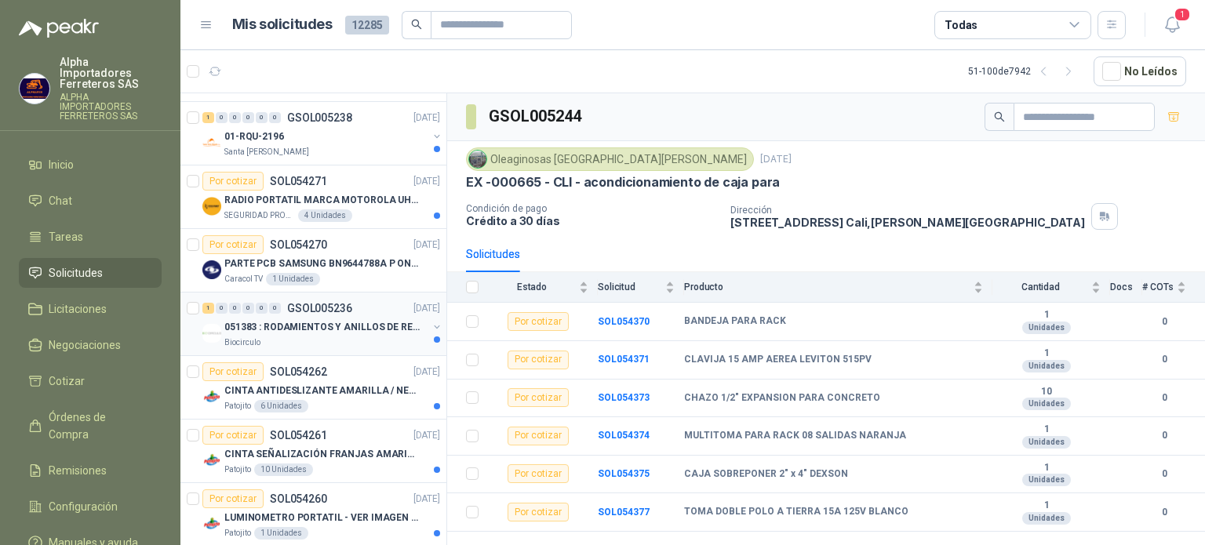
scroll to position [1491, 0]
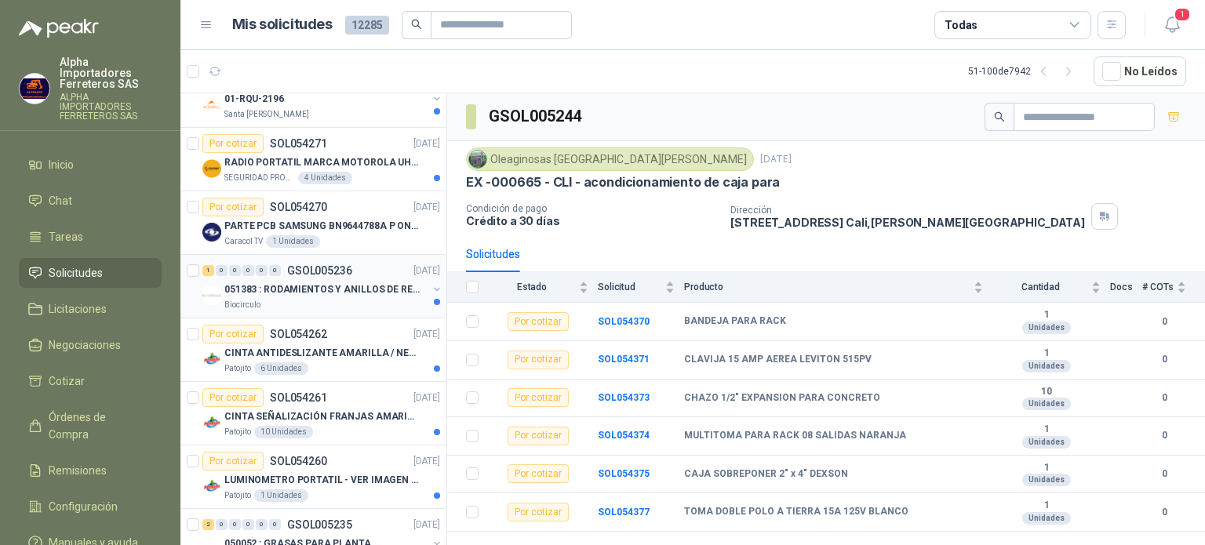
click at [330, 299] on div "Biocirculo" at bounding box center [325, 305] width 203 height 13
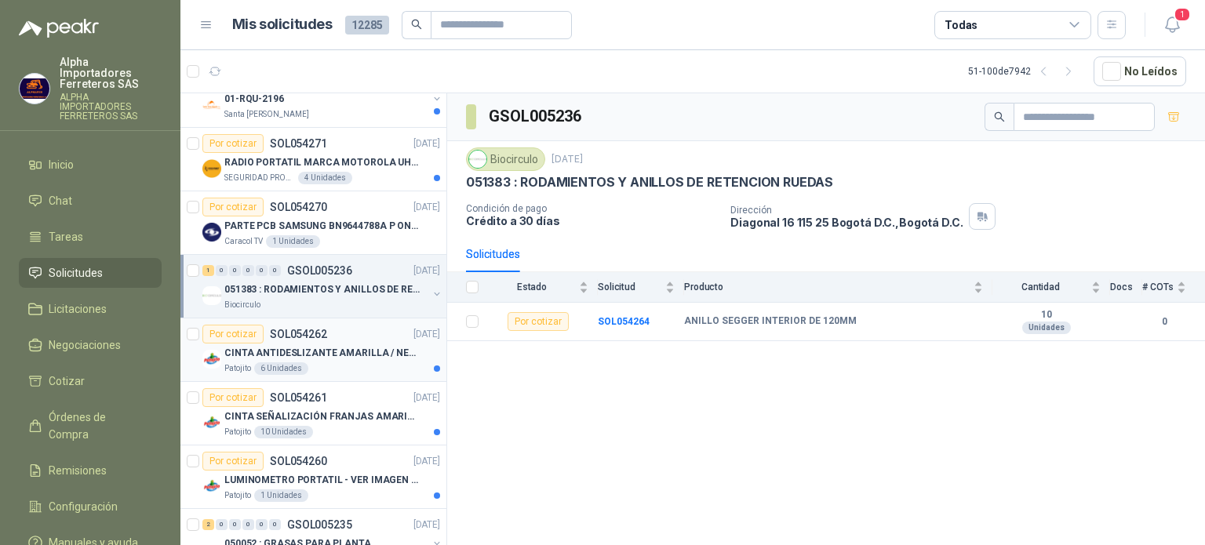
click at [290, 355] on p "CINTA ANTIDESLIZANTE AMARILLA / NEGRA" at bounding box center [321, 353] width 195 height 15
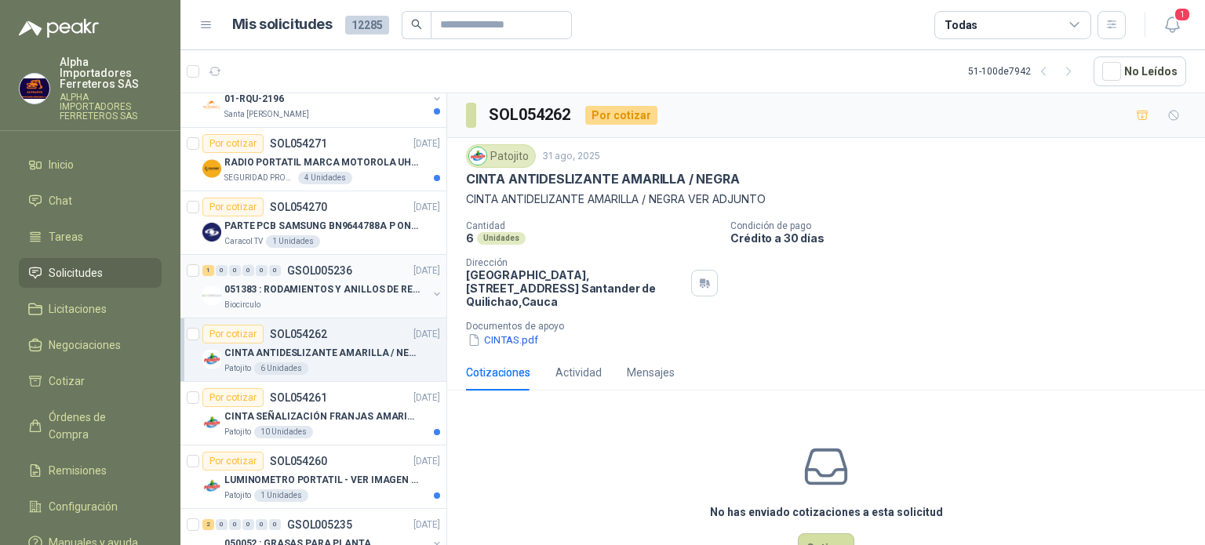
click at [304, 288] on p "051383 : RODAMIENTOS Y ANILLOS DE RETENCION RUEDAS" at bounding box center [321, 289] width 195 height 15
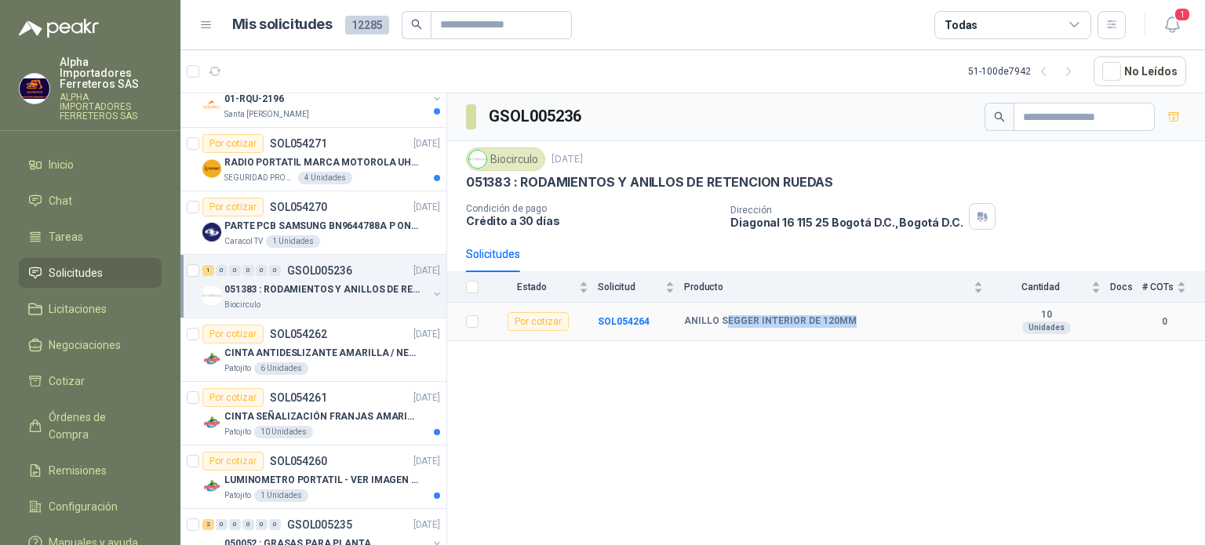
drag, startPoint x: 865, startPoint y: 326, endPoint x: 720, endPoint y: 324, distance: 145.2
click at [724, 324] on div "ANILLO SEGGER INTERIOR DE 120MM" at bounding box center [833, 321] width 299 height 13
click at [348, 363] on div "Patojito 6 Unidades" at bounding box center [332, 369] width 216 height 13
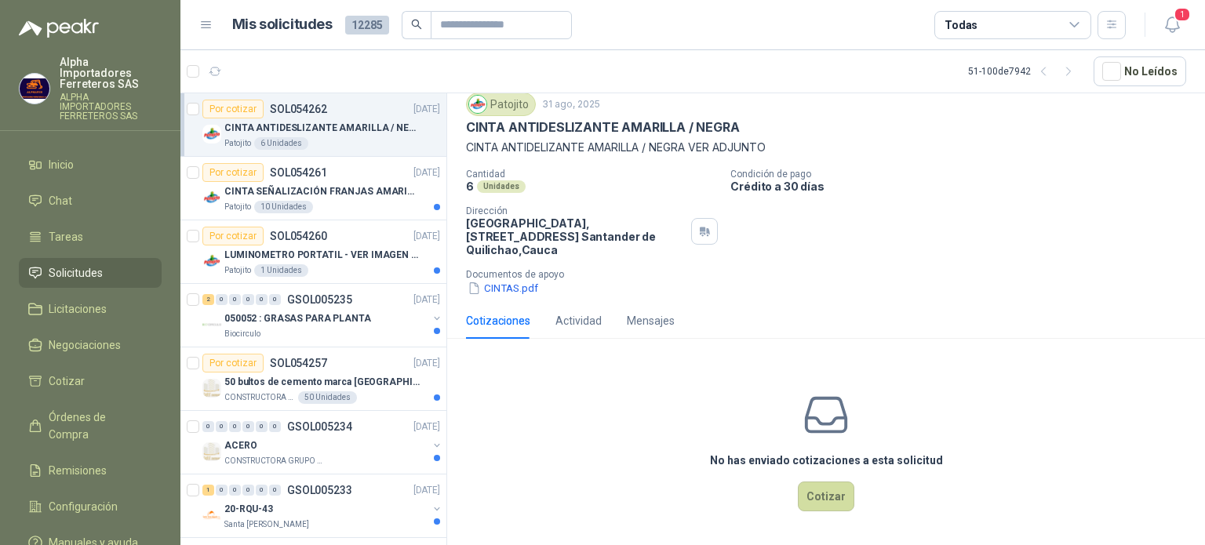
scroll to position [1726, 0]
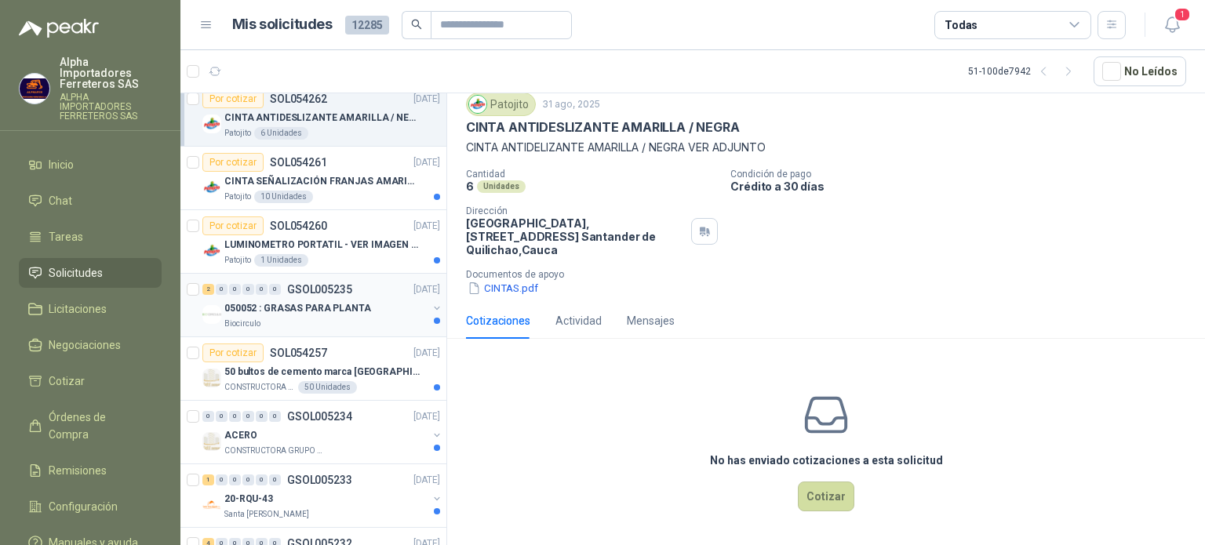
click at [366, 310] on div "050052 : GRASAS PARA PLANTA" at bounding box center [325, 308] width 203 height 19
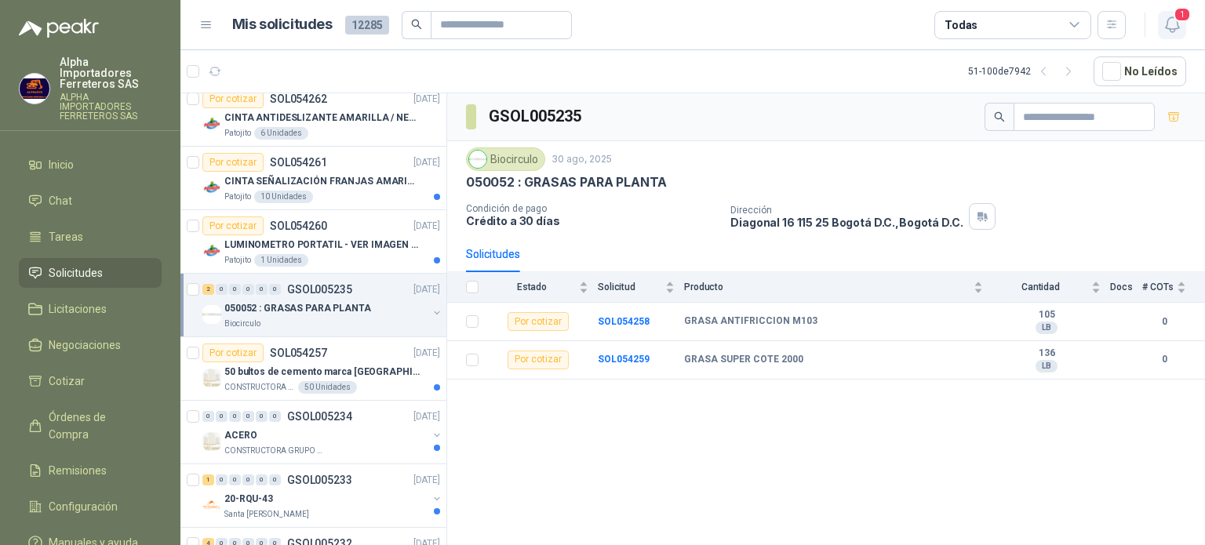
click at [1168, 18] on icon "button" at bounding box center [1171, 24] width 13 height 15
